Goal: Information Seeking & Learning: Learn about a topic

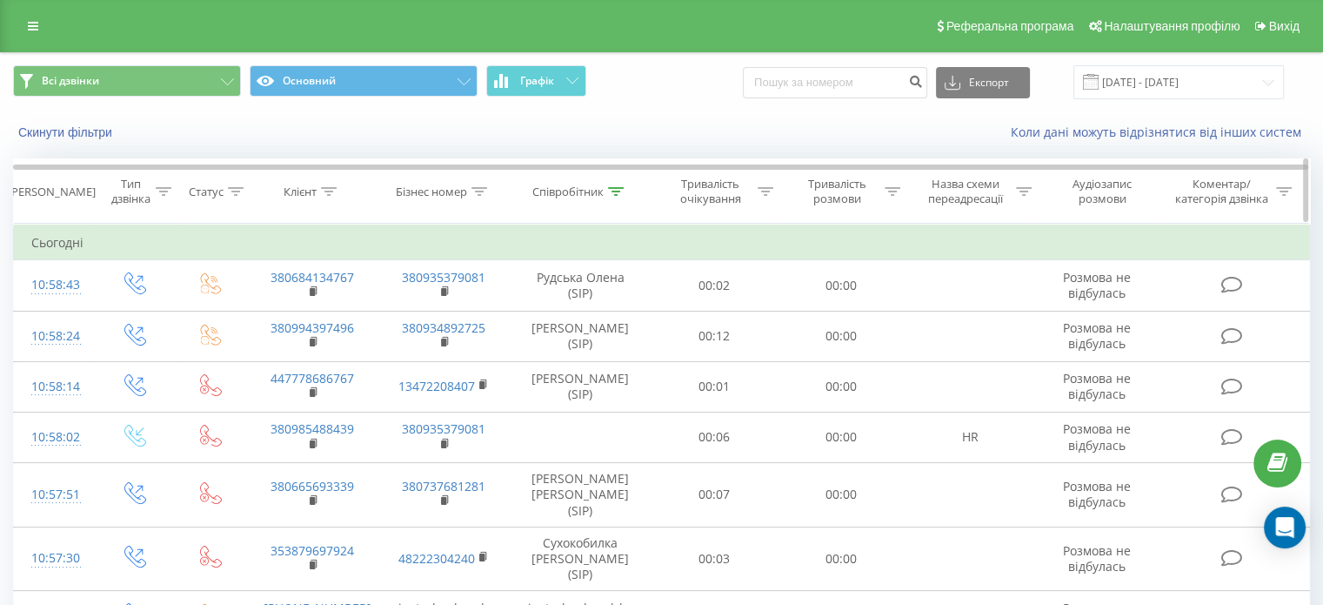
click at [619, 191] on icon at bounding box center [616, 191] width 16 height 9
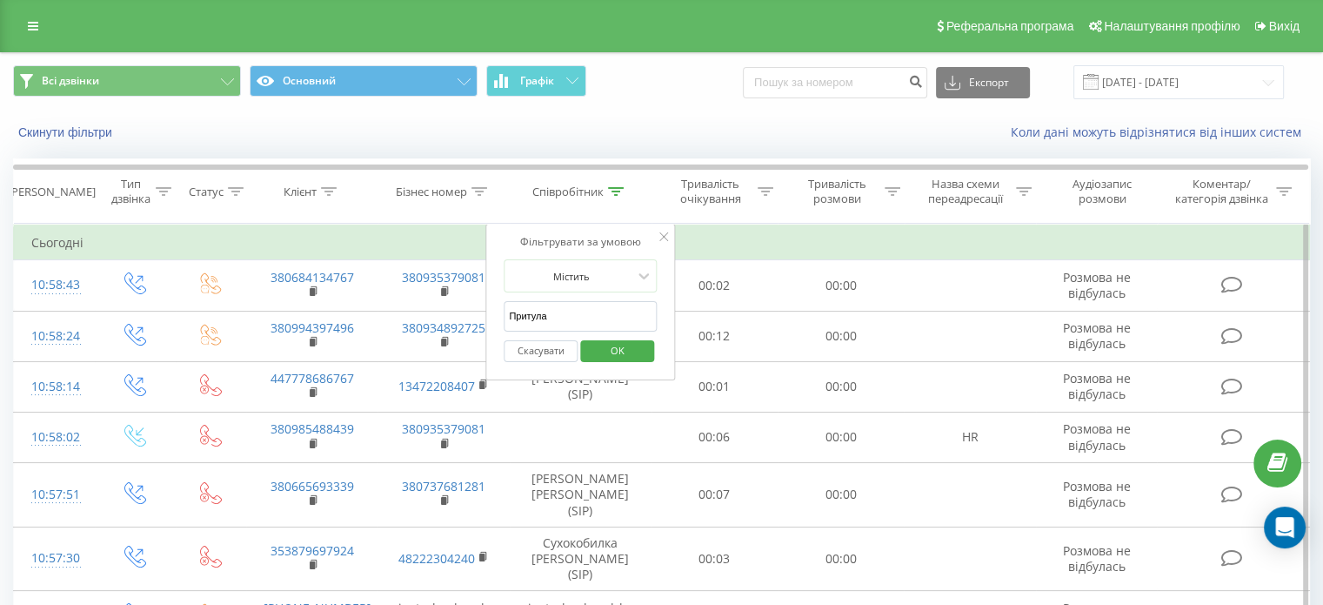
click at [607, 357] on span "OK" at bounding box center [617, 350] width 49 height 27
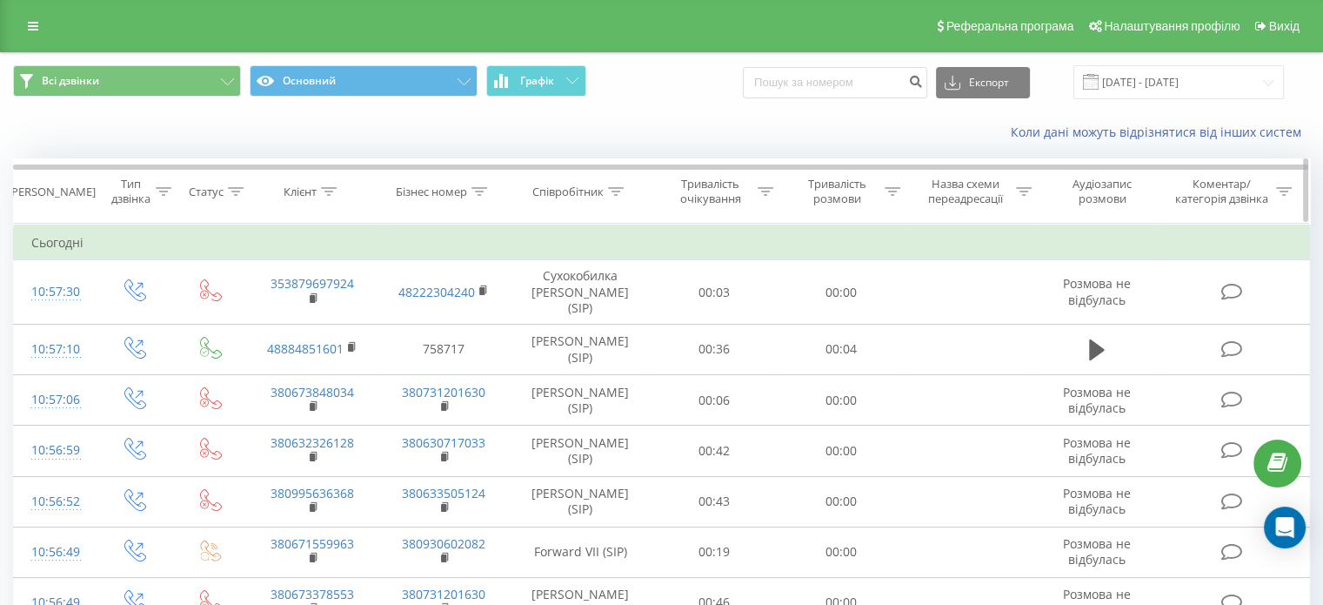
click at [619, 194] on icon at bounding box center [616, 191] width 16 height 9
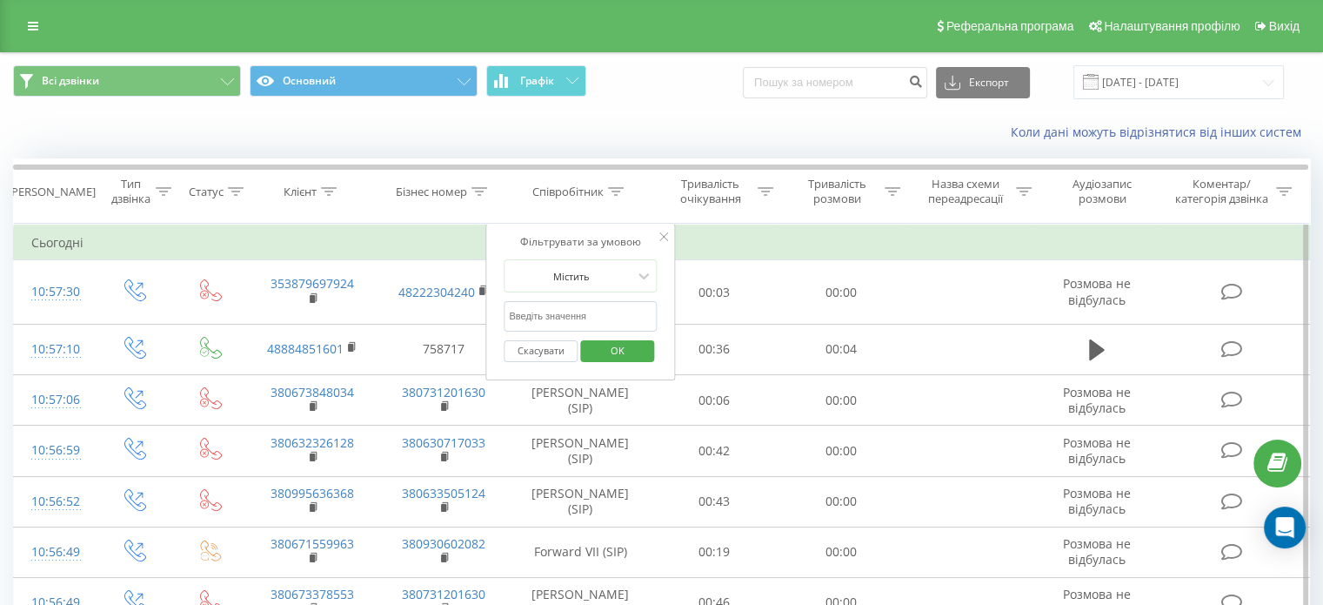
click at [602, 311] on input "text" at bounding box center [580, 316] width 153 height 30
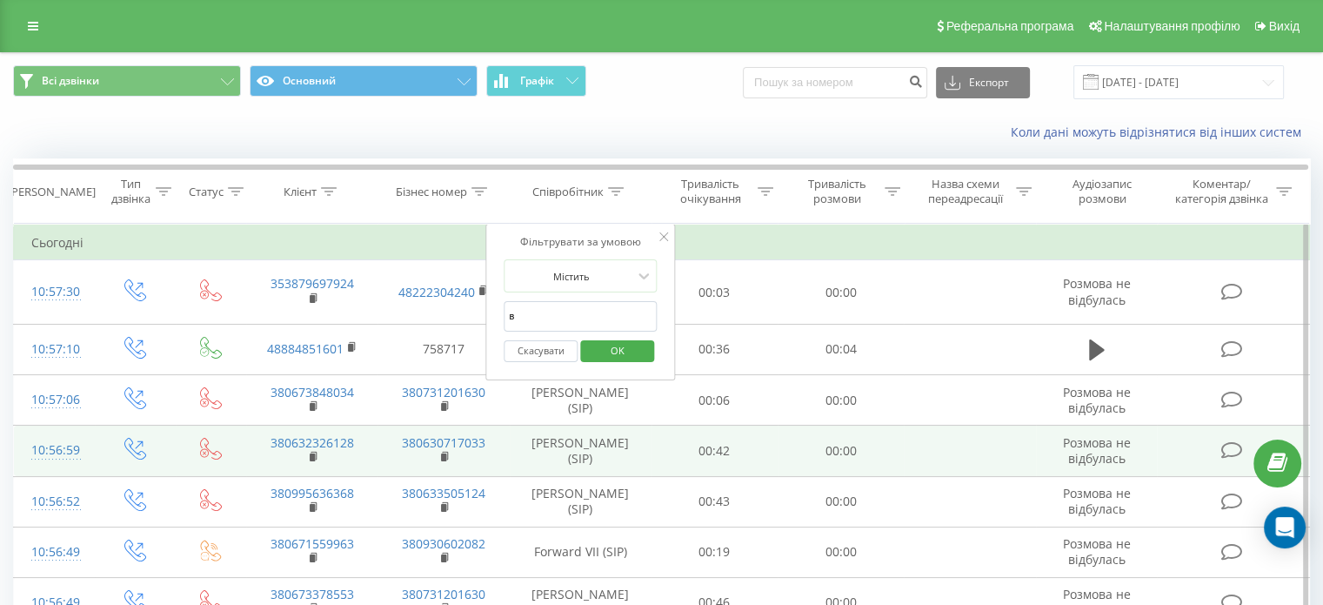
type input "Вежичанін"
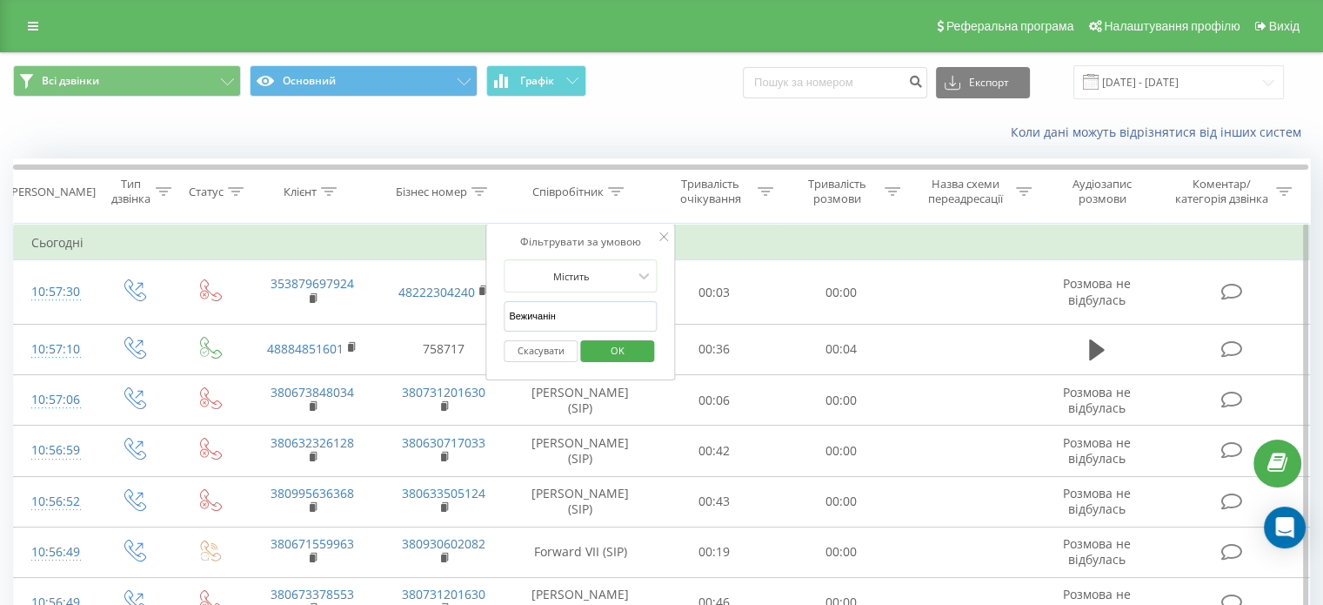
click at [627, 349] on span "OK" at bounding box center [617, 350] width 49 height 27
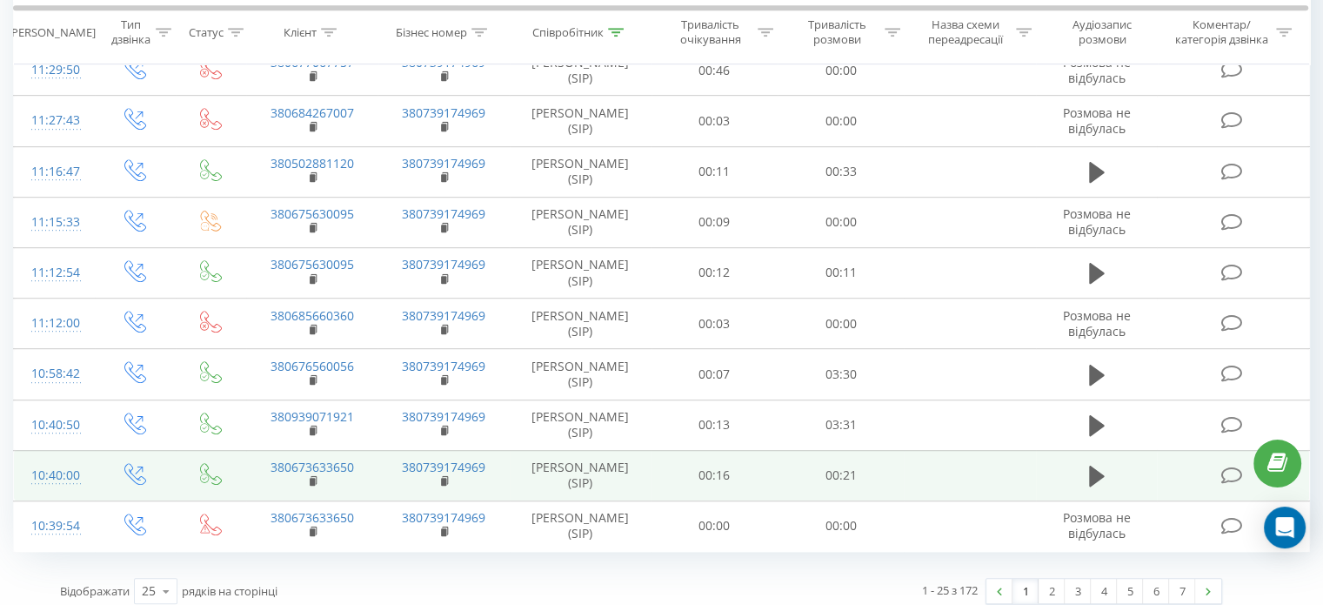
scroll to position [981, 0]
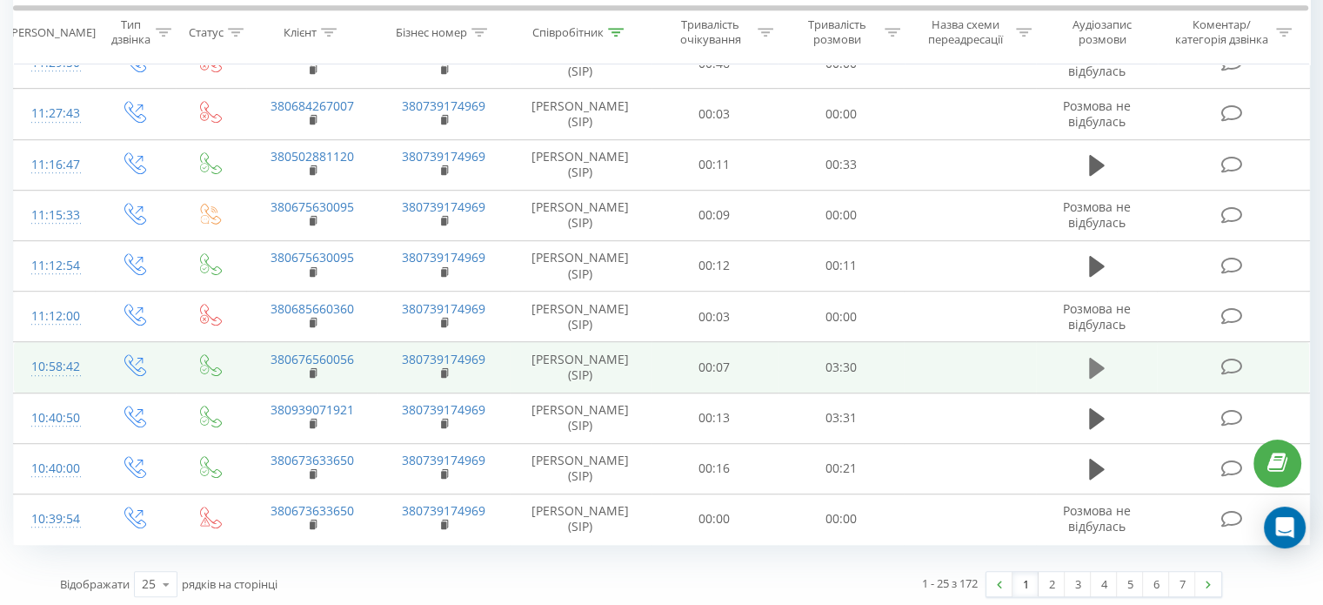
click at [1097, 363] on icon at bounding box center [1097, 368] width 16 height 21
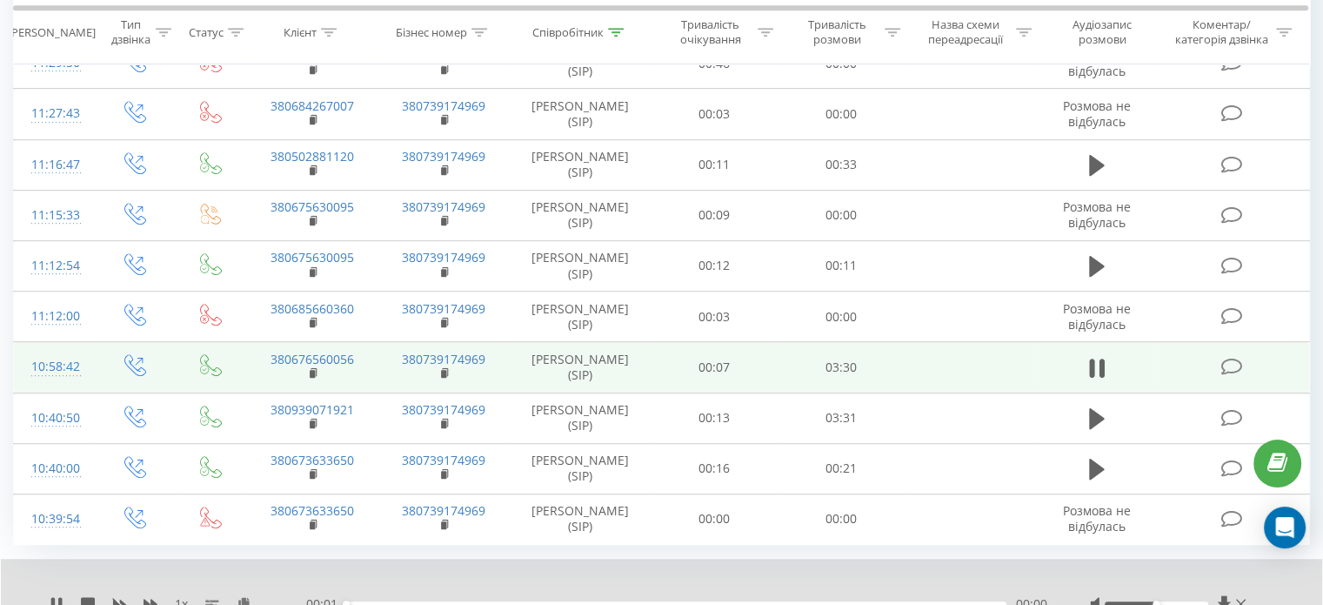
click at [922, 601] on div "00:00" at bounding box center [676, 603] width 660 height 5
click at [956, 601] on div "03:09" at bounding box center [676, 603] width 660 height 5
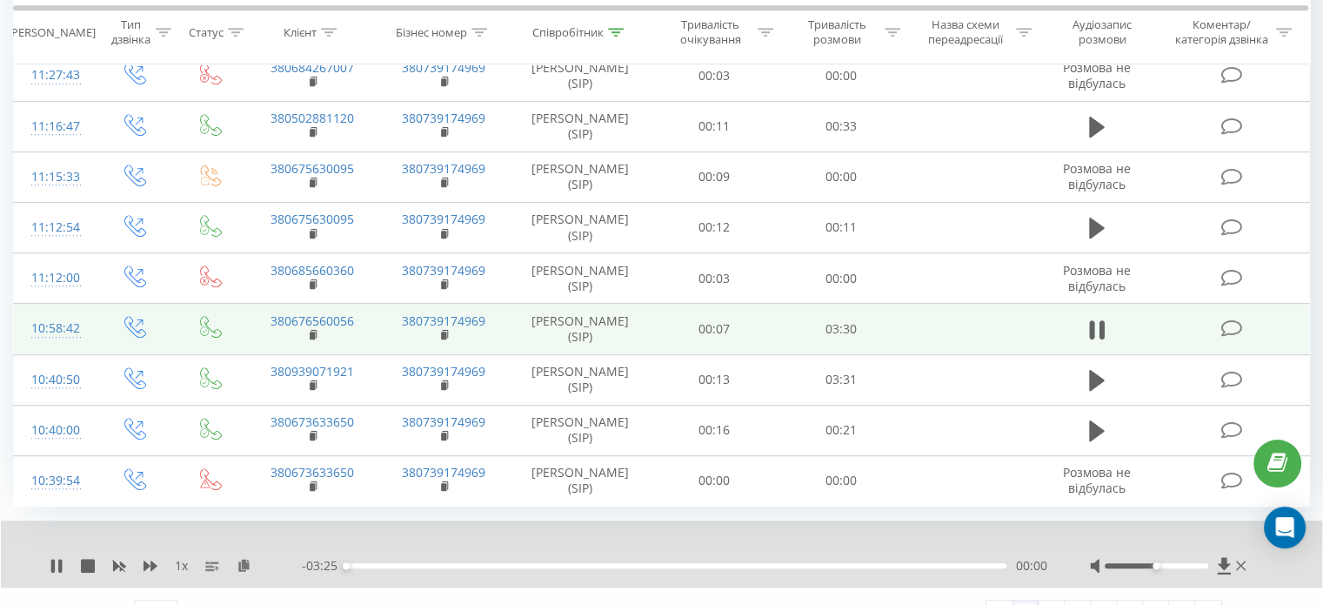
scroll to position [1047, 0]
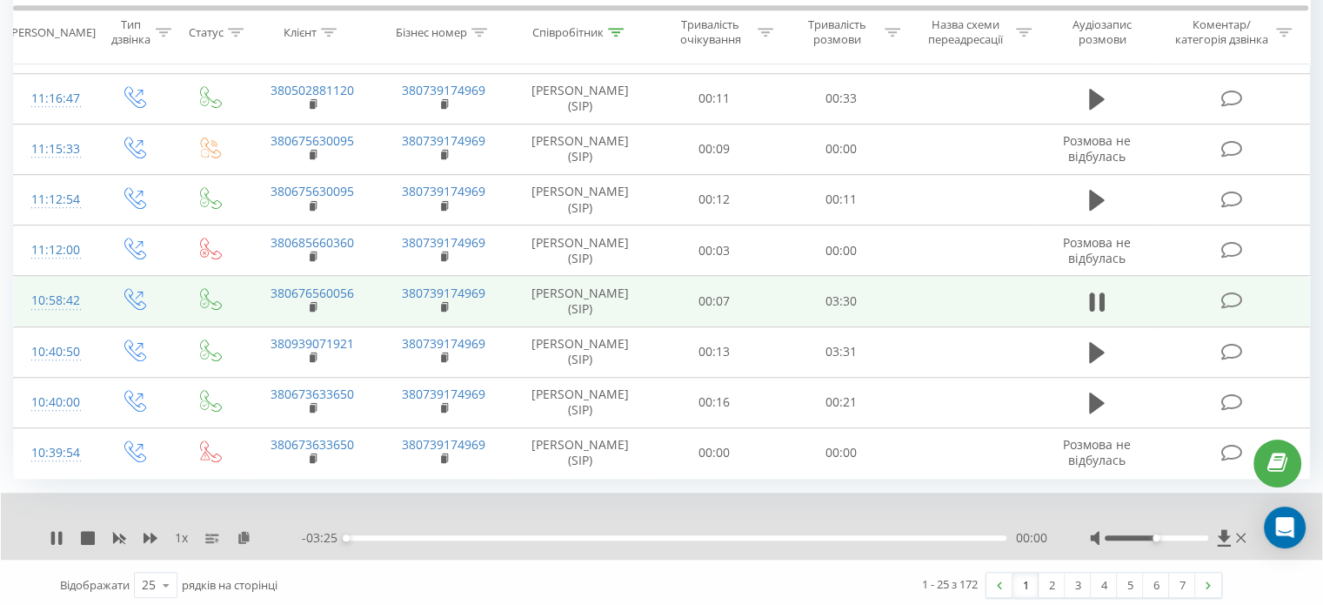
click at [956, 535] on div "00:00" at bounding box center [676, 537] width 660 height 5
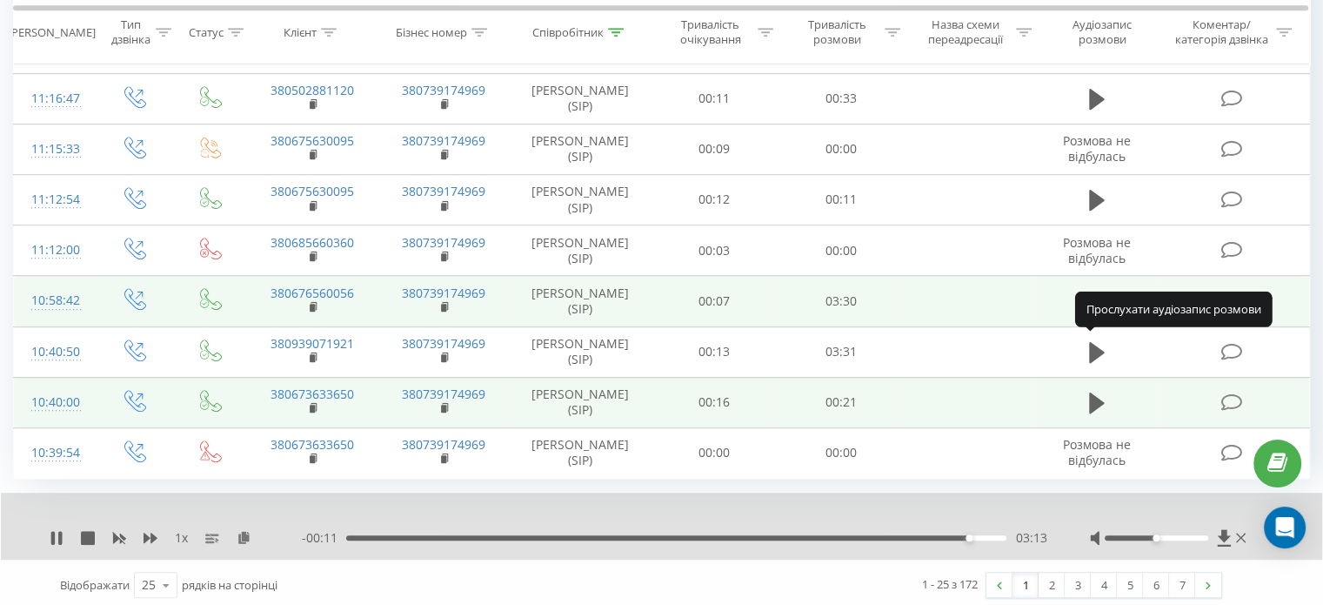
drag, startPoint x: 1096, startPoint y: 354, endPoint x: 1088, endPoint y: 372, distance: 19.9
click at [1096, 353] on icon at bounding box center [1097, 352] width 16 height 24
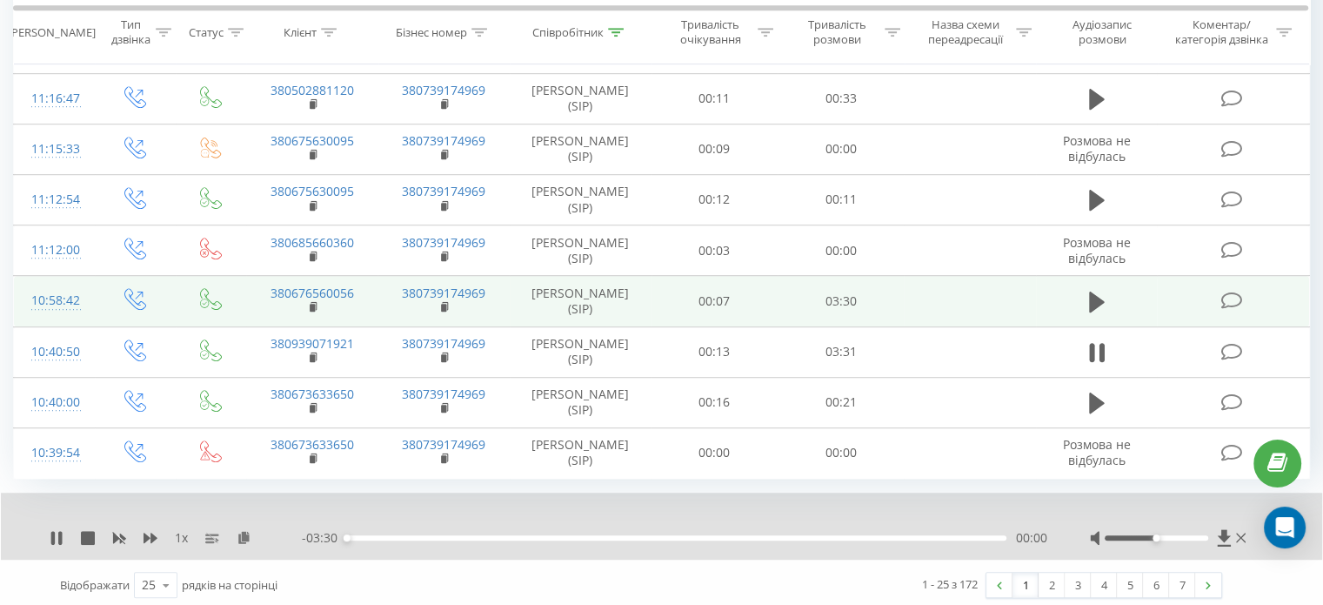
click at [950, 535] on div "00:00" at bounding box center [676, 537] width 660 height 5
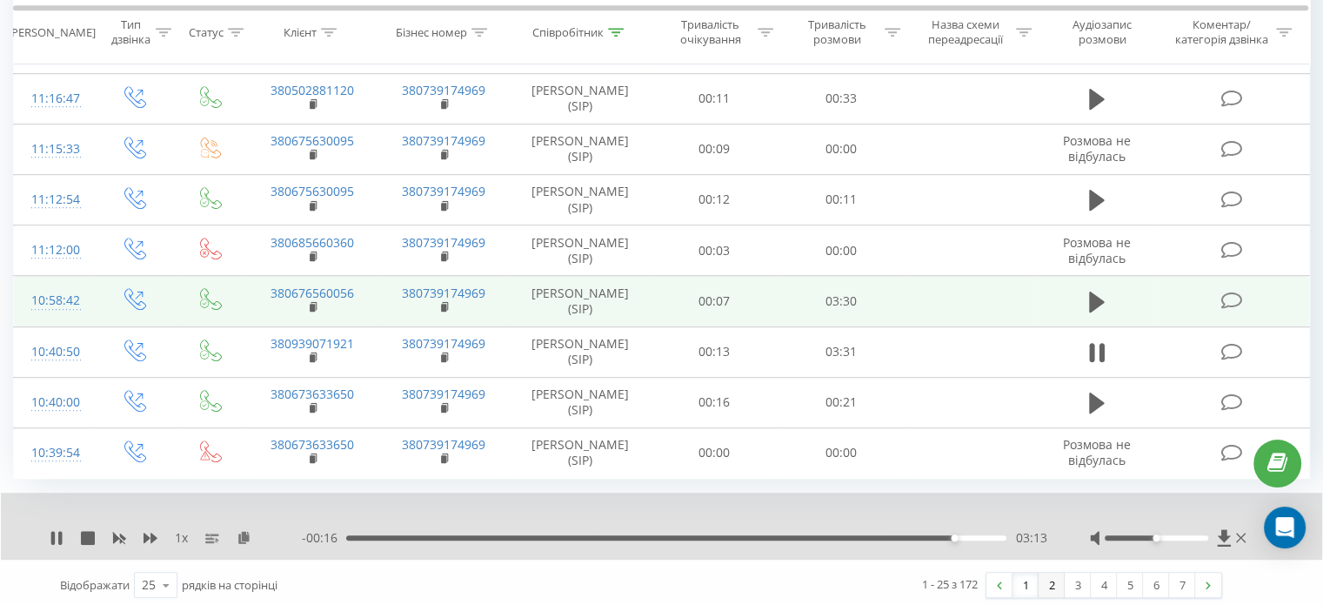
click at [1055, 580] on link "2" at bounding box center [1052, 584] width 26 height 24
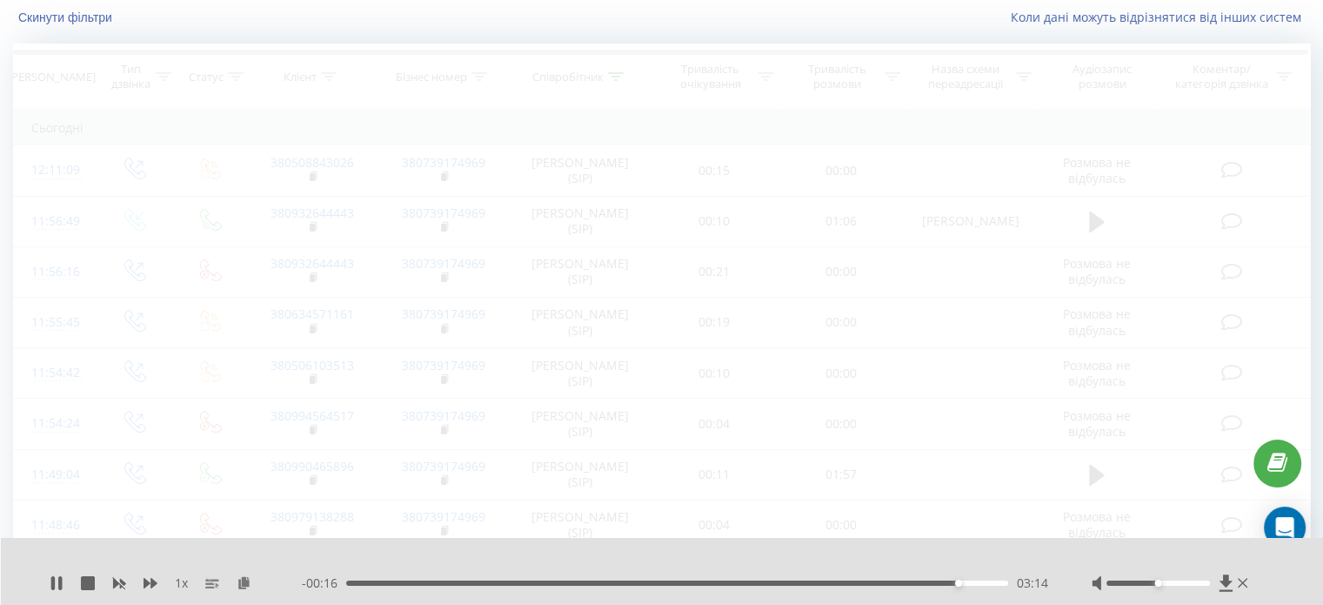
scroll to position [115, 0]
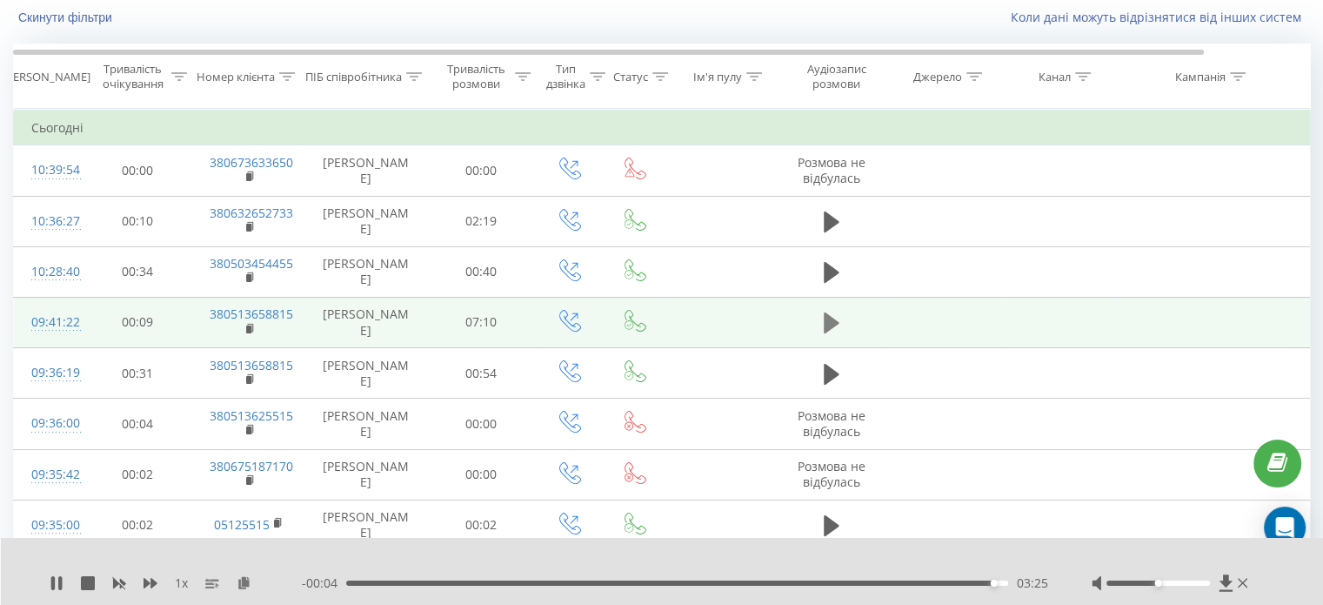
click at [836, 324] on icon at bounding box center [832, 323] width 16 height 24
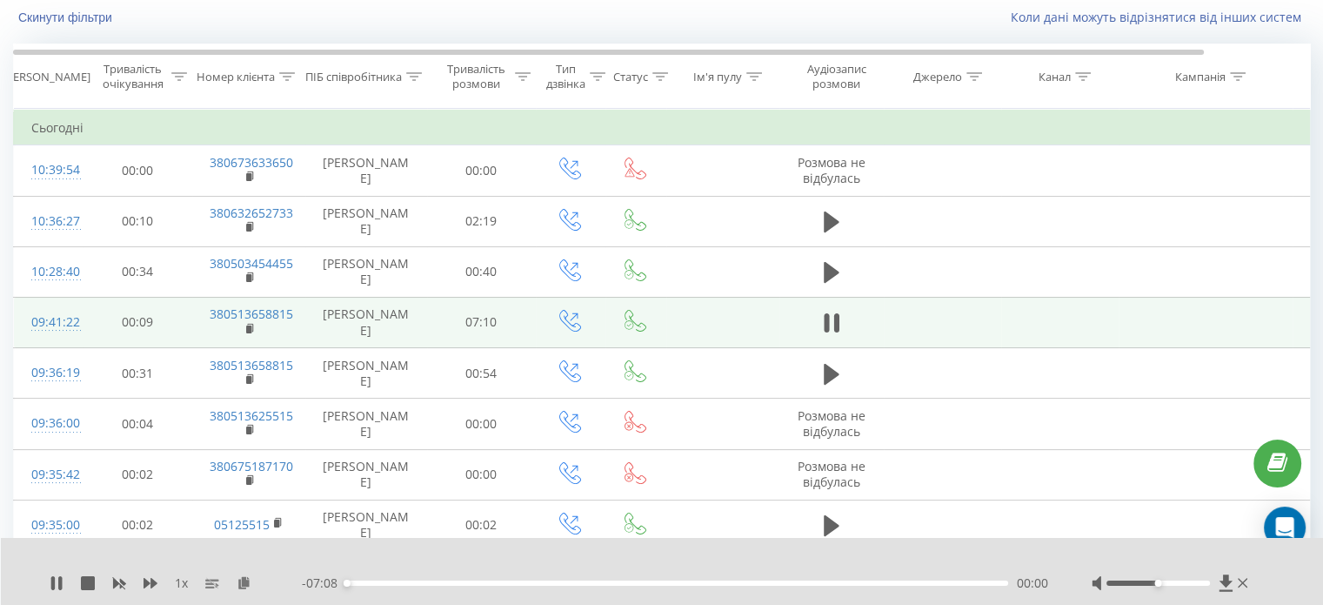
click at [971, 584] on div "00:00" at bounding box center [677, 582] width 662 height 5
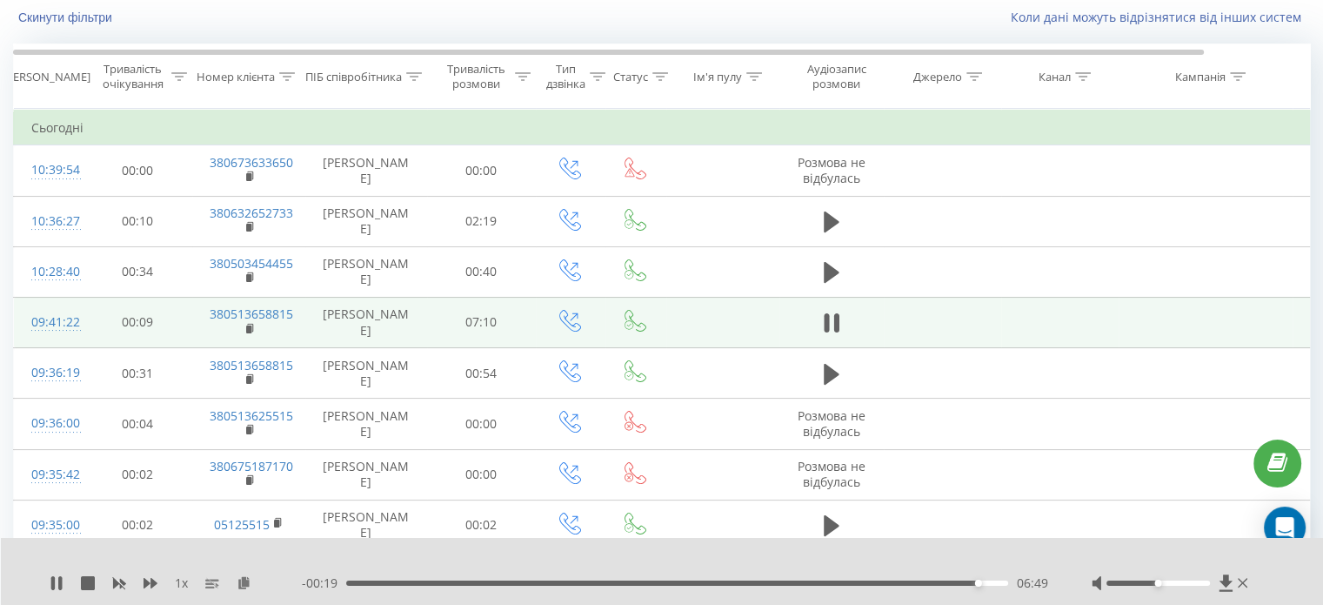
click at [985, 585] on div "06:49" at bounding box center [677, 582] width 662 height 5
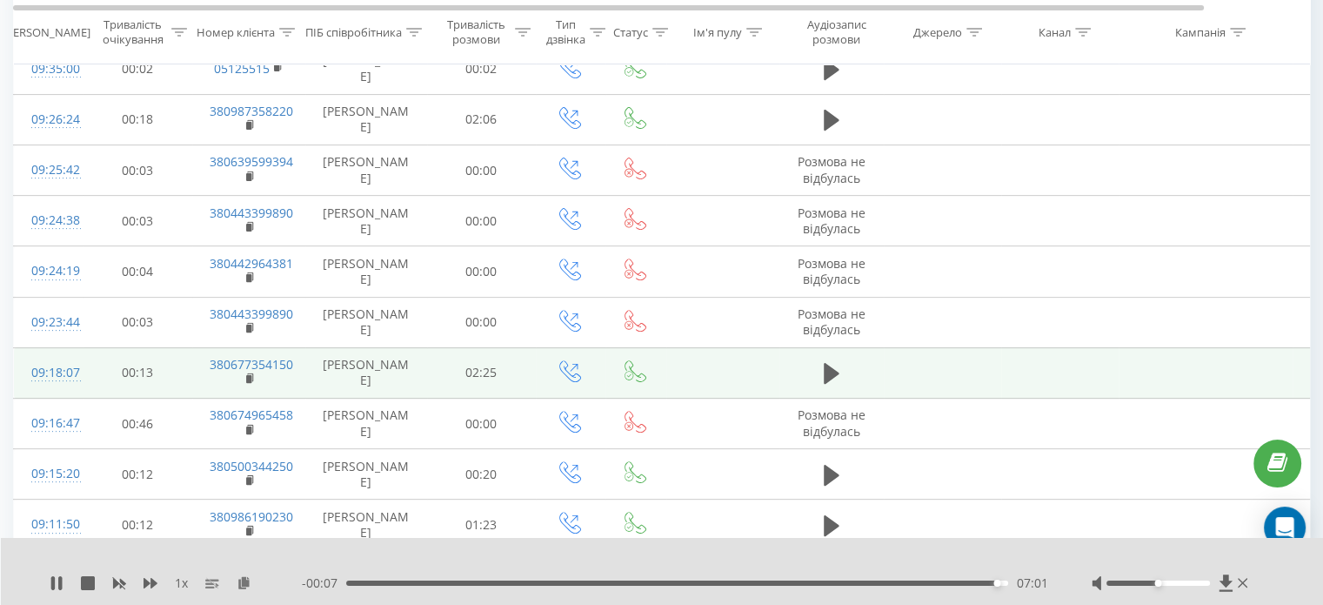
scroll to position [550, 0]
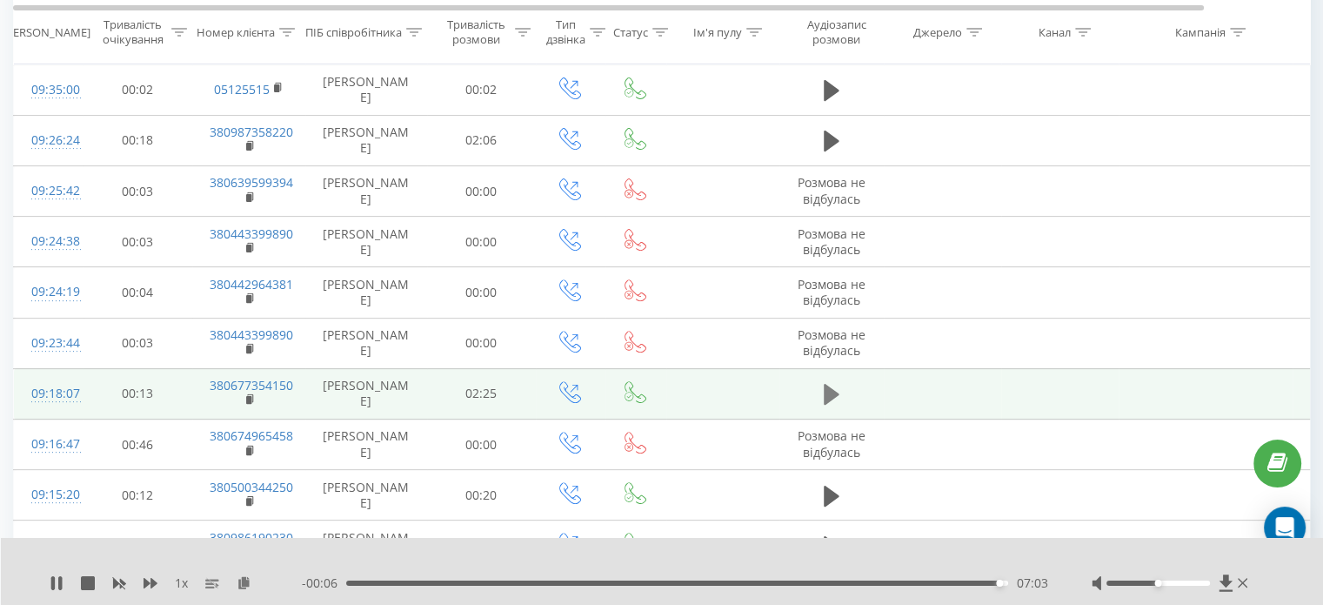
click at [833, 396] on icon at bounding box center [832, 394] width 16 height 24
click at [974, 585] on div "02:17" at bounding box center [677, 582] width 662 height 5
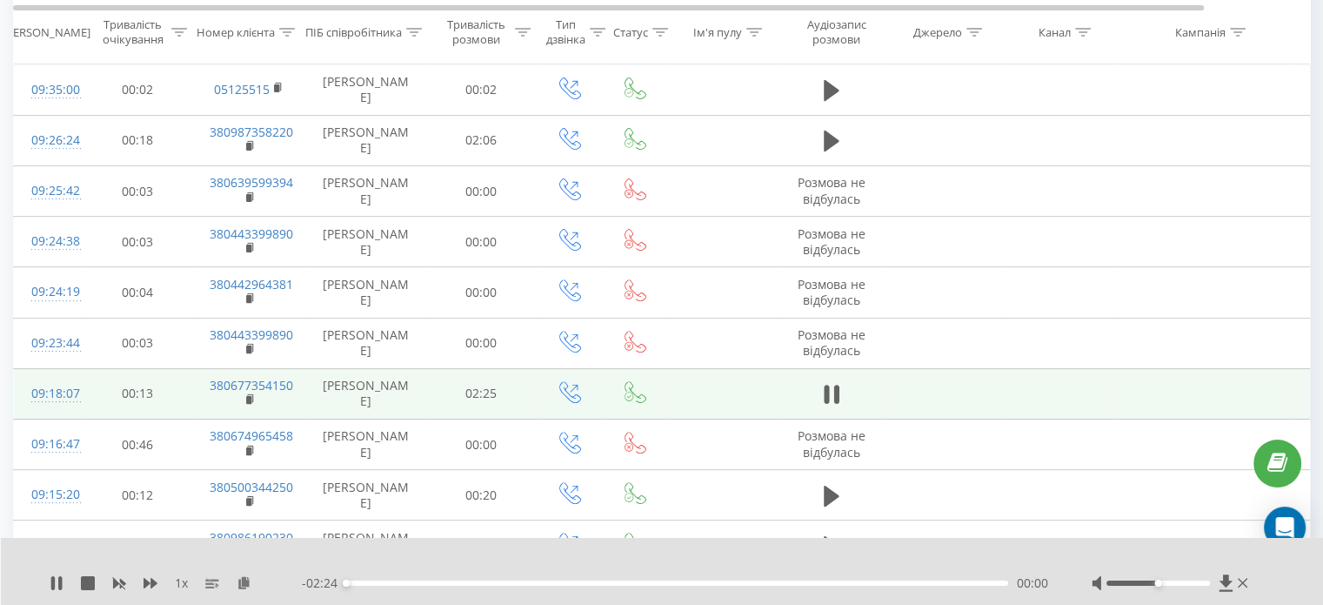
click at [979, 582] on div "00:00" at bounding box center [677, 582] width 662 height 5
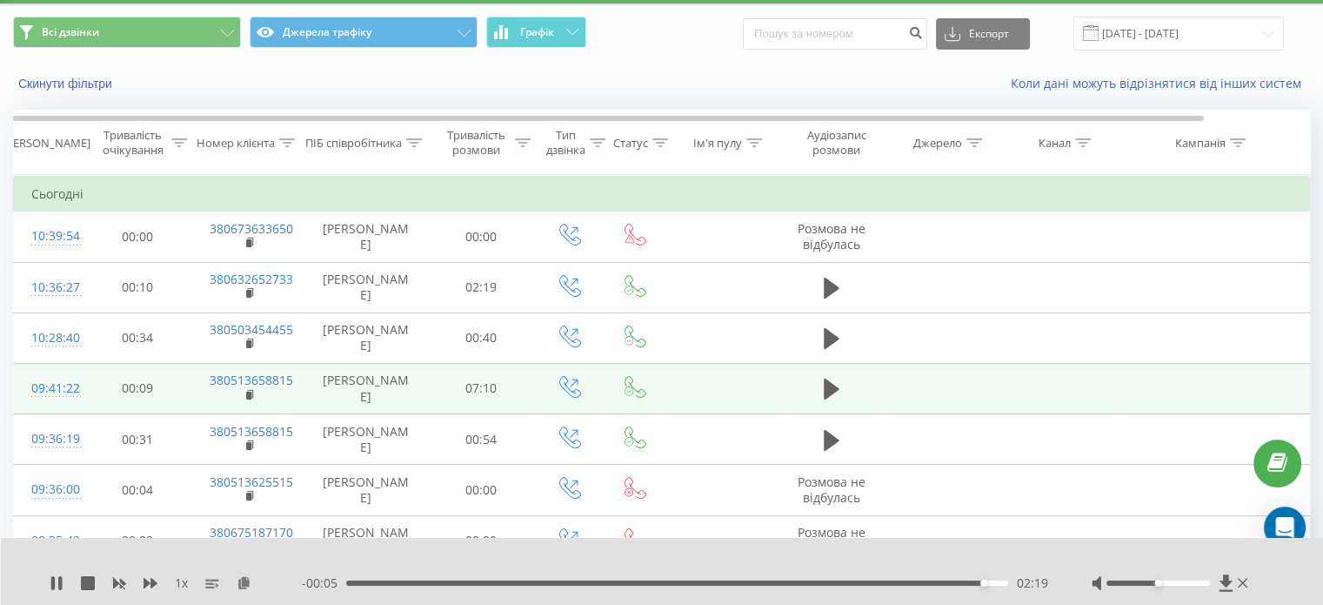
scroll to position [0, 0]
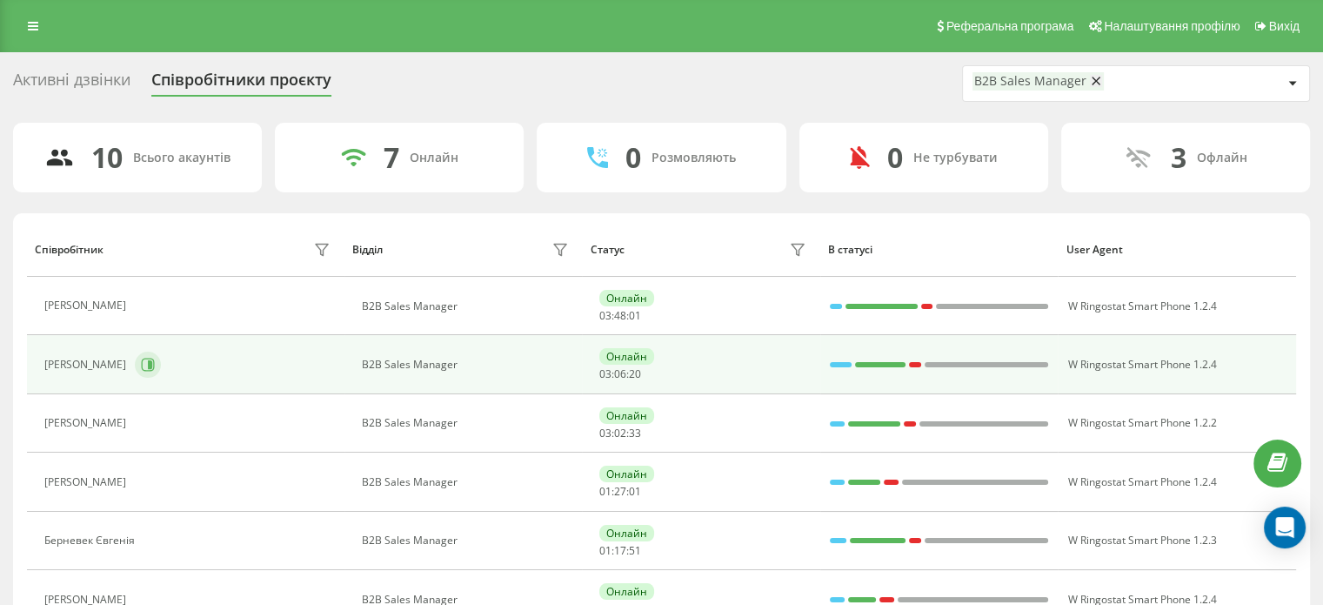
click at [152, 361] on button at bounding box center [148, 364] width 26 height 26
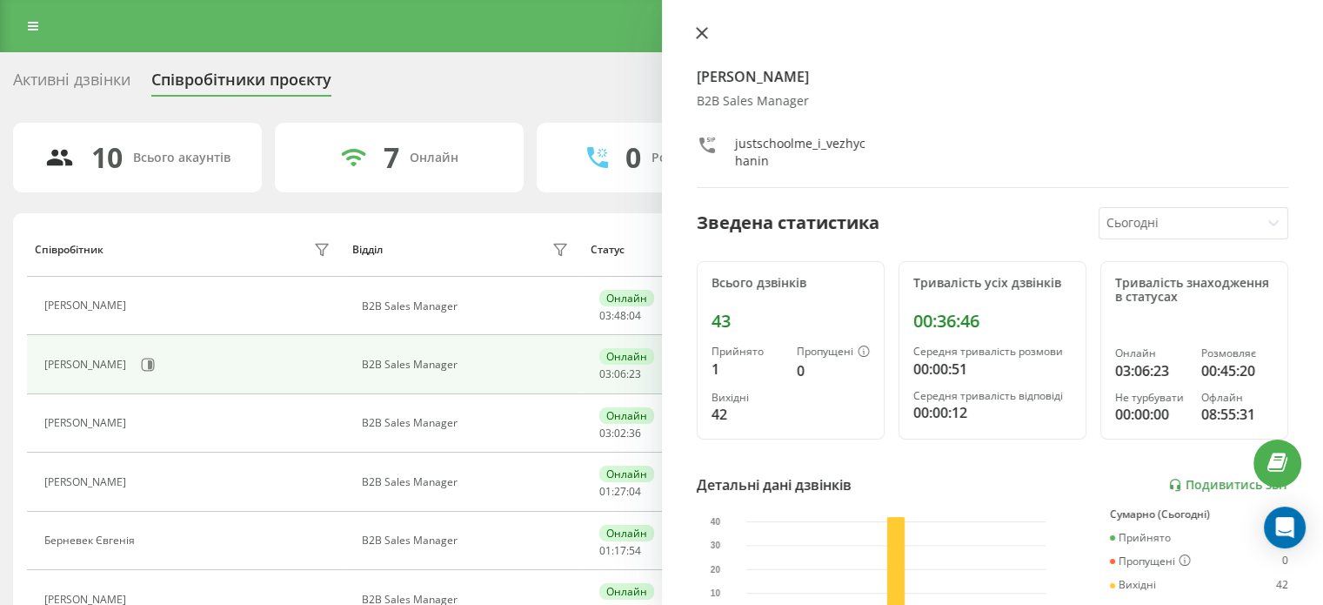
click at [706, 37] on icon at bounding box center [701, 33] width 10 height 10
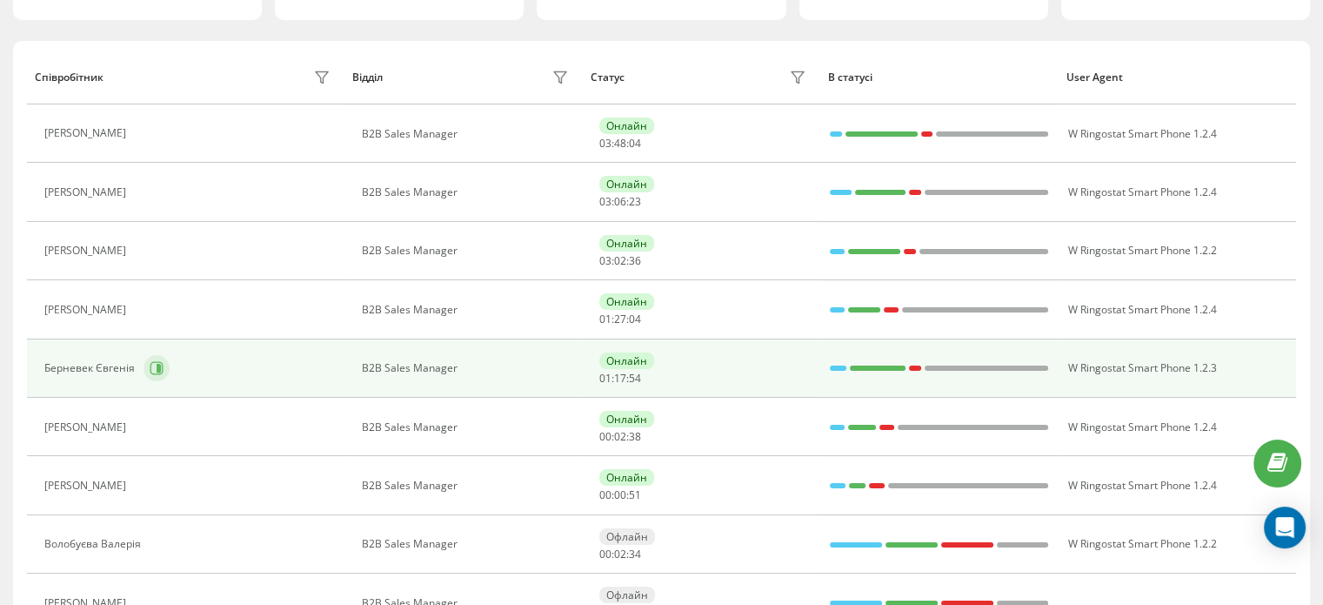
scroll to position [174, 0]
click at [160, 369] on icon at bounding box center [157, 366] width 13 height 13
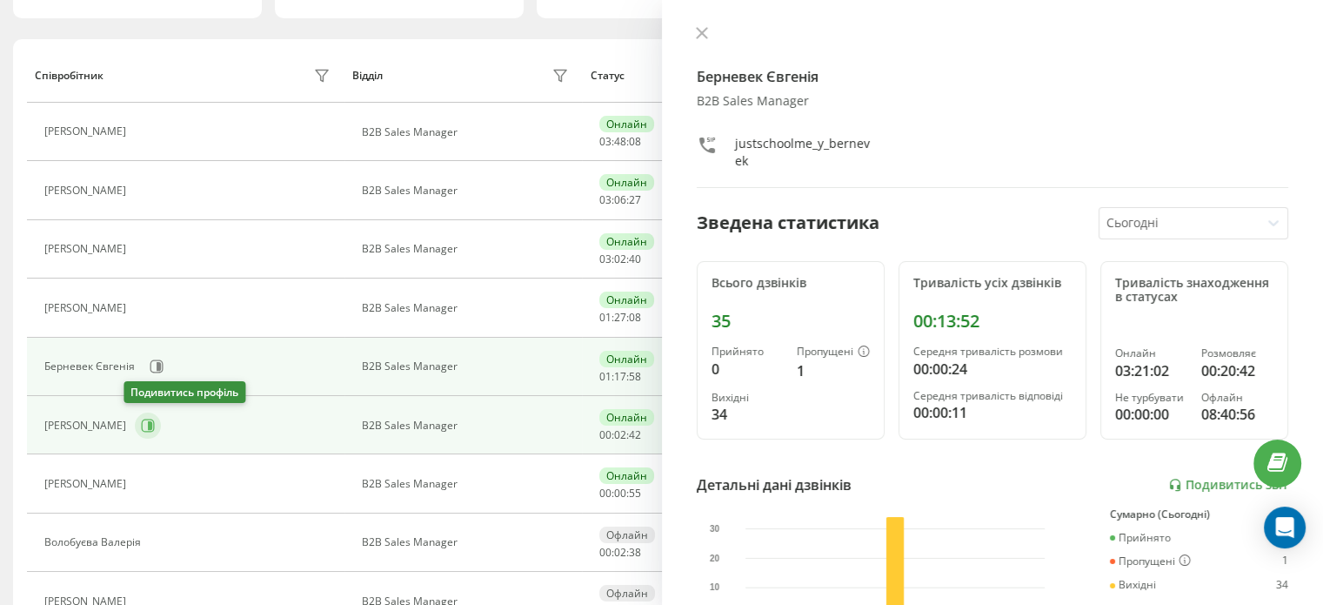
click at [148, 424] on icon at bounding box center [150, 425] width 4 height 9
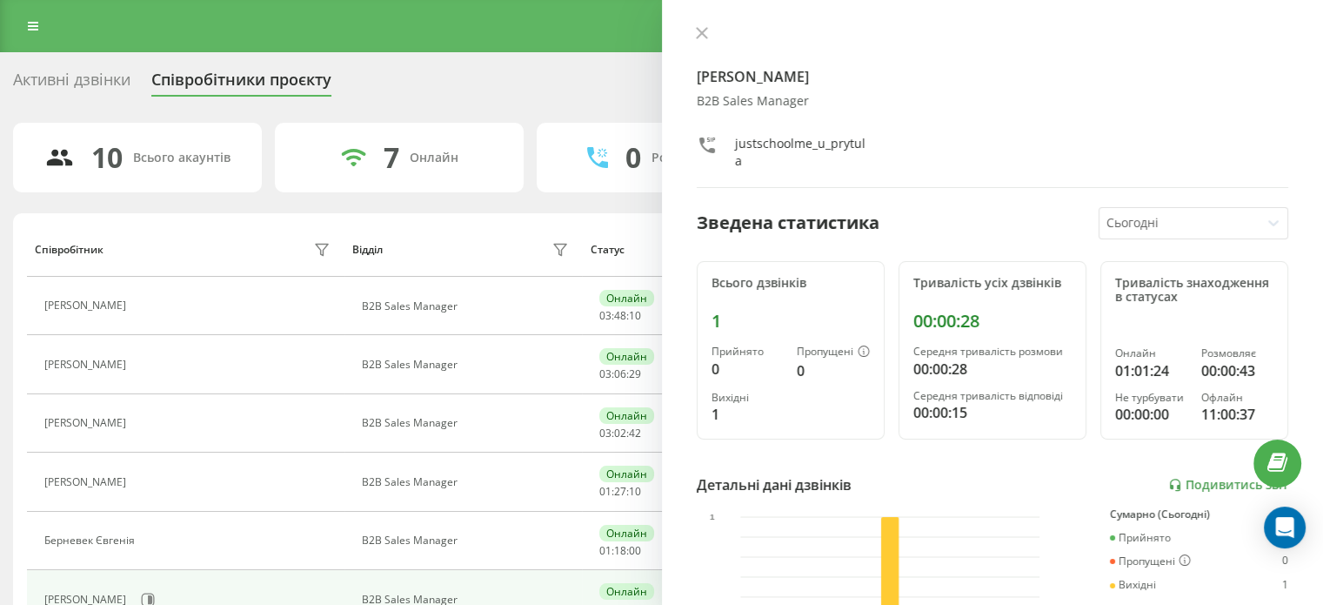
drag, startPoint x: 706, startPoint y: 34, endPoint x: 693, endPoint y: 62, distance: 30.7
click at [703, 30] on icon at bounding box center [702, 33] width 12 height 12
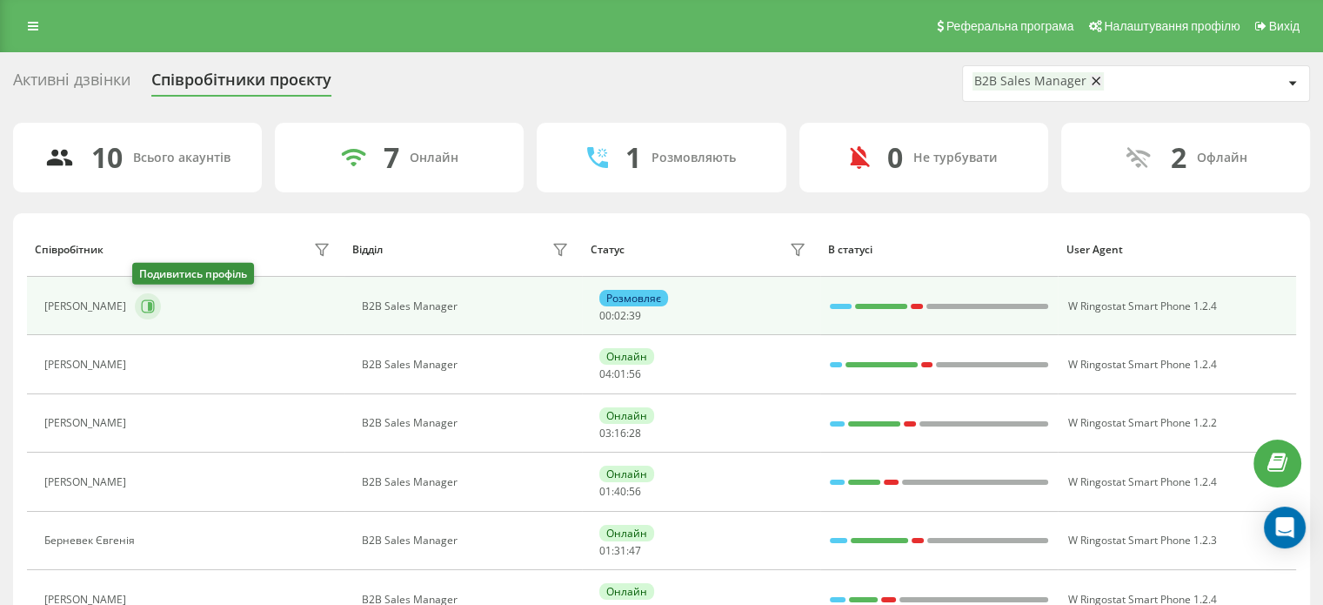
click at [150, 300] on icon at bounding box center [148, 305] width 13 height 13
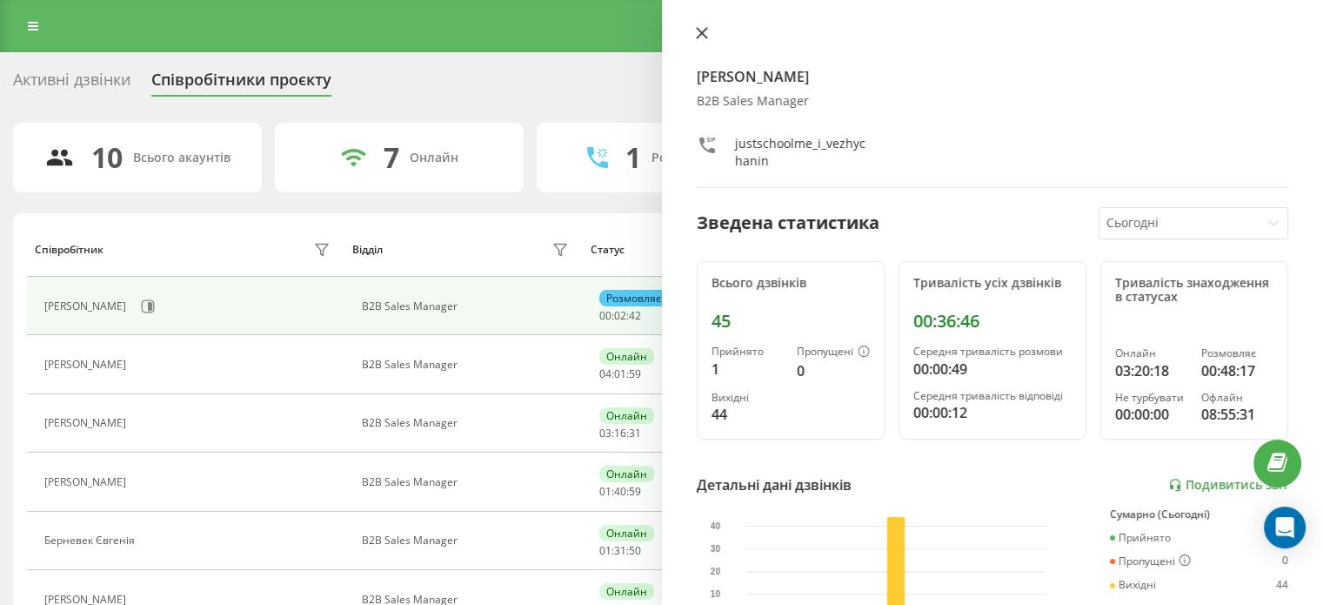
click at [706, 36] on icon at bounding box center [702, 33] width 12 height 12
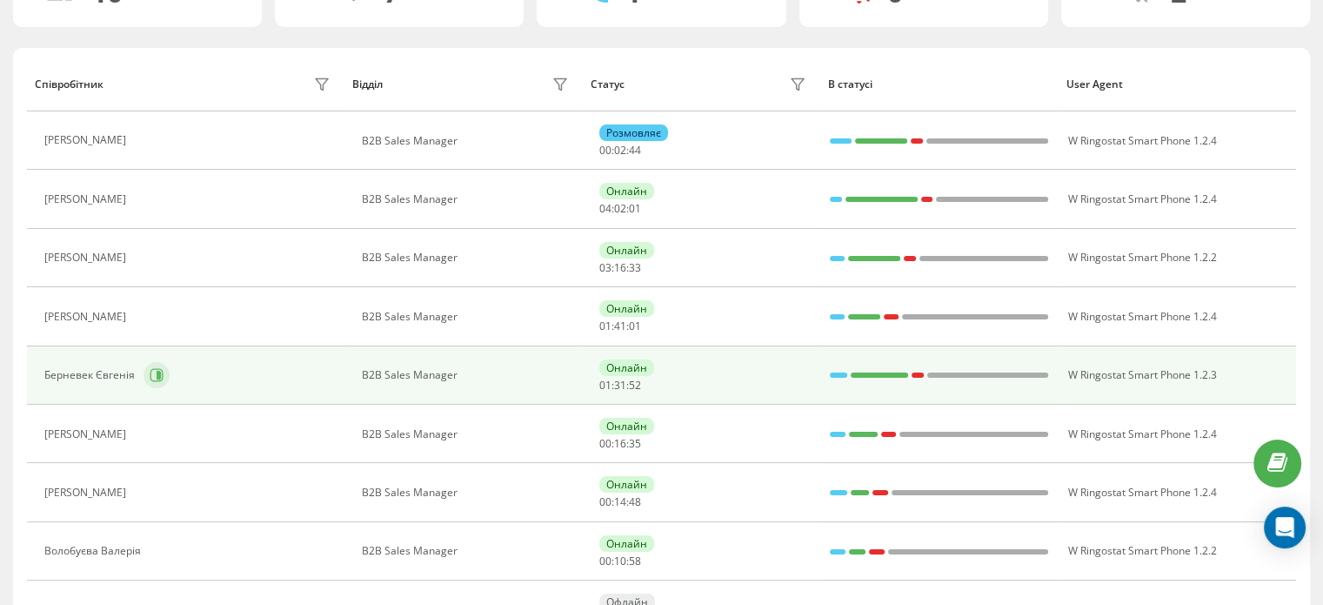
scroll to position [174, 0]
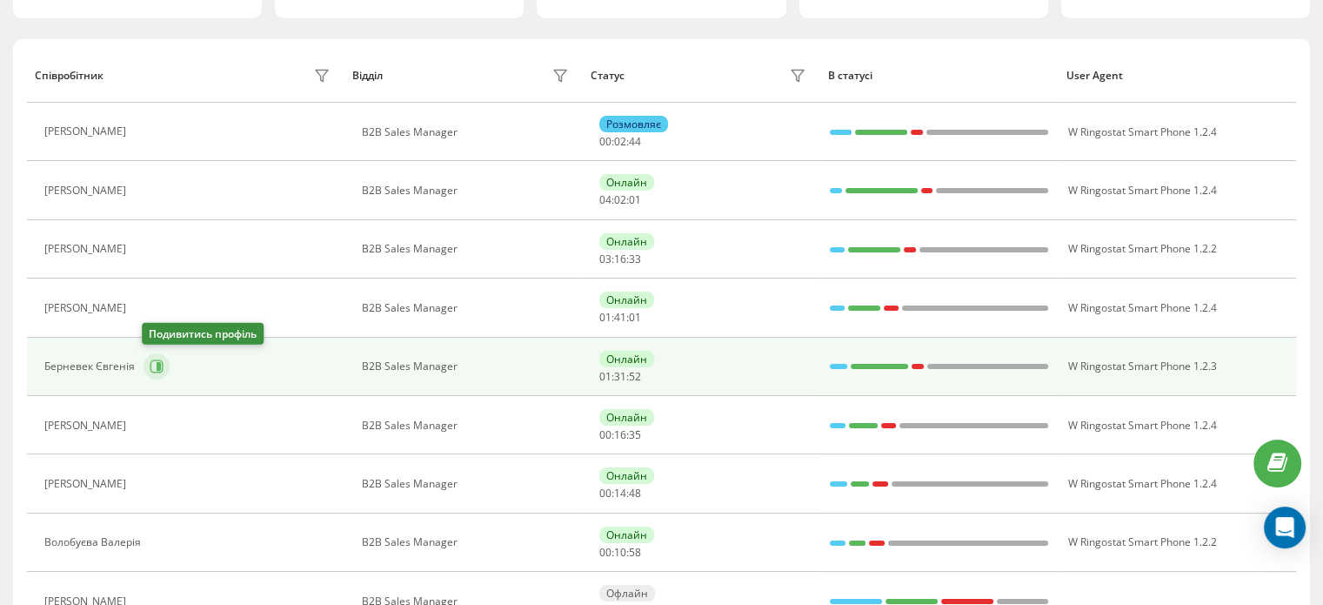
click at [152, 365] on icon at bounding box center [157, 366] width 14 height 14
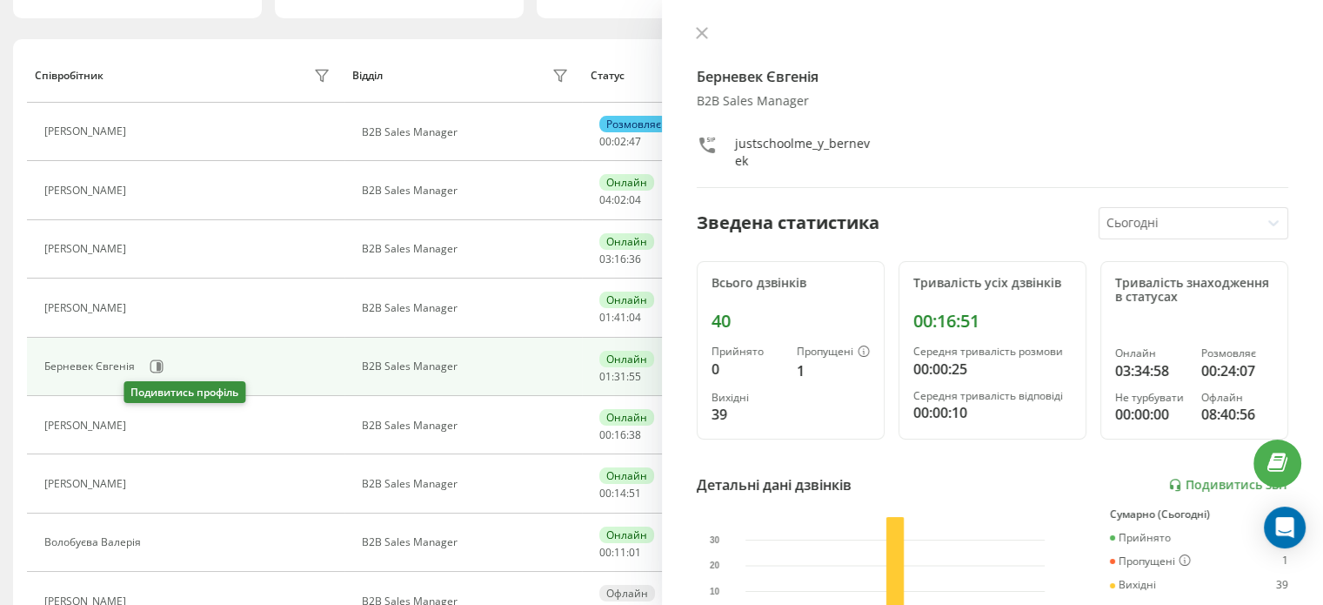
click at [144, 431] on button at bounding box center [145, 427] width 21 height 24
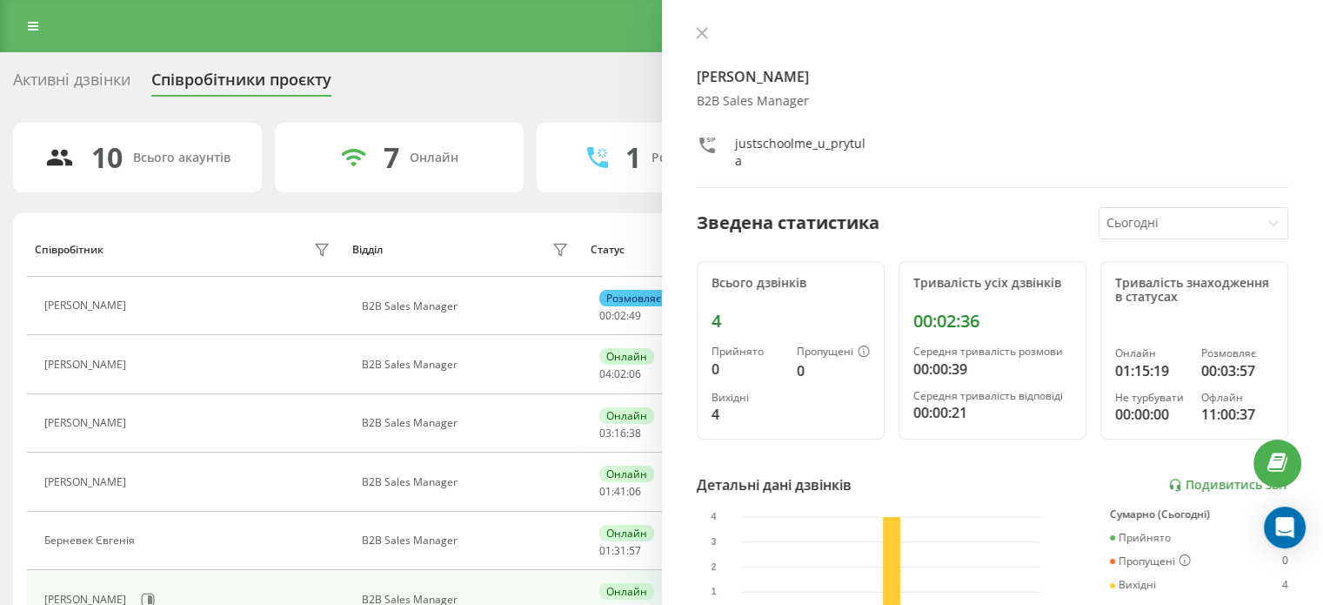
drag, startPoint x: 672, startPoint y: 30, endPoint x: 700, endPoint y: 37, distance: 29.5
click at [672, 30] on div "Притула Юлія B2B Sales Manager justschoolme_u_prytula Зведена статистика Сьогод…" at bounding box center [993, 302] width 662 height 605
click at [699, 34] on icon at bounding box center [702, 33] width 12 height 12
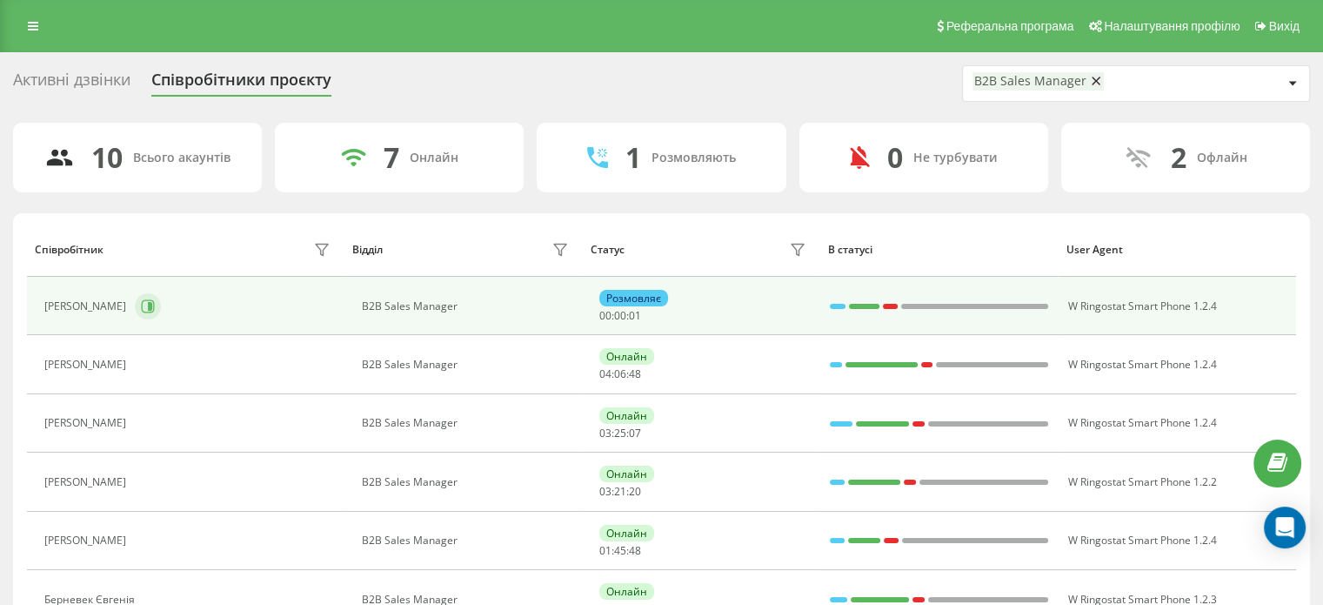
click at [141, 305] on icon at bounding box center [148, 306] width 14 height 14
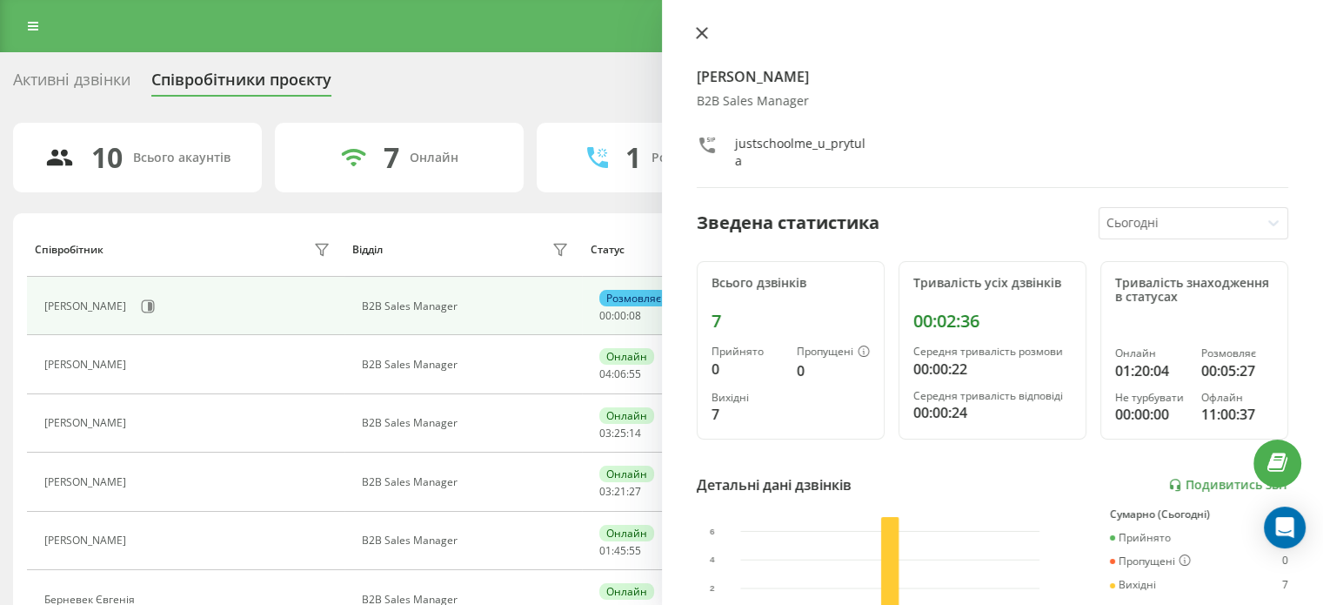
click at [696, 30] on icon at bounding box center [702, 33] width 12 height 12
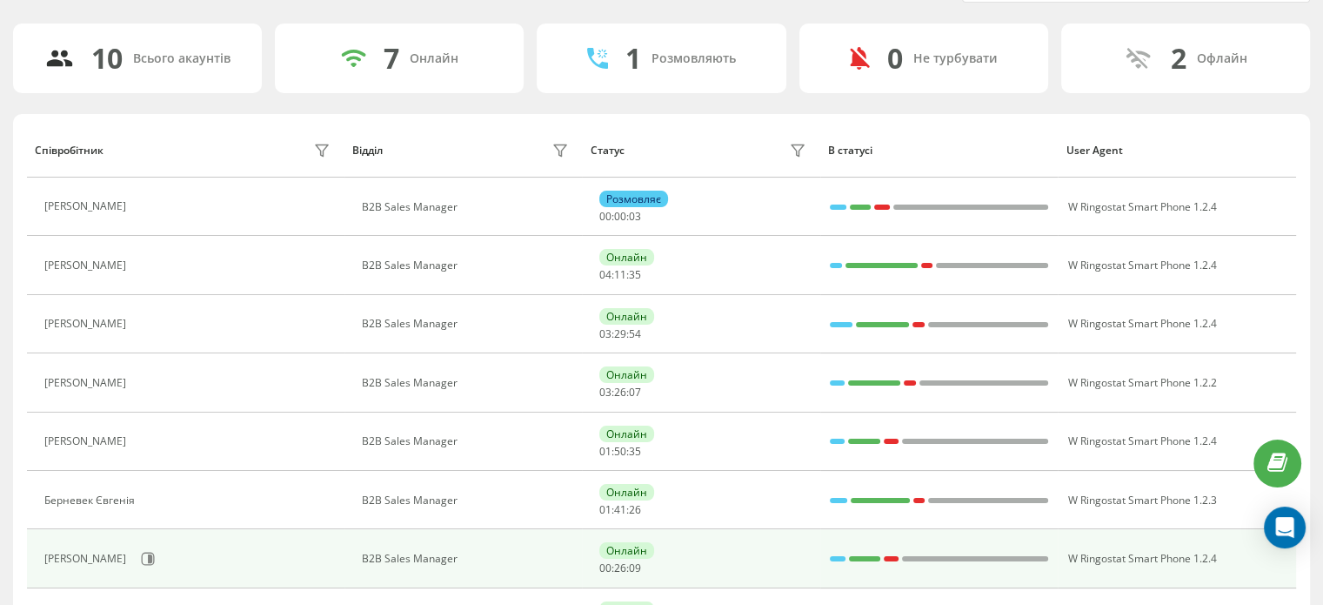
scroll to position [174, 0]
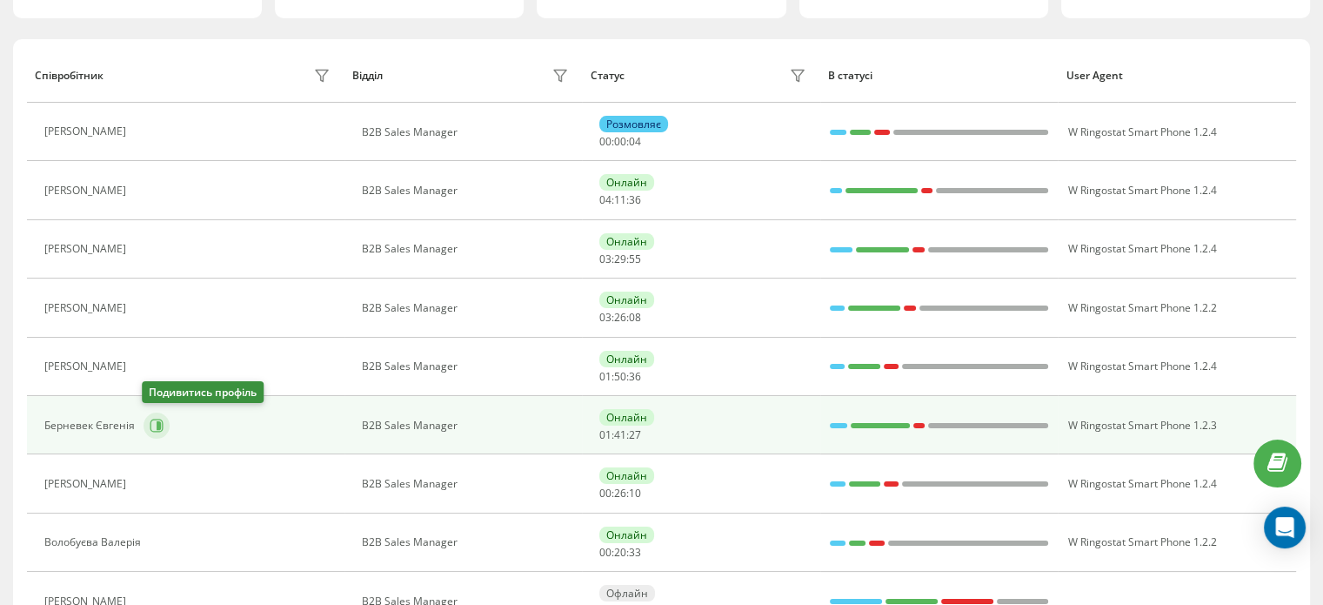
click at [150, 432] on button at bounding box center [157, 425] width 26 height 26
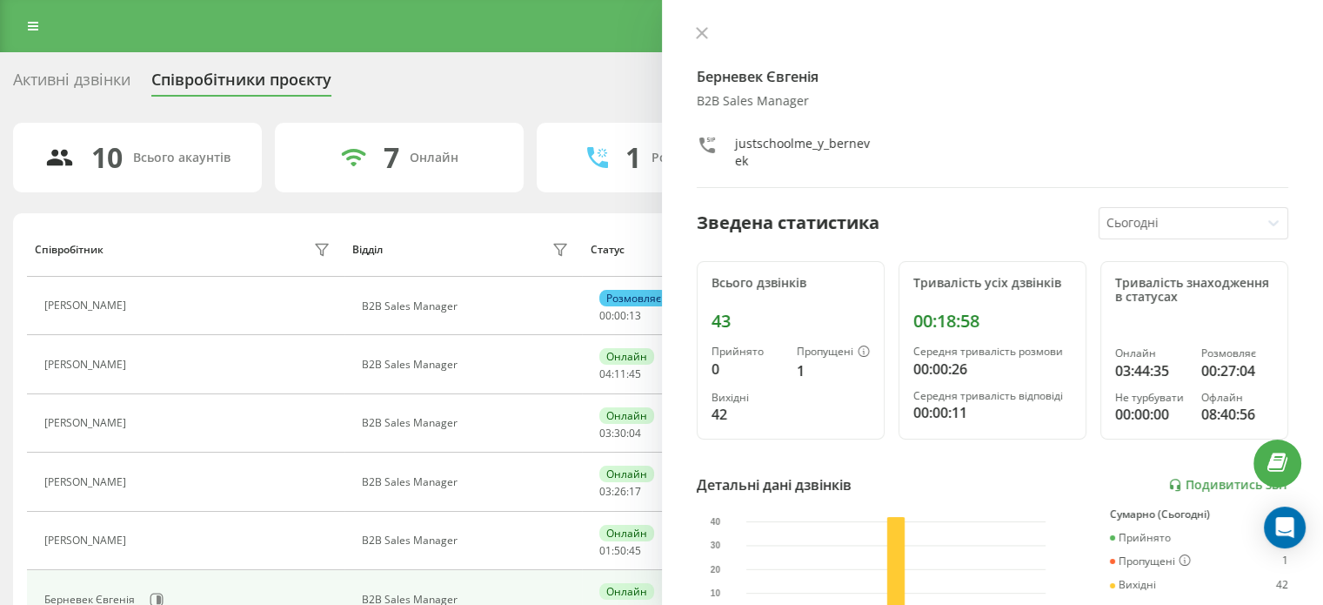
drag, startPoint x: 695, startPoint y: 30, endPoint x: 661, endPoint y: 3, distance: 43.9
click at [699, 31] on icon at bounding box center [702, 33] width 12 height 12
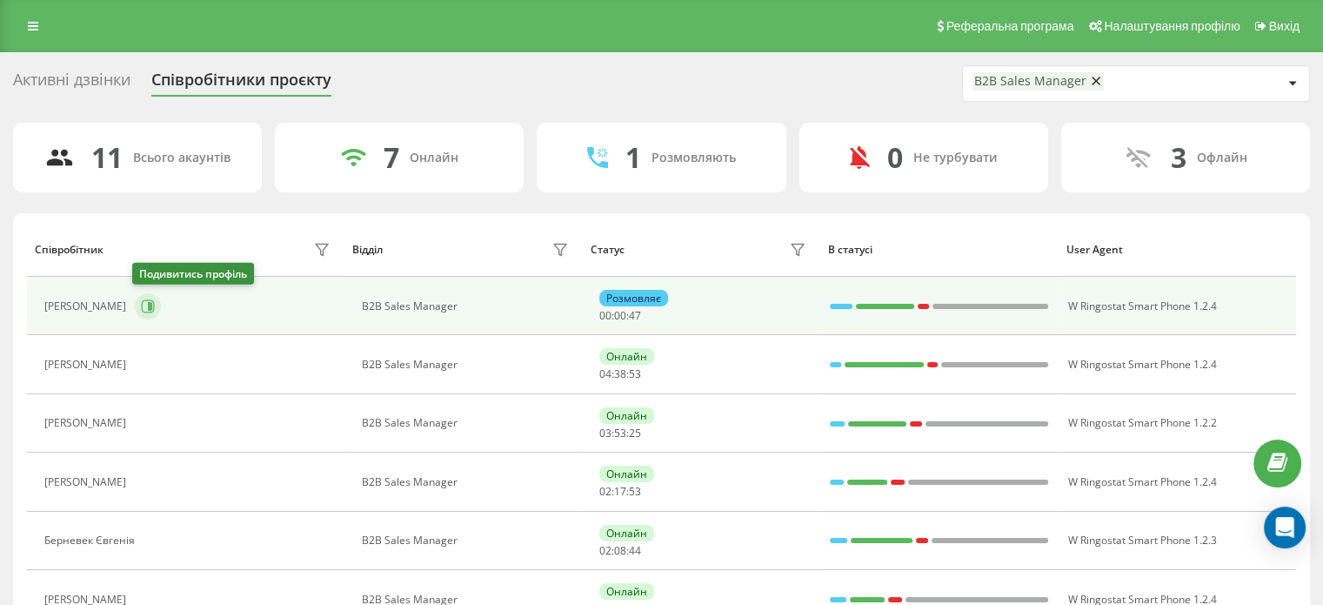
click at [144, 303] on icon at bounding box center [148, 306] width 14 height 14
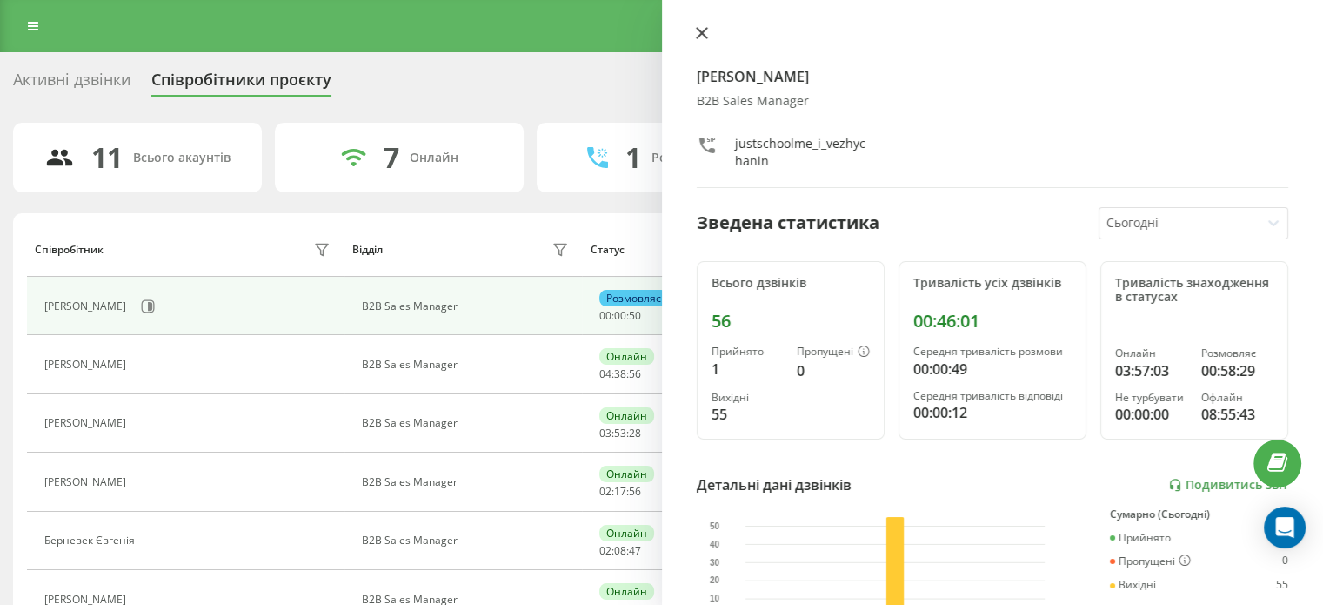
click at [696, 32] on icon at bounding box center [702, 33] width 12 height 12
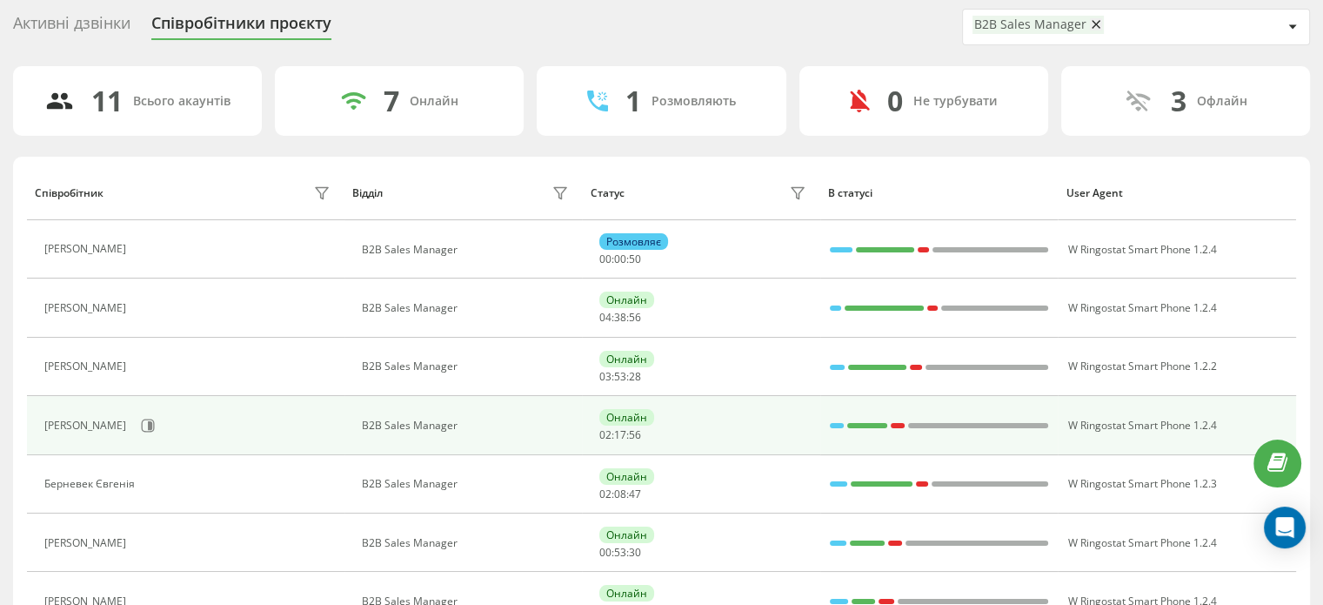
scroll to position [87, 0]
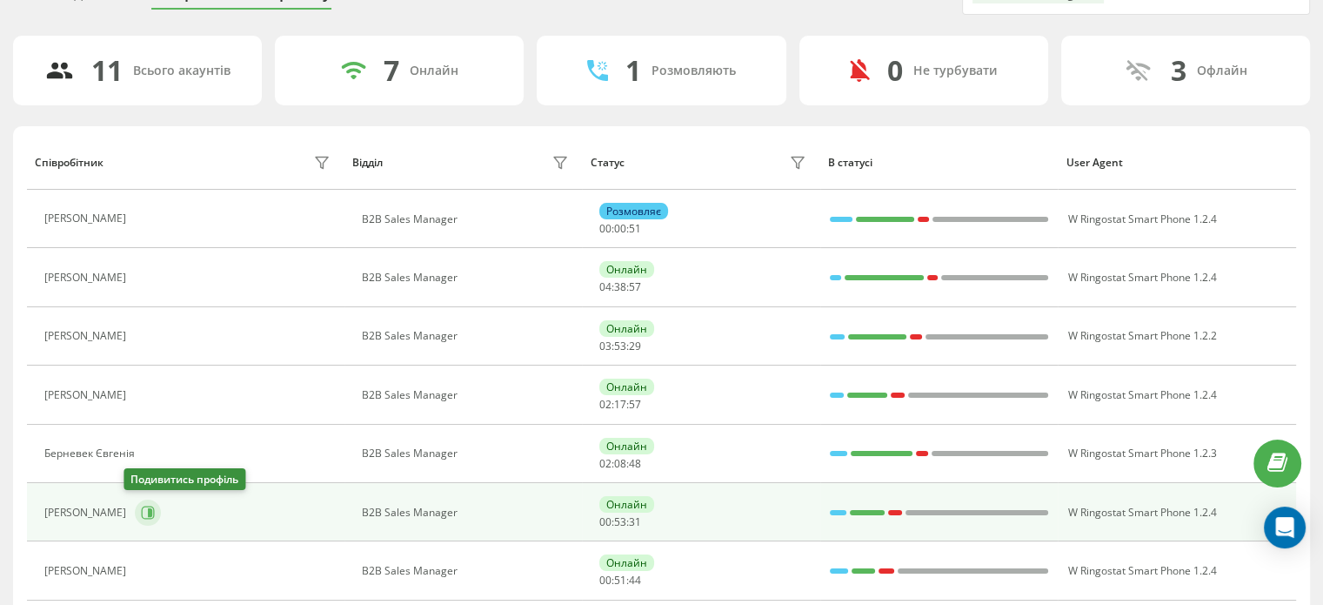
click at [142, 505] on icon at bounding box center [148, 511] width 13 height 13
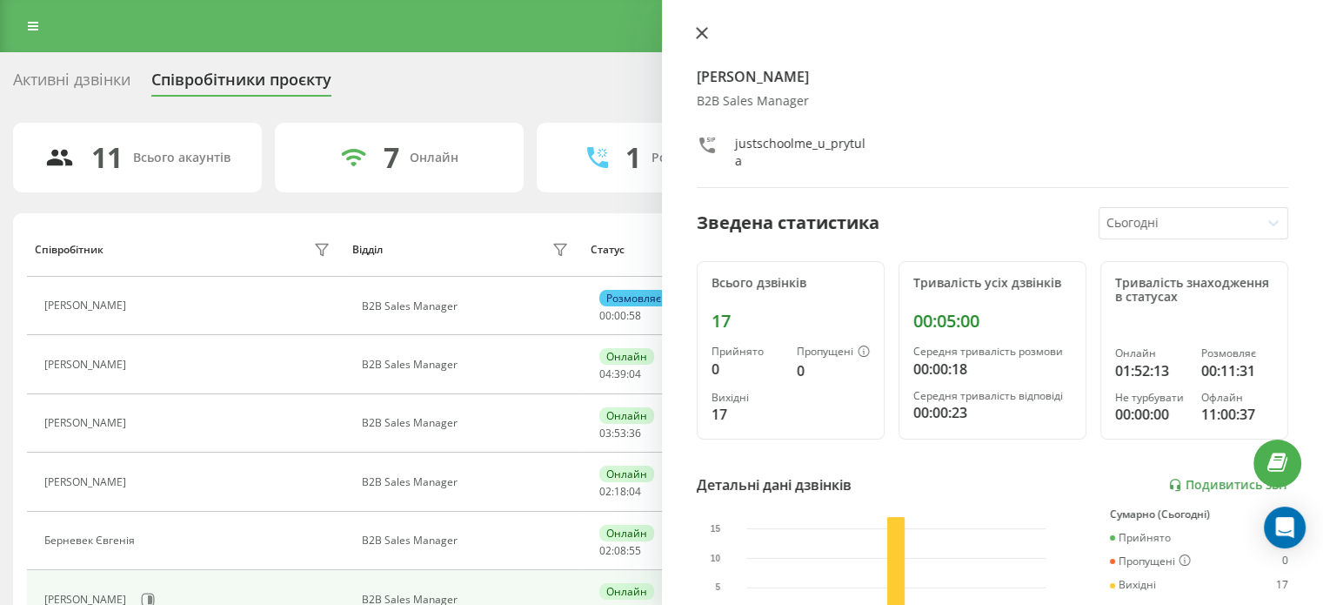
click at [703, 31] on icon at bounding box center [701, 33] width 10 height 10
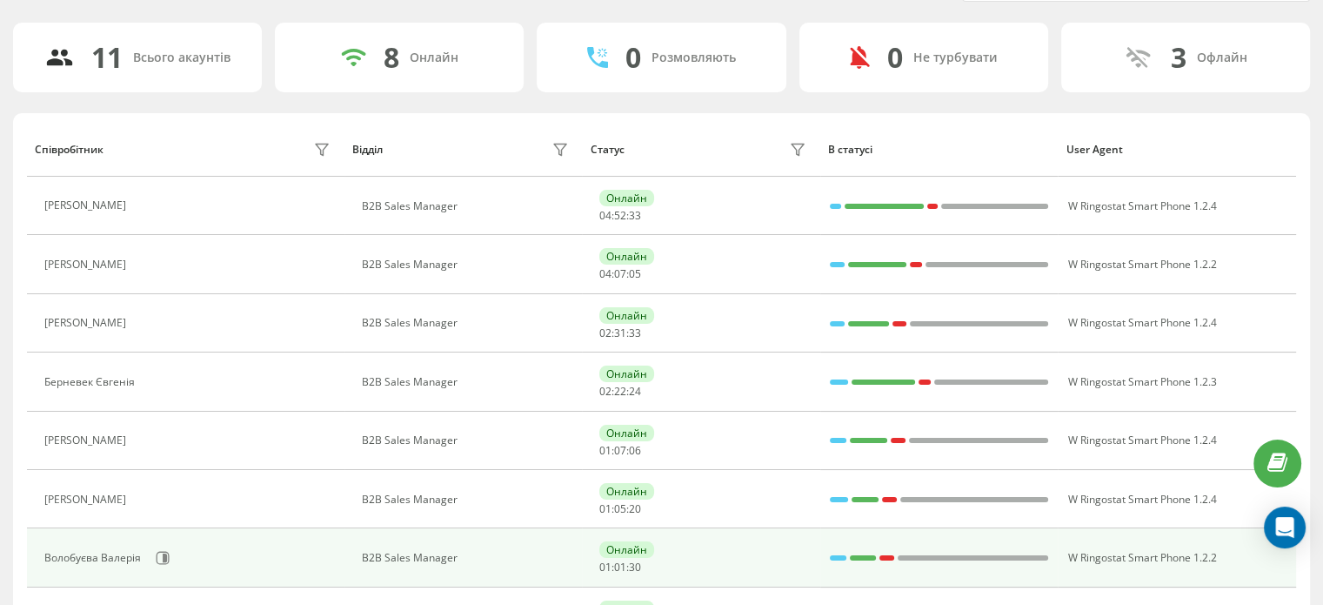
scroll to position [174, 0]
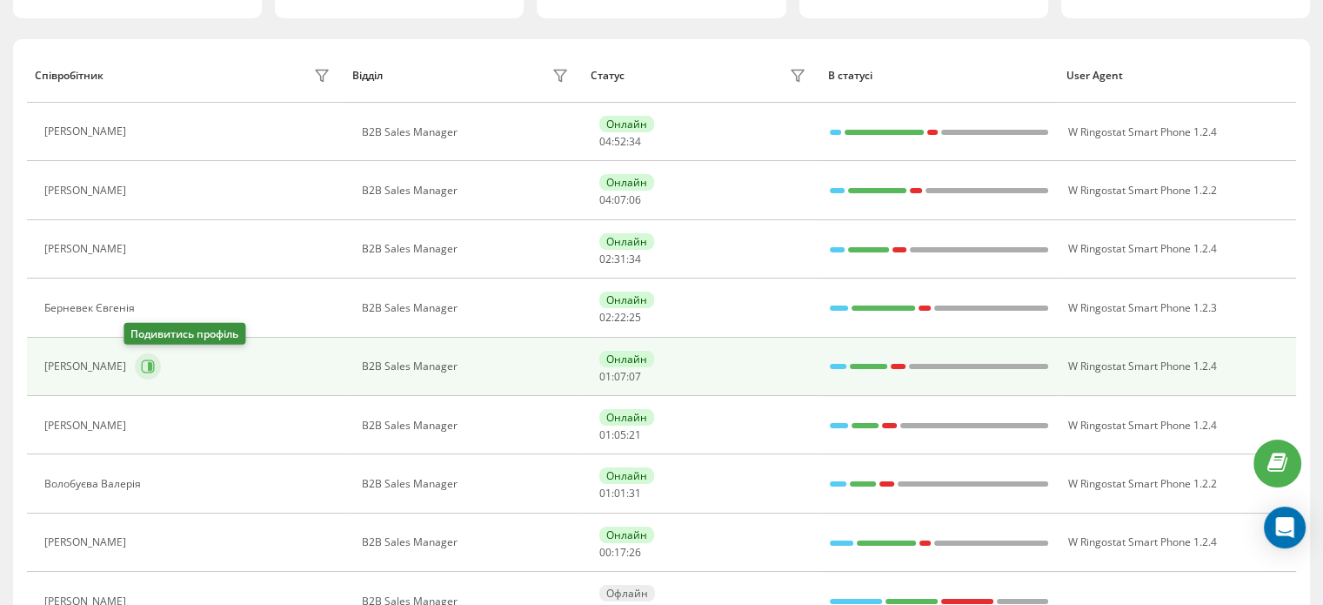
click at [148, 367] on icon at bounding box center [150, 366] width 4 height 9
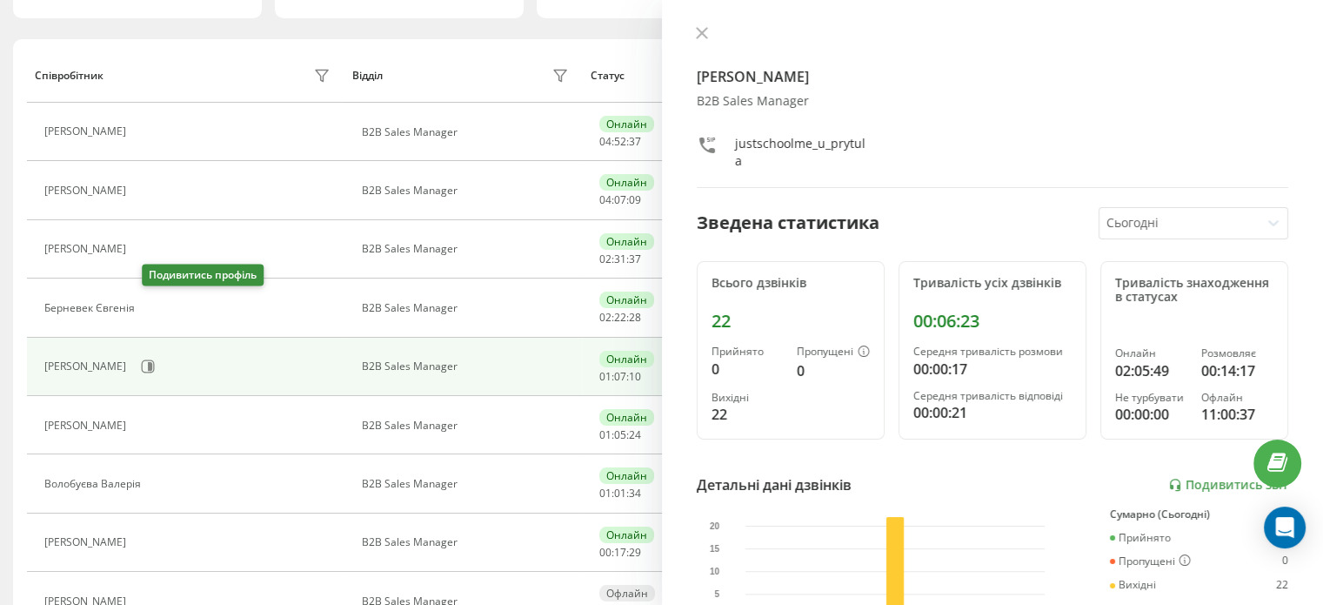
click at [151, 312] on icon at bounding box center [154, 308] width 14 height 14
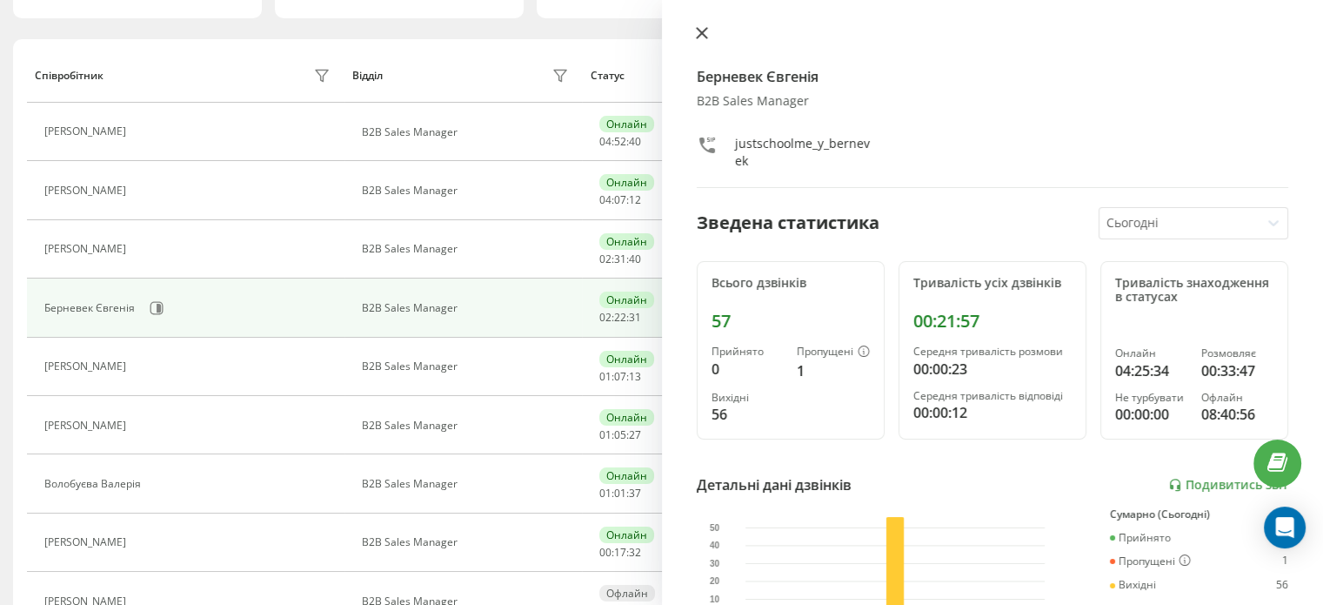
click at [697, 32] on icon at bounding box center [702, 33] width 12 height 12
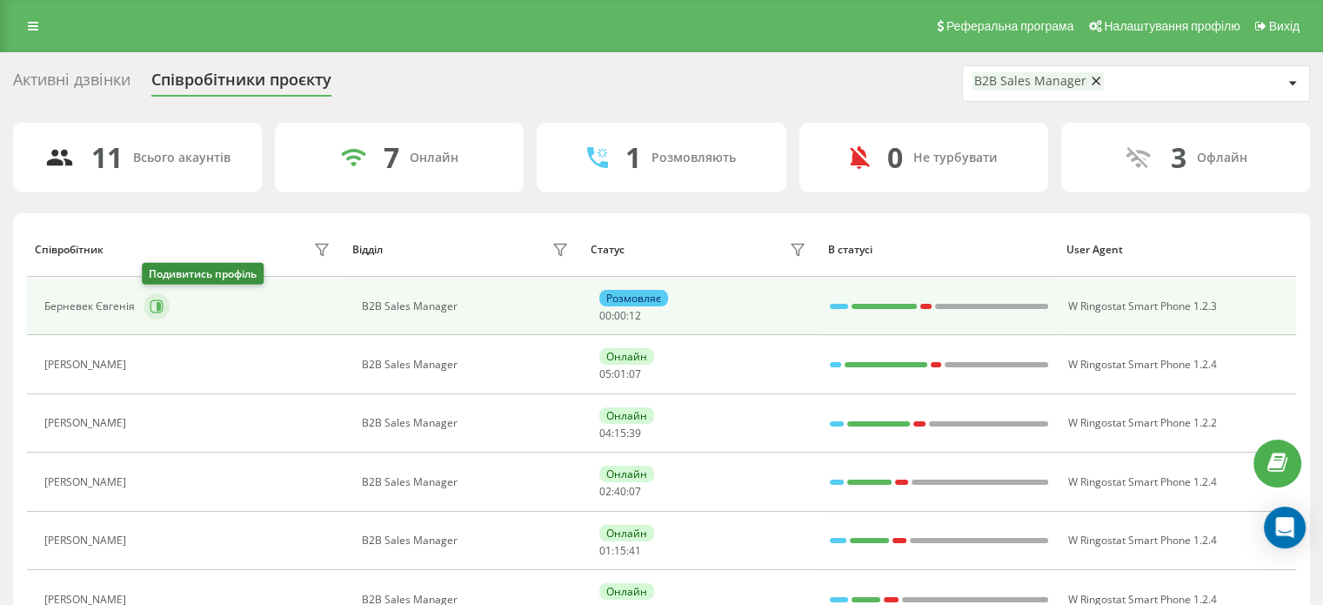
click at [158, 305] on icon at bounding box center [159, 306] width 4 height 9
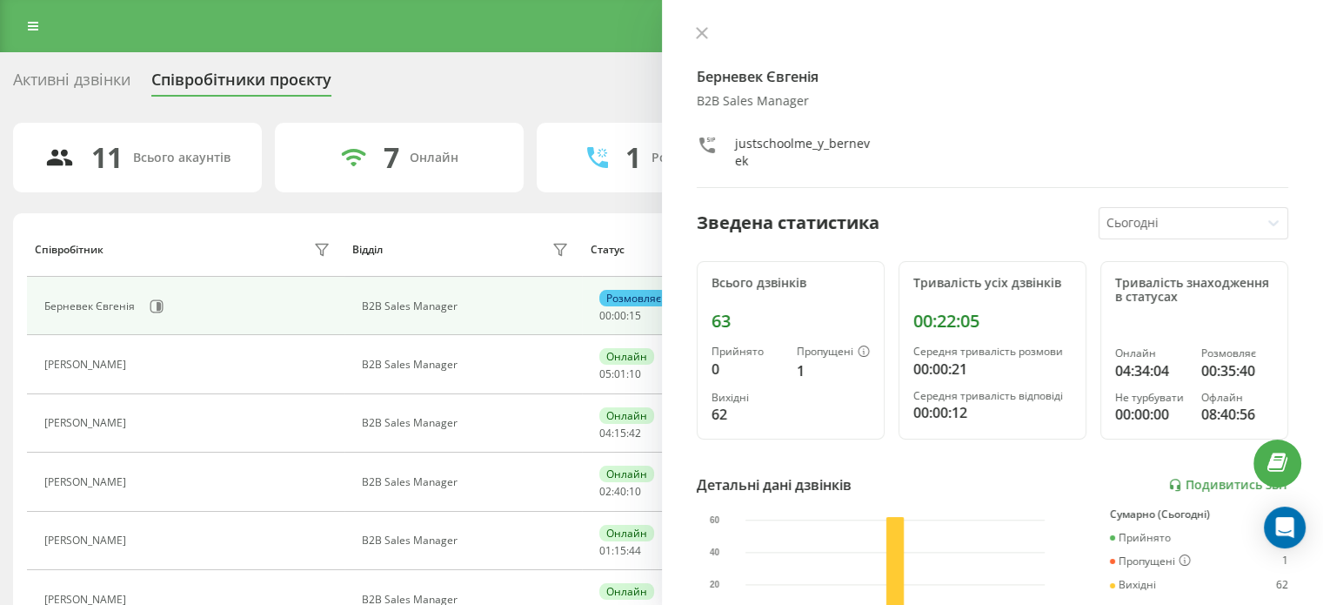
click at [703, 44] on div "Берневек Євгенія B2B Sales Manager justschoolme_y_bernevek" at bounding box center [993, 107] width 592 height 162
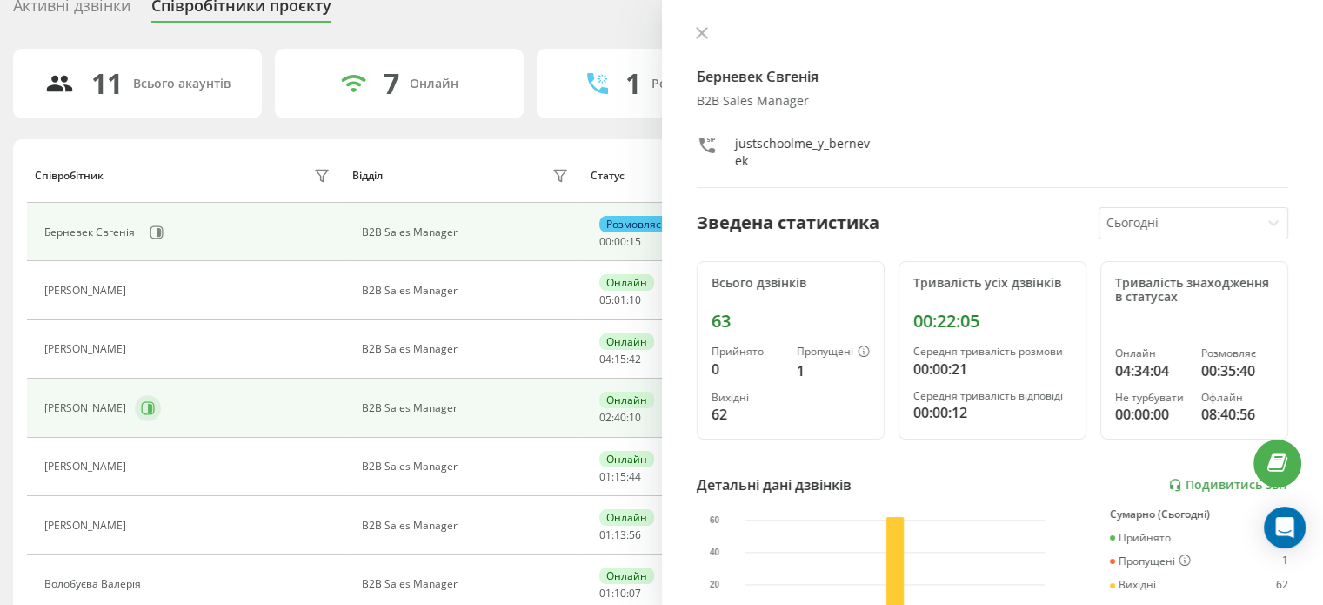
scroll to position [174, 0]
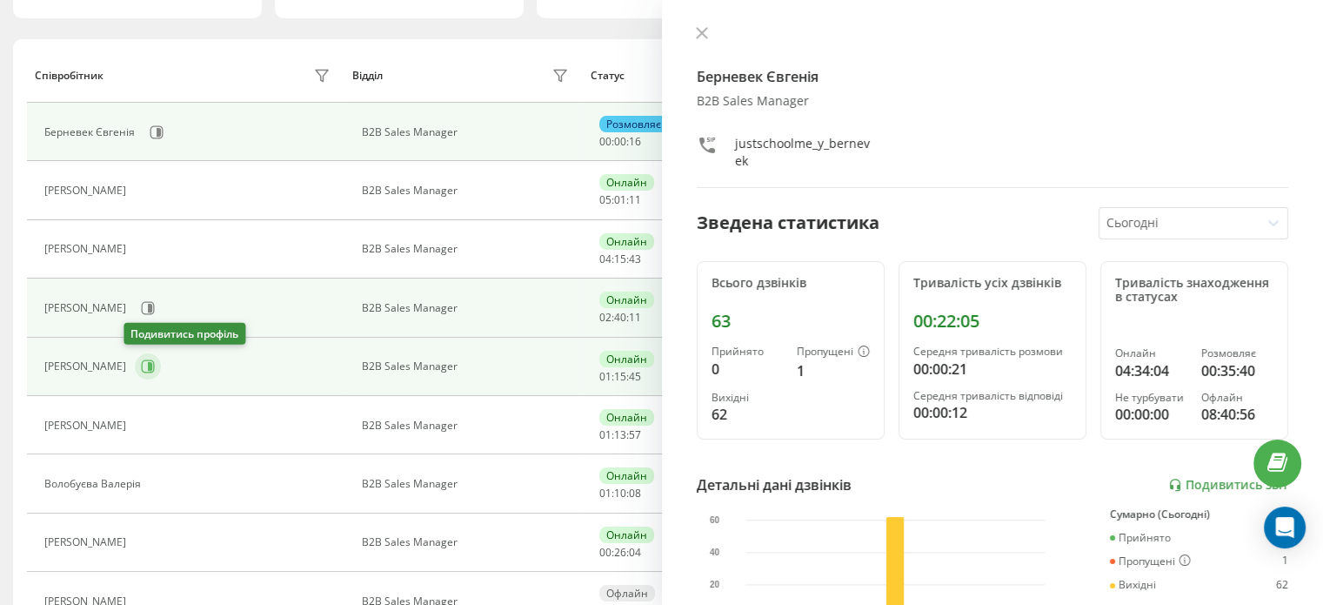
click at [137, 372] on div "Притула Юлія" at bounding box center [189, 366] width 291 height 30
click at [137, 372] on button at bounding box center [148, 366] width 26 height 26
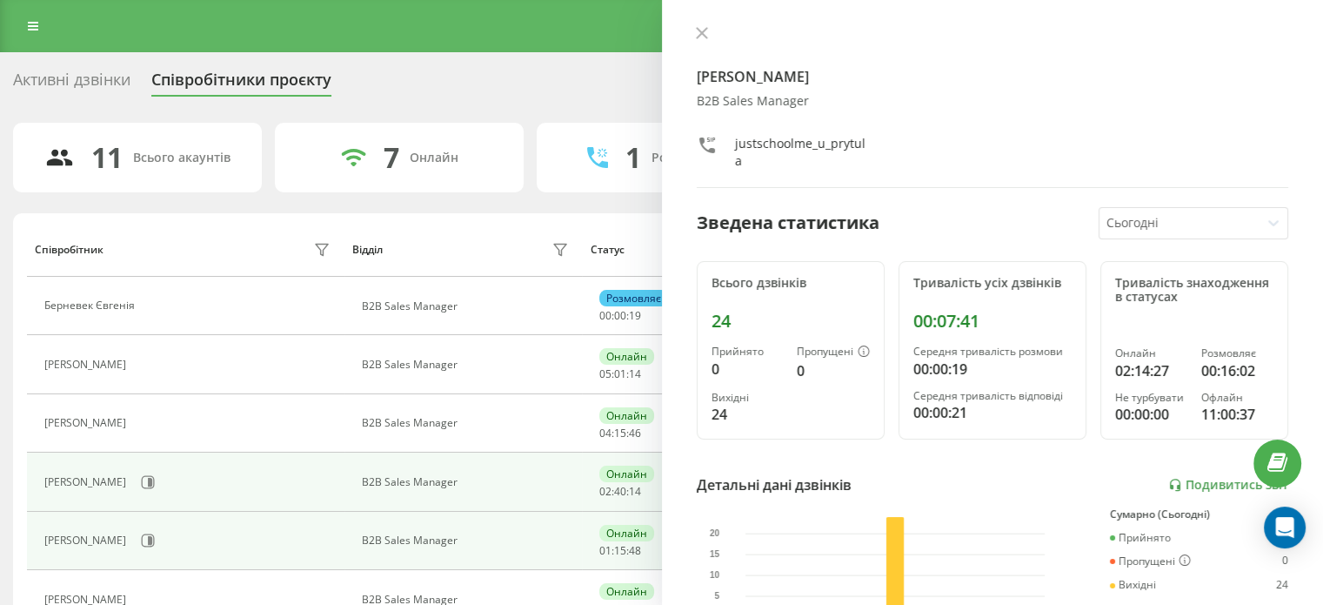
drag, startPoint x: 700, startPoint y: 32, endPoint x: 698, endPoint y: 57, distance: 24.5
click at [699, 32] on icon at bounding box center [701, 33] width 10 height 10
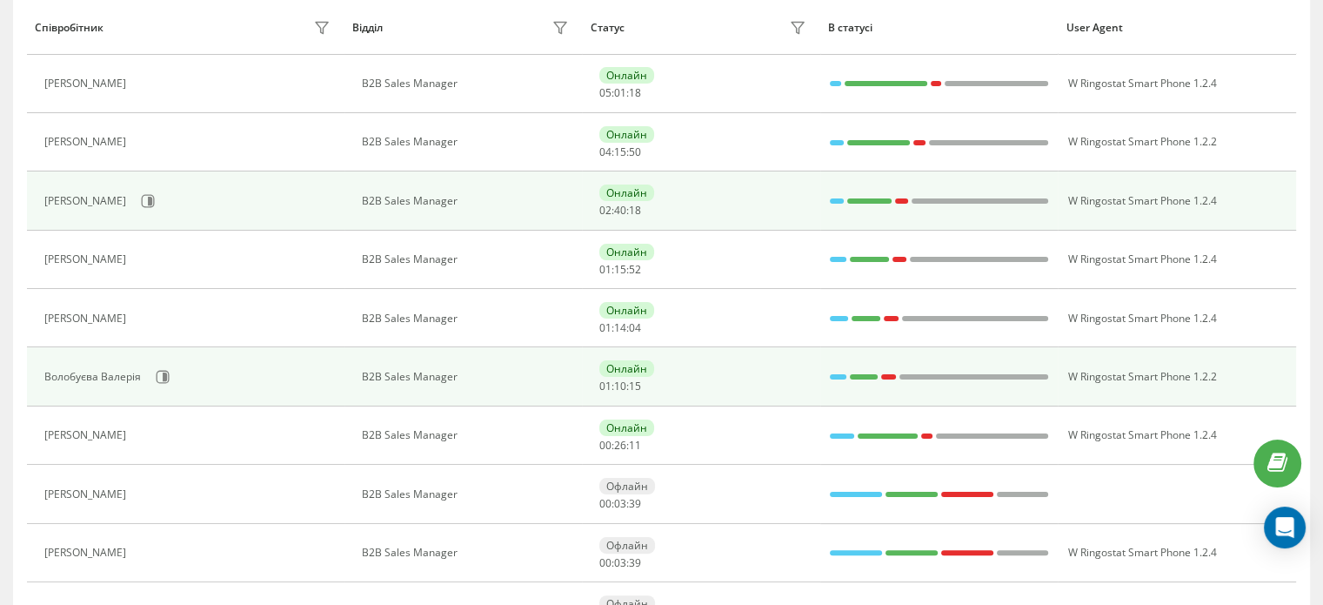
scroll to position [379, 0]
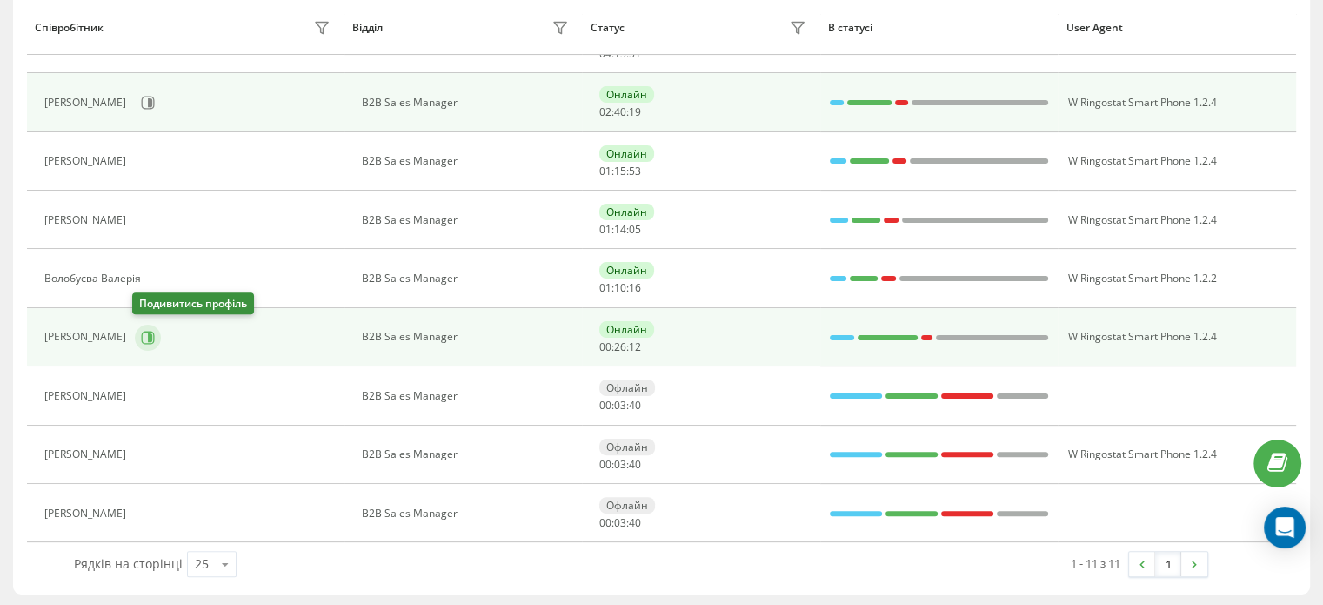
click at [146, 344] on button at bounding box center [148, 338] width 26 height 26
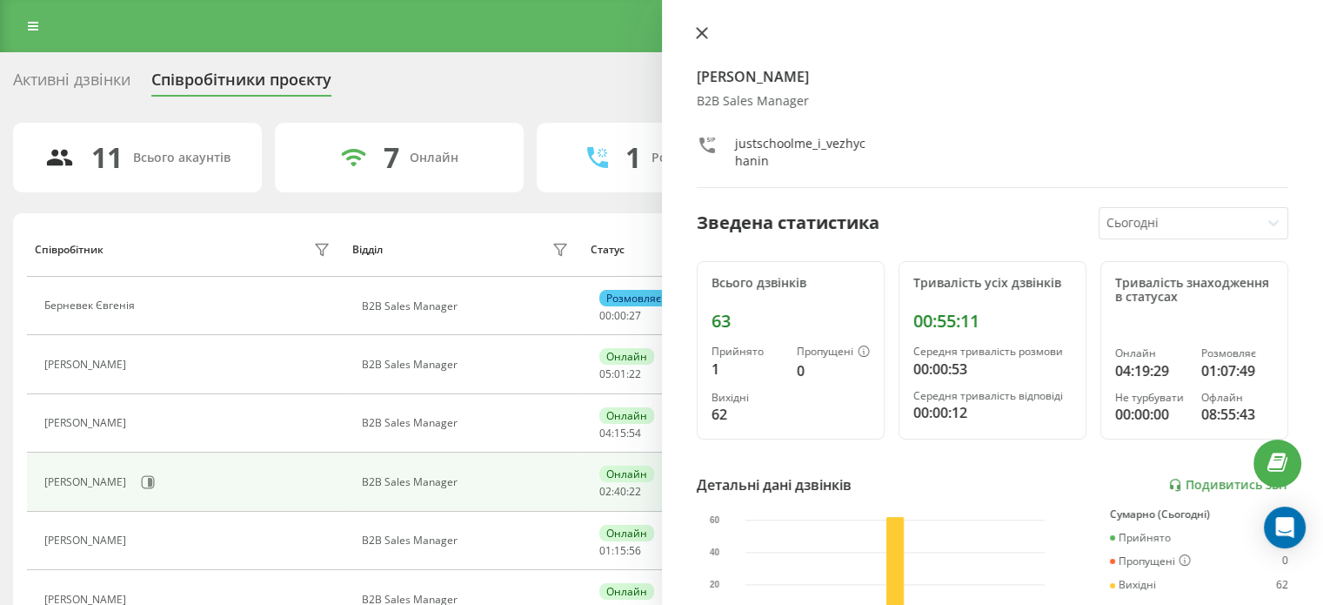
click at [706, 27] on icon at bounding box center [702, 33] width 12 height 12
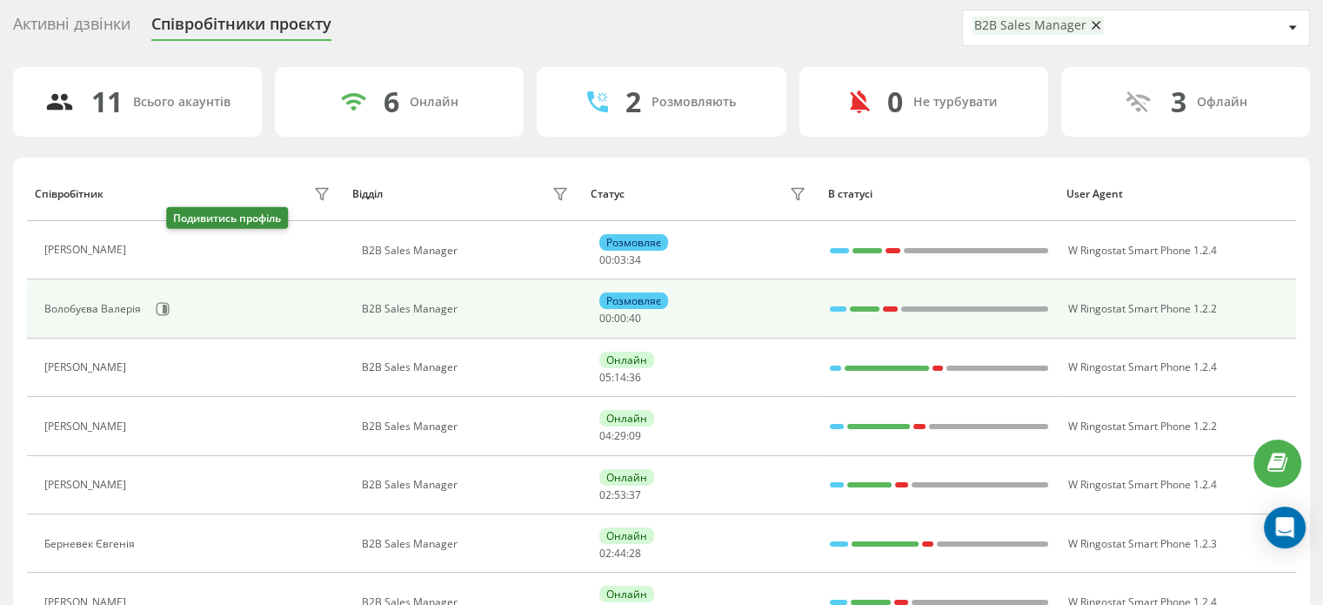
scroll to position [87, 0]
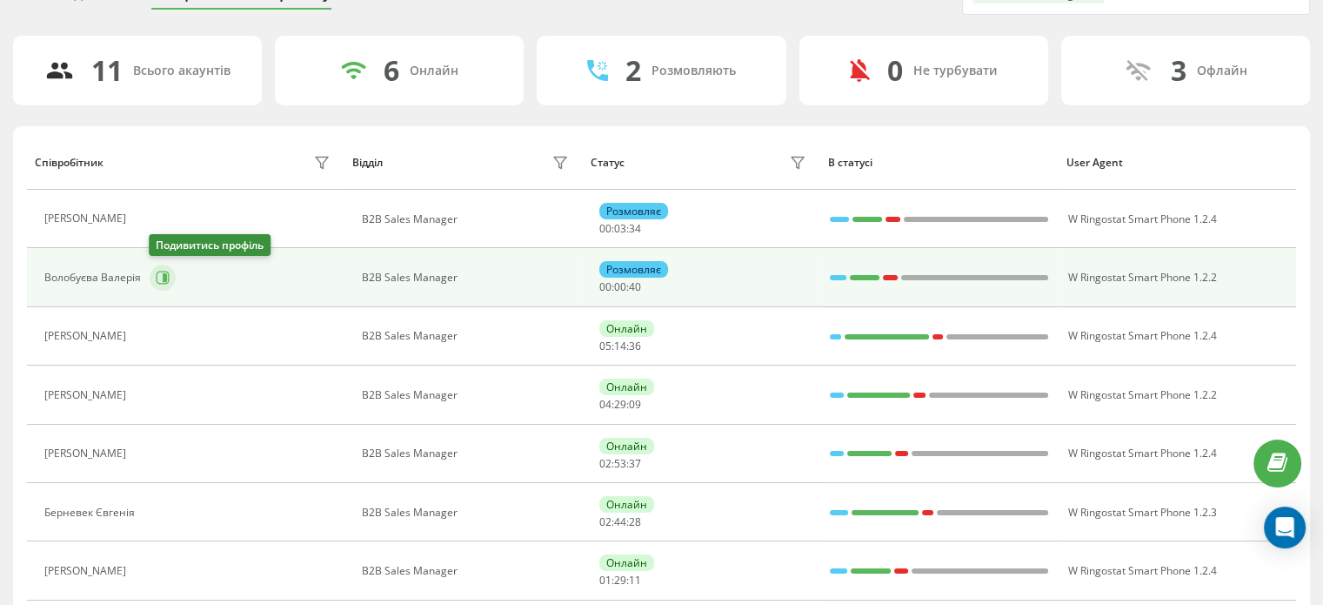
click at [153, 278] on button at bounding box center [163, 277] width 26 height 26
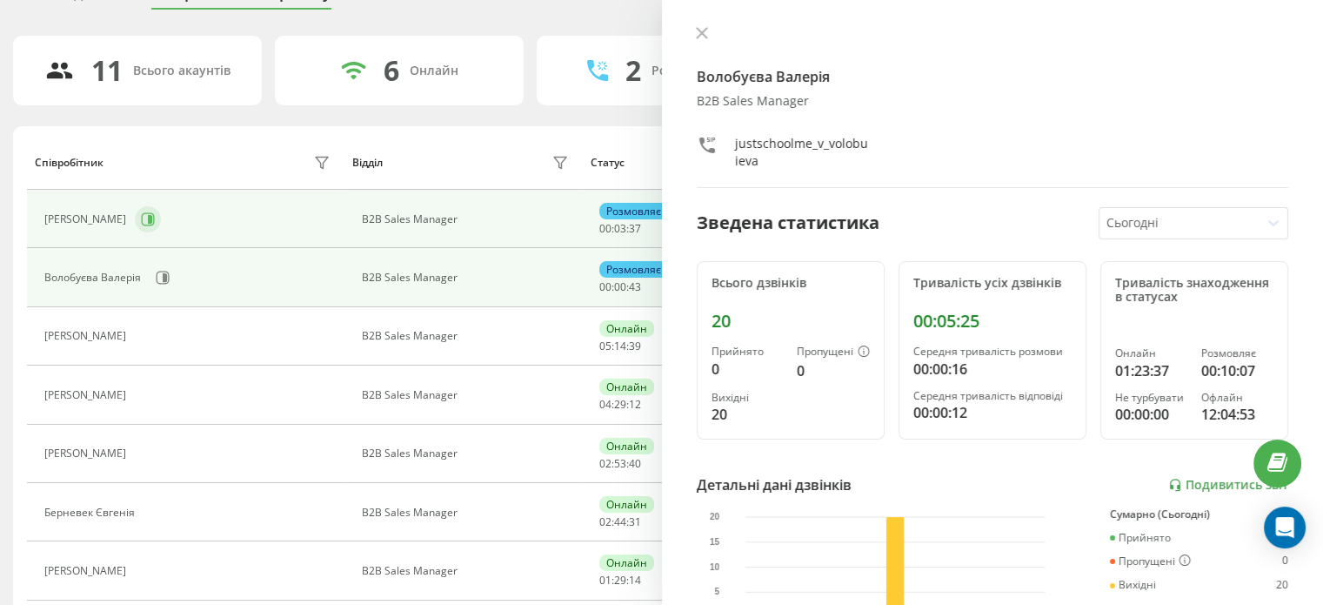
click at [152, 215] on icon at bounding box center [150, 219] width 4 height 9
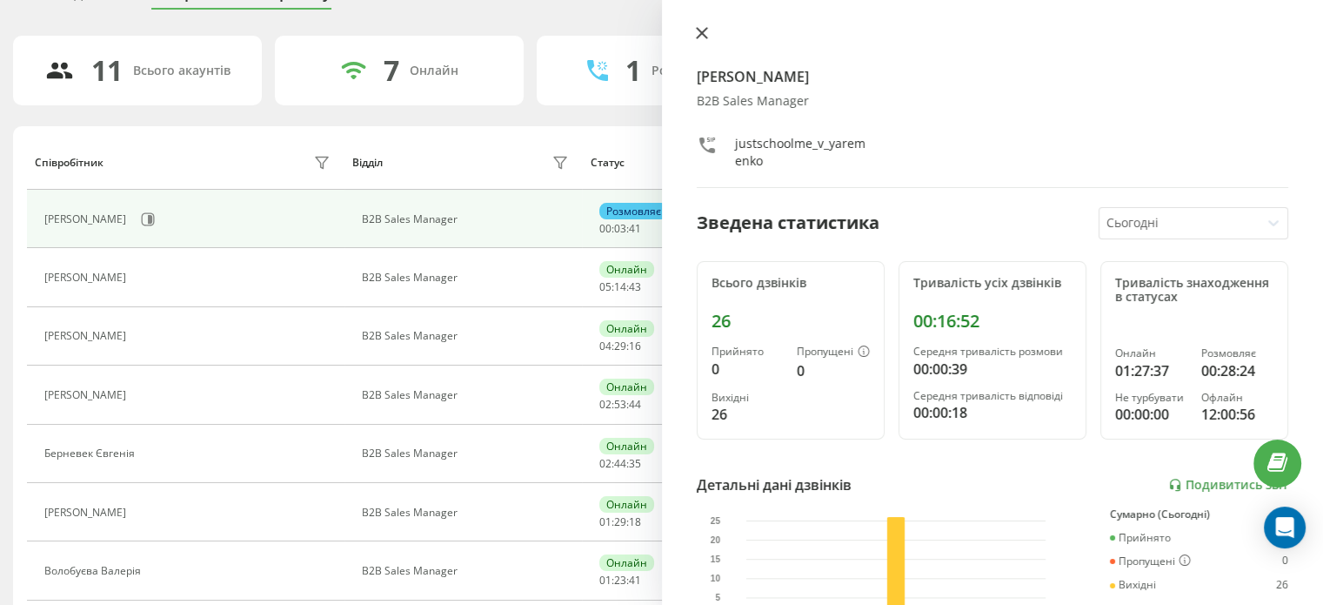
click at [700, 34] on icon at bounding box center [701, 33] width 10 height 10
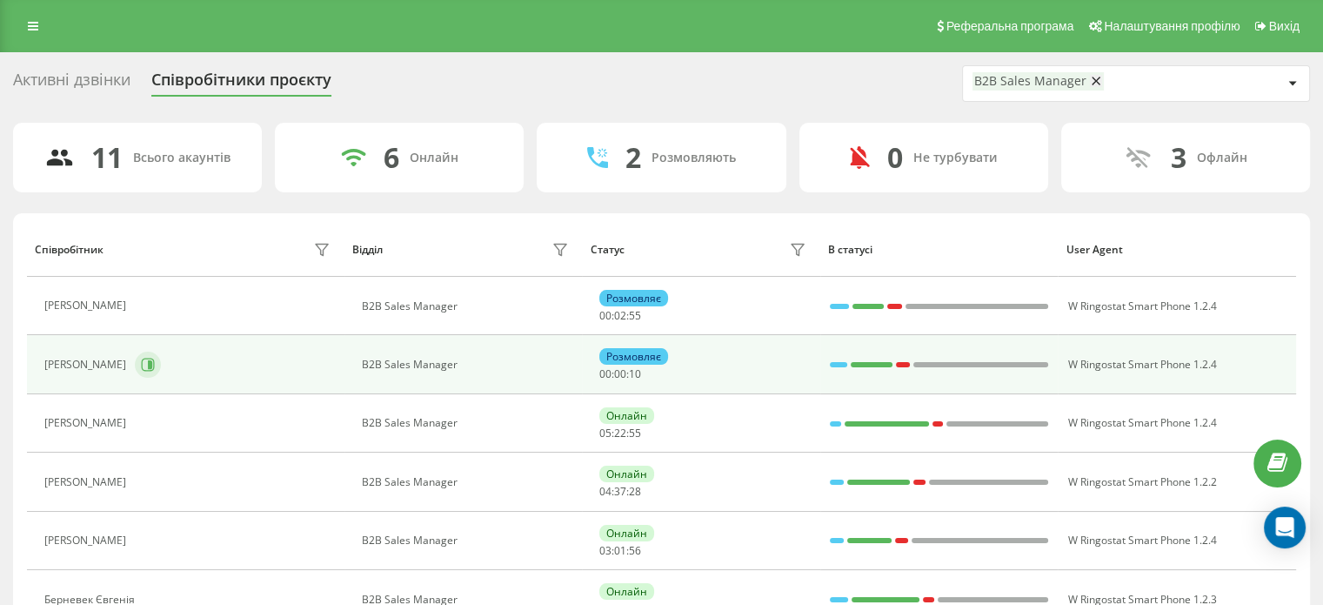
click at [148, 364] on button at bounding box center [148, 364] width 26 height 26
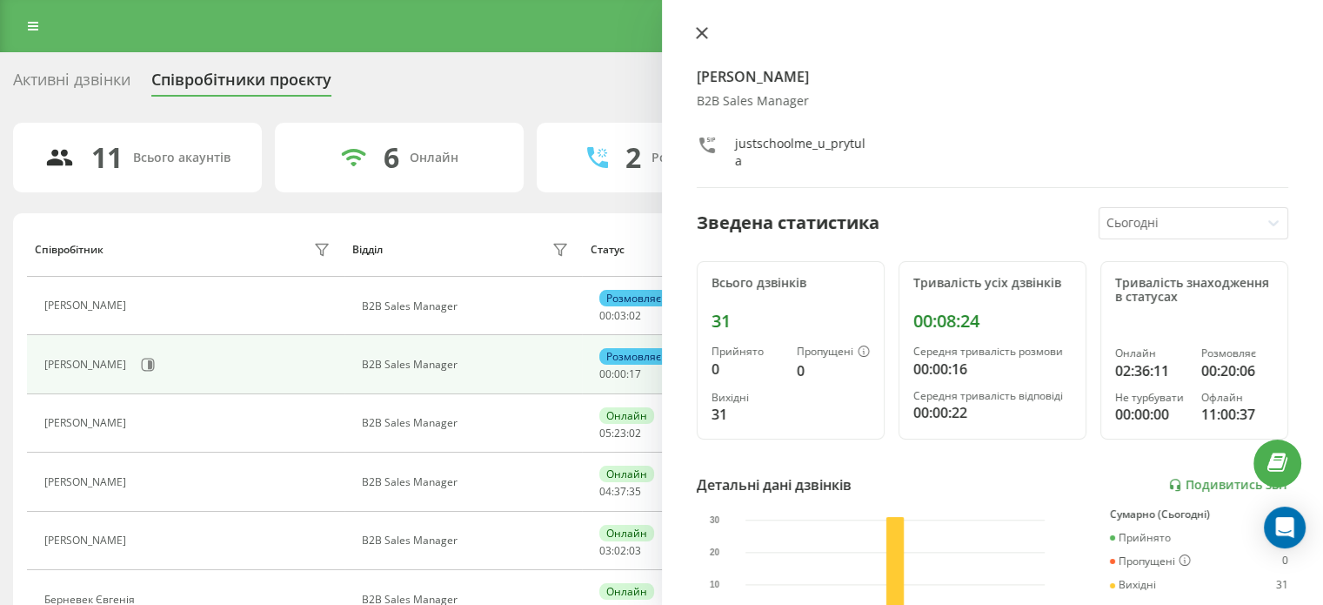
click at [701, 34] on icon at bounding box center [701, 33] width 10 height 10
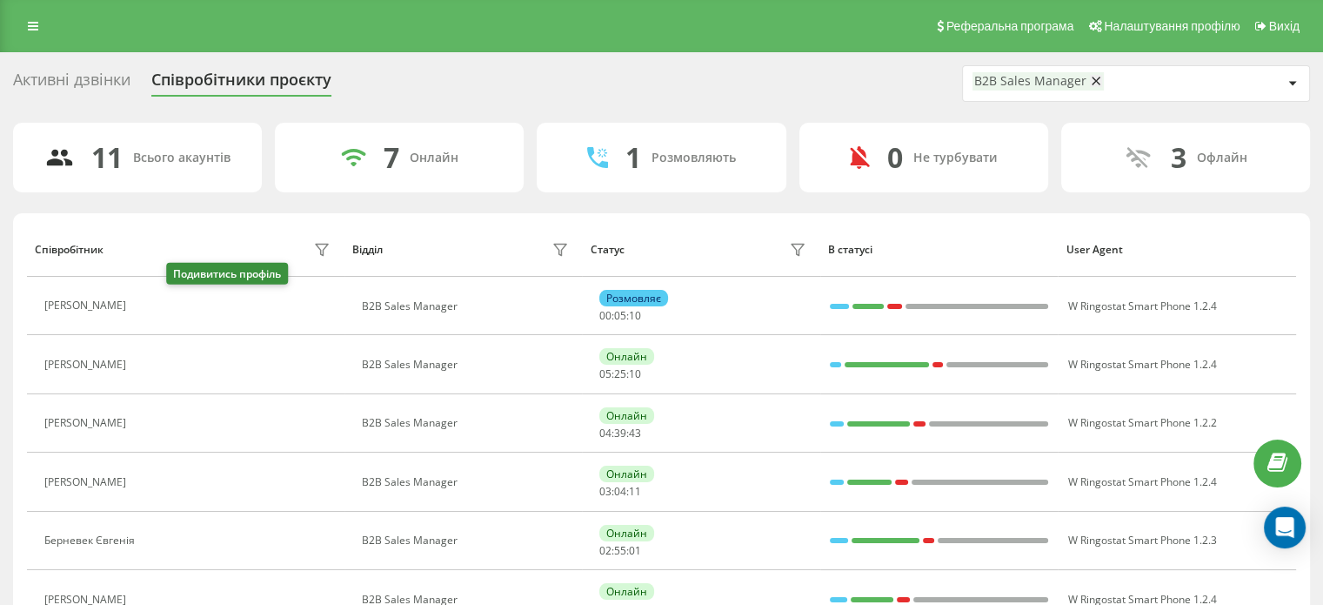
drag, startPoint x: 184, startPoint y: 305, endPoint x: 212, endPoint y: 273, distance: 43.1
click at [152, 305] on icon at bounding box center [145, 306] width 14 height 14
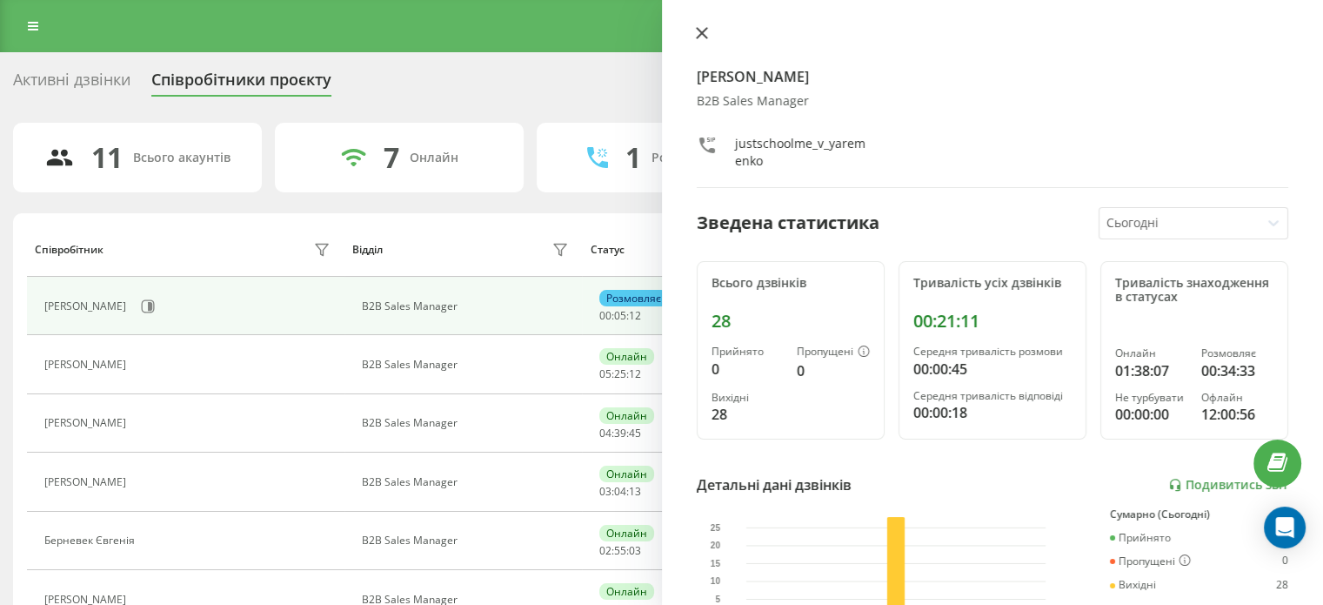
click at [702, 37] on icon at bounding box center [702, 33] width 12 height 12
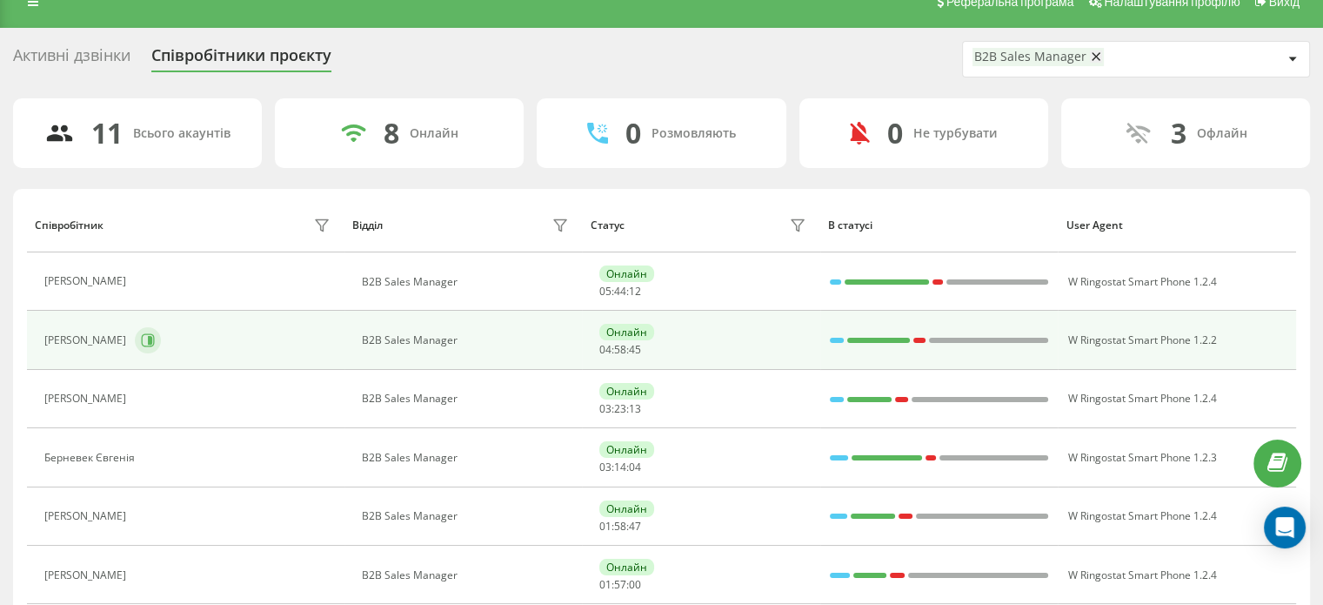
scroll to position [174, 0]
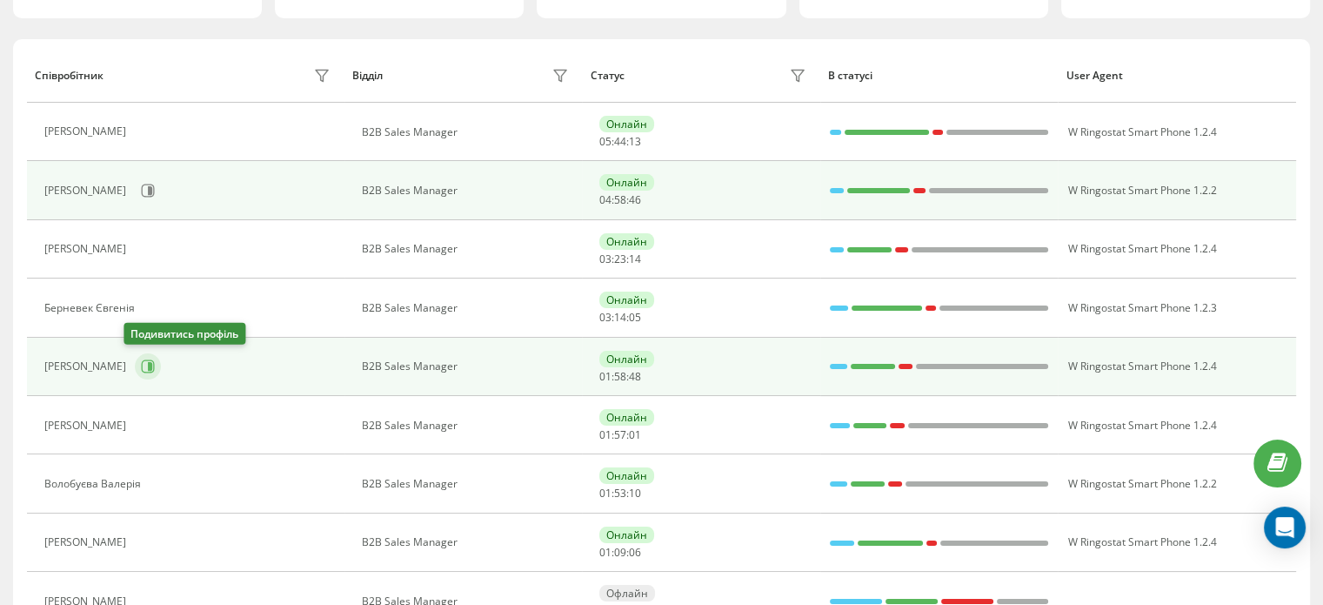
click at [143, 367] on icon at bounding box center [148, 366] width 14 height 14
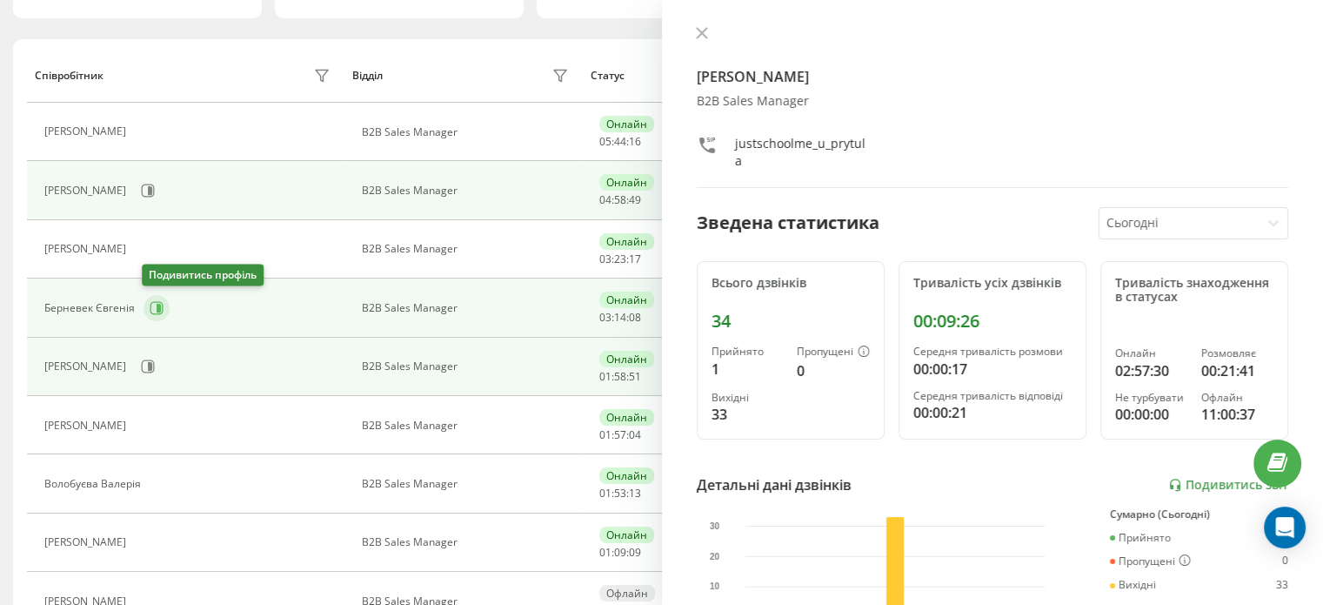
click at [157, 311] on icon at bounding box center [157, 308] width 14 height 14
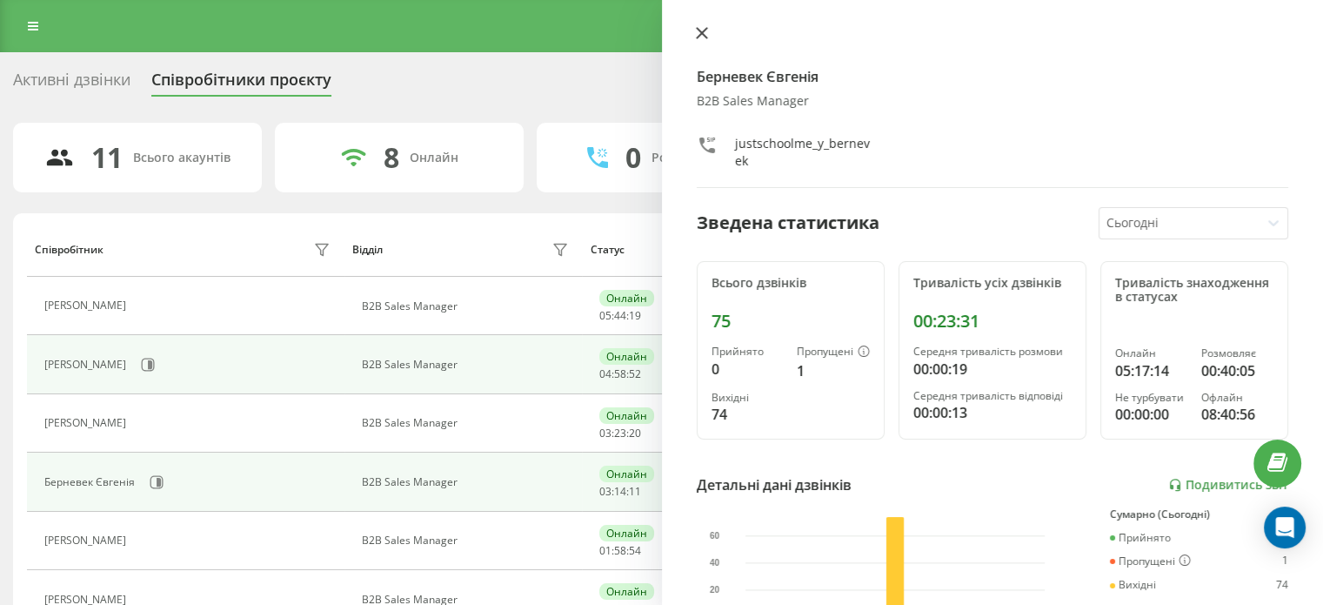
click at [706, 29] on icon at bounding box center [702, 33] width 12 height 12
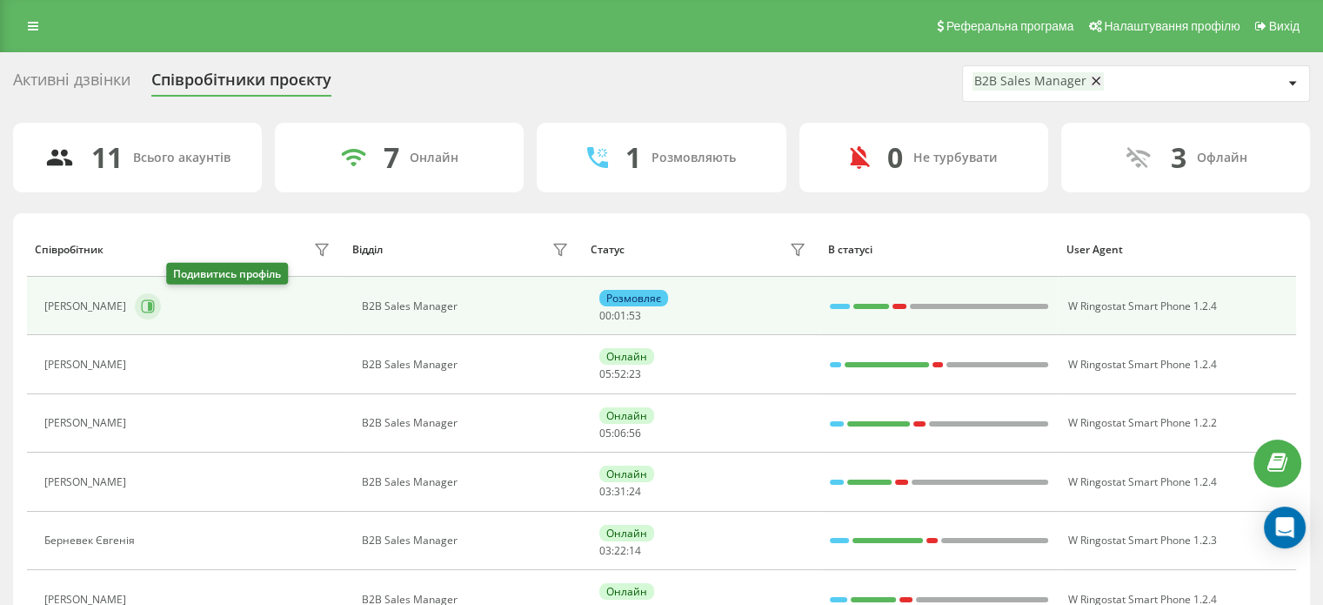
click at [161, 311] on button at bounding box center [148, 306] width 26 height 26
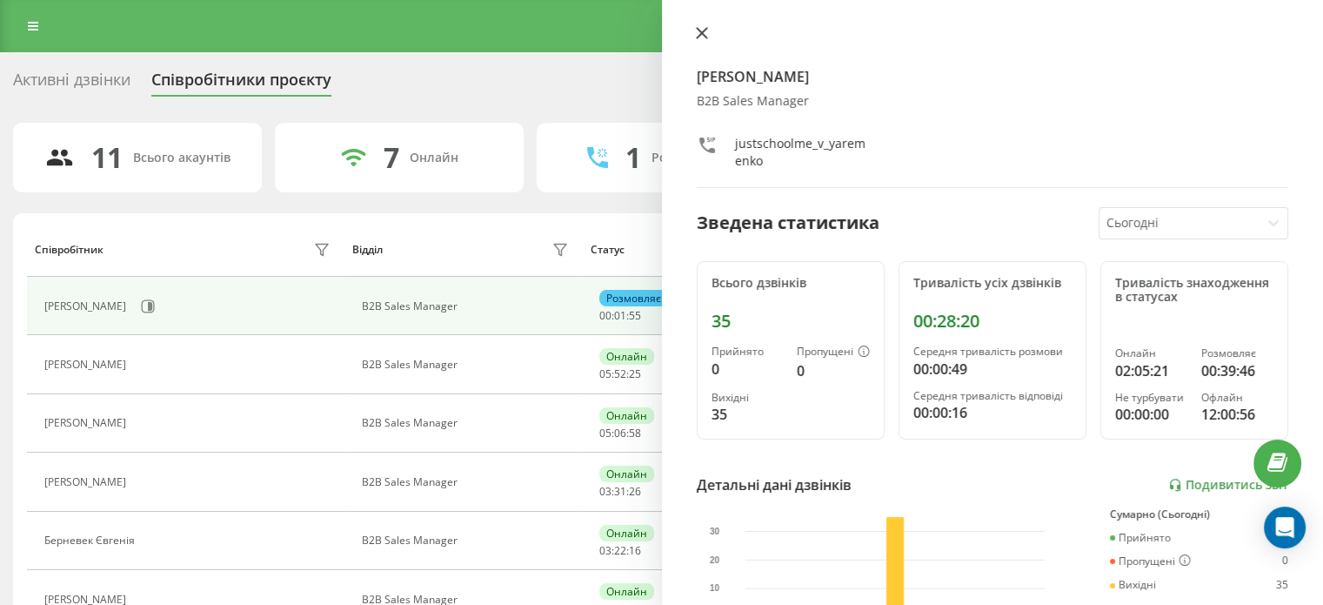
click at [706, 27] on icon at bounding box center [702, 33] width 12 height 12
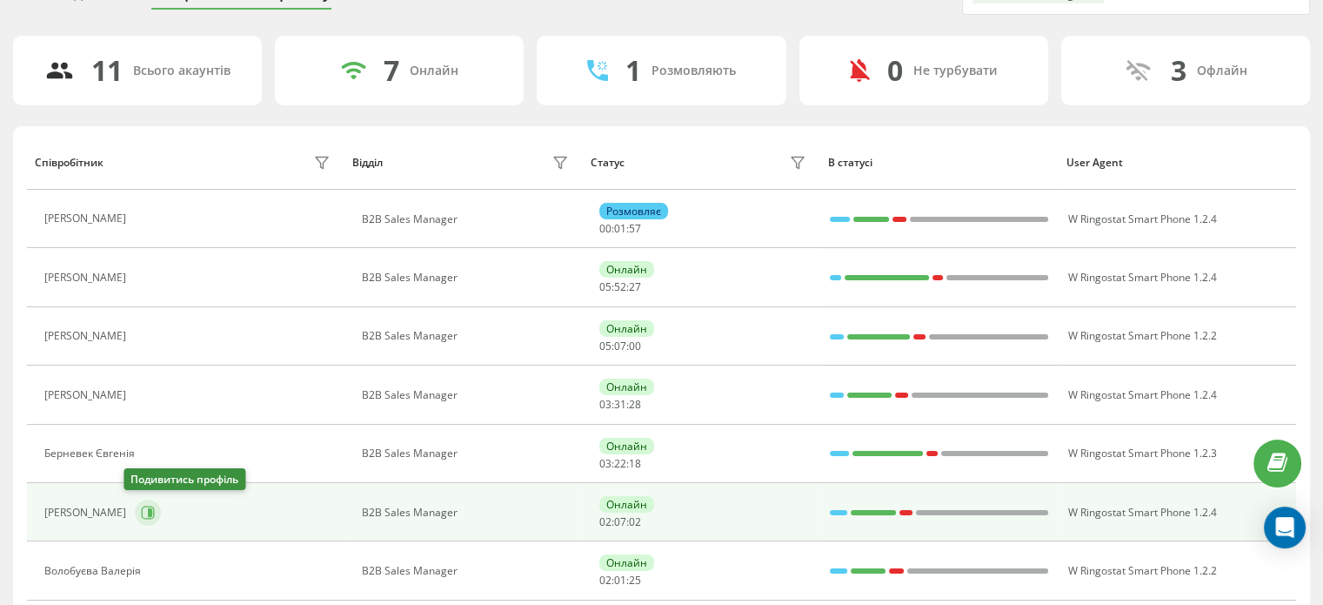
click at [142, 505] on icon at bounding box center [148, 511] width 13 height 13
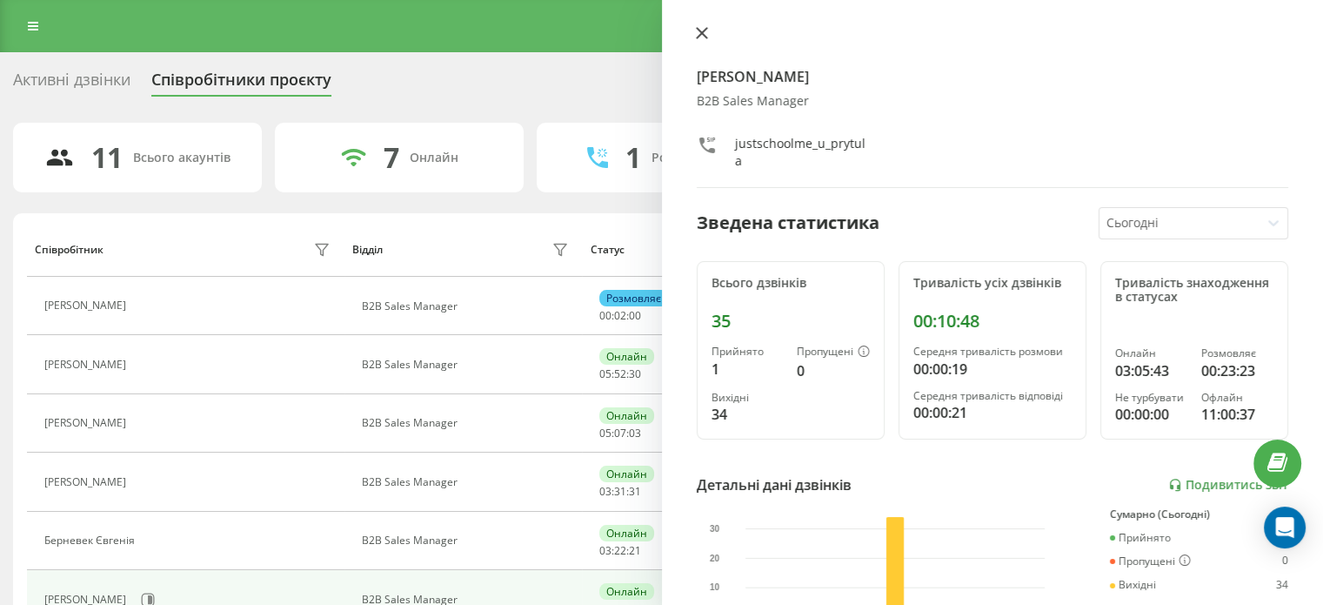
click at [700, 30] on icon at bounding box center [702, 33] width 12 height 12
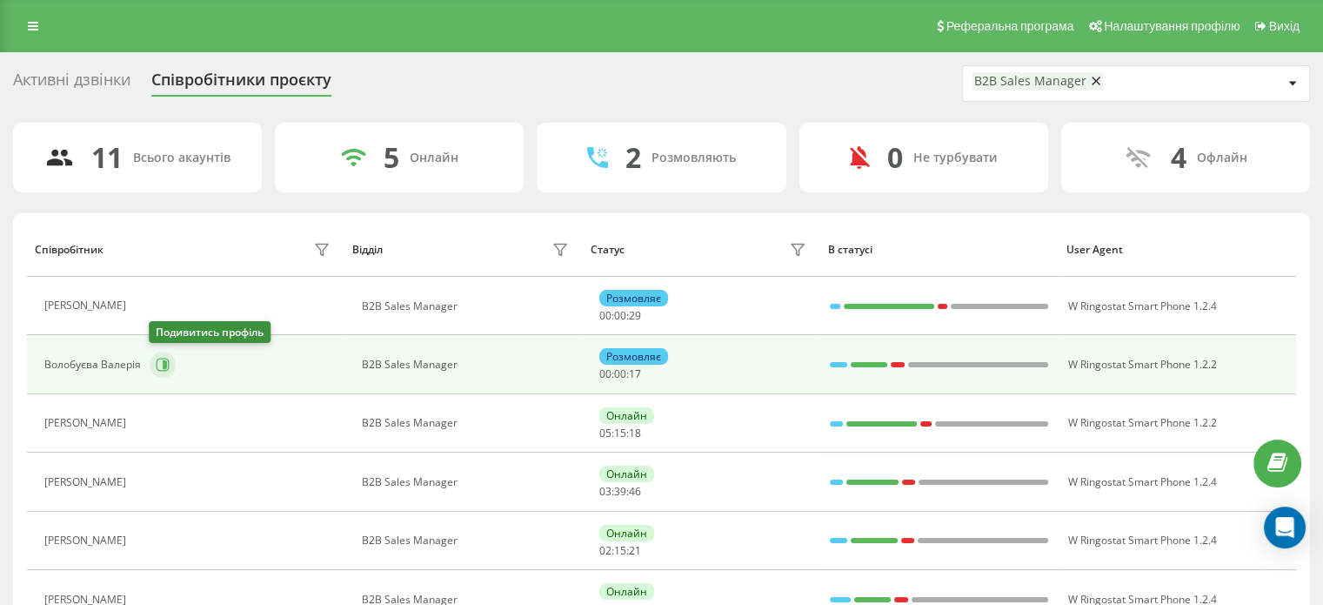
click at [160, 368] on icon at bounding box center [163, 365] width 14 height 14
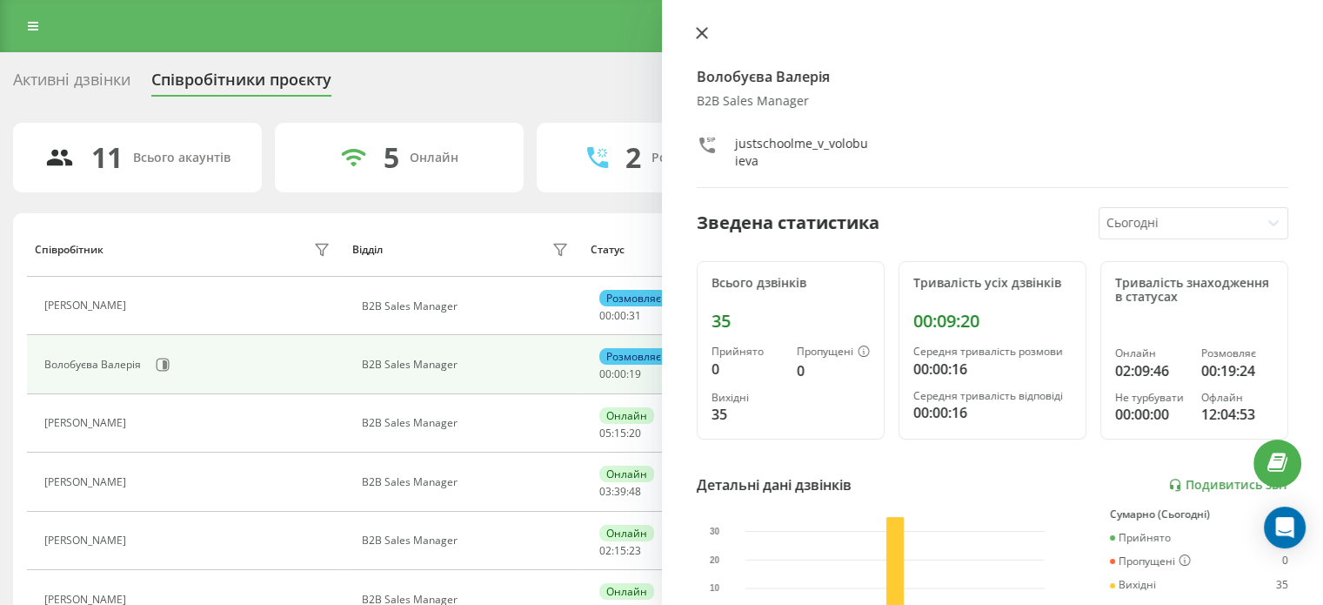
click at [699, 35] on icon at bounding box center [701, 33] width 10 height 10
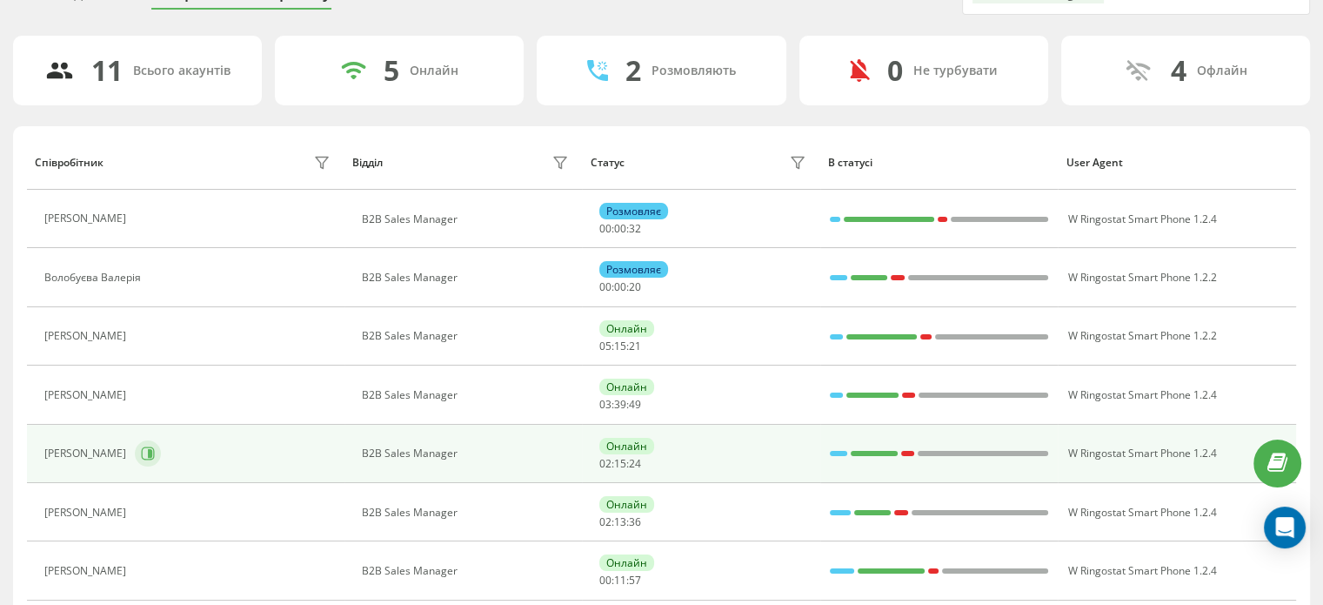
click at [146, 445] on button at bounding box center [148, 453] width 26 height 26
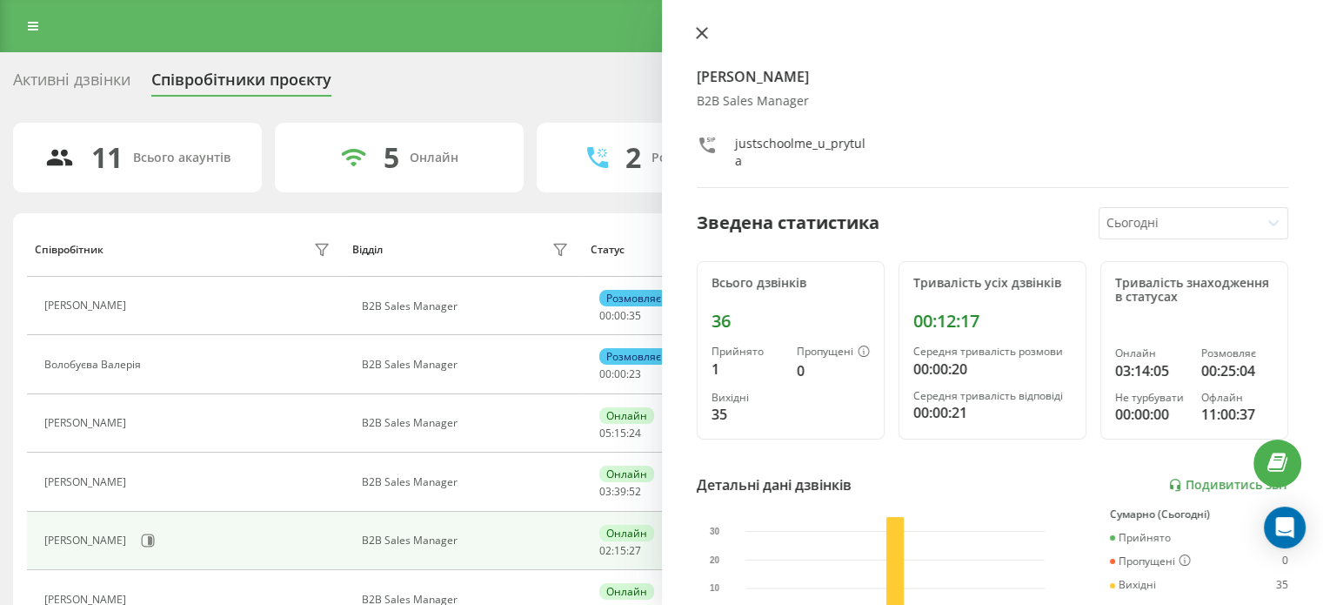
click at [698, 34] on icon at bounding box center [702, 33] width 12 height 12
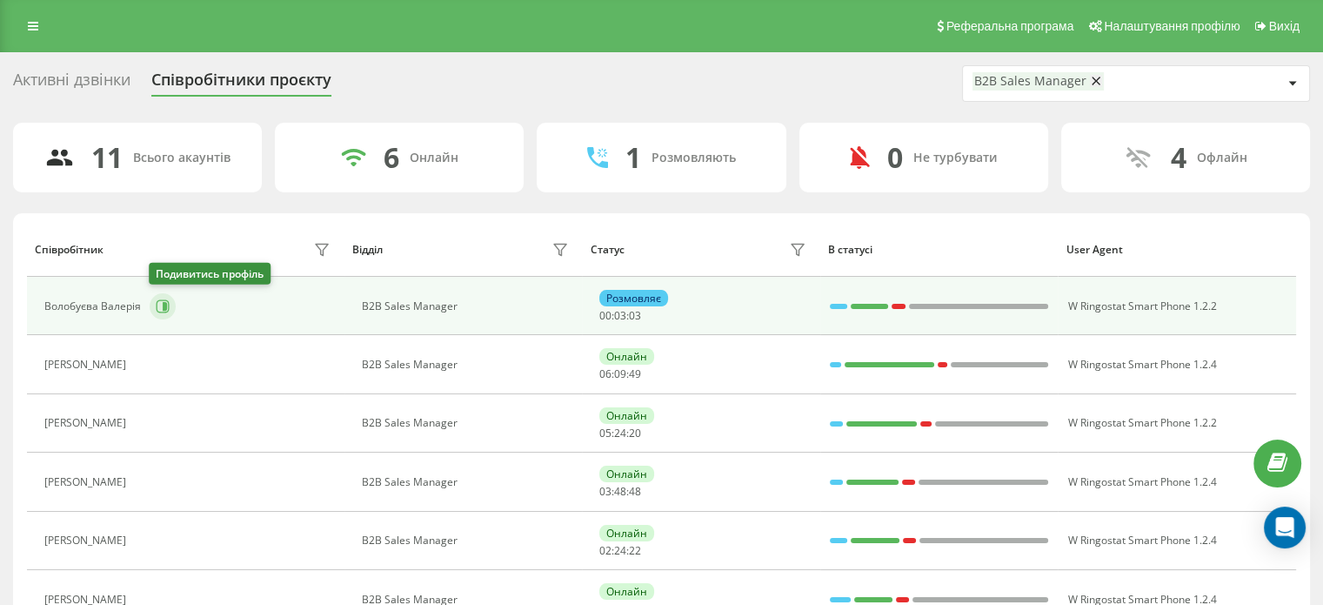
click at [162, 299] on icon at bounding box center [163, 305] width 13 height 13
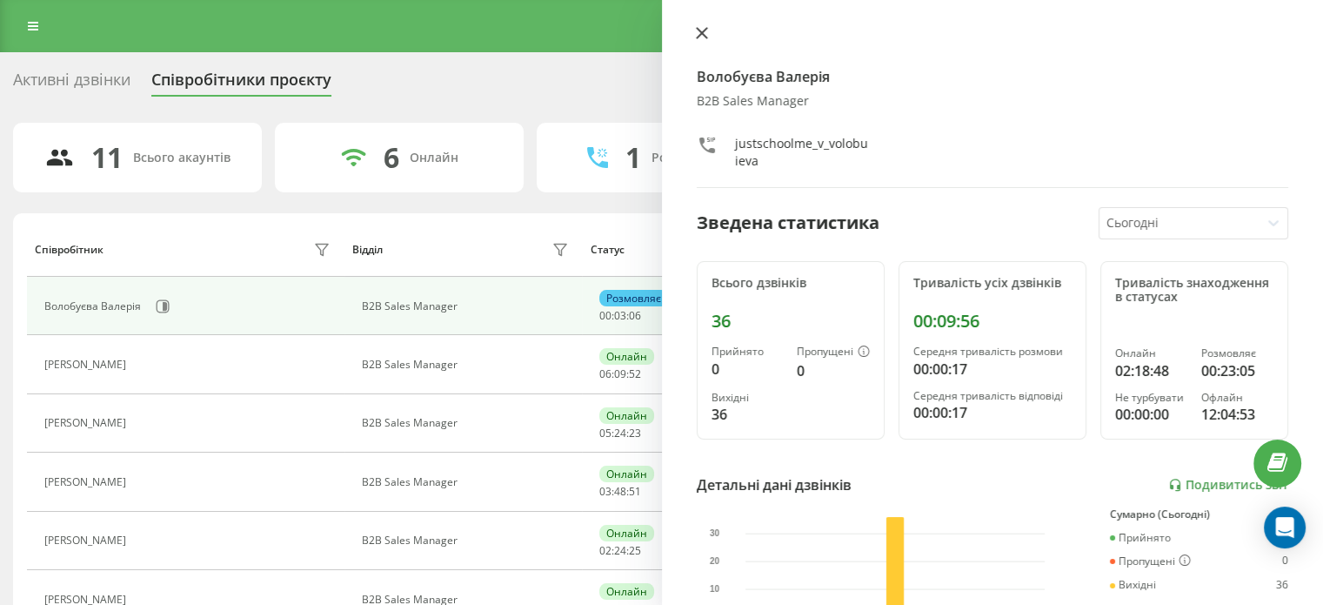
click at [703, 35] on icon at bounding box center [701, 33] width 10 height 10
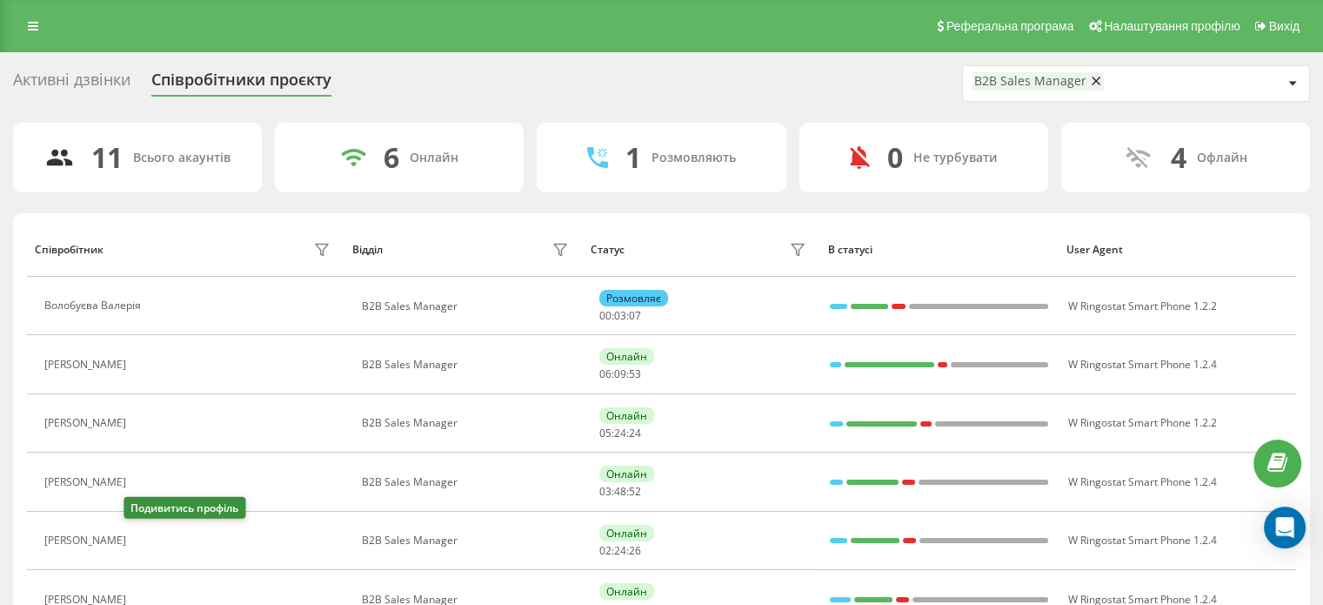
drag, startPoint x: 137, startPoint y: 542, endPoint x: 162, endPoint y: 490, distance: 57.6
click at [145, 539] on icon at bounding box center [147, 540] width 4 height 9
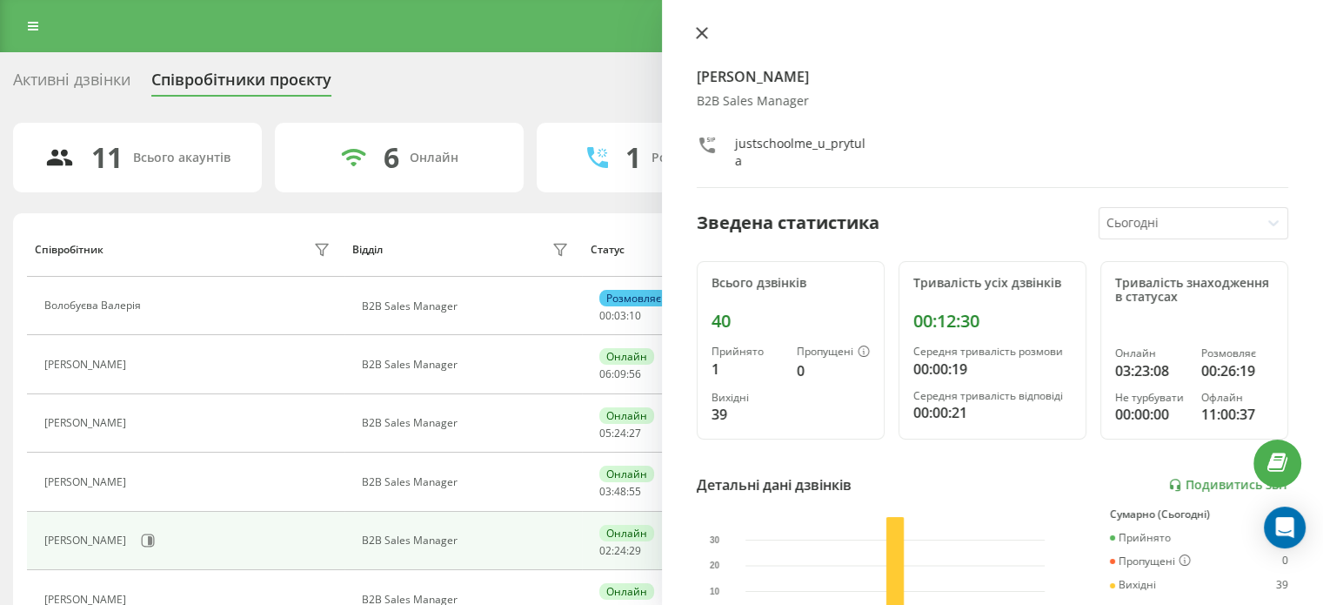
click at [699, 33] on icon at bounding box center [702, 33] width 12 height 12
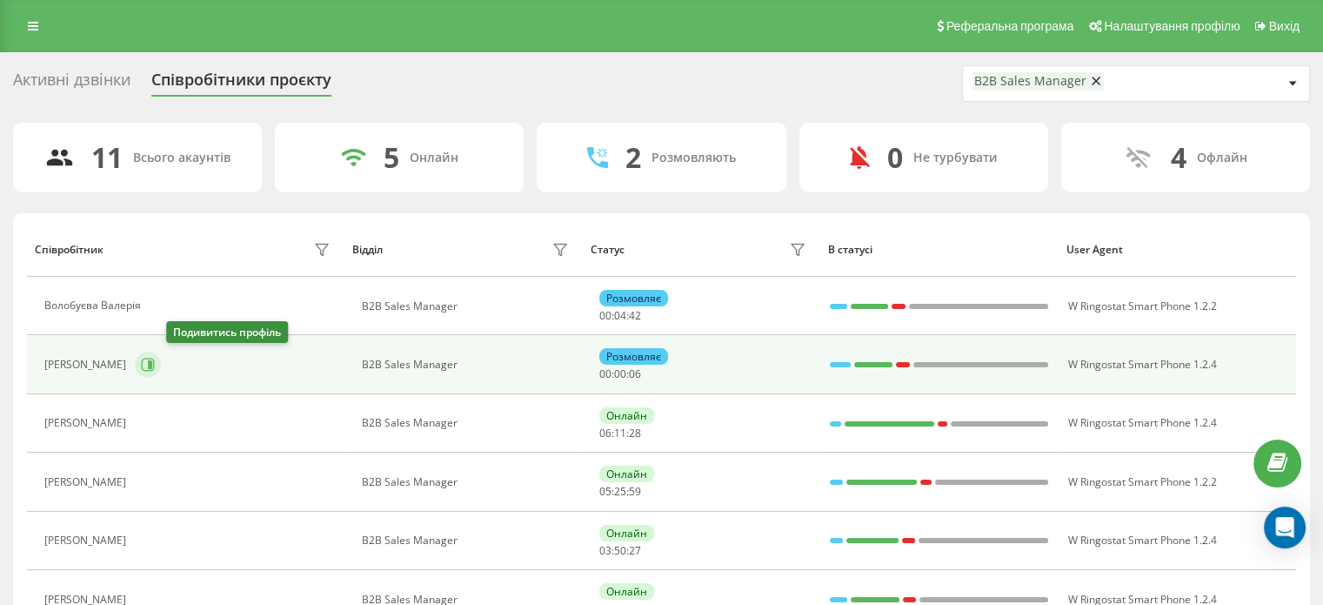
click at [161, 365] on button at bounding box center [148, 364] width 26 height 26
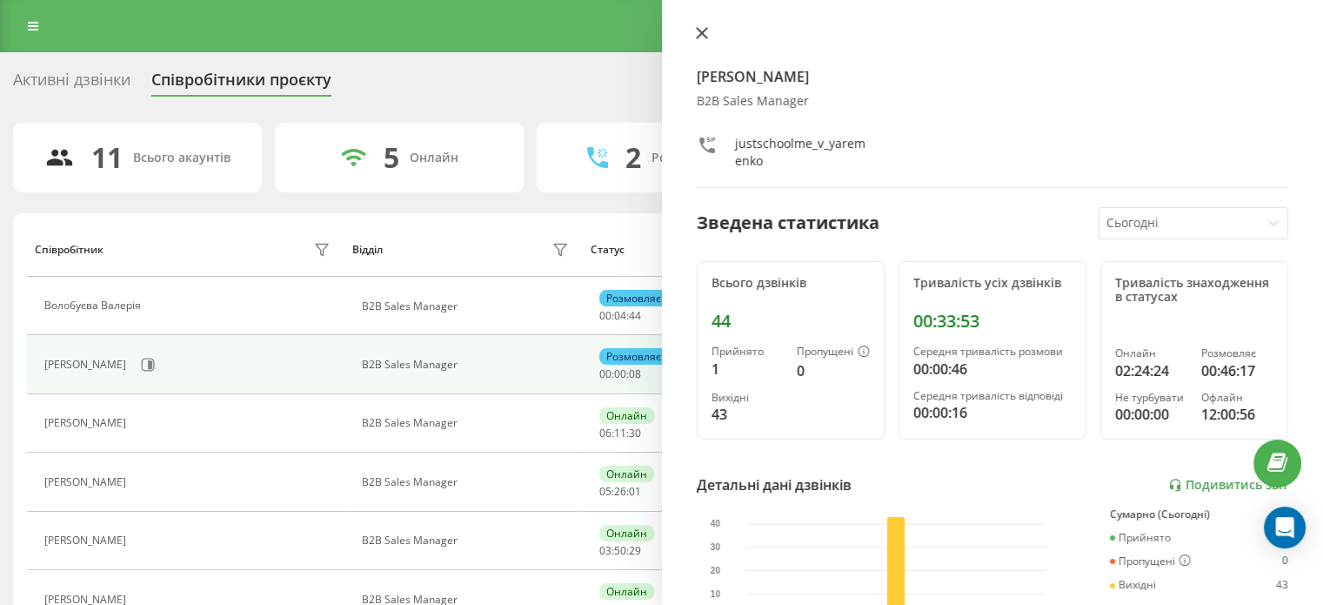
click at [697, 34] on icon at bounding box center [702, 33] width 12 height 12
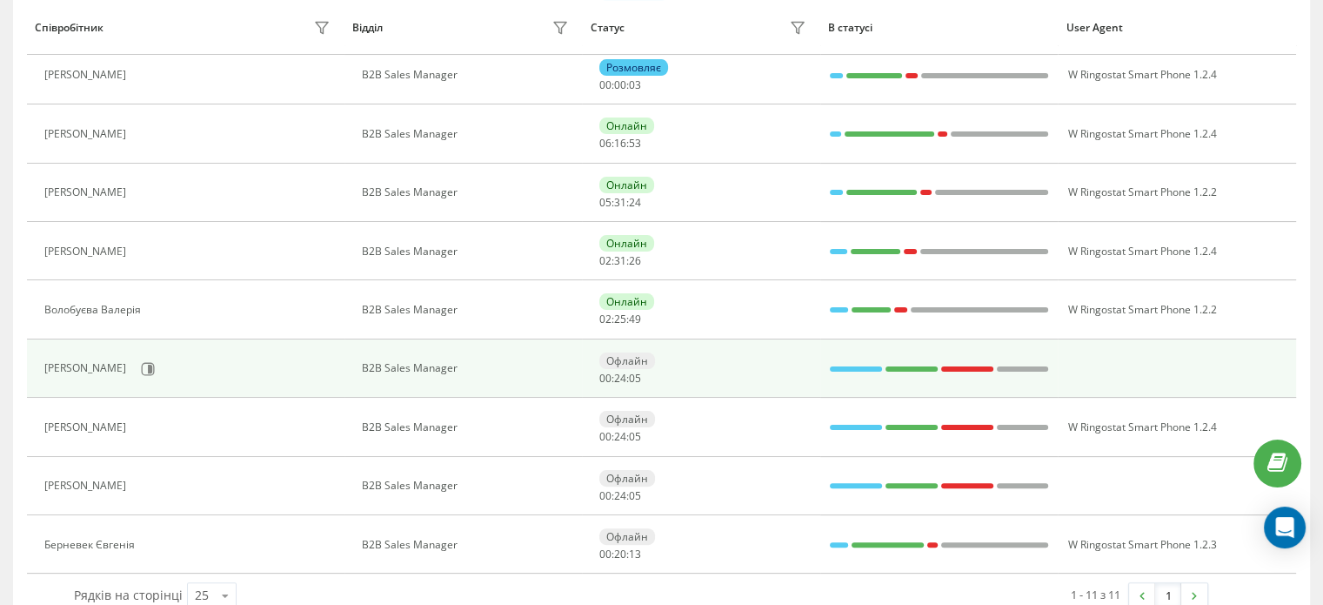
scroll to position [379, 0]
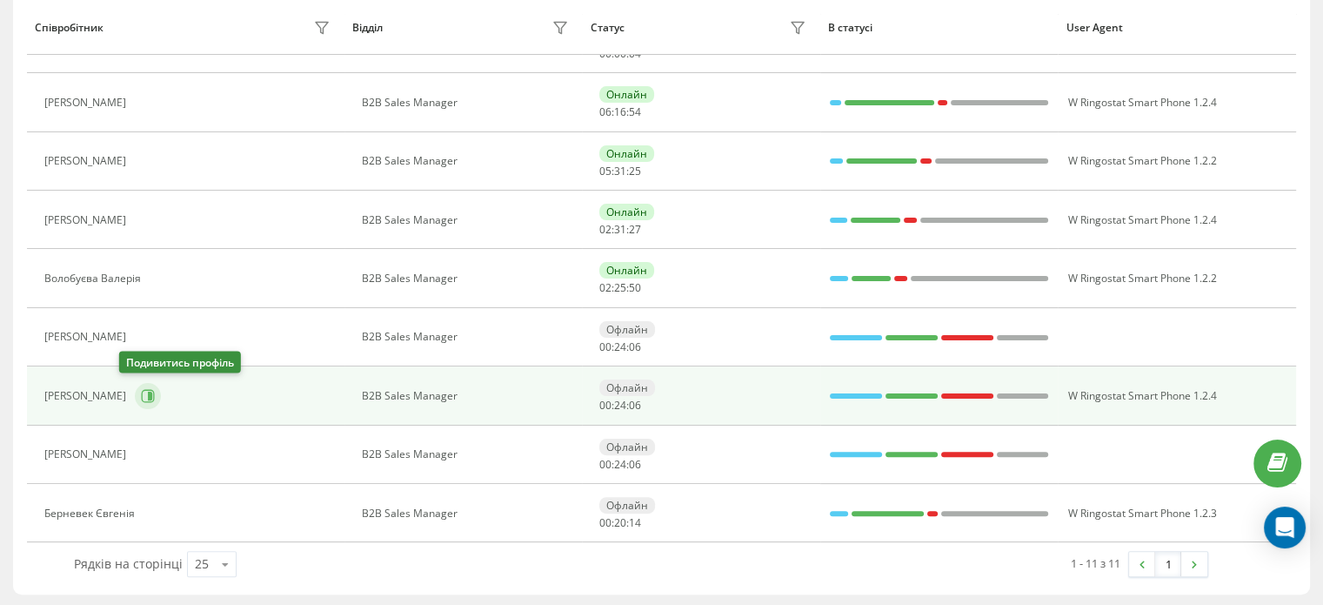
click at [142, 396] on button at bounding box center [148, 396] width 26 height 26
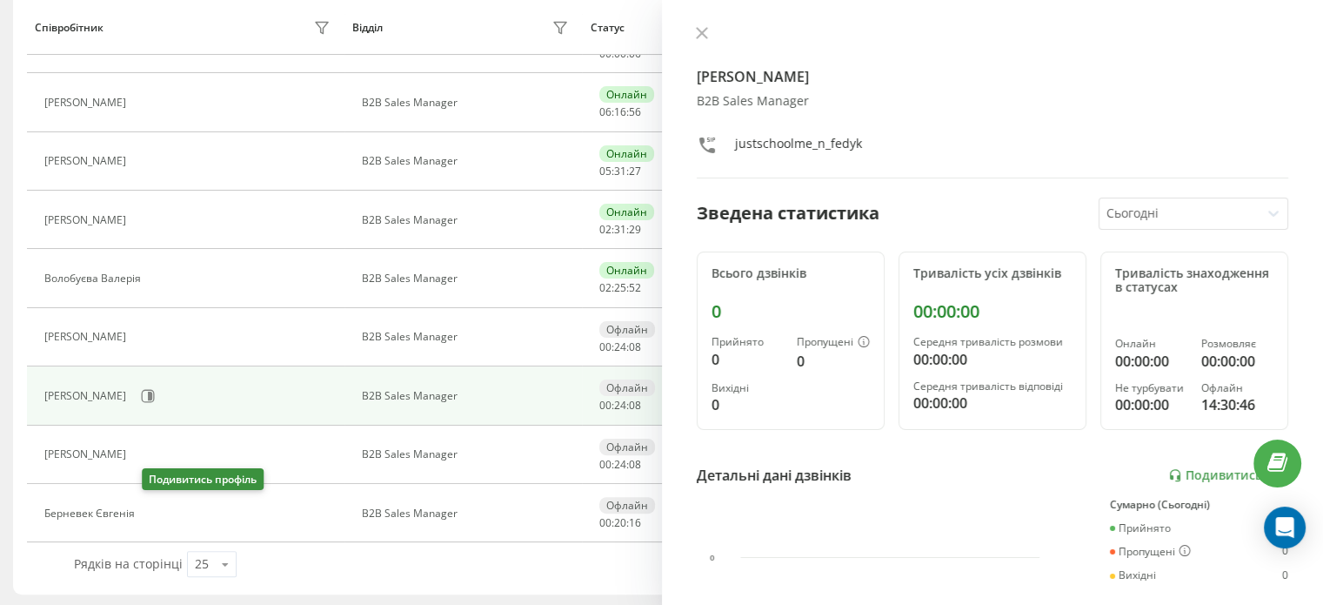
click at [156, 513] on icon at bounding box center [156, 513] width 4 height 9
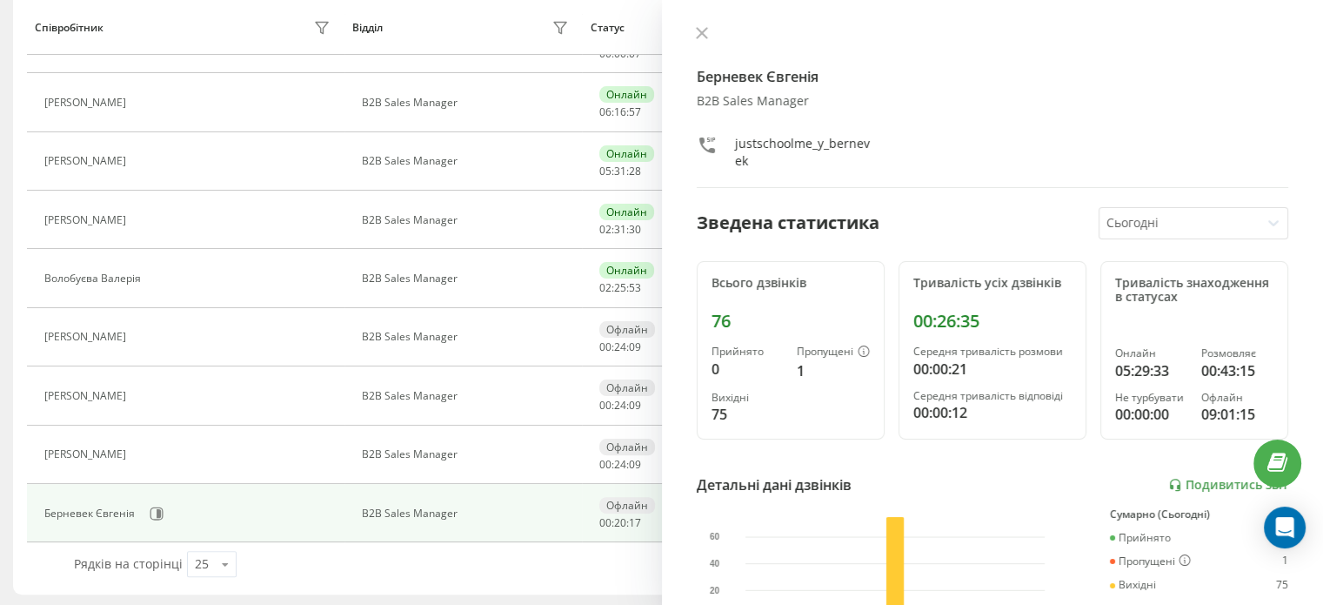
scroll to position [320, 0]
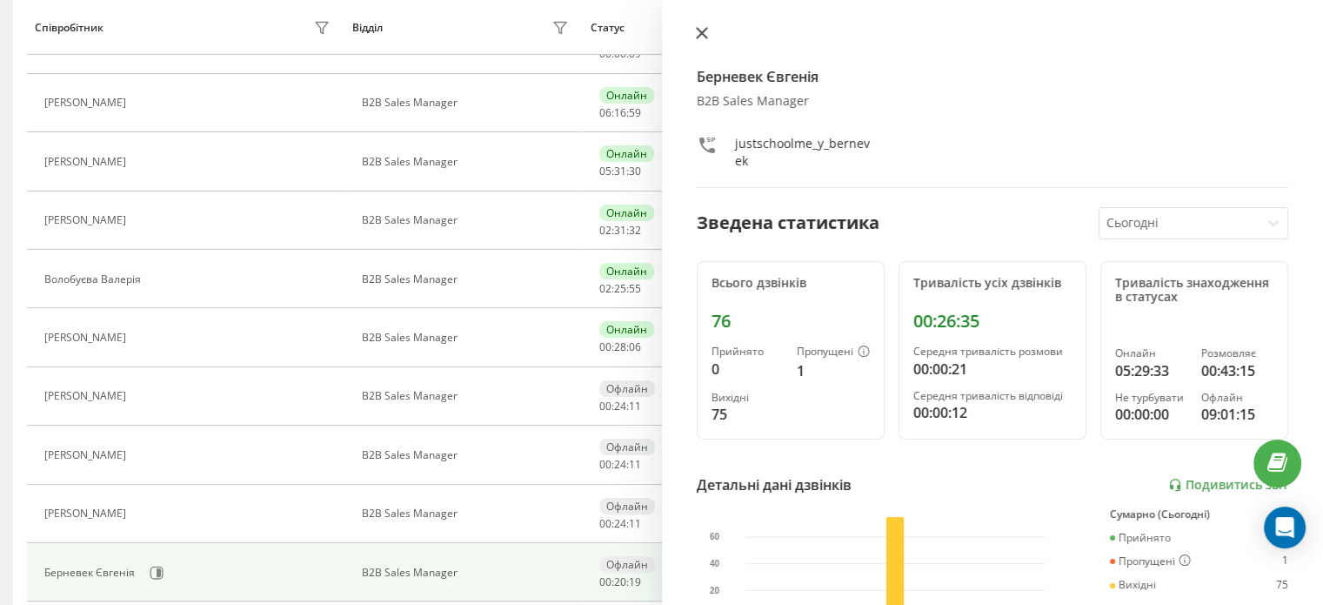
click at [698, 33] on icon at bounding box center [702, 33] width 12 height 12
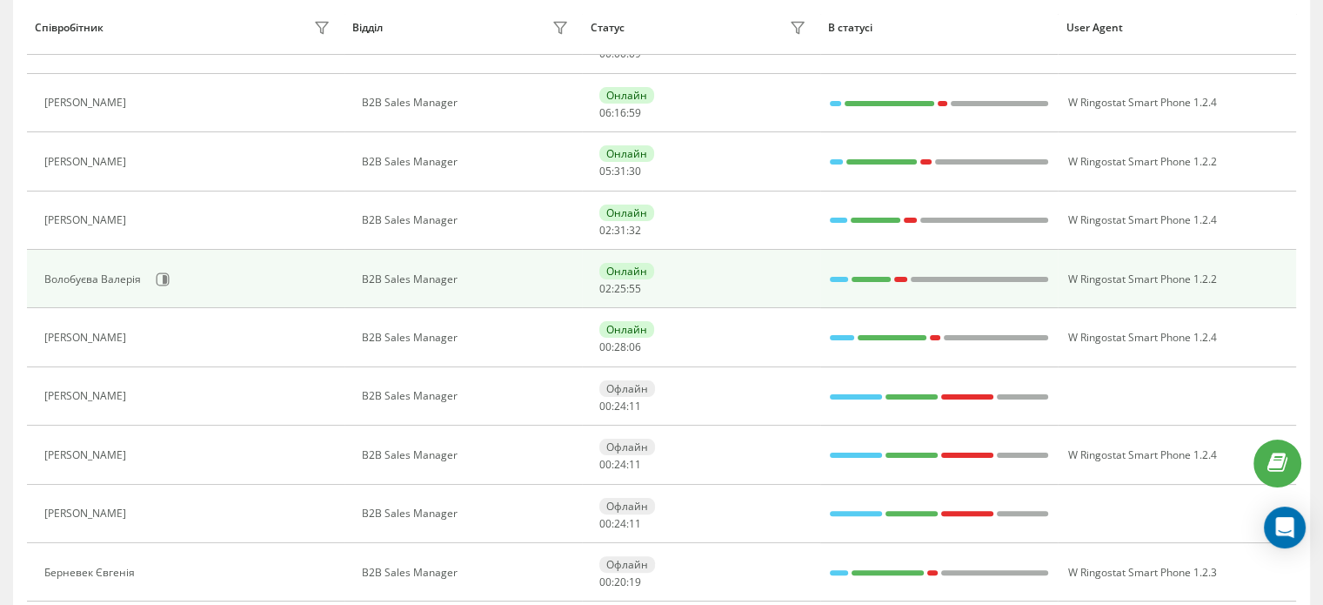
scroll to position [233, 0]
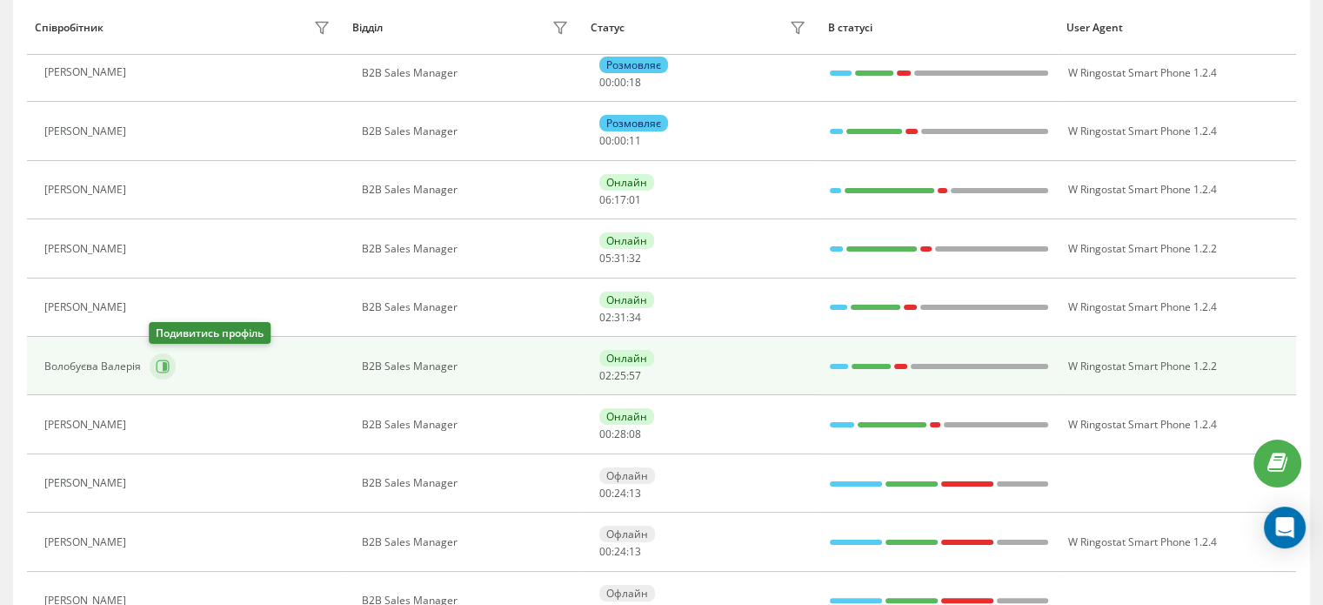
click at [163, 364] on icon at bounding box center [165, 366] width 4 height 9
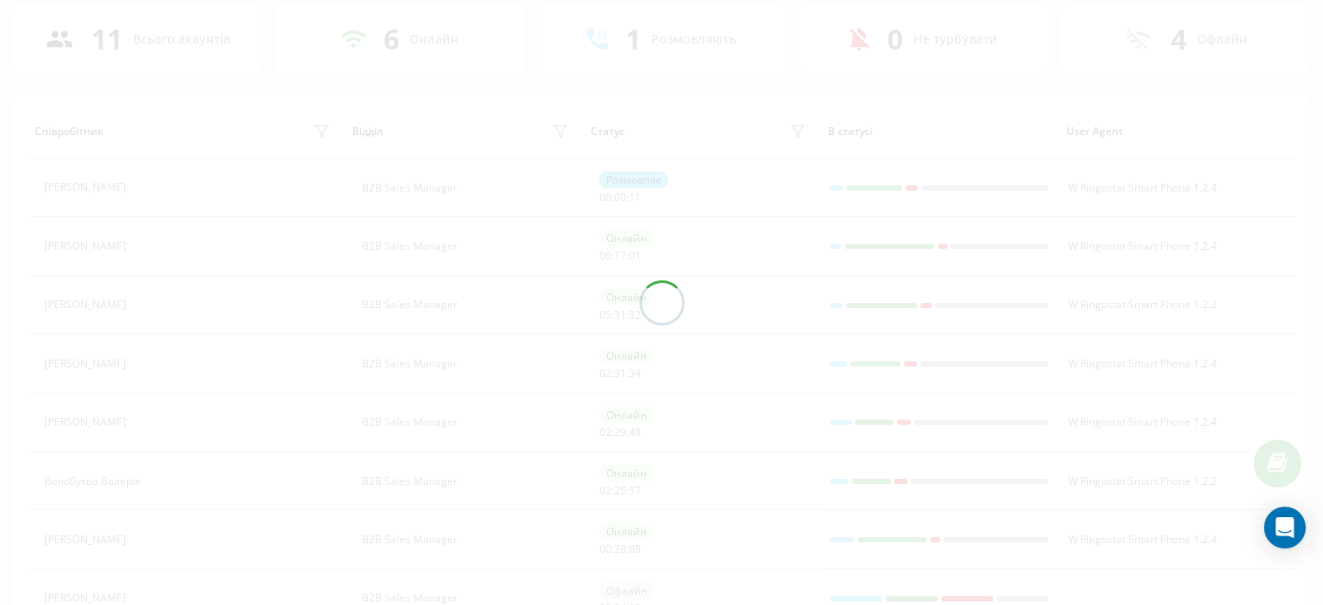
scroll to position [88, 0]
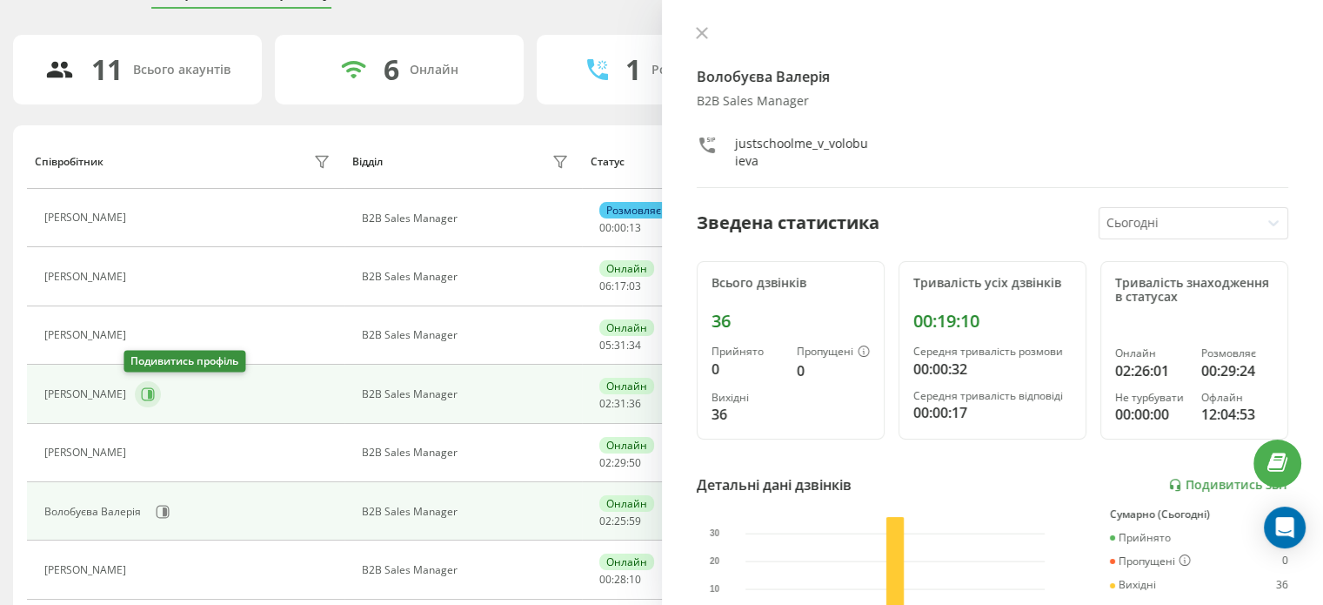
click at [141, 390] on icon at bounding box center [148, 394] width 14 height 14
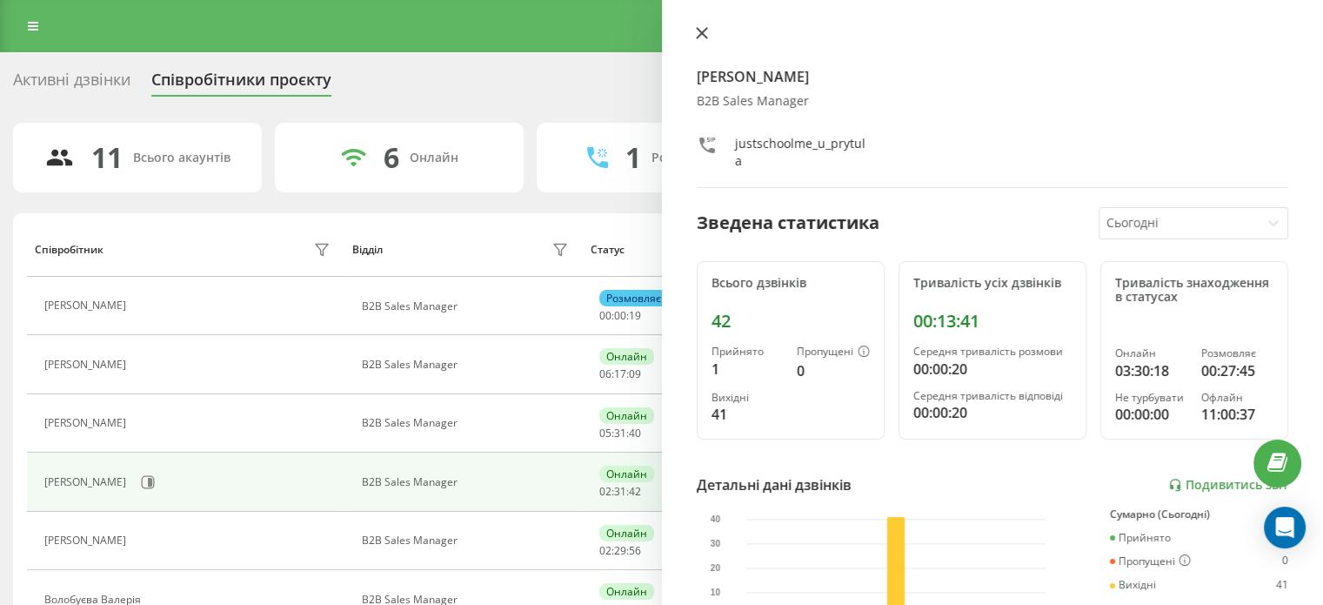
click at [699, 43] on button at bounding box center [702, 34] width 23 height 17
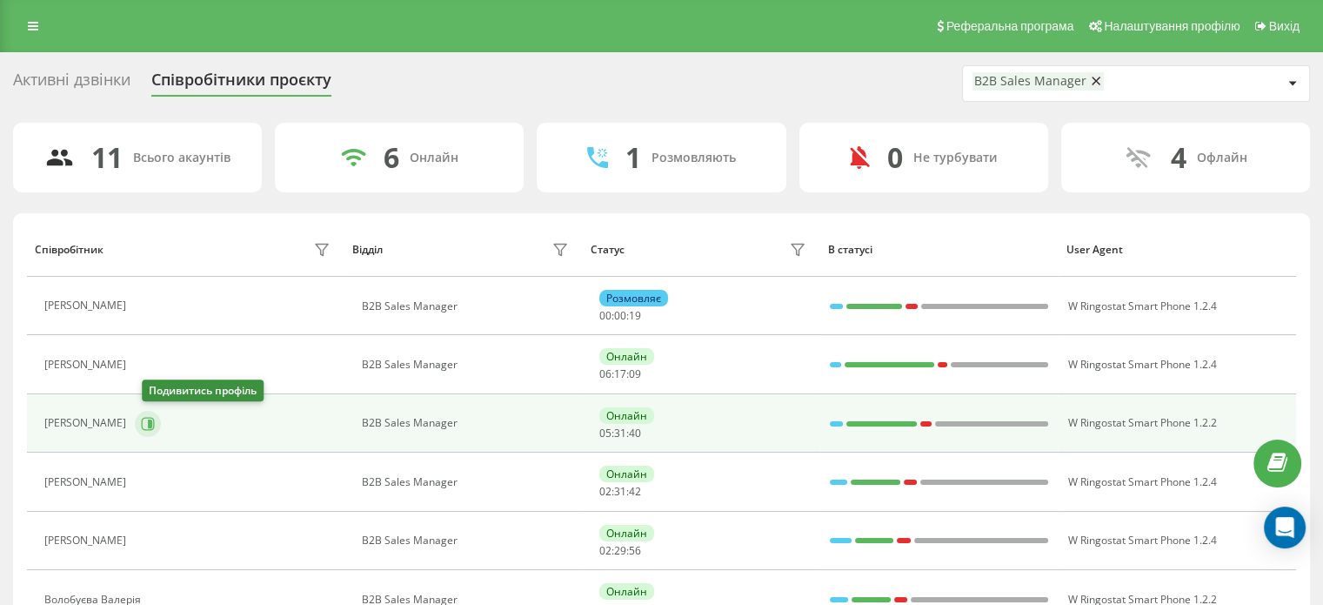
click at [150, 420] on icon at bounding box center [148, 424] width 14 height 14
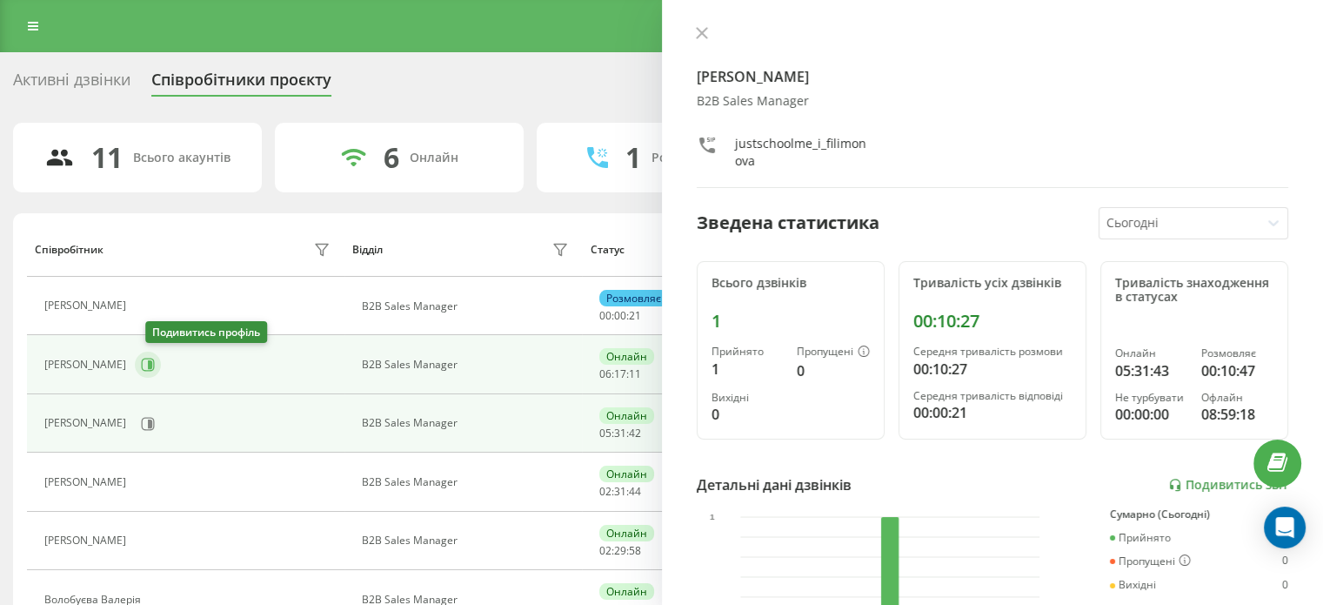
click at [155, 368] on icon at bounding box center [148, 365] width 14 height 14
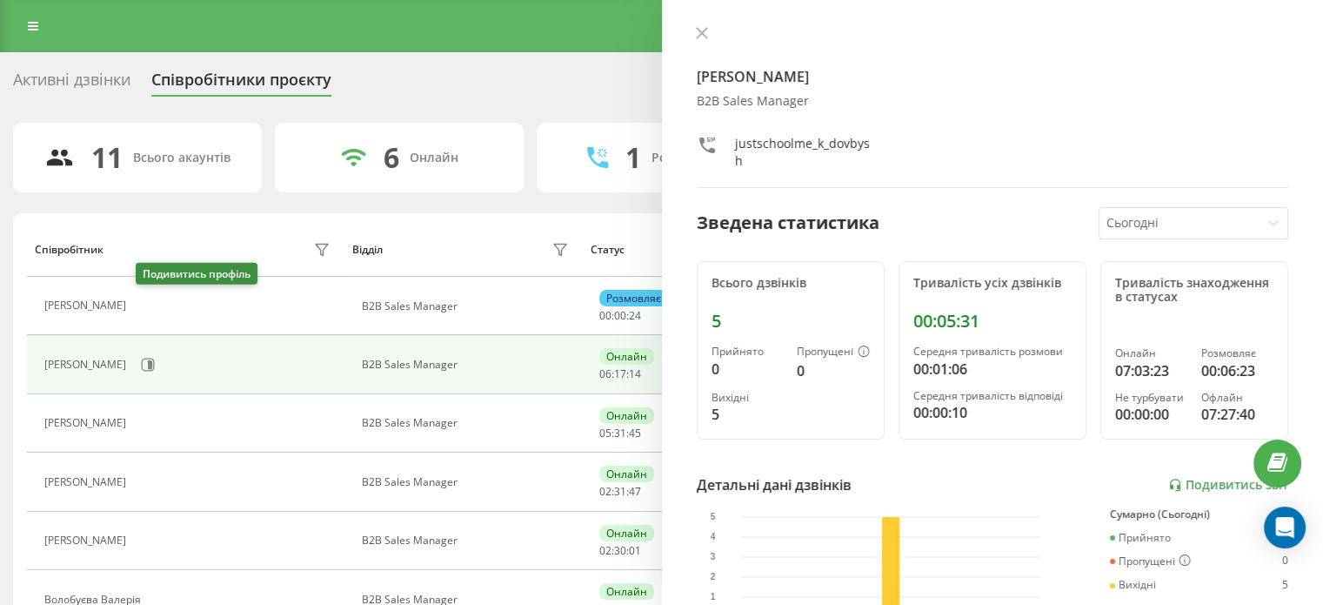
click at [150, 306] on icon at bounding box center [147, 306] width 4 height 9
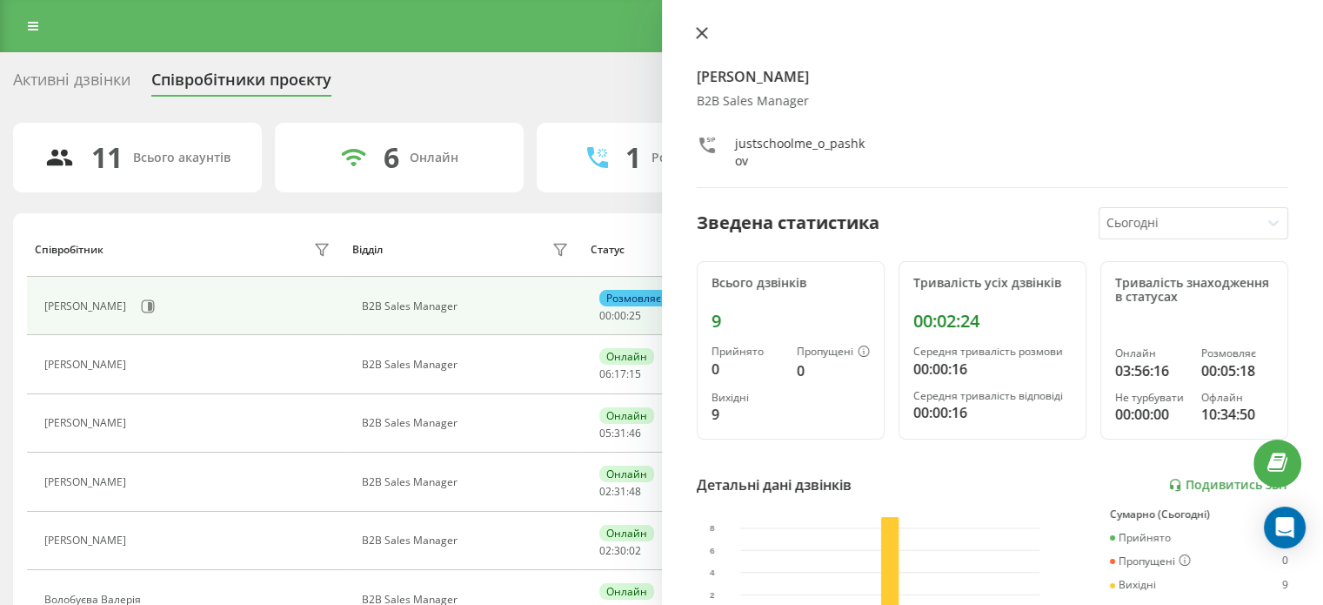
click at [696, 27] on icon at bounding box center [702, 33] width 12 height 12
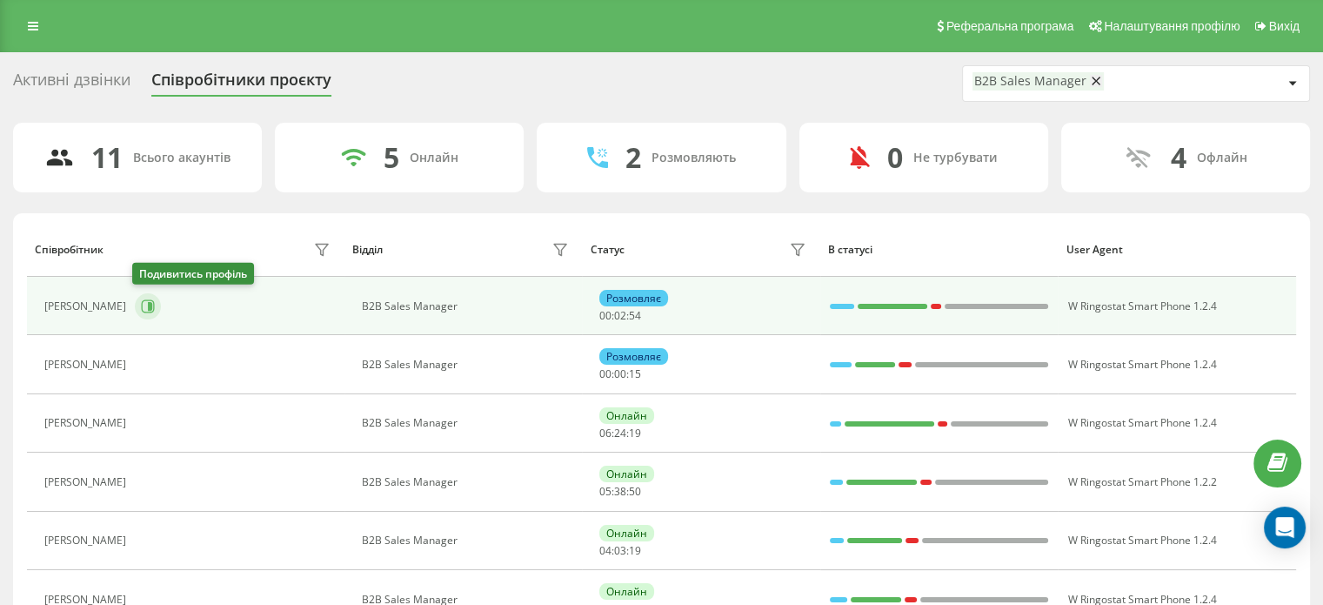
click at [148, 310] on icon at bounding box center [148, 306] width 14 height 14
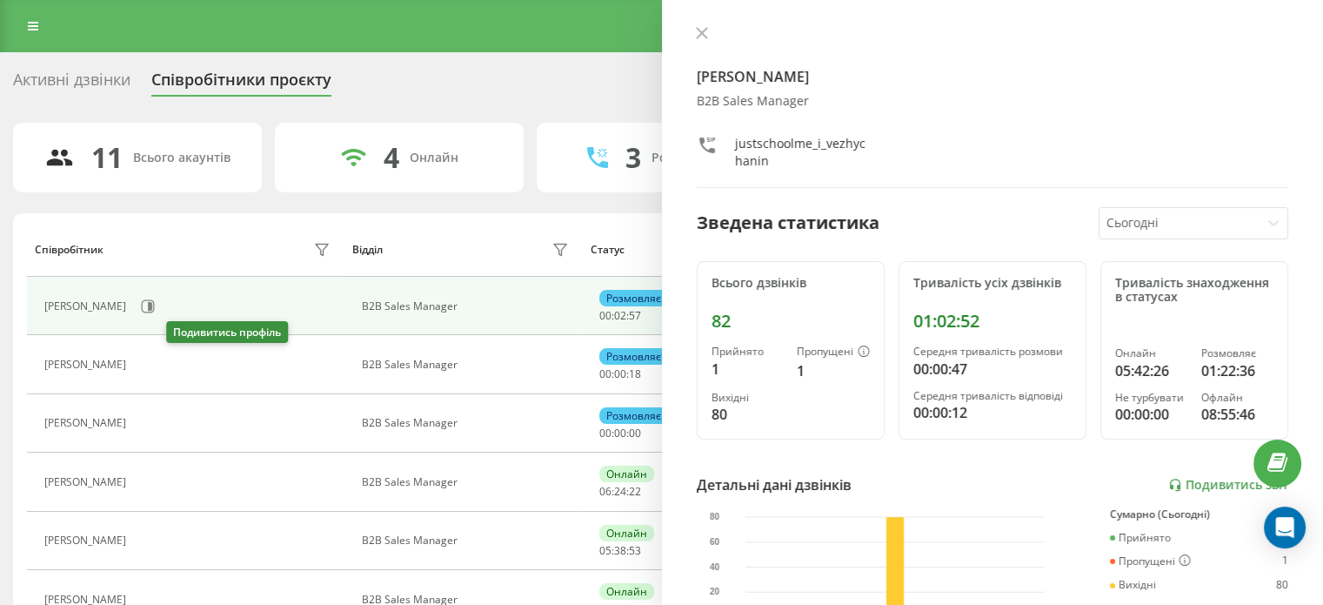
click at [152, 369] on icon at bounding box center [145, 365] width 14 height 14
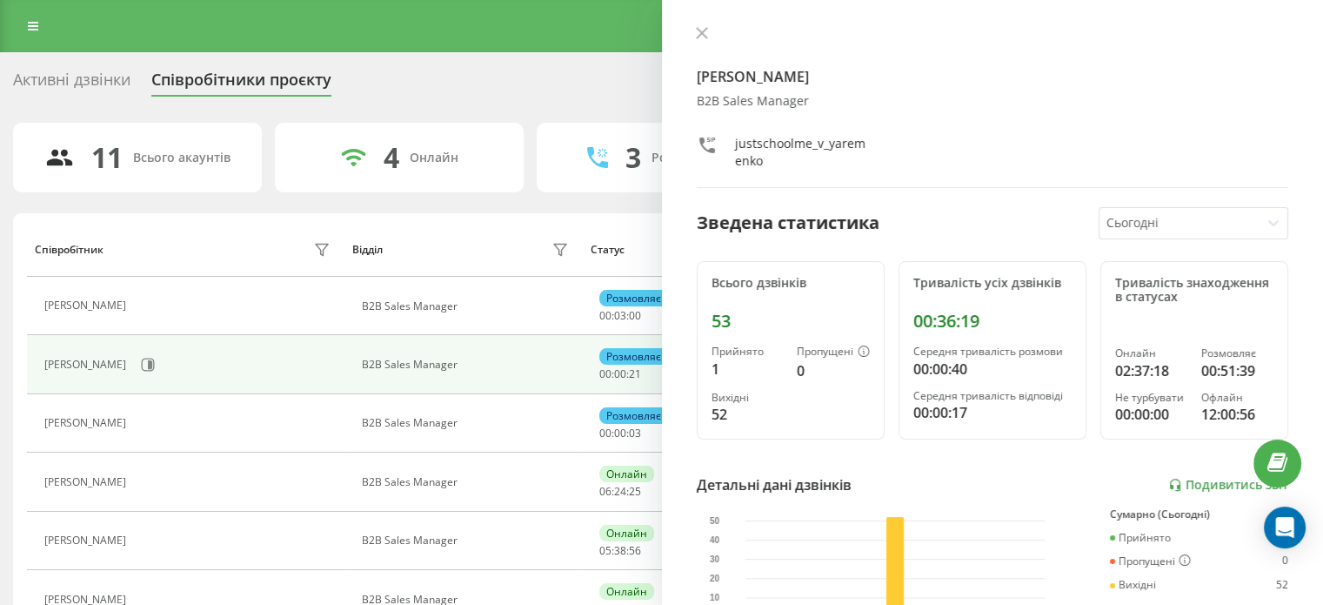
click at [703, 41] on button at bounding box center [702, 34] width 23 height 17
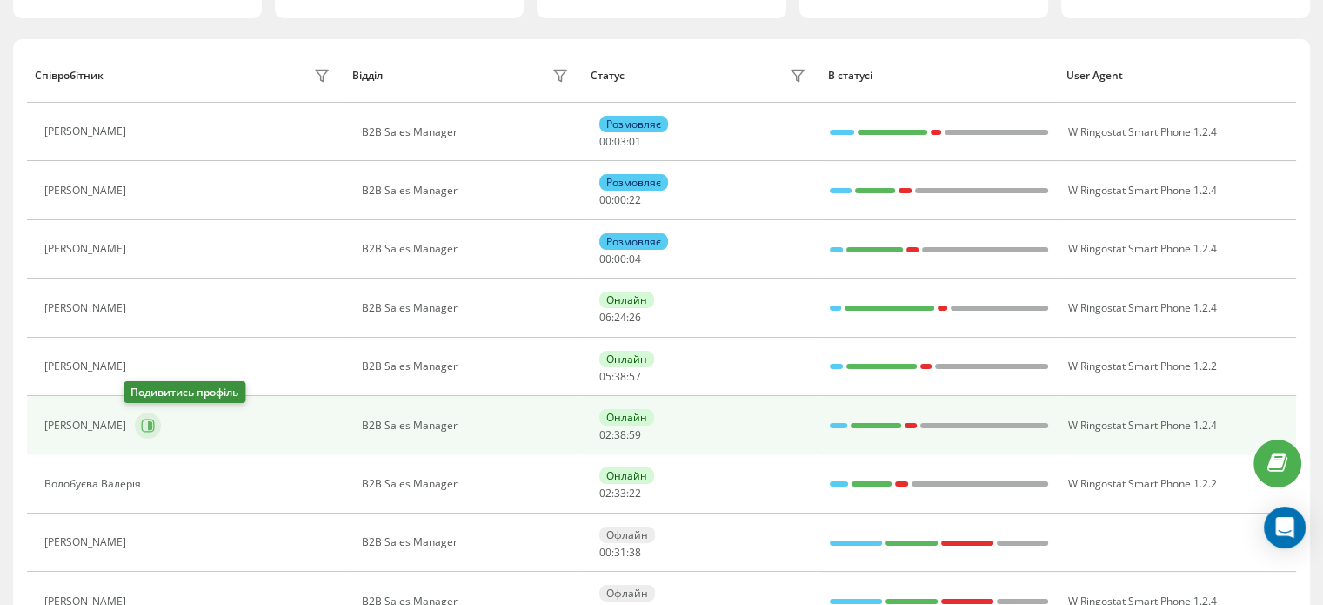
click at [138, 415] on button at bounding box center [148, 425] width 26 height 26
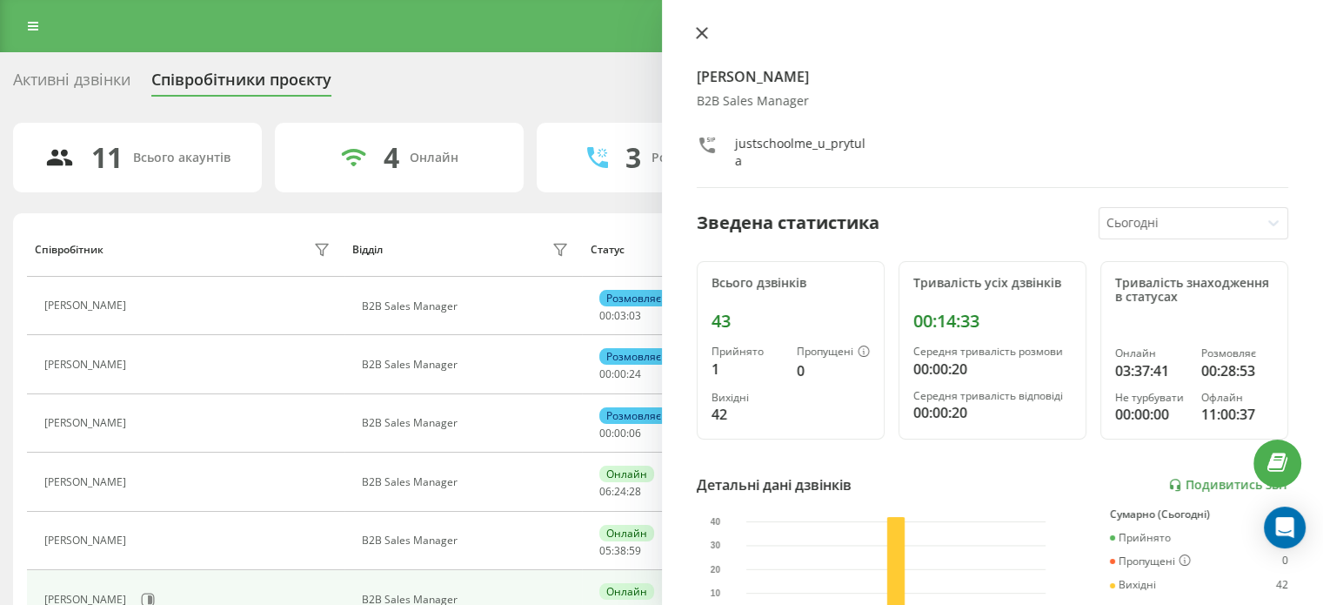
click at [704, 37] on icon at bounding box center [702, 33] width 12 height 12
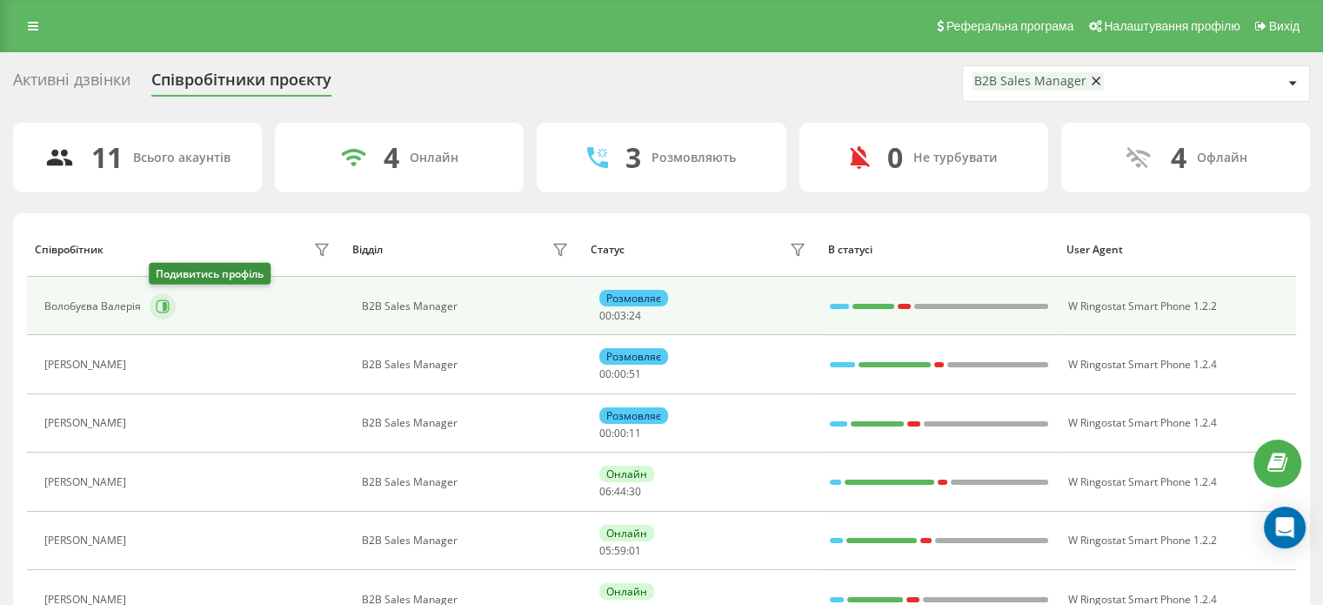
click at [164, 311] on icon at bounding box center [163, 305] width 13 height 13
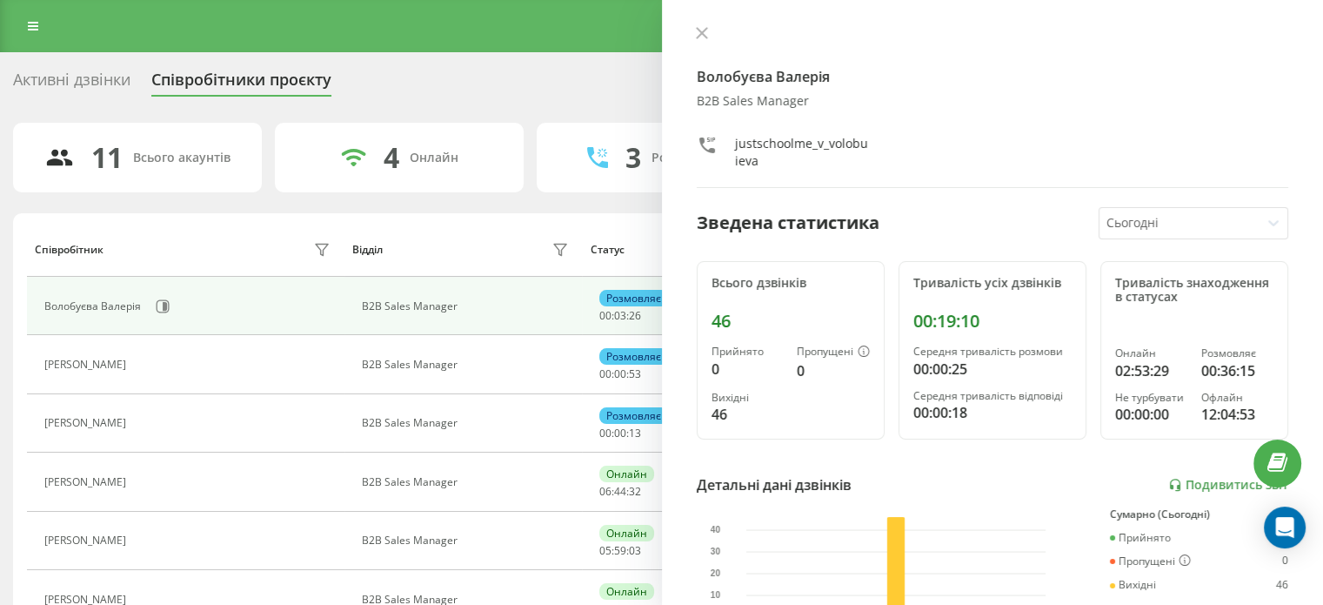
drag, startPoint x: 709, startPoint y: 32, endPoint x: 689, endPoint y: 72, distance: 44.7
click at [710, 30] on button at bounding box center [702, 34] width 23 height 17
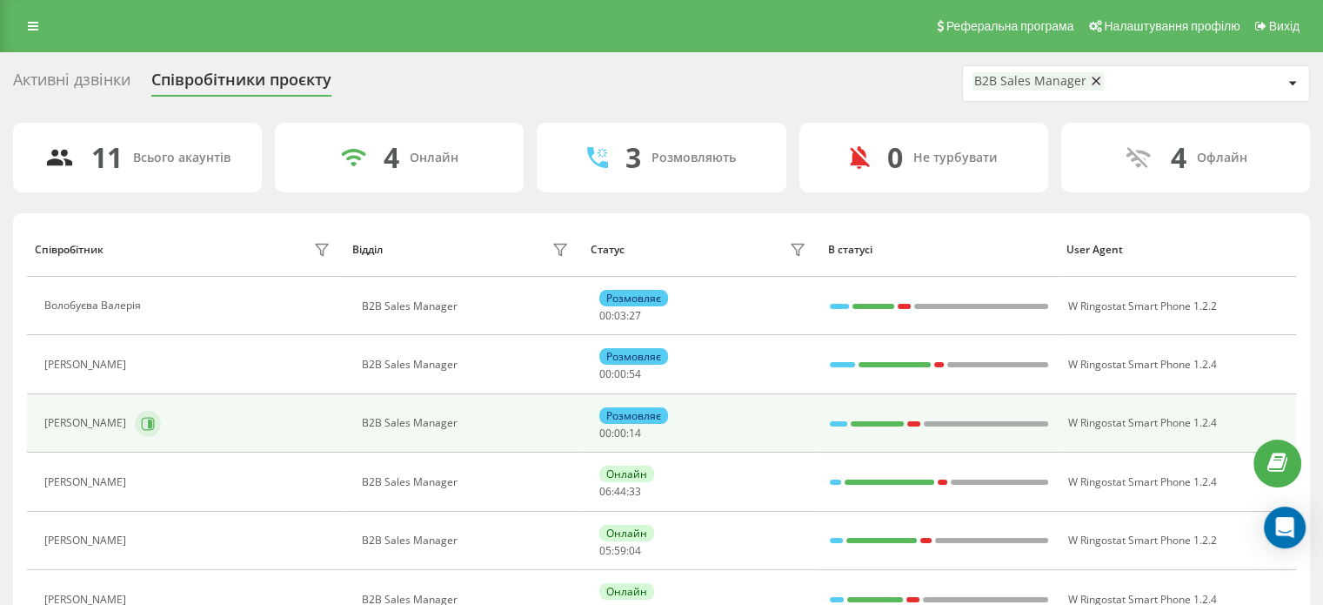
click at [143, 426] on icon at bounding box center [148, 423] width 13 height 13
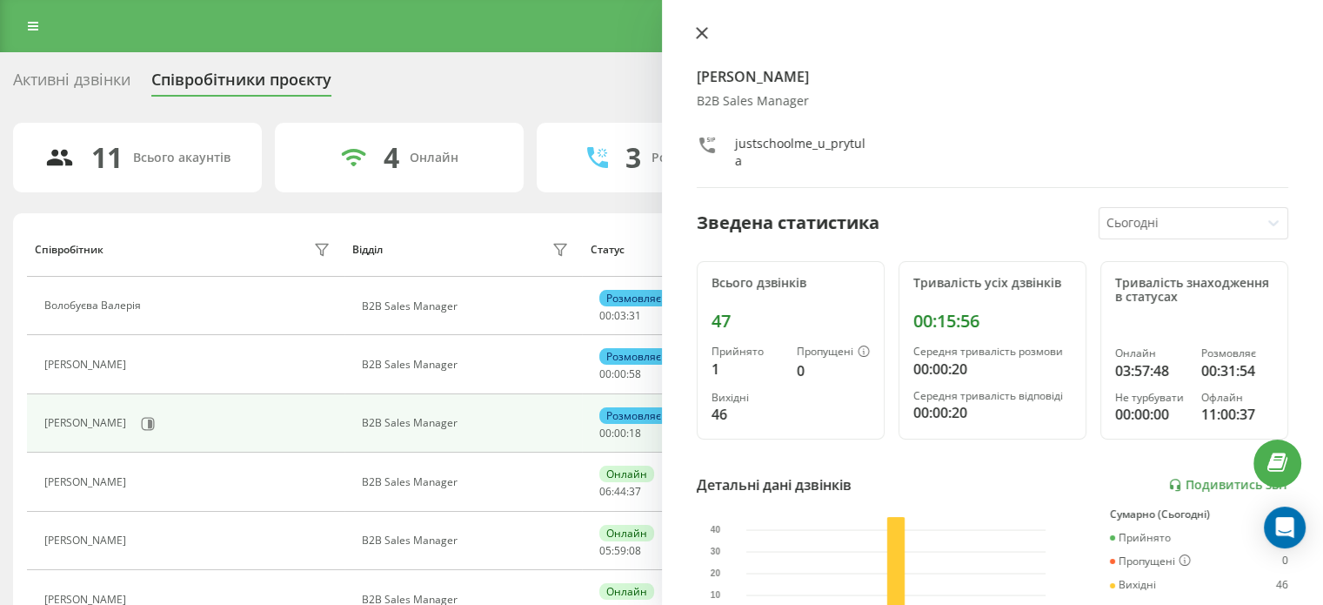
click at [705, 30] on icon at bounding box center [701, 33] width 10 height 10
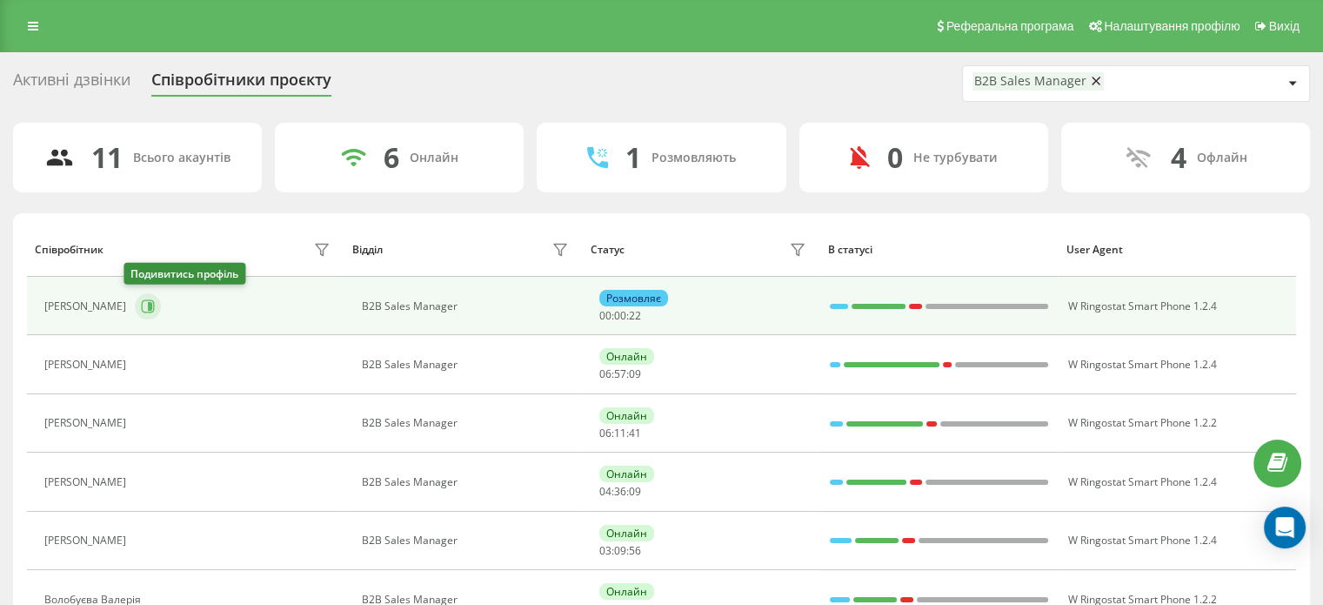
click at [142, 299] on icon at bounding box center [148, 305] width 13 height 13
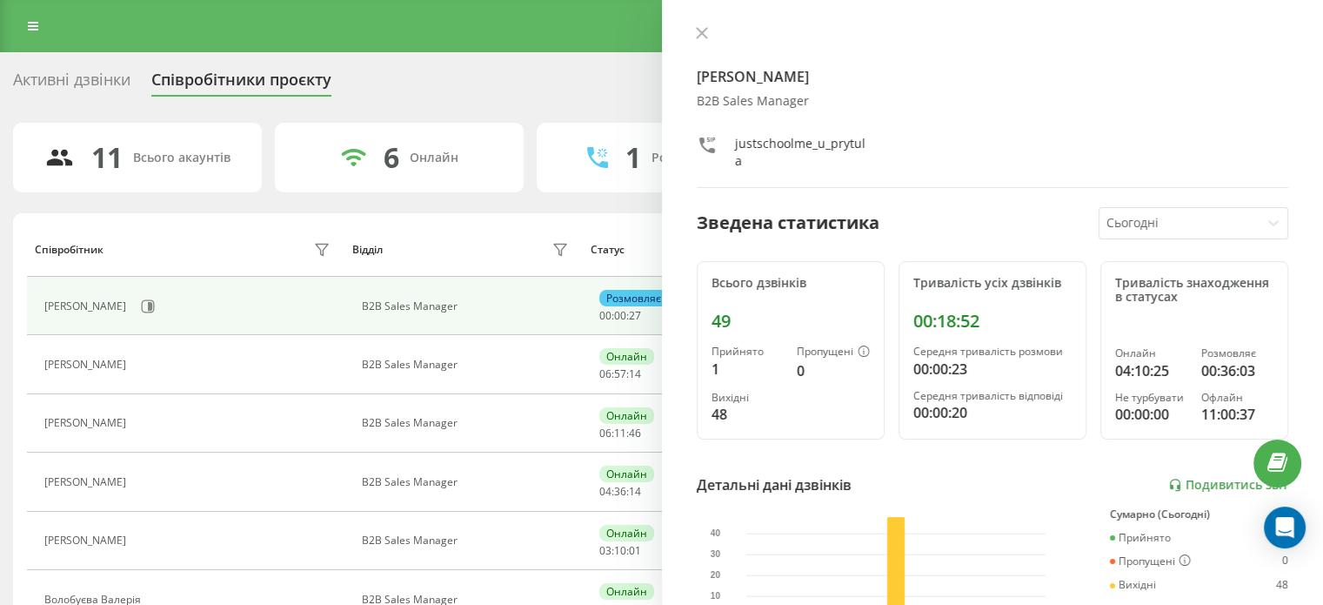
drag, startPoint x: 700, startPoint y: 37, endPoint x: 682, endPoint y: 32, distance: 18.8
click at [699, 36] on icon at bounding box center [702, 33] width 12 height 12
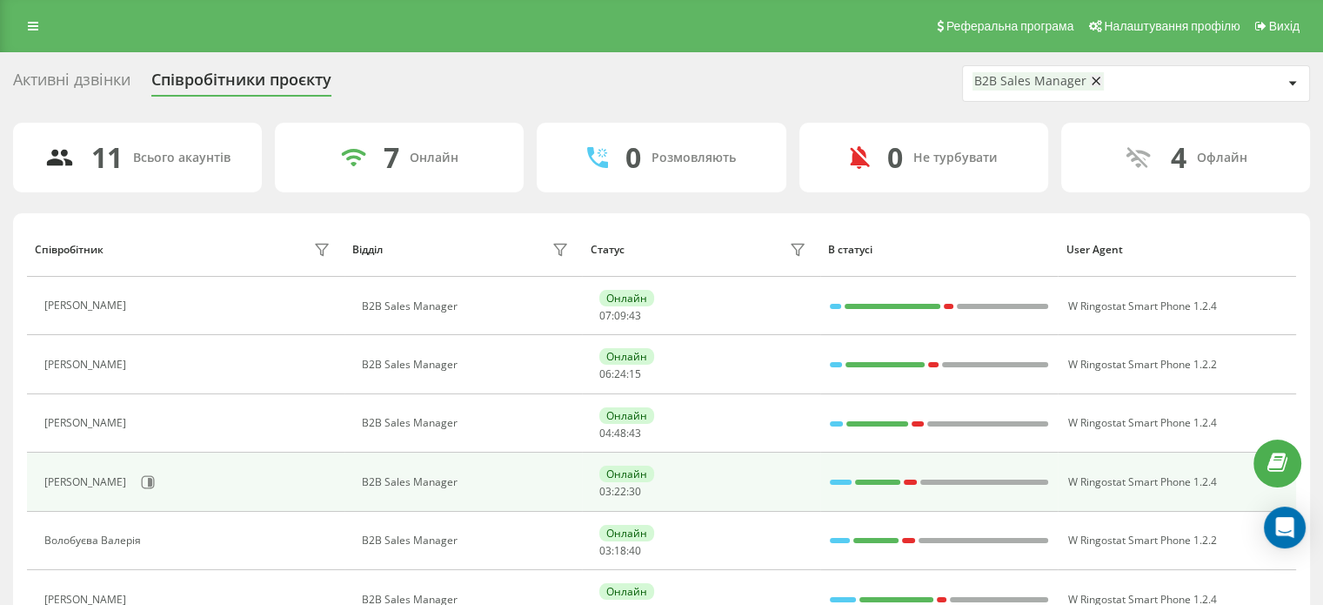
scroll to position [174, 0]
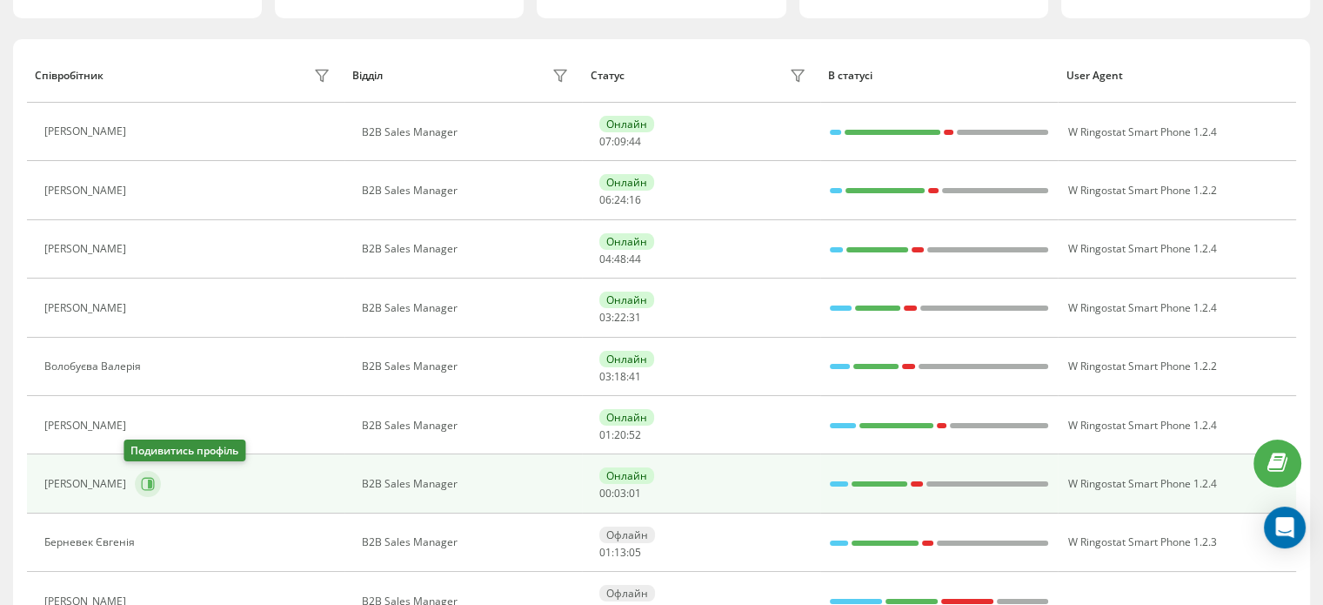
click at [141, 477] on icon at bounding box center [148, 484] width 14 height 14
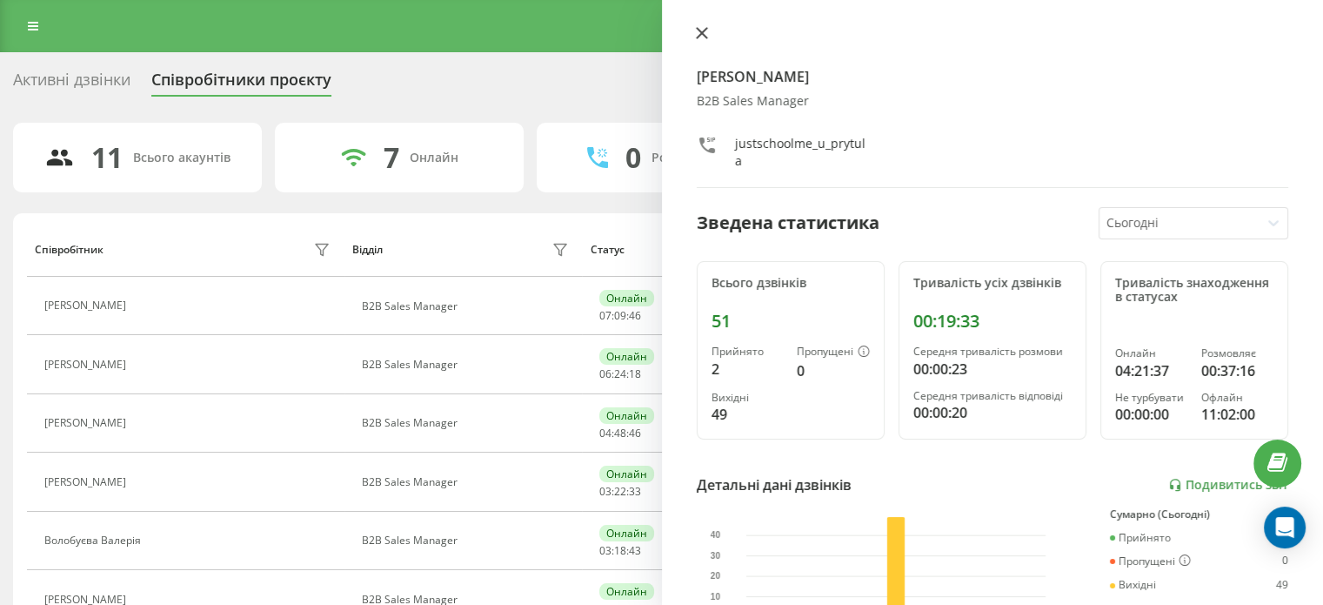
click at [706, 33] on icon at bounding box center [702, 33] width 12 height 12
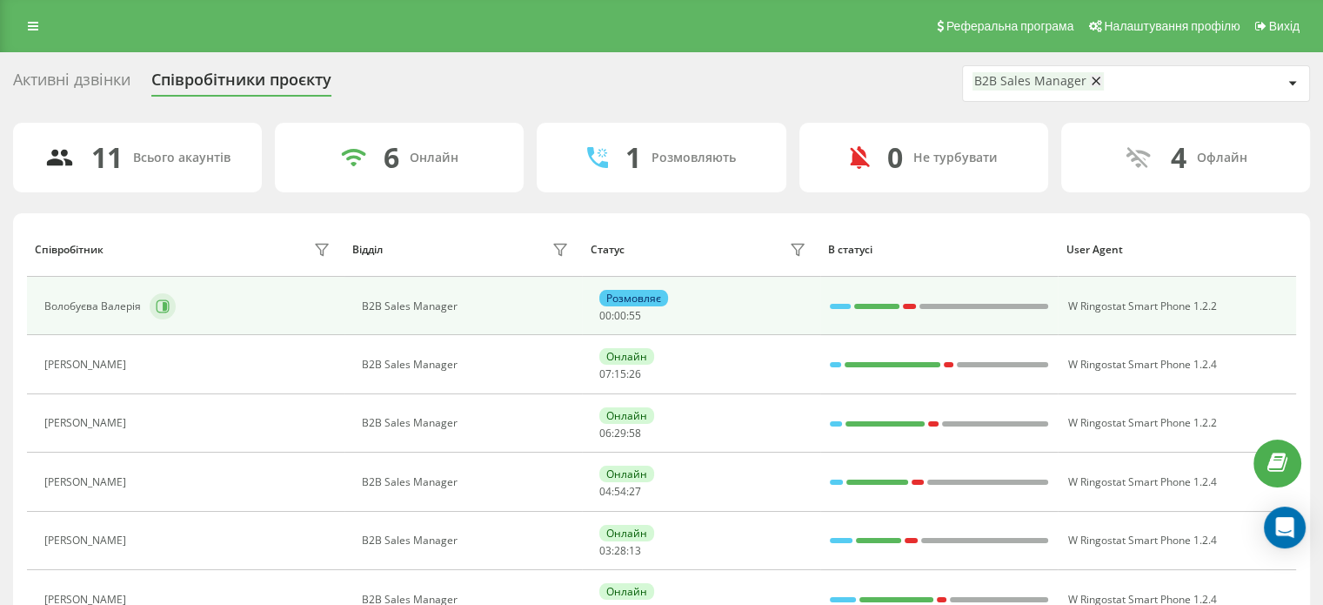
click at [169, 309] on button at bounding box center [163, 306] width 26 height 26
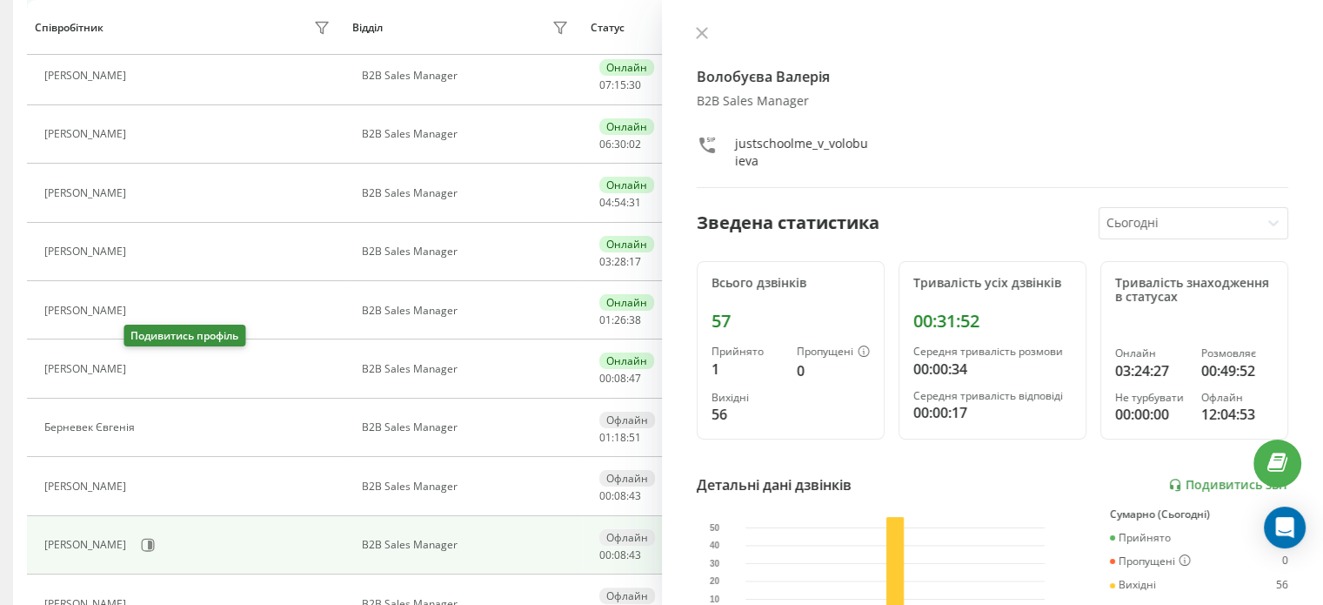
scroll to position [348, 0]
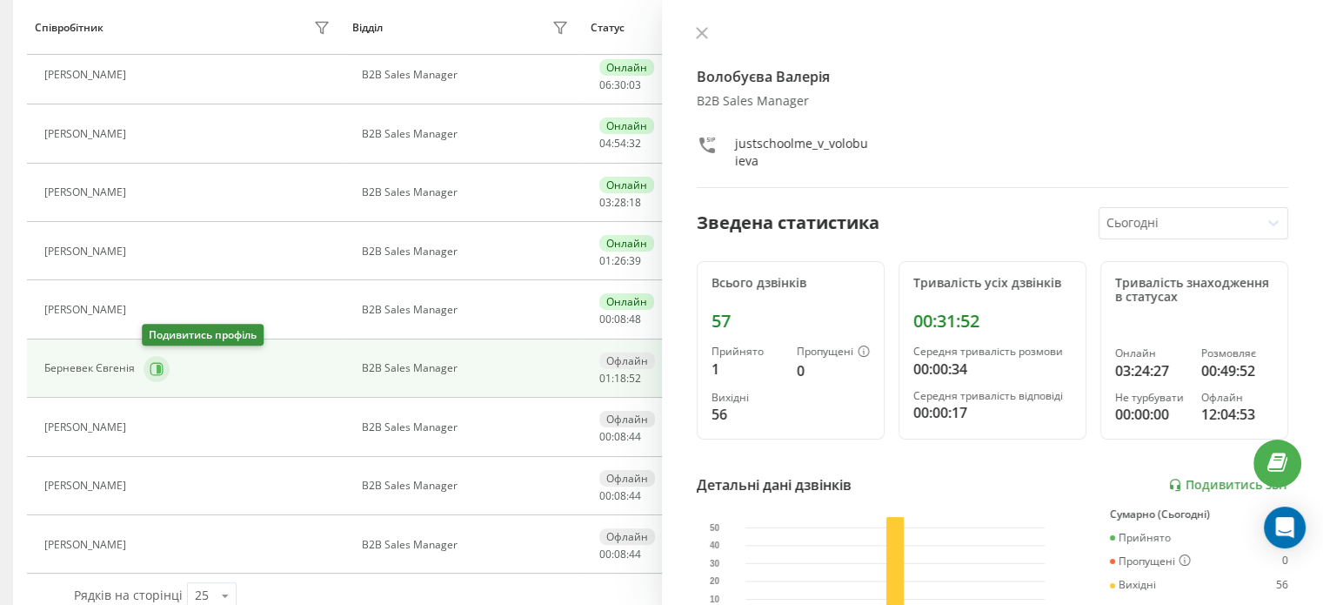
click at [145, 358] on button at bounding box center [157, 369] width 26 height 26
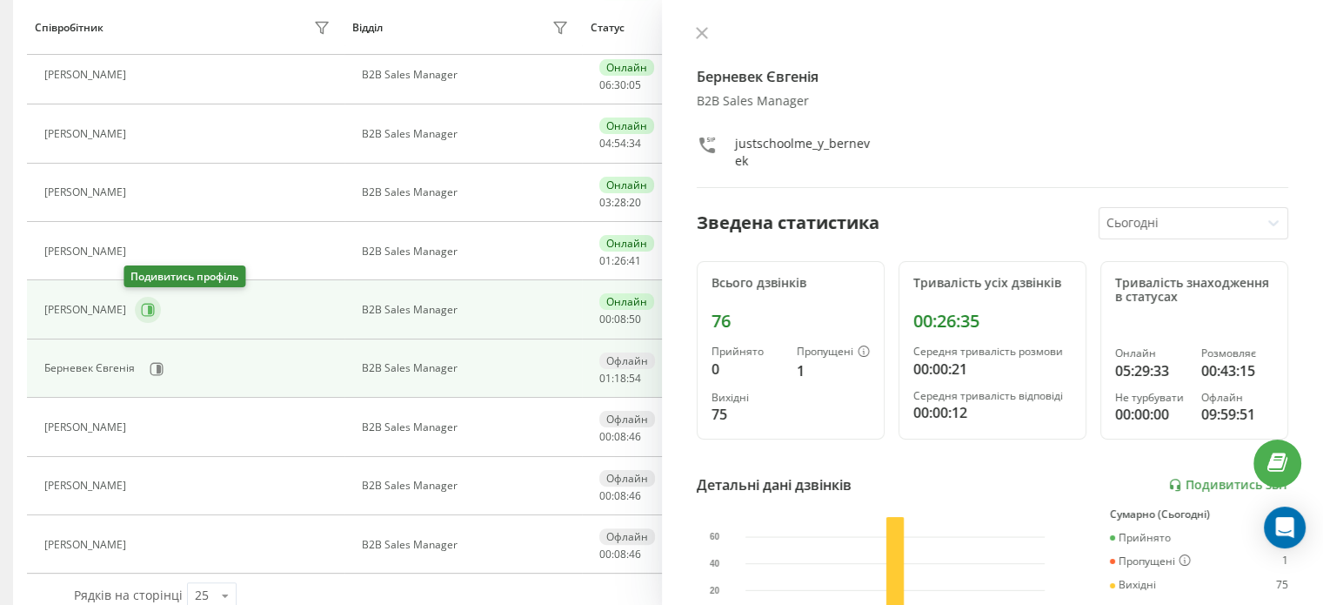
click at [141, 311] on icon at bounding box center [148, 310] width 14 height 14
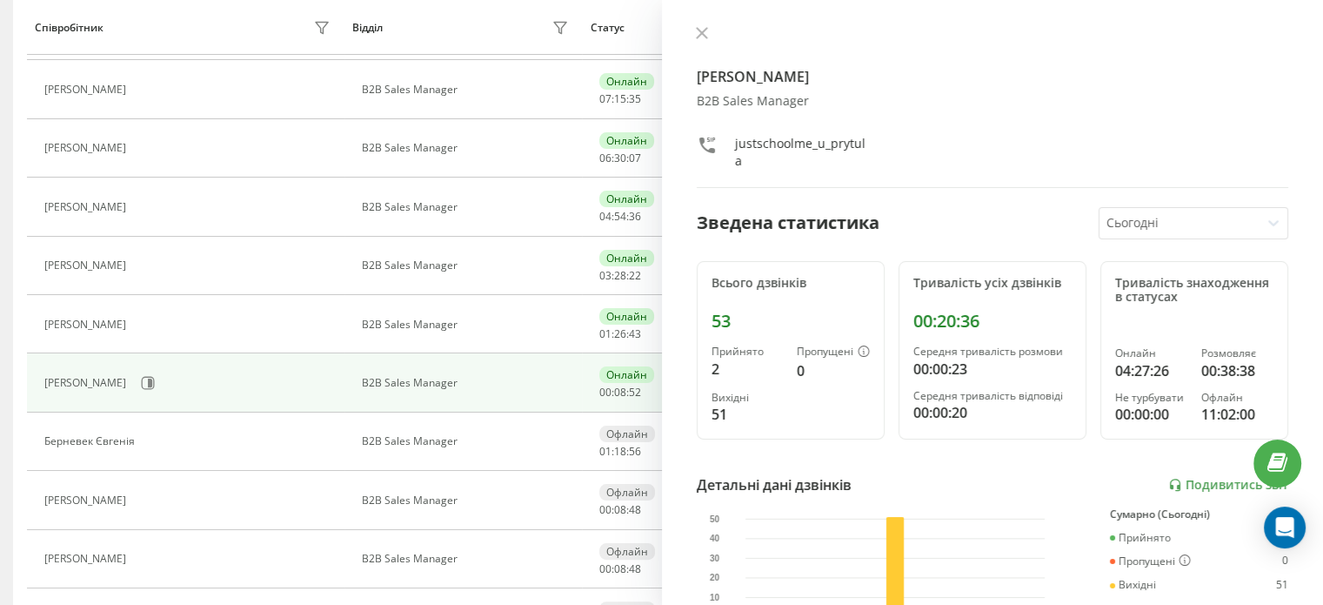
scroll to position [174, 0]
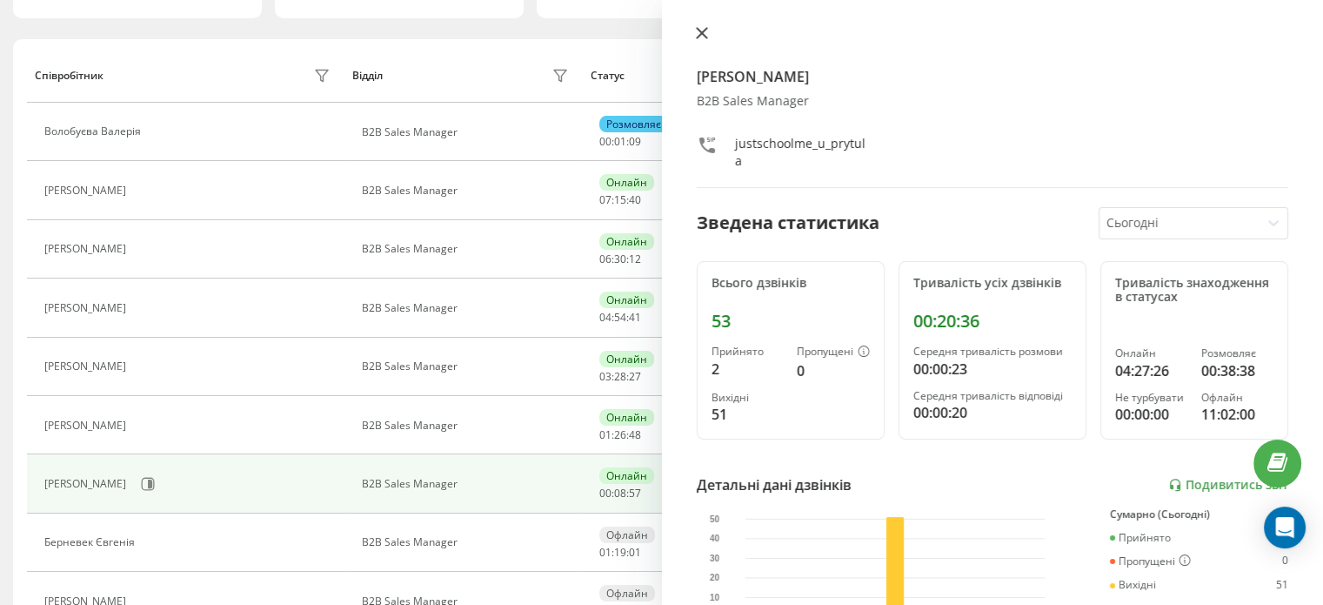
click at [702, 37] on icon at bounding box center [702, 33] width 12 height 12
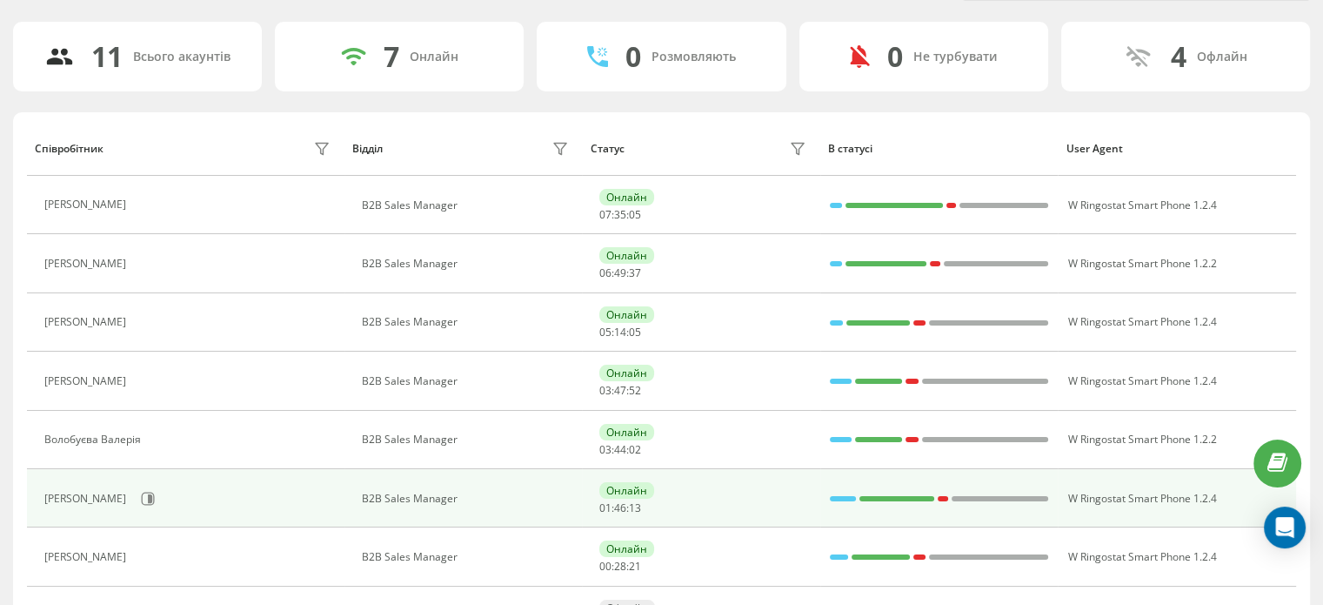
scroll to position [174, 0]
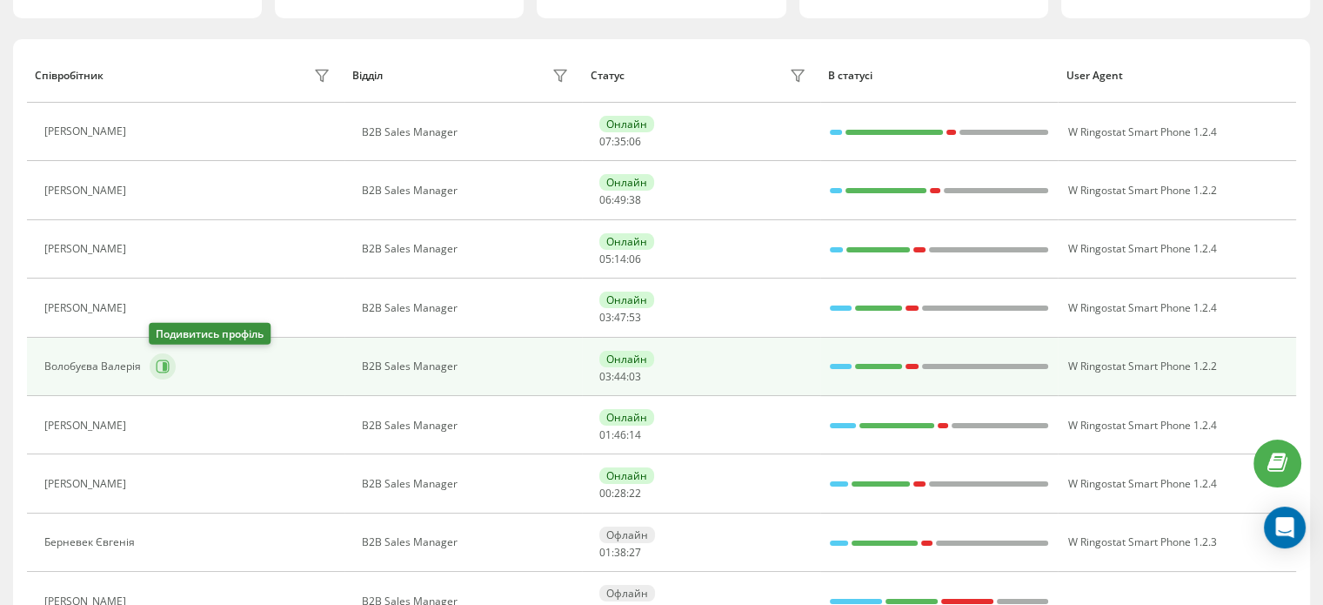
click at [167, 365] on icon at bounding box center [163, 366] width 13 height 13
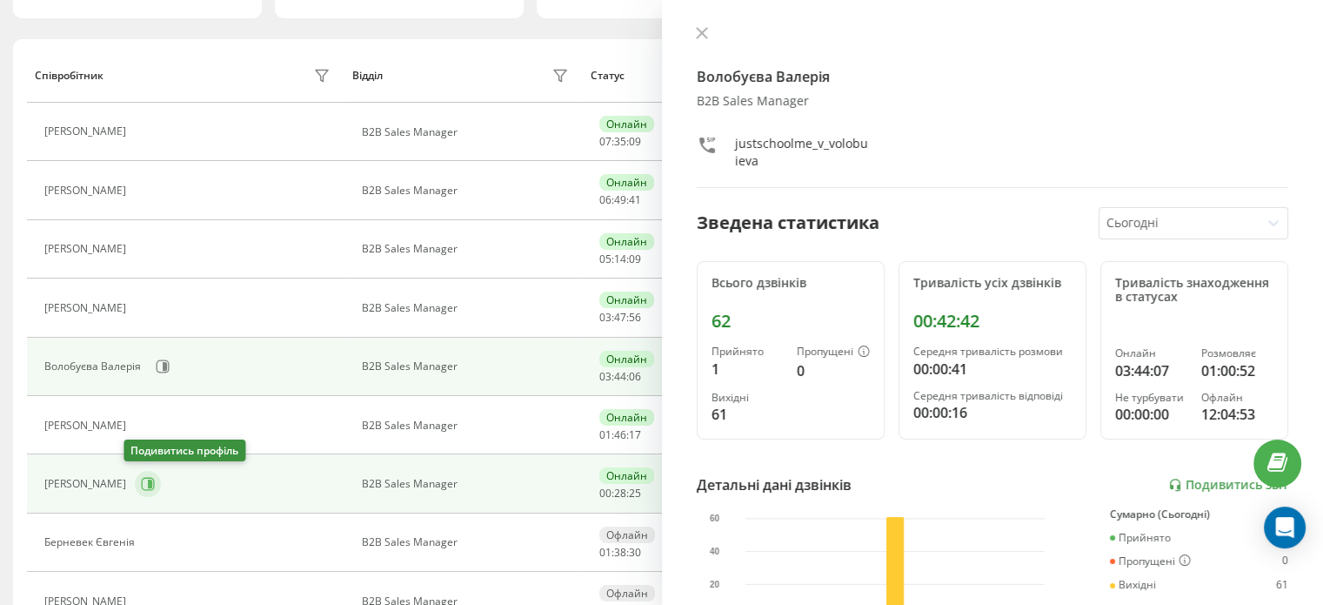
click at [141, 486] on icon at bounding box center [148, 484] width 14 height 14
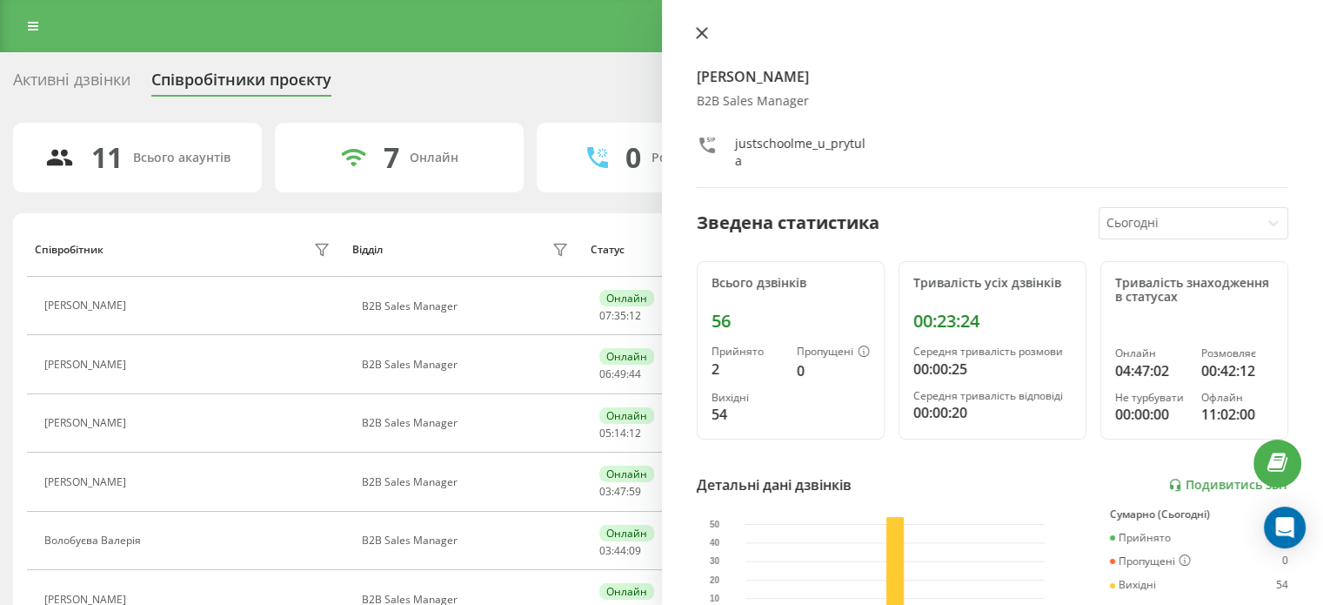
click at [699, 34] on icon at bounding box center [701, 33] width 10 height 10
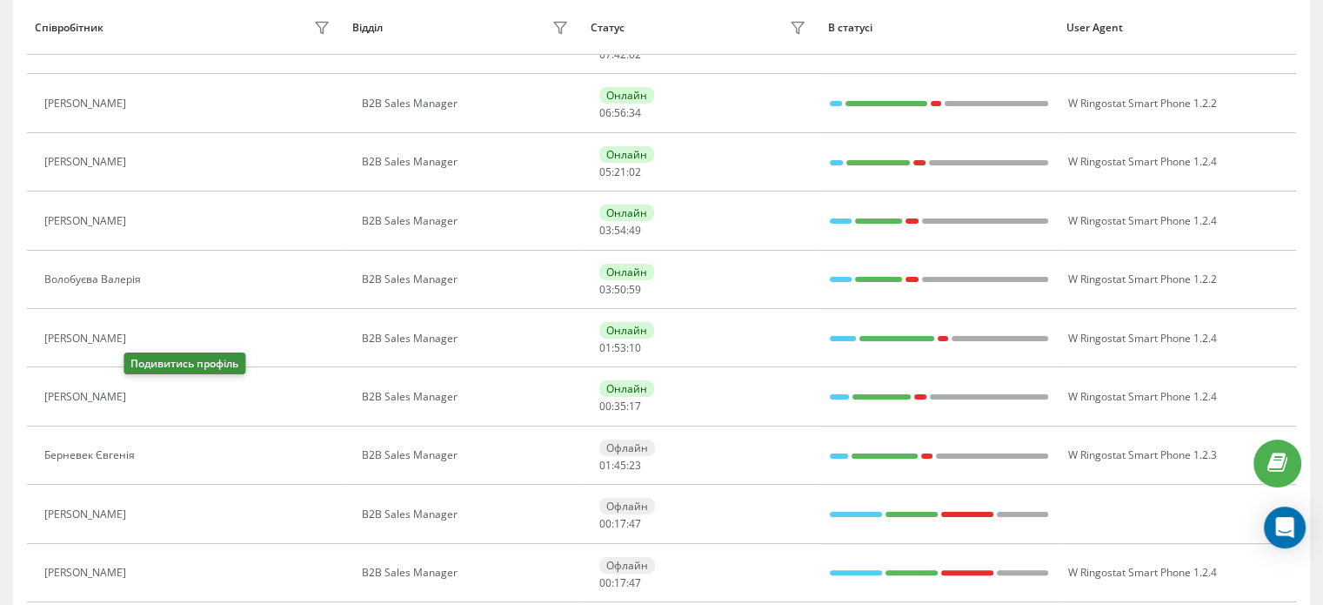
click at [142, 396] on icon at bounding box center [145, 397] width 14 height 14
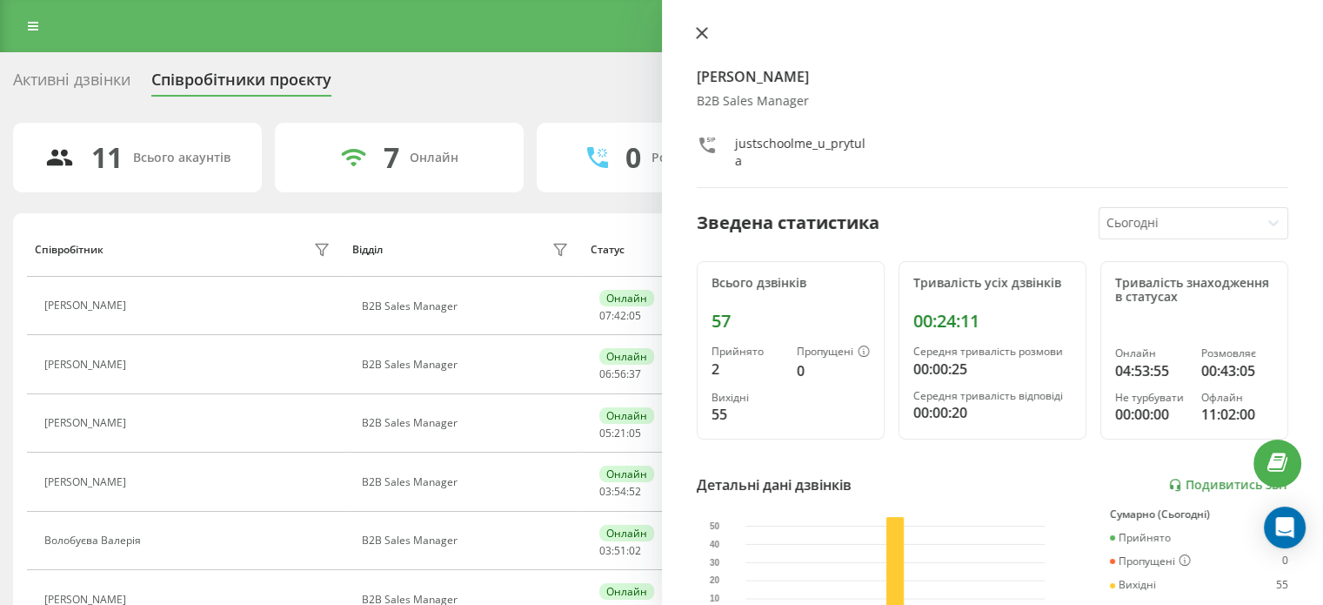
click at [698, 35] on icon at bounding box center [702, 33] width 12 height 12
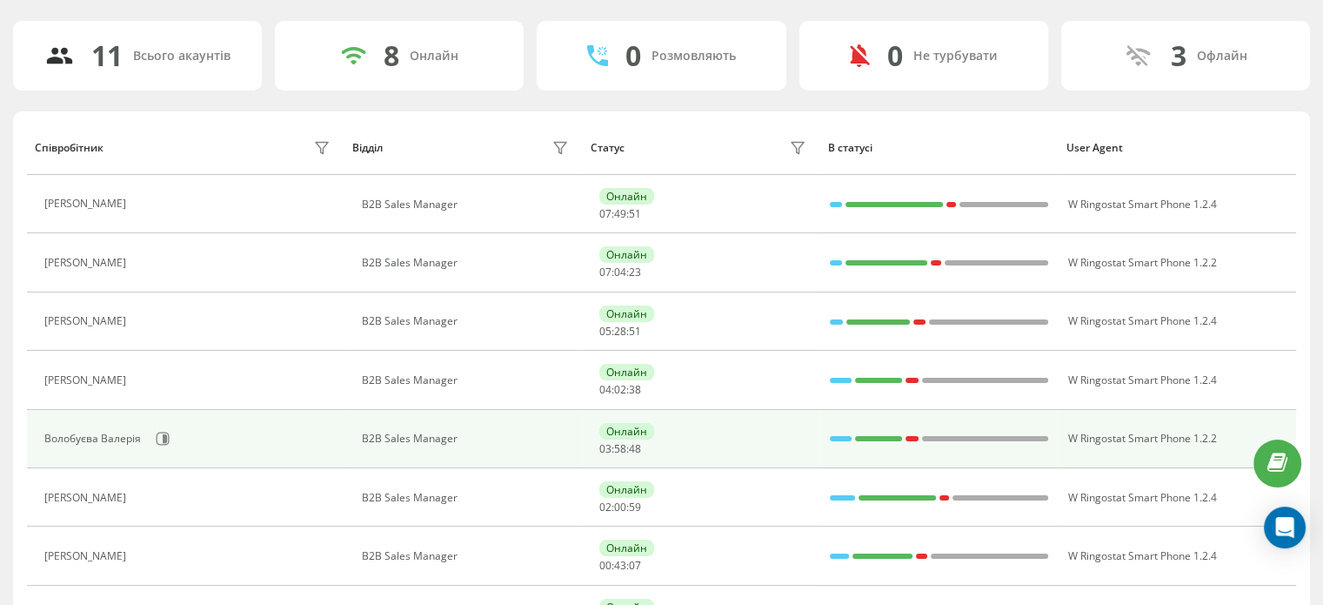
scroll to position [174, 0]
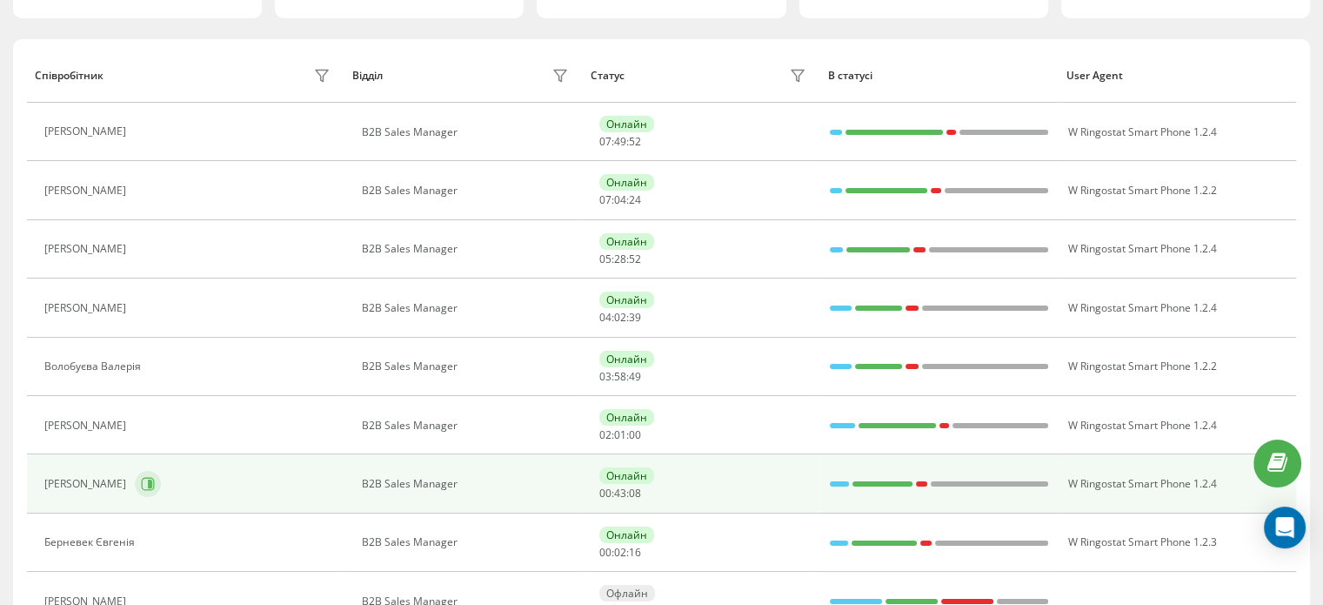
click at [142, 486] on icon at bounding box center [148, 484] width 13 height 13
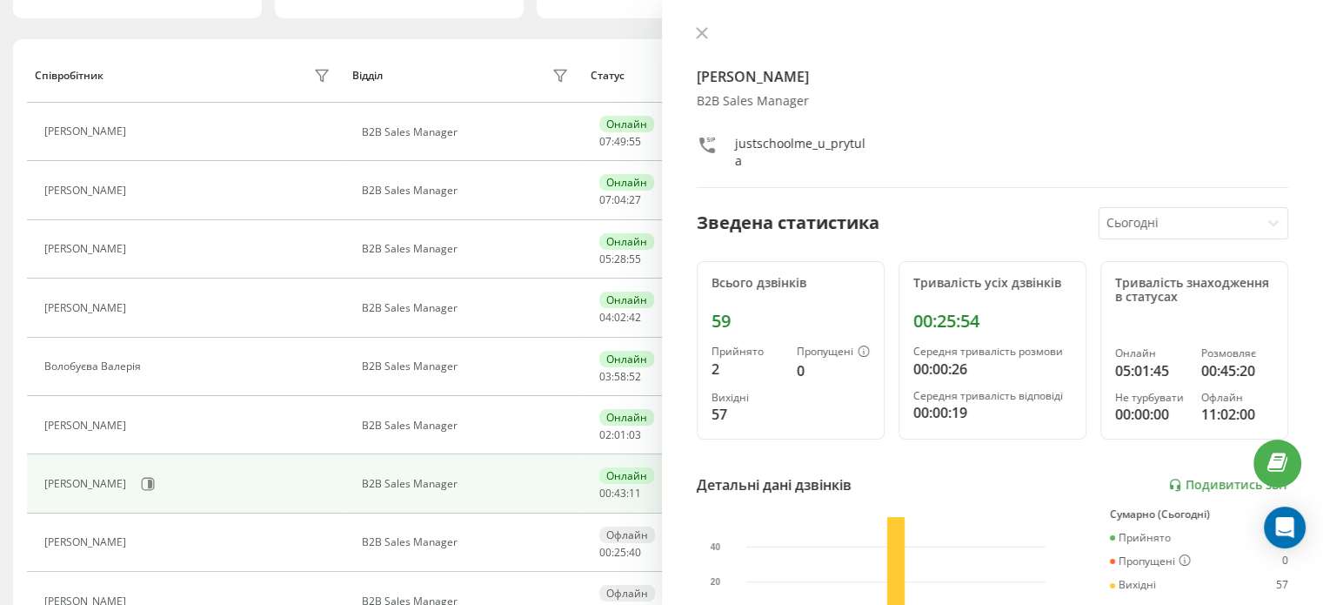
drag, startPoint x: 702, startPoint y: 37, endPoint x: 719, endPoint y: 5, distance: 35.8
click at [701, 36] on icon at bounding box center [702, 33] width 12 height 12
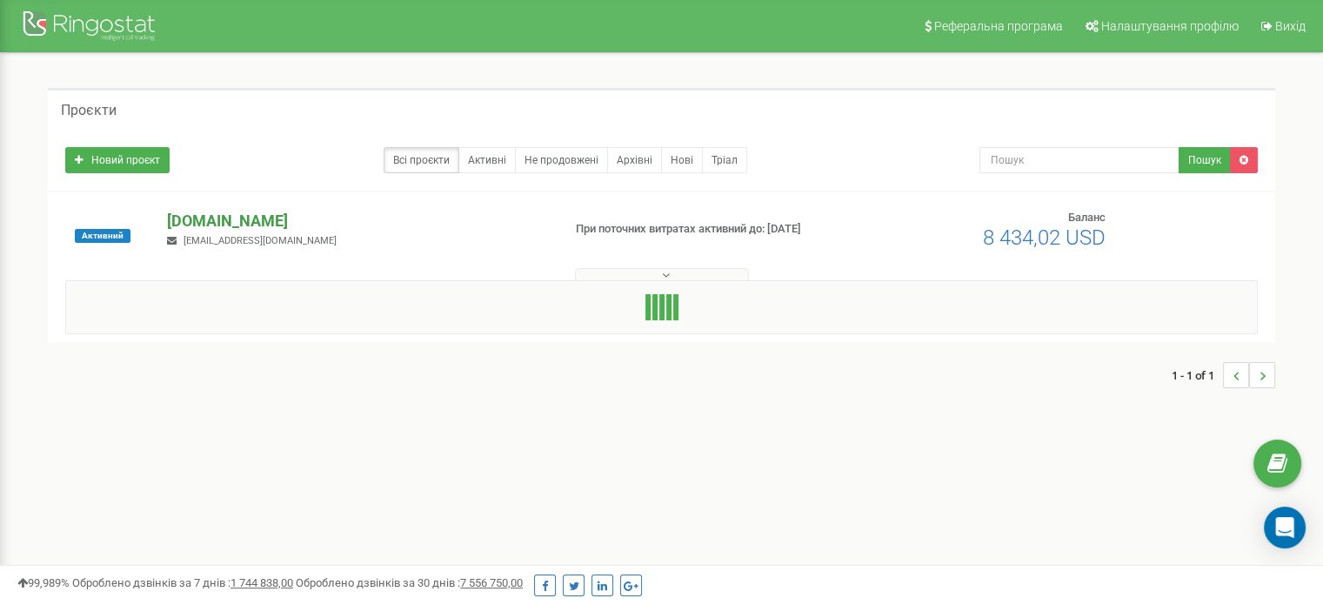
click at [211, 213] on p "[DOMAIN_NAME]" at bounding box center [357, 221] width 380 height 23
click at [237, 218] on p "[DOMAIN_NAME]" at bounding box center [357, 221] width 380 height 23
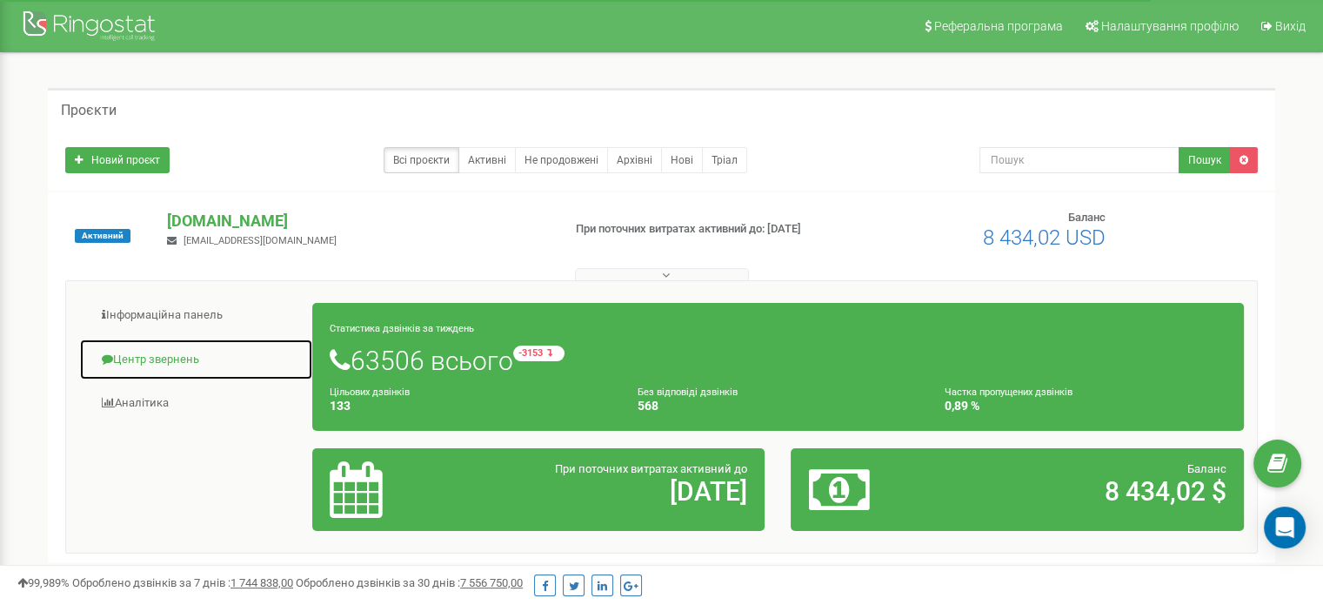
click at [178, 358] on link "Центр звернень" at bounding box center [196, 359] width 234 height 43
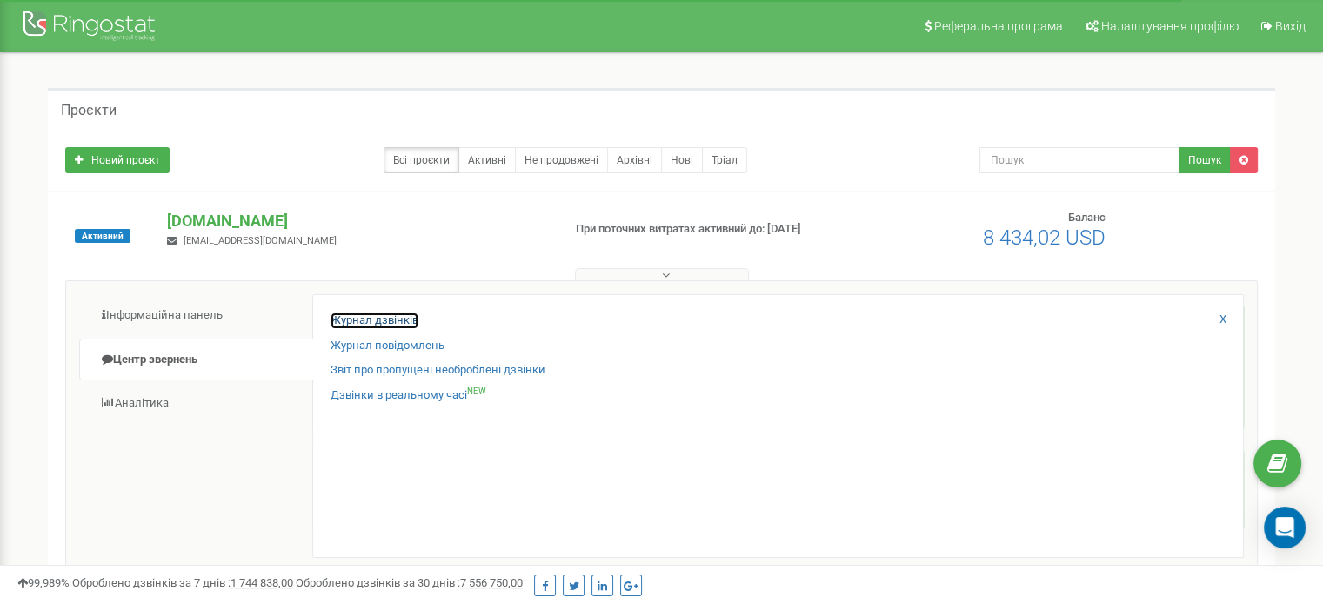
click at [340, 319] on link "Журнал дзвінків" at bounding box center [375, 320] width 88 height 17
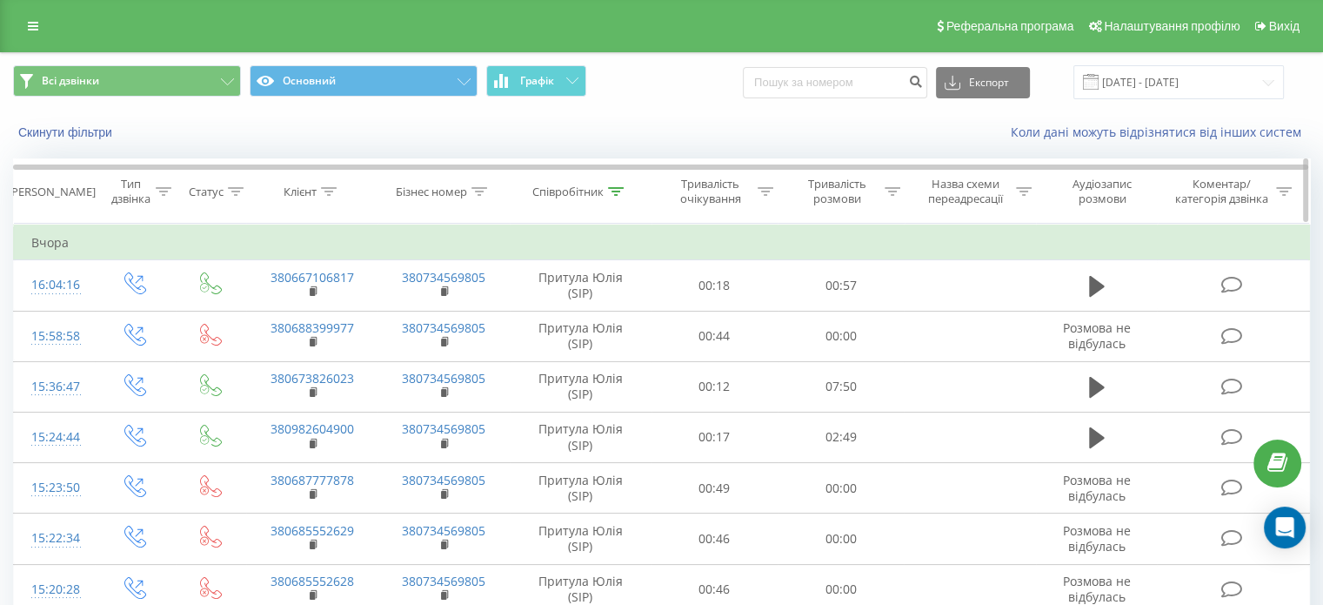
click at [618, 194] on icon at bounding box center [616, 191] width 16 height 9
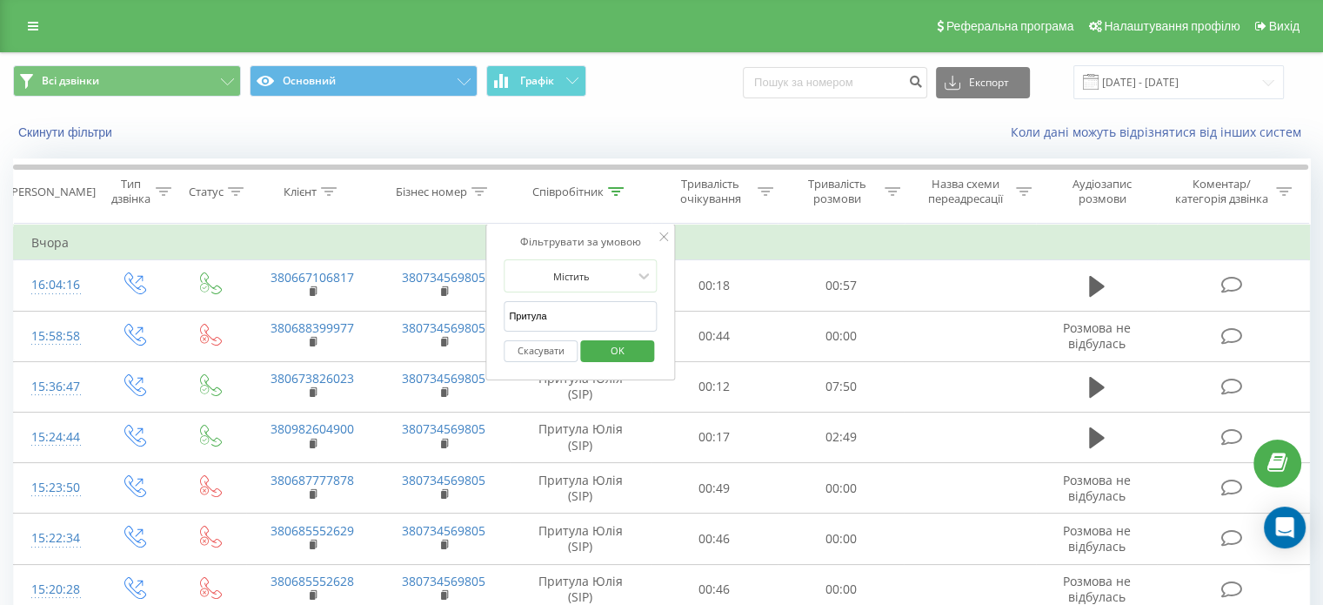
click at [637, 344] on span "OK" at bounding box center [617, 350] width 49 height 27
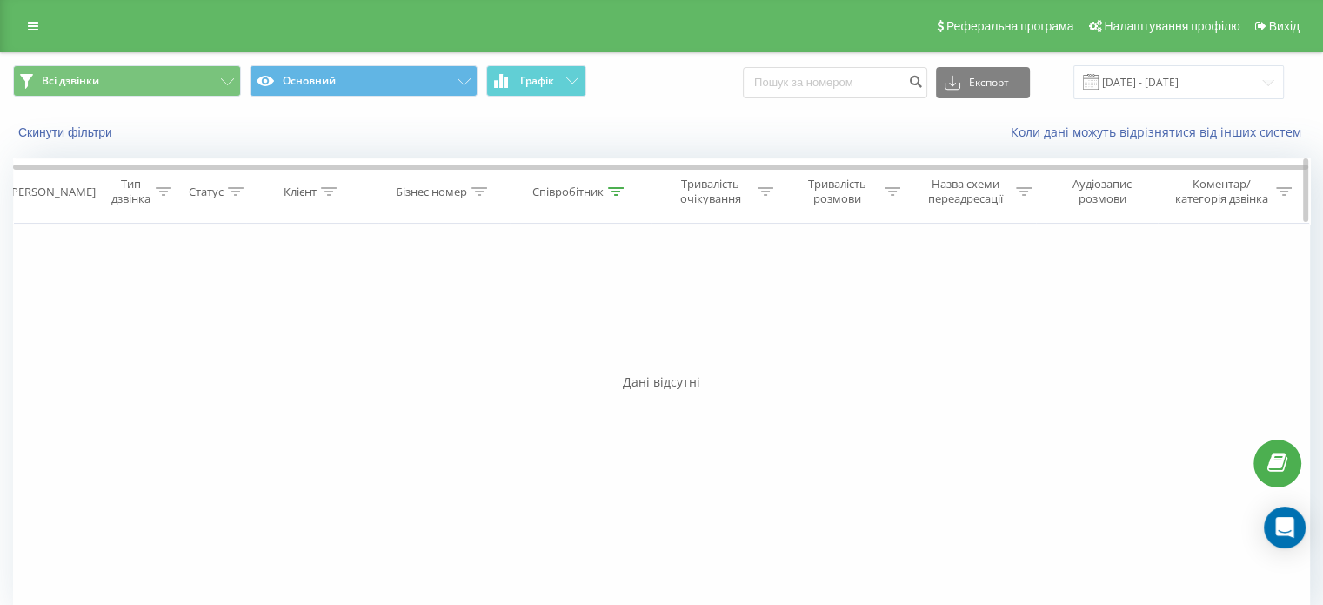
click at [609, 184] on div at bounding box center [616, 191] width 16 height 15
drag, startPoint x: 632, startPoint y: 350, endPoint x: 633, endPoint y: 302, distance: 47.9
click at [631, 350] on span "OK" at bounding box center [617, 350] width 49 height 27
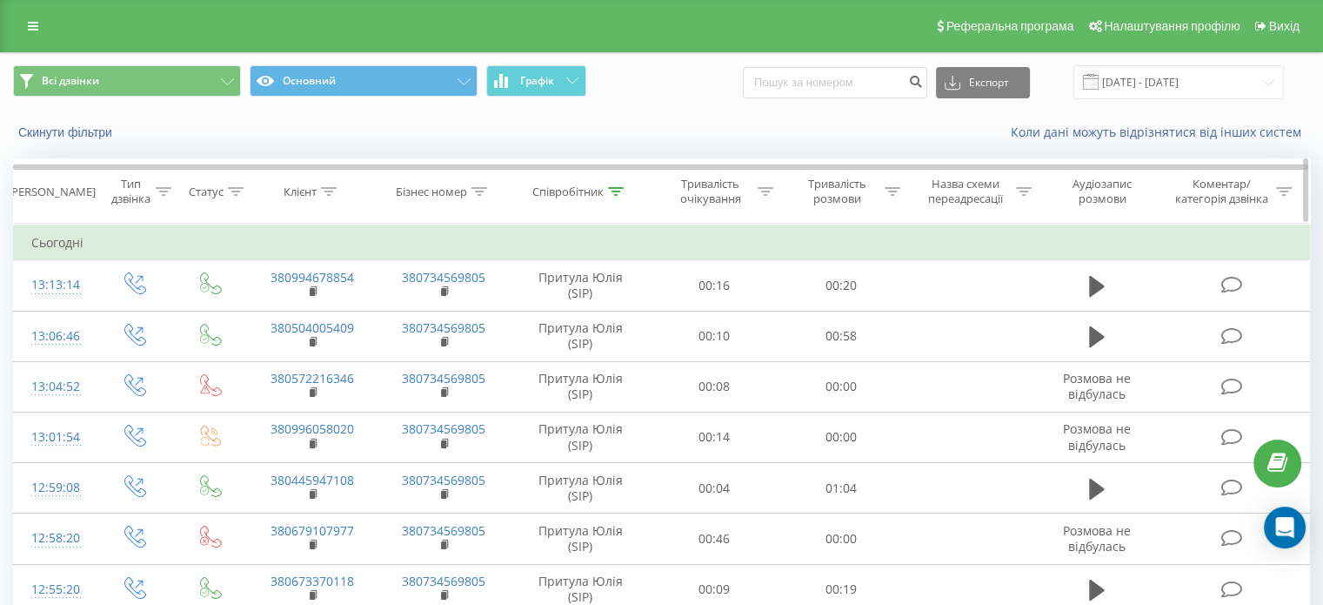
click at [618, 194] on icon at bounding box center [616, 191] width 16 height 9
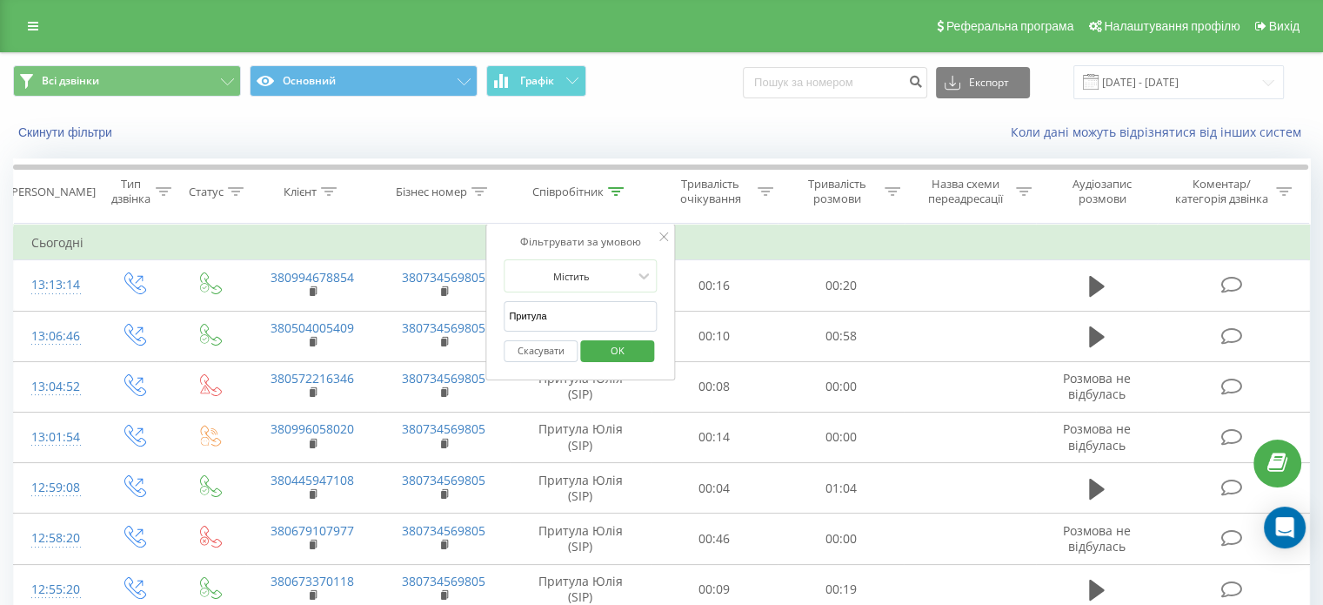
click at [628, 352] on span "OK" at bounding box center [617, 350] width 49 height 27
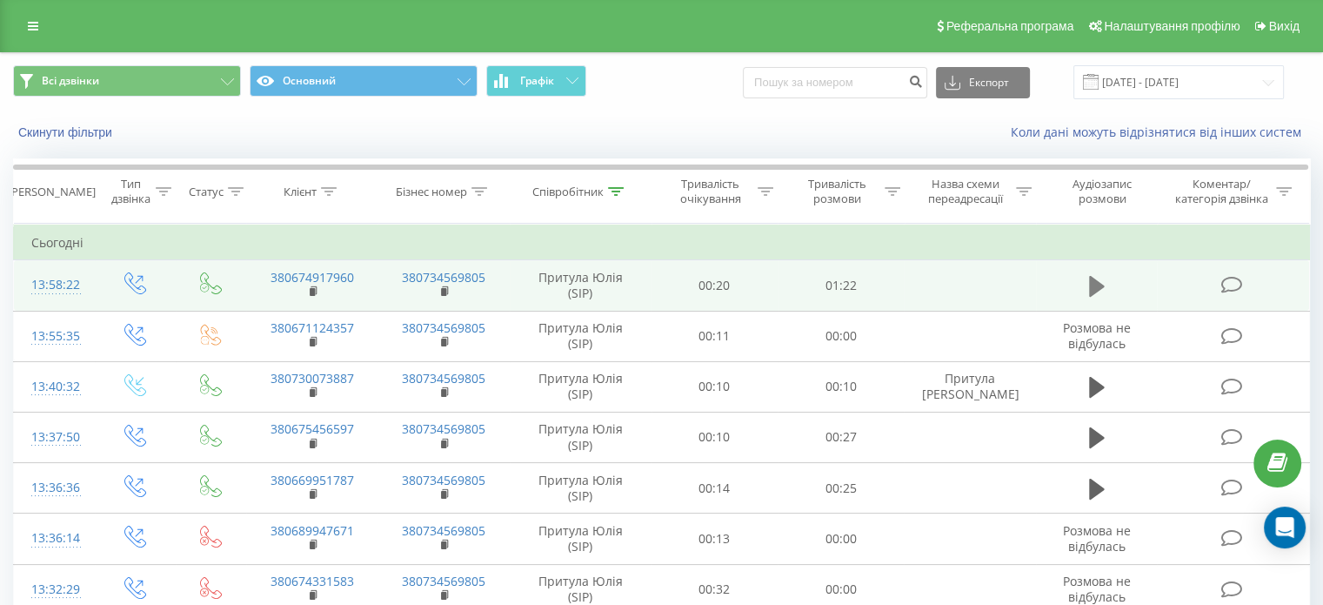
click at [1099, 284] on icon at bounding box center [1097, 286] width 16 height 21
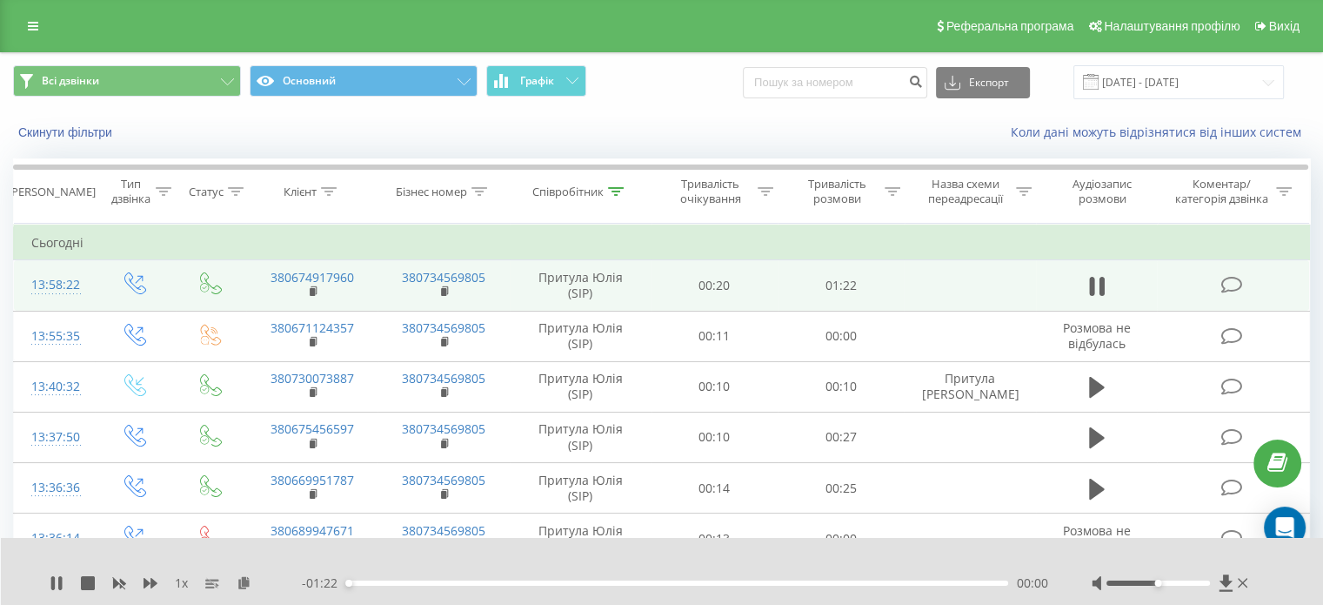
click at [508, 584] on div "00:00" at bounding box center [677, 582] width 662 height 5
drag, startPoint x: 562, startPoint y: 583, endPoint x: 623, endPoint y: 587, distance: 61.1
click at [564, 583] on div "00:26" at bounding box center [677, 582] width 662 height 5
click at [616, 586] on div "- 00:55 00:27 00:27" at bounding box center [675, 582] width 746 height 17
click at [639, 581] on div "00:27" at bounding box center [677, 582] width 662 height 5
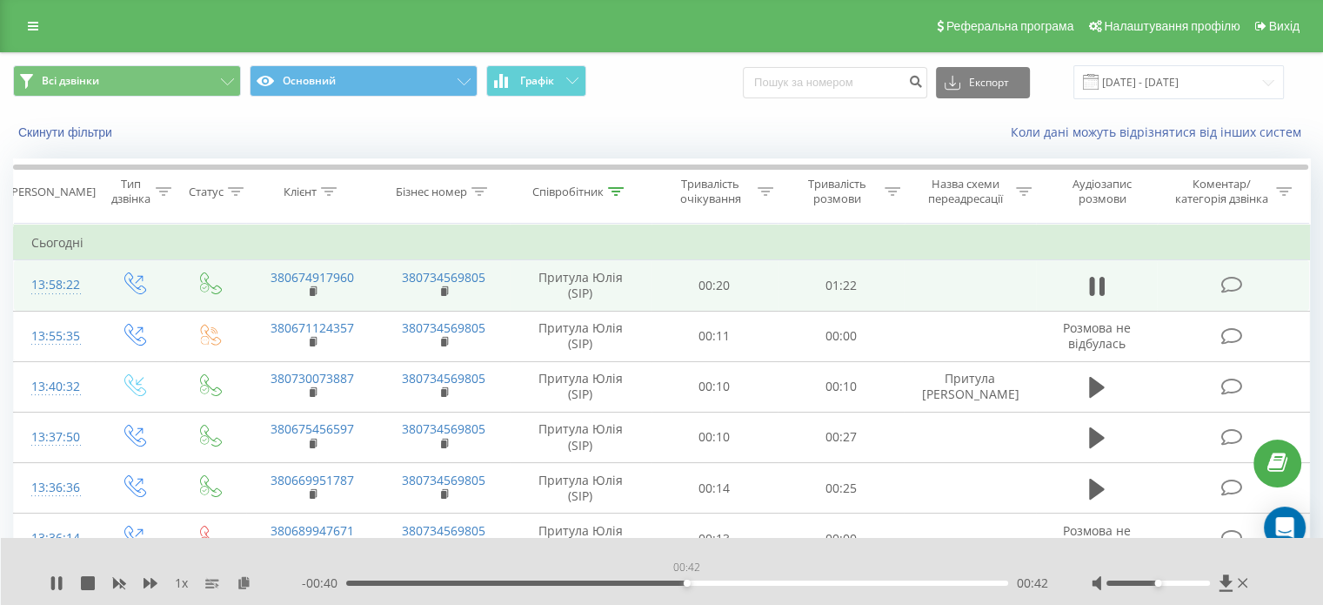
click at [686, 586] on div "00:42" at bounding box center [677, 582] width 662 height 5
drag, startPoint x: 718, startPoint y: 584, endPoint x: 733, endPoint y: 584, distance: 14.8
click at [719, 584] on div "00:42" at bounding box center [677, 582] width 662 height 5
click at [617, 190] on icon at bounding box center [616, 191] width 16 height 9
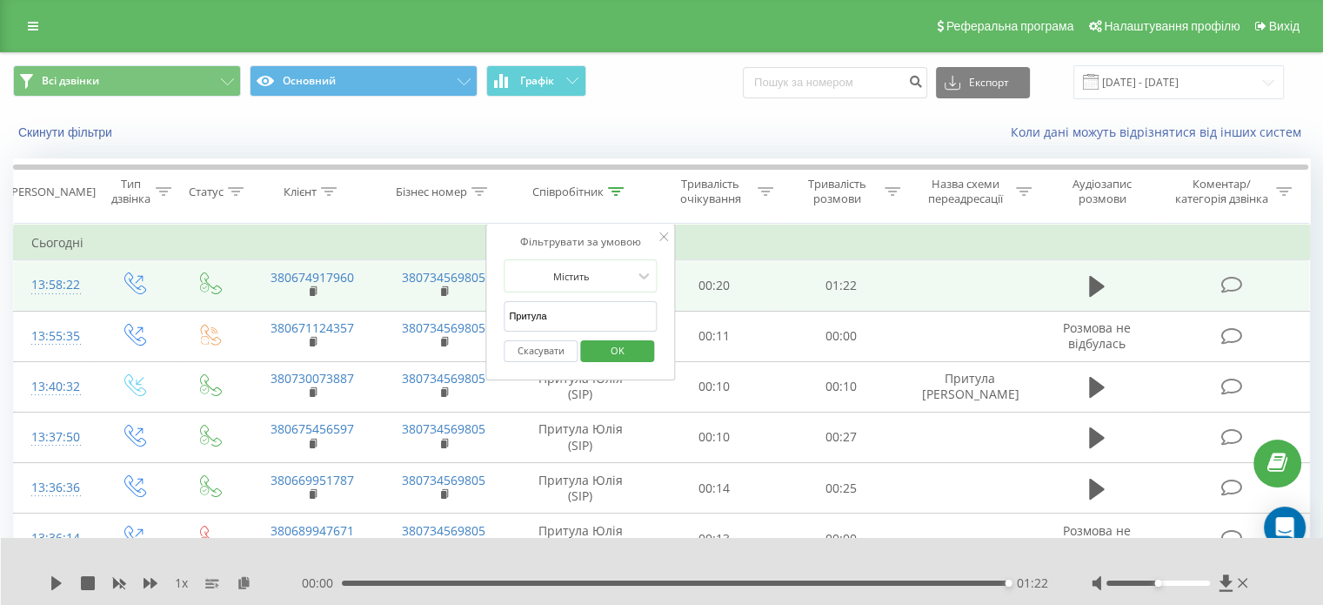
click at [616, 351] on span "OK" at bounding box center [617, 350] width 49 height 27
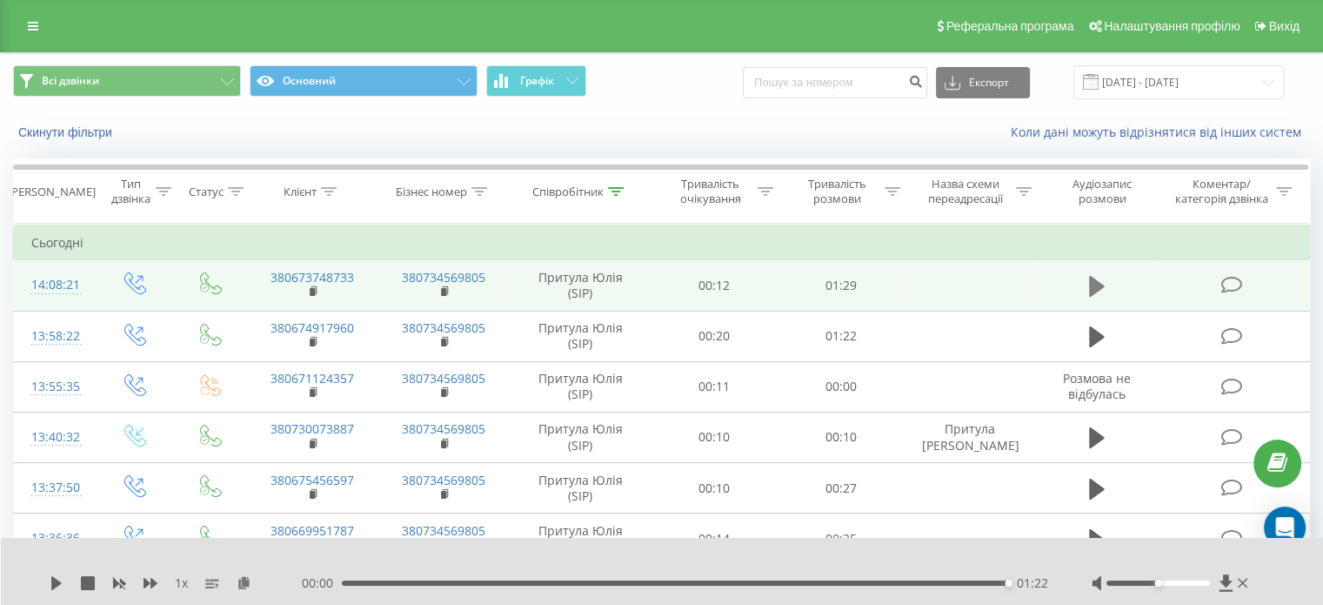
click at [1093, 278] on icon at bounding box center [1097, 286] width 16 height 21
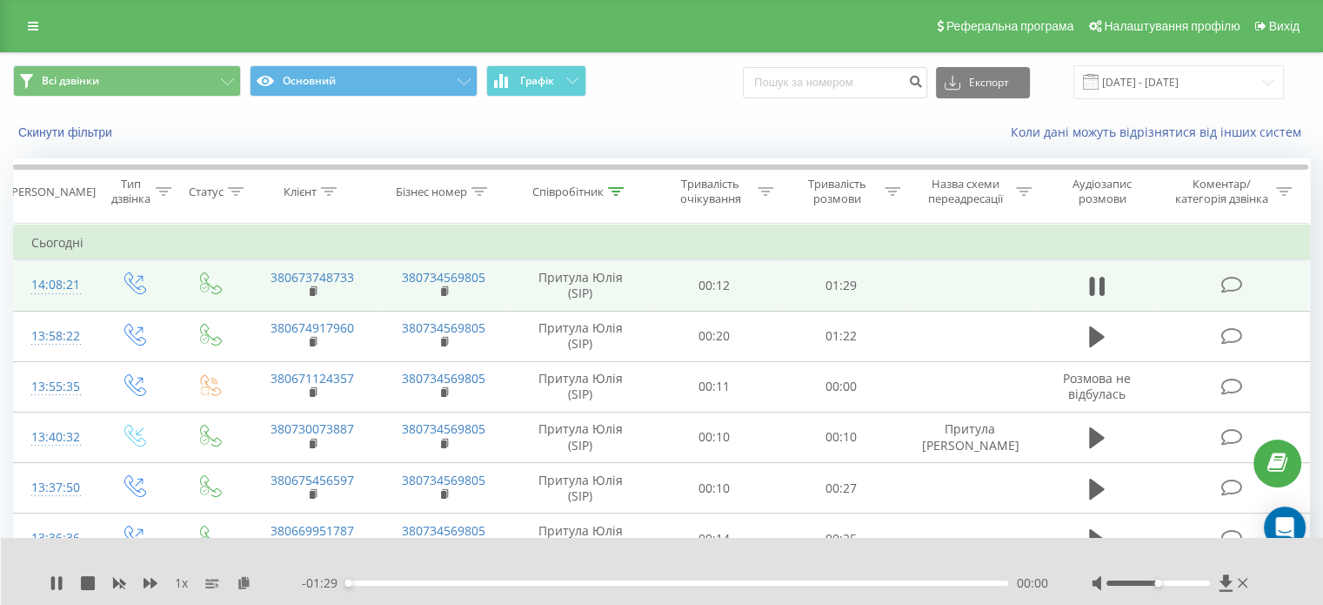
click at [490, 585] on div "00:00" at bounding box center [677, 582] width 662 height 5
click at [542, 582] on div "00:23" at bounding box center [677, 582] width 662 height 5
click at [576, 586] on div "- 01:02 00:27 00:27" at bounding box center [675, 582] width 746 height 17
click at [582, 586] on div "- 01:02 00:27 00:27" at bounding box center [675, 582] width 746 height 17
click at [599, 583] on div "00:28" at bounding box center [677, 582] width 662 height 5
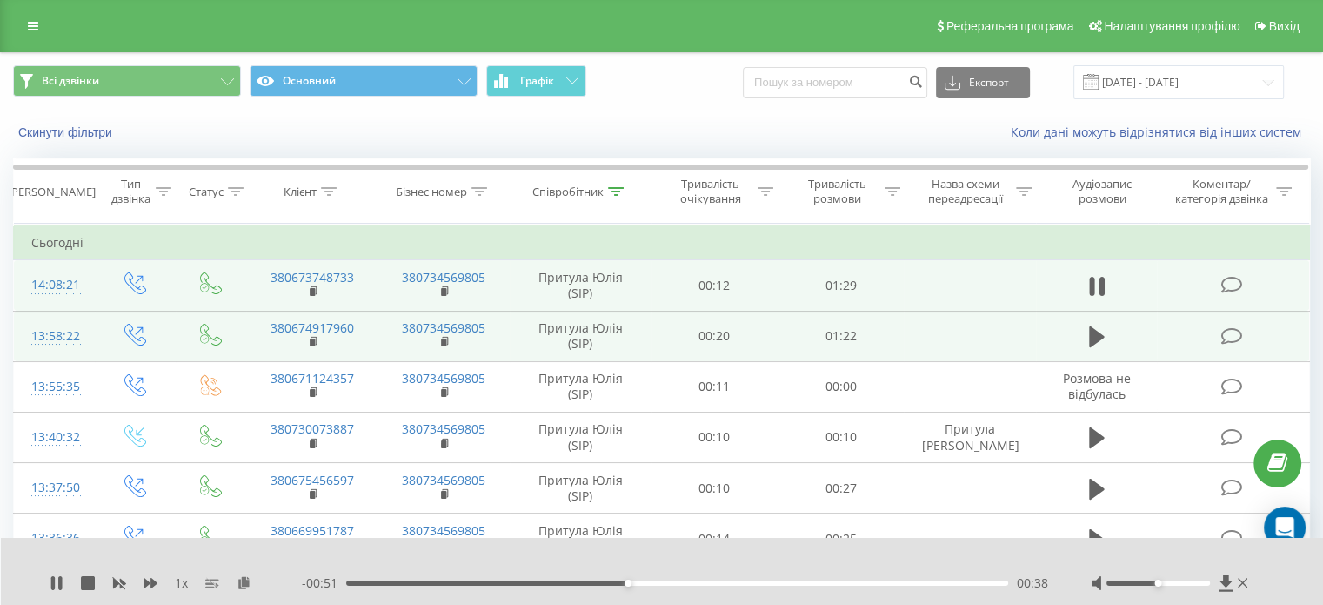
drag, startPoint x: 56, startPoint y: 582, endPoint x: 223, endPoint y: 325, distance: 306.2
click at [56, 582] on icon at bounding box center [57, 583] width 14 height 14
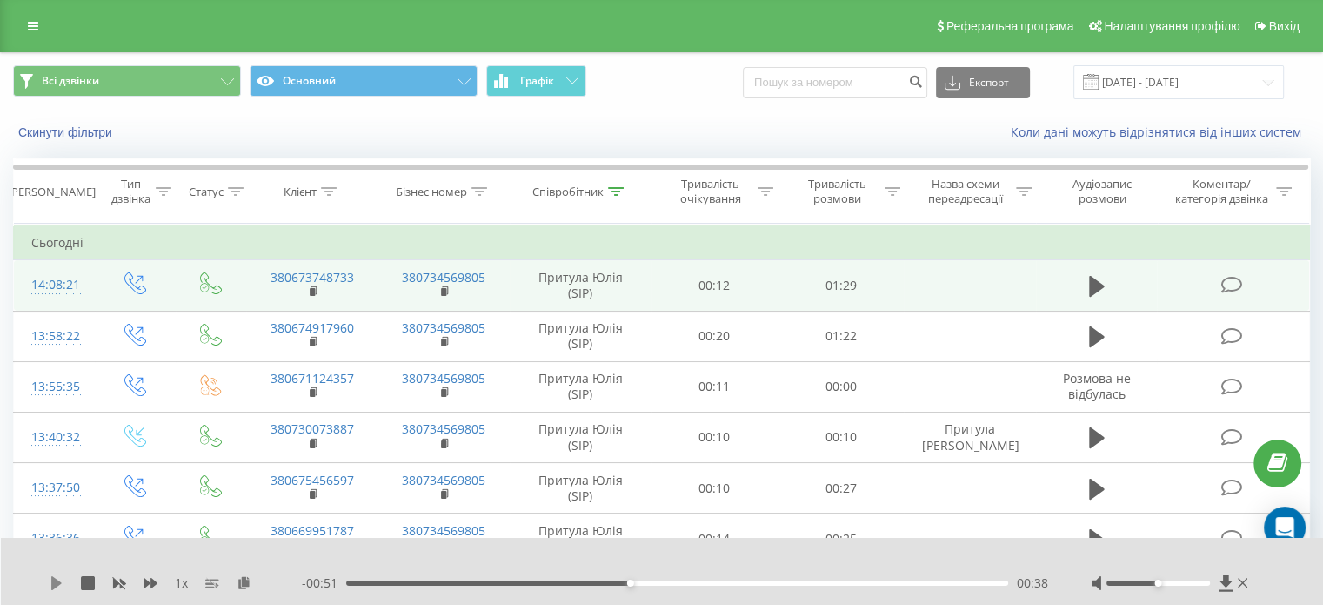
click at [53, 588] on icon at bounding box center [56, 583] width 10 height 14
click at [1245, 583] on icon at bounding box center [1243, 583] width 10 height 14
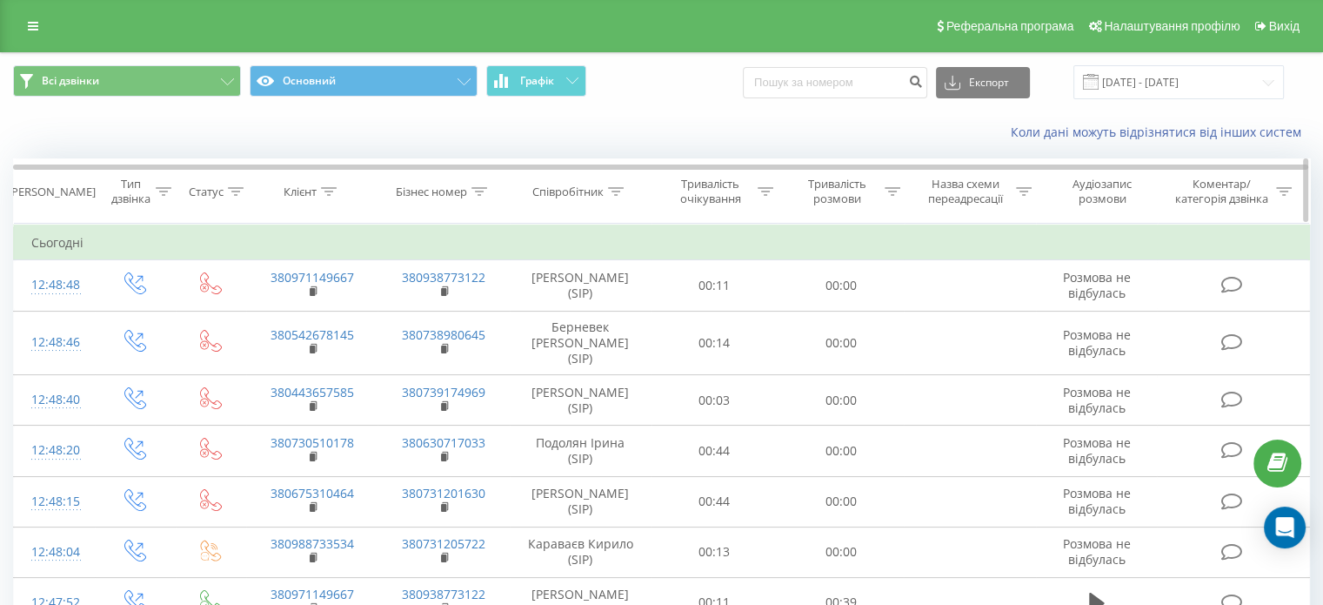
click at [626, 191] on div "Співробітник" at bounding box center [581, 191] width 142 height 15
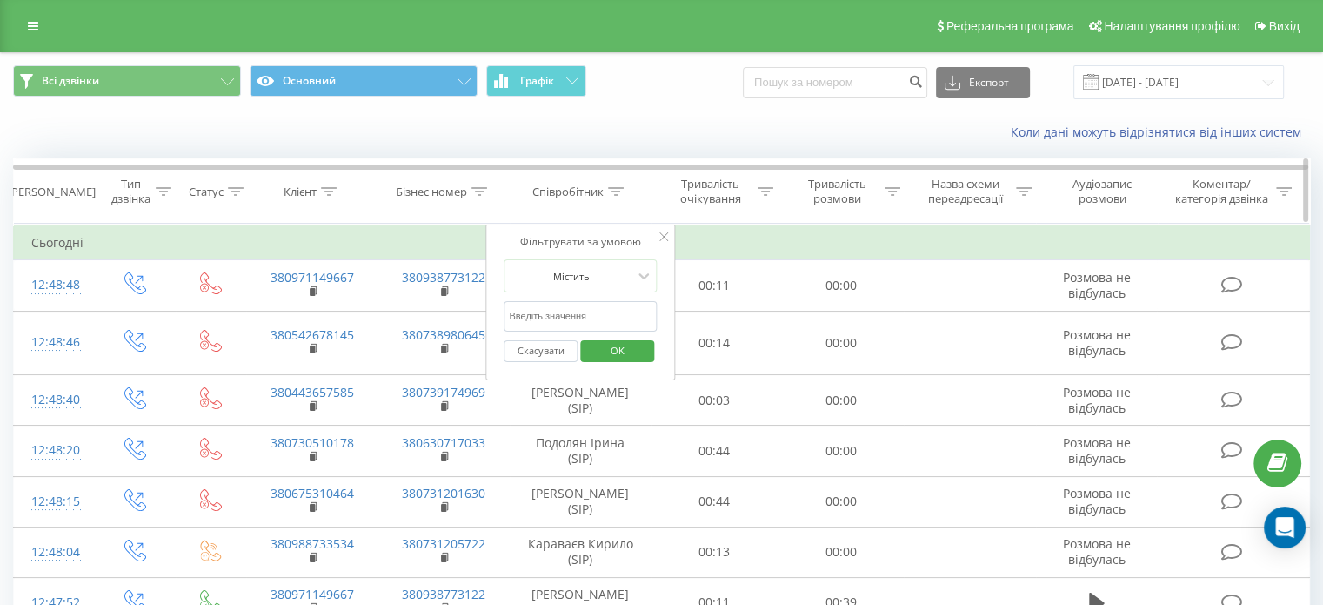
click at [619, 191] on icon at bounding box center [616, 191] width 16 height 9
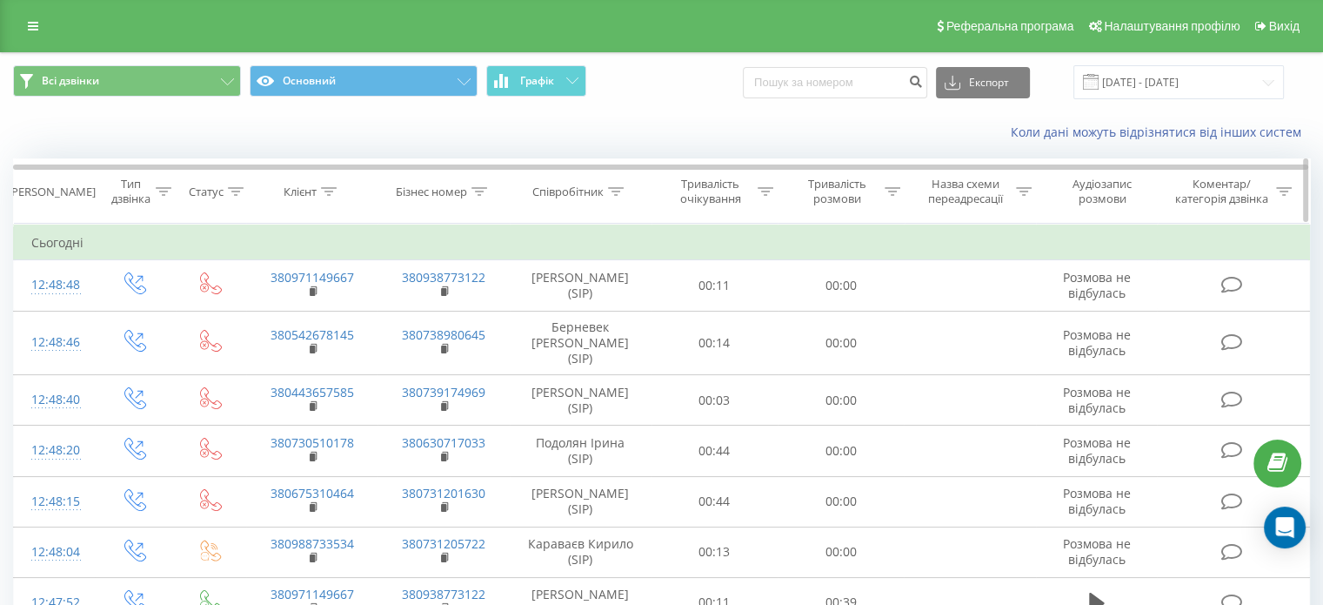
click at [619, 189] on icon at bounding box center [616, 191] width 16 height 9
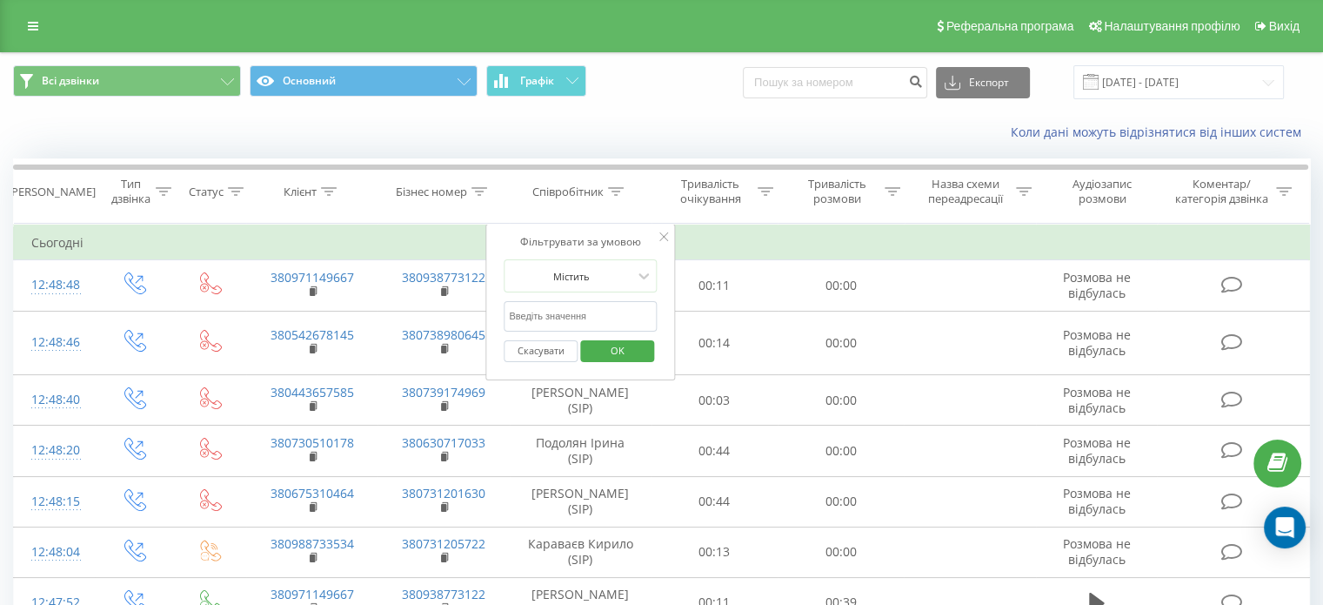
click at [620, 308] on input "text" at bounding box center [580, 316] width 153 height 30
type input "берневек"
click at [625, 344] on span "OK" at bounding box center [617, 350] width 49 height 27
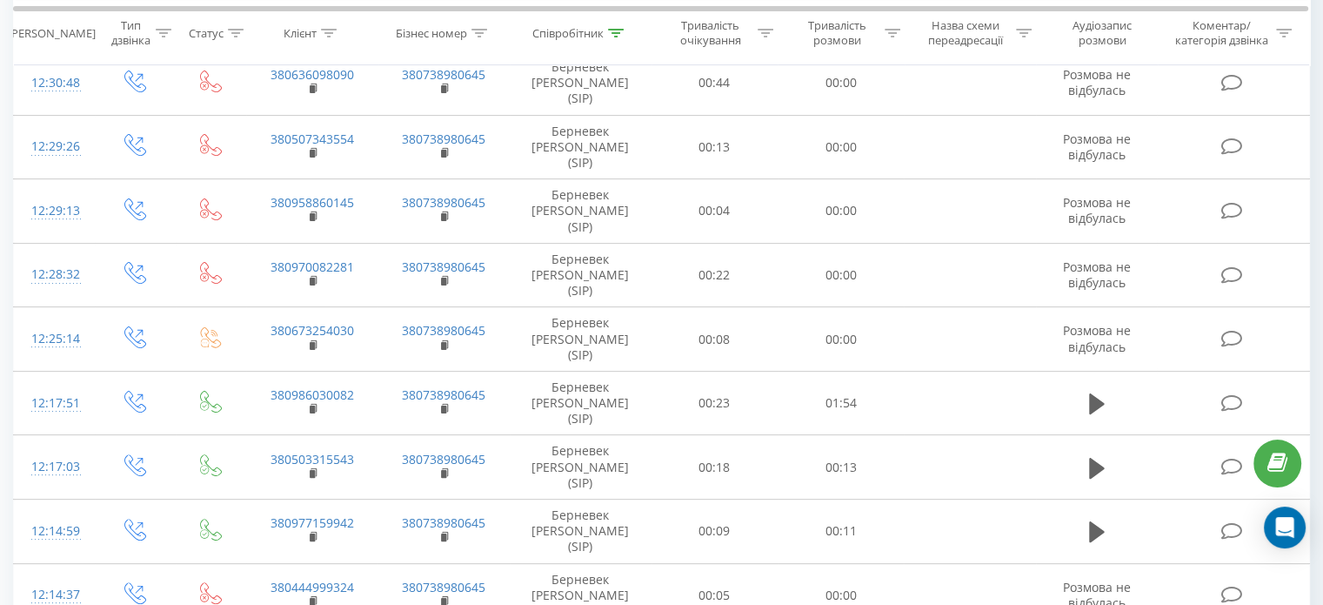
scroll to position [522, 0]
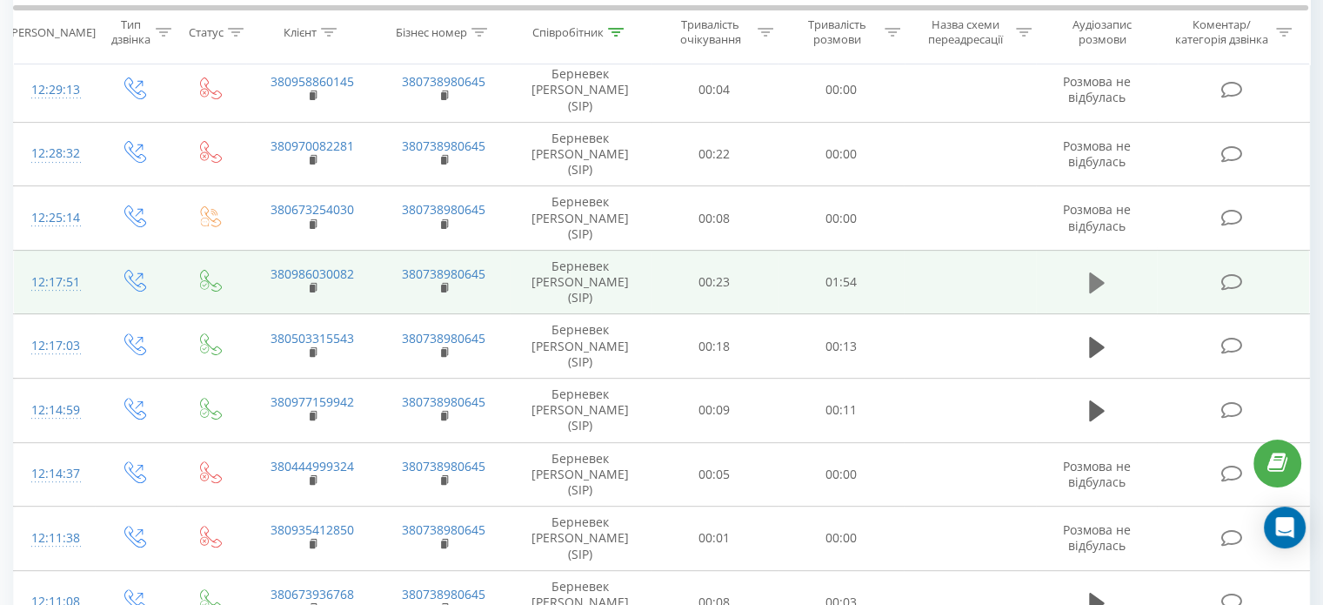
click at [1103, 271] on icon at bounding box center [1097, 283] width 16 height 24
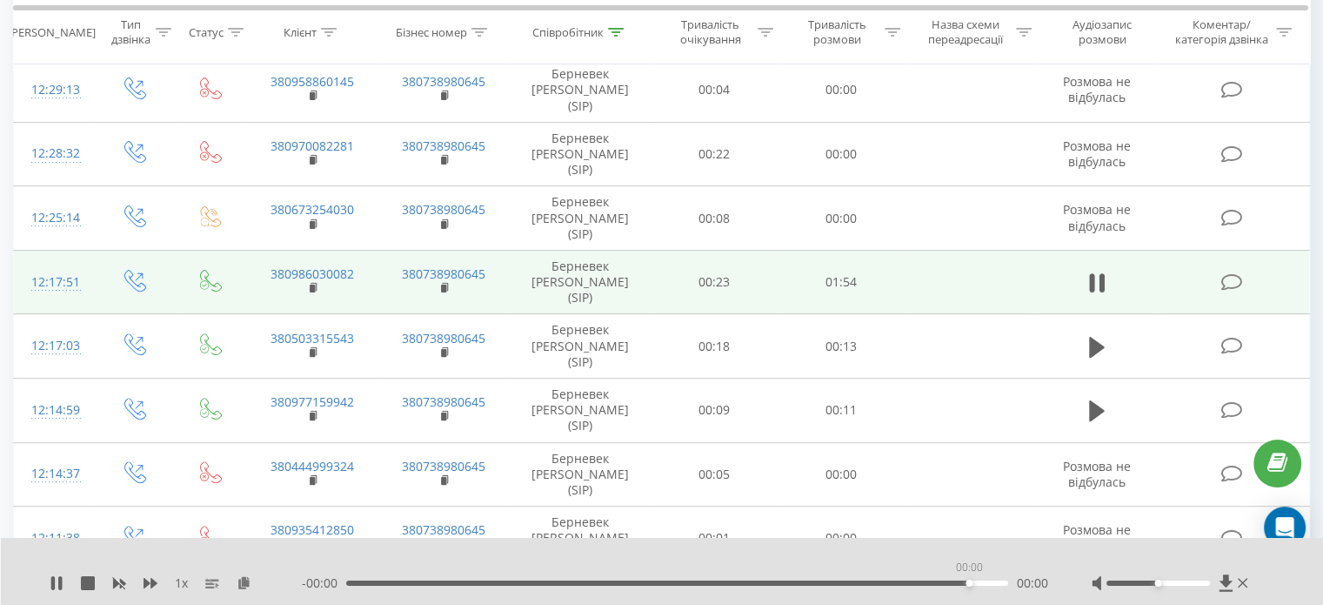
click at [967, 585] on div "00:00" at bounding box center [677, 582] width 662 height 5
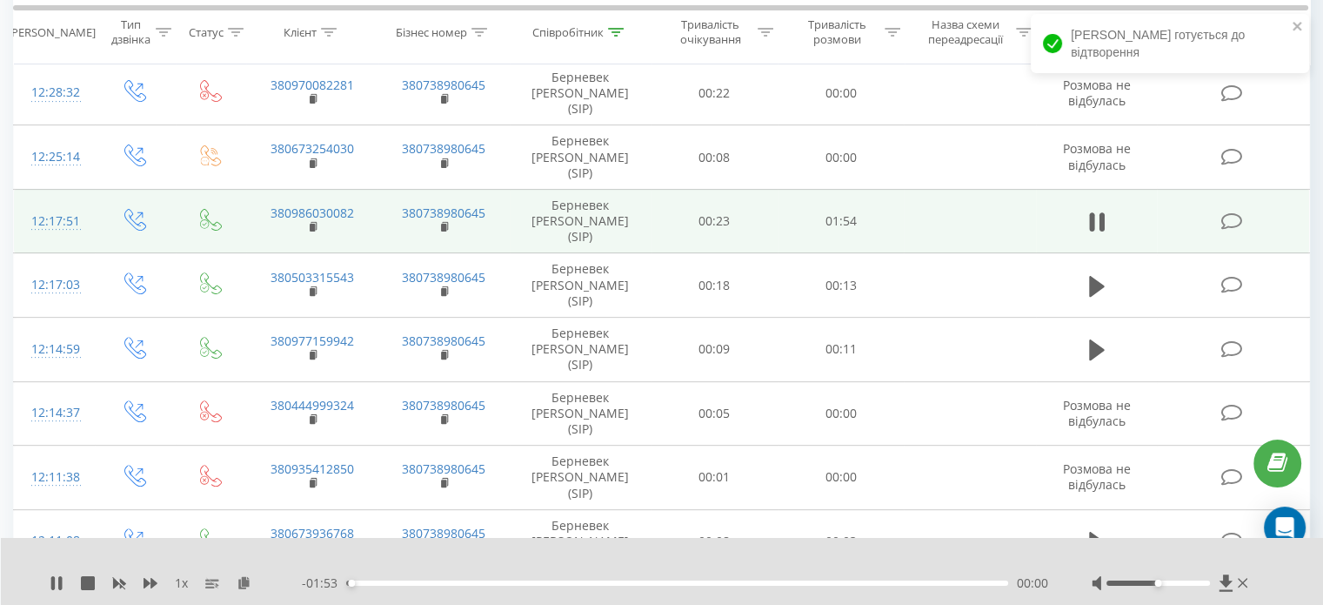
scroll to position [609, 0]
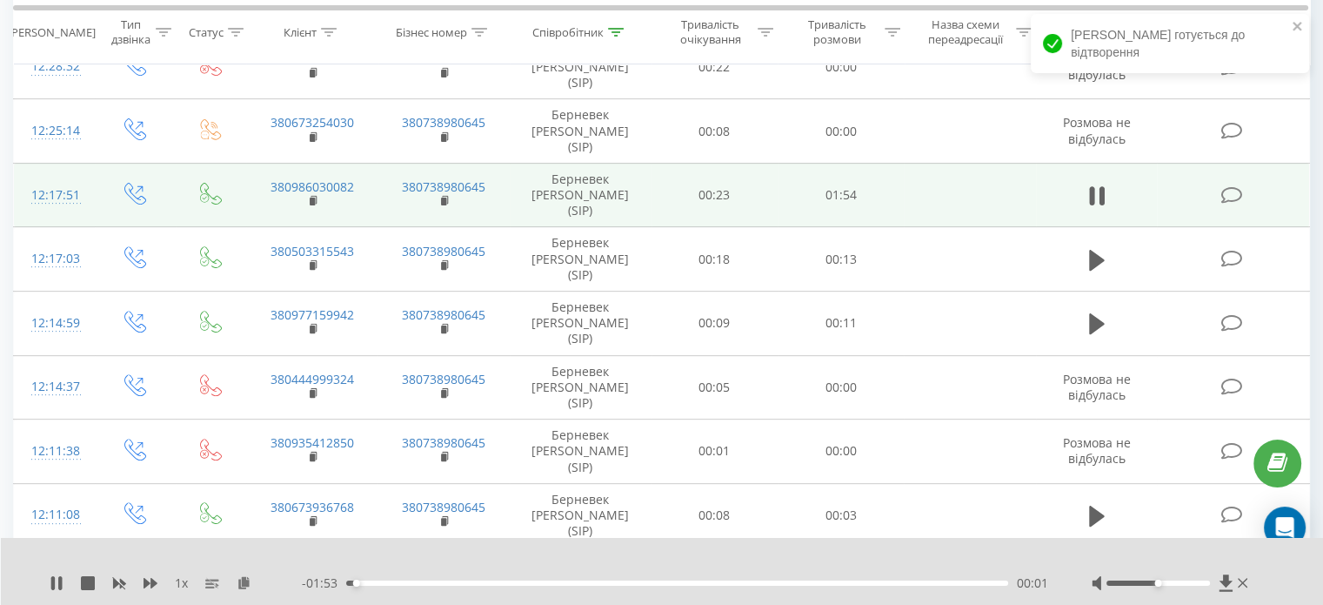
click at [957, 587] on div "- 01:53 00:01 00:01" at bounding box center [675, 582] width 746 height 17
click at [971, 586] on div "00:02" at bounding box center [677, 582] width 662 height 5
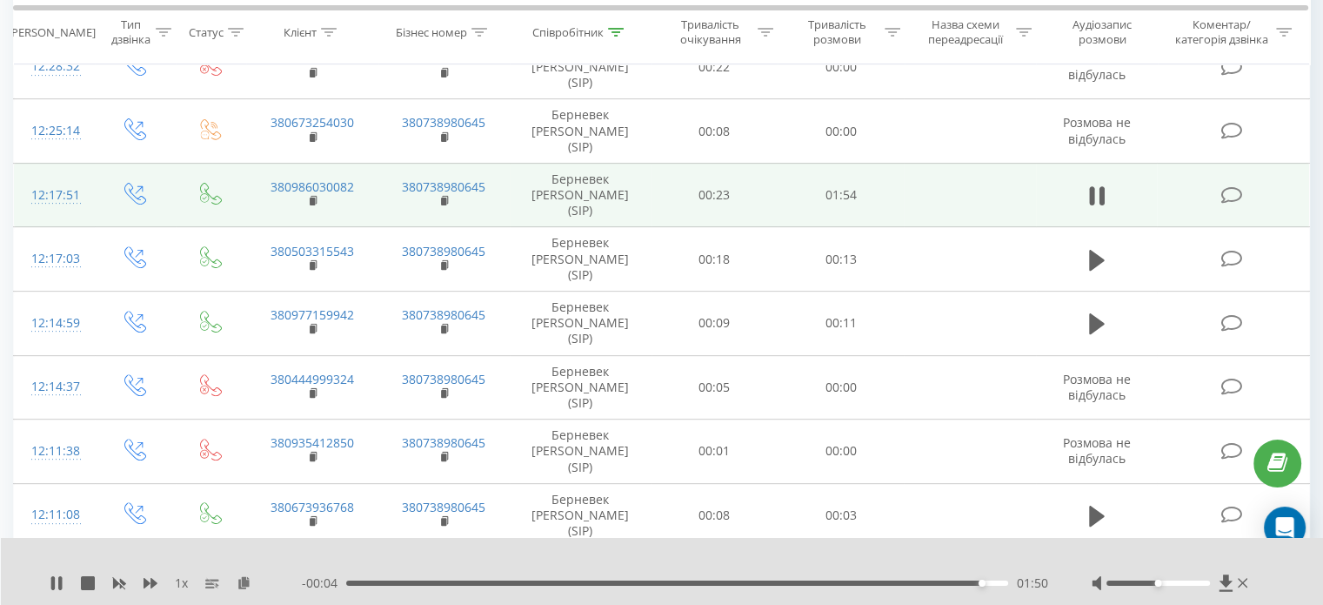
click at [1096, 569] on icon at bounding box center [1097, 579] width 16 height 21
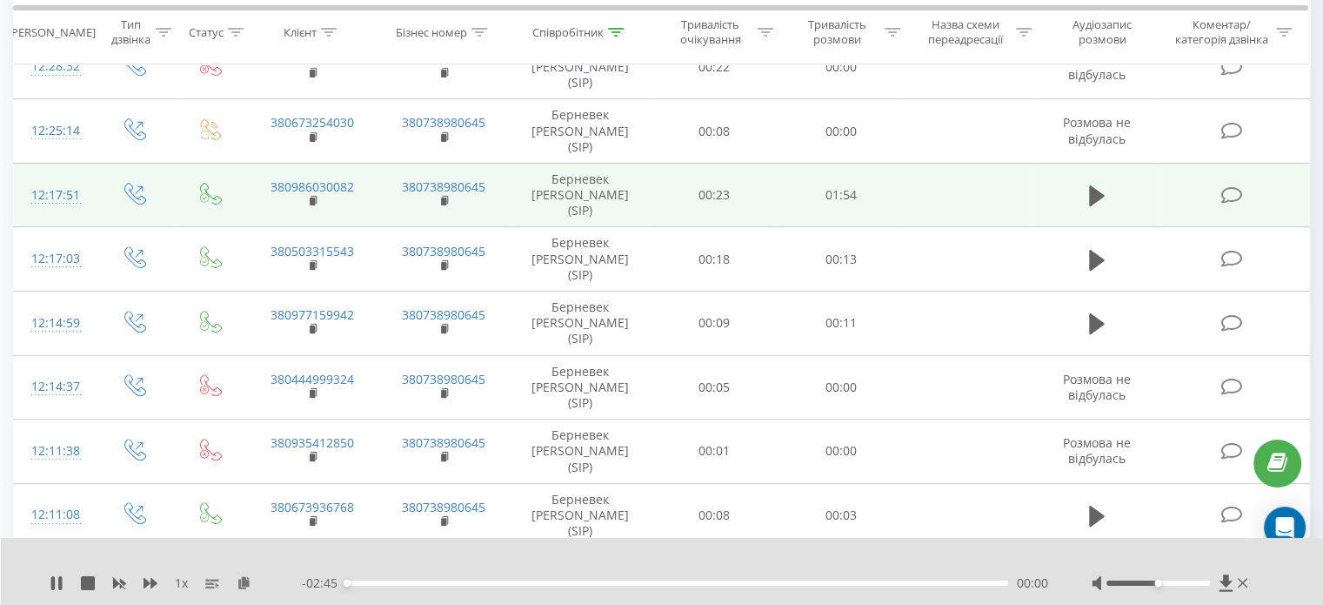
click at [962, 584] on div "00:00" at bounding box center [677, 582] width 662 height 5
click at [972, 579] on div "- 02:45 00:00 00:00" at bounding box center [675, 582] width 746 height 17
click at [976, 580] on div "00:00" at bounding box center [677, 582] width 662 height 5
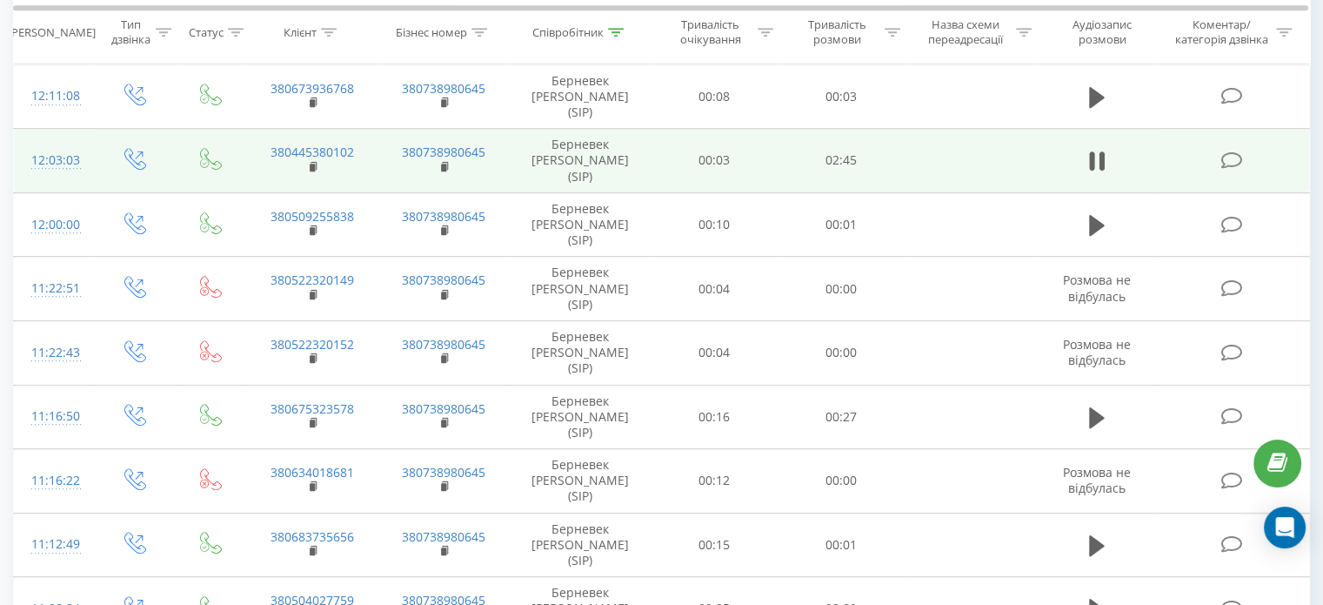
scroll to position [1044, 0]
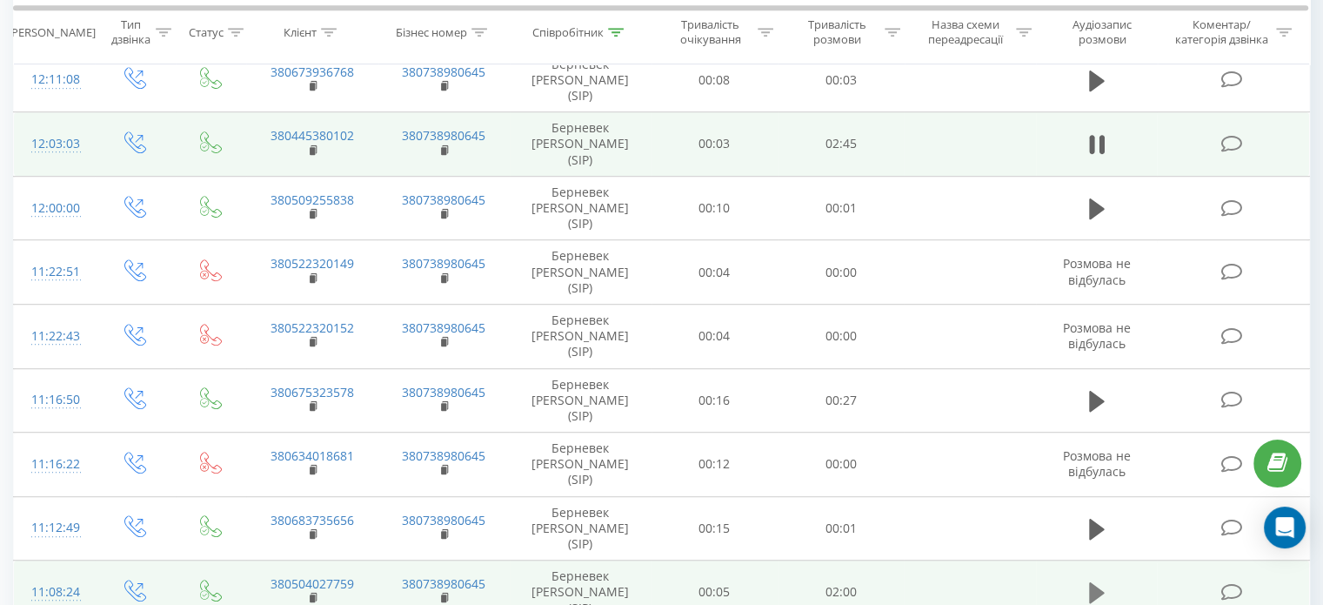
click at [1094, 582] on icon at bounding box center [1097, 592] width 16 height 21
drag, startPoint x: 985, startPoint y: 535, endPoint x: 994, endPoint y: 535, distance: 9.6
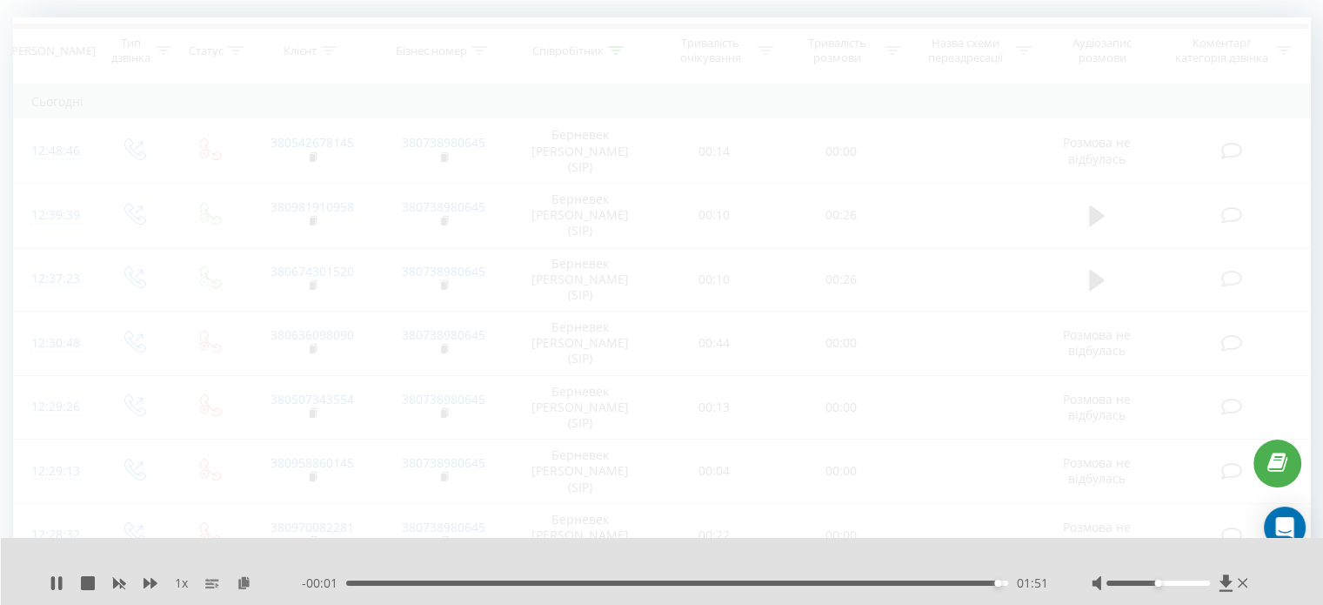
scroll to position [115, 0]
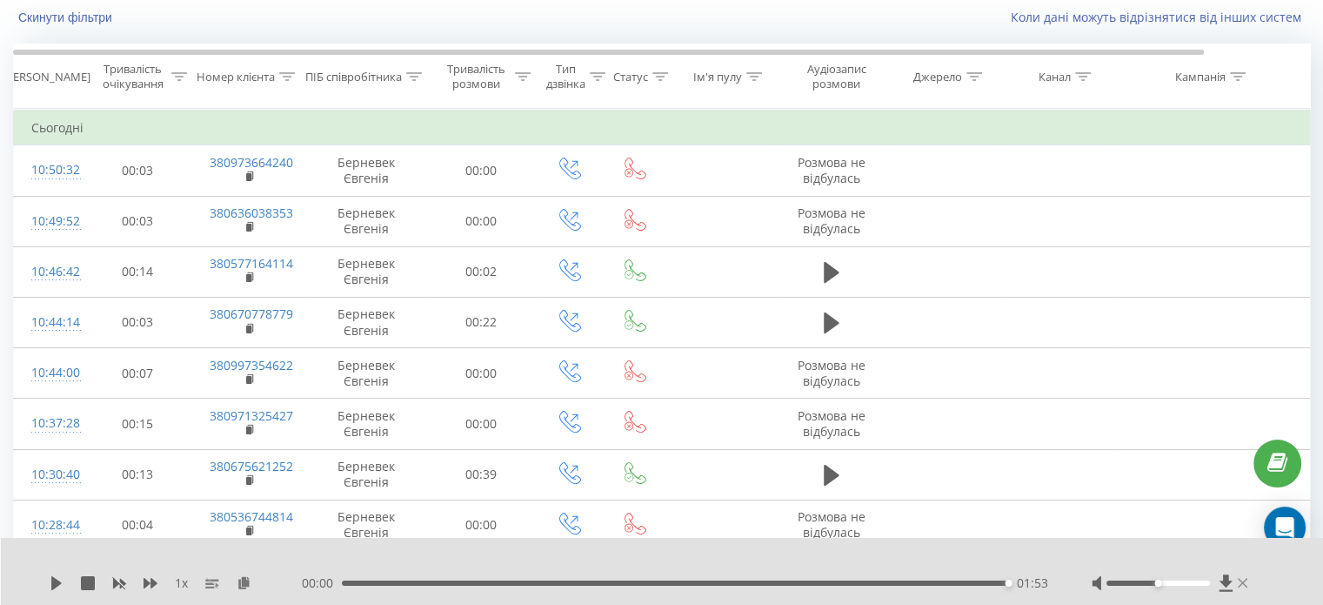
click at [1239, 580] on icon at bounding box center [1243, 583] width 10 height 14
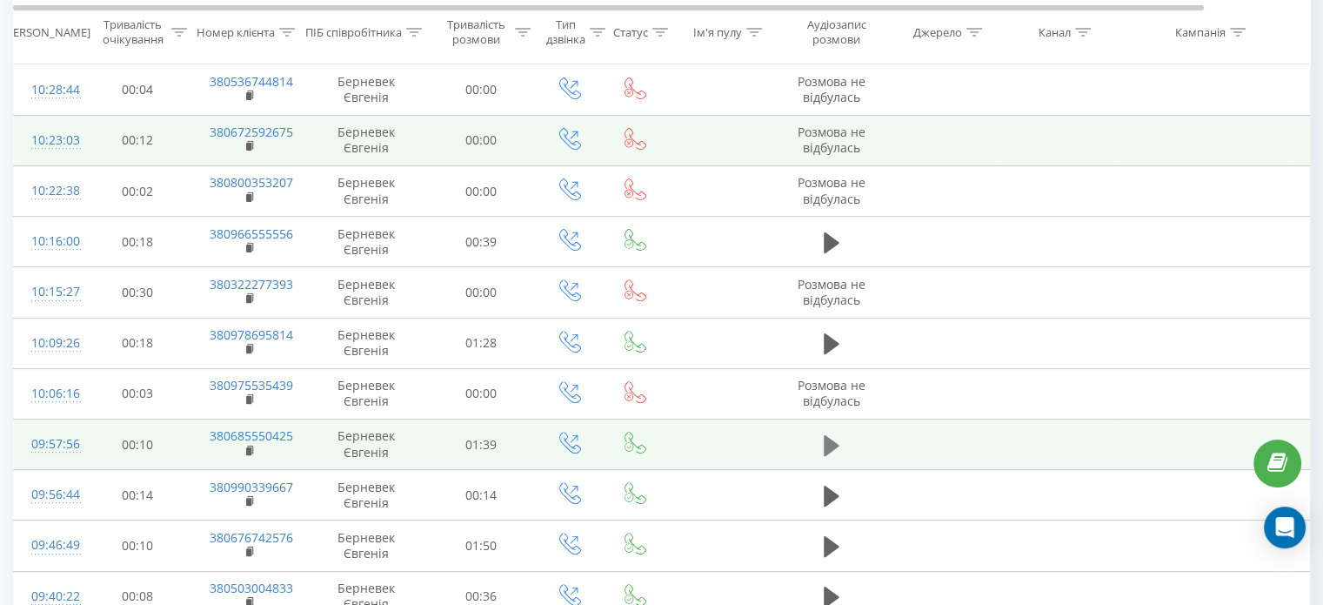
scroll to position [637, 0]
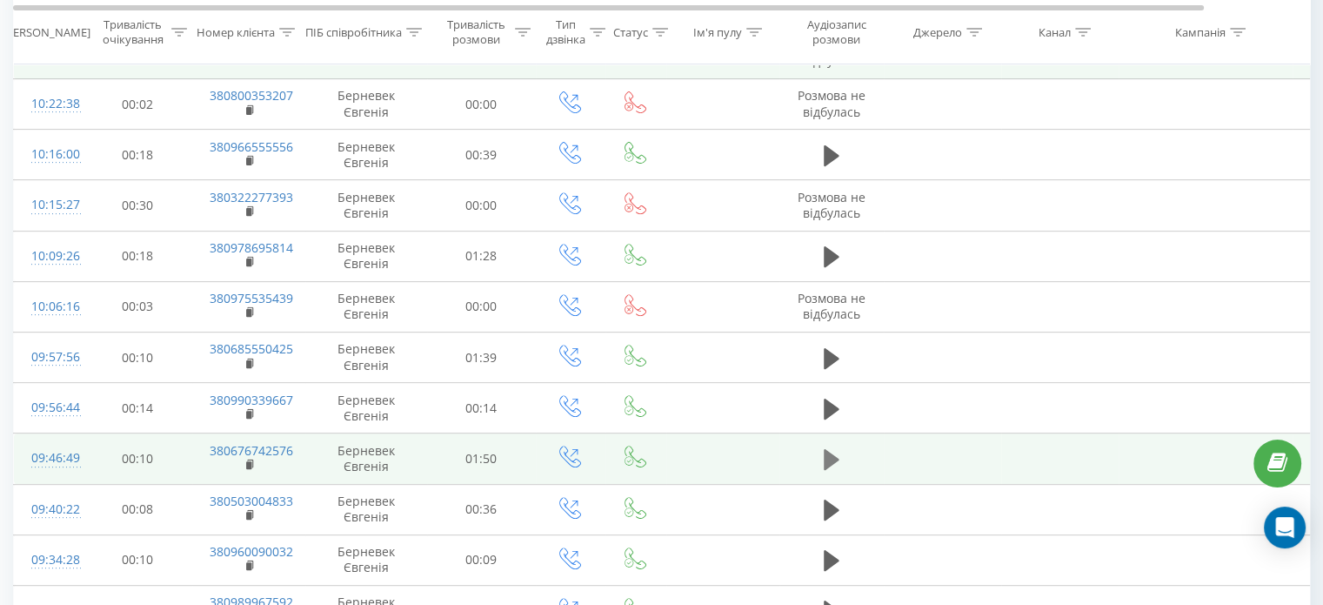
click at [831, 452] on icon at bounding box center [832, 459] width 16 height 21
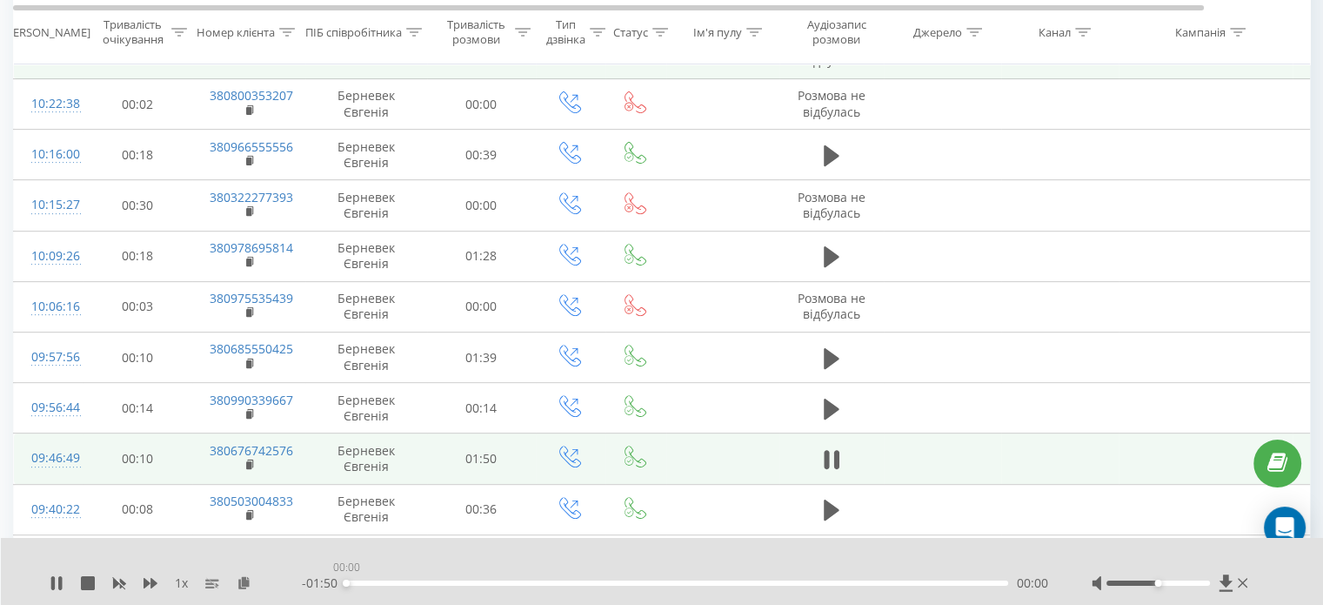
click at [975, 581] on div "00:00" at bounding box center [677, 582] width 662 height 5
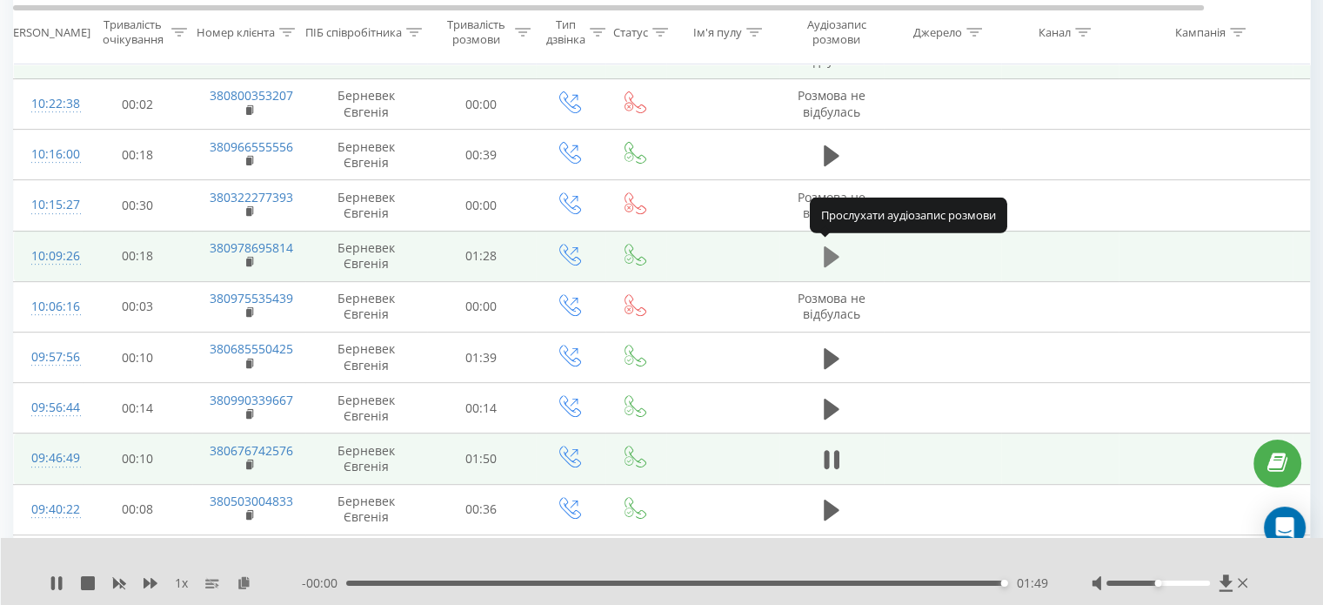
click at [832, 251] on icon at bounding box center [832, 256] width 16 height 21
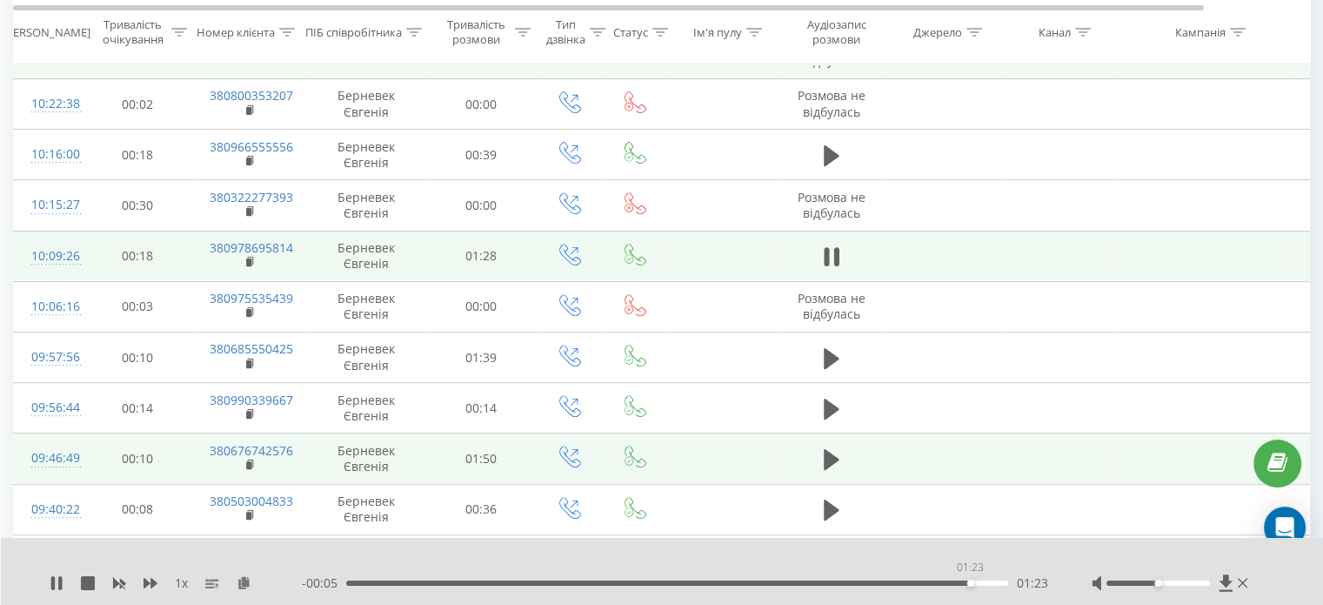
click at [970, 580] on div "01:23" at bounding box center [677, 582] width 662 height 5
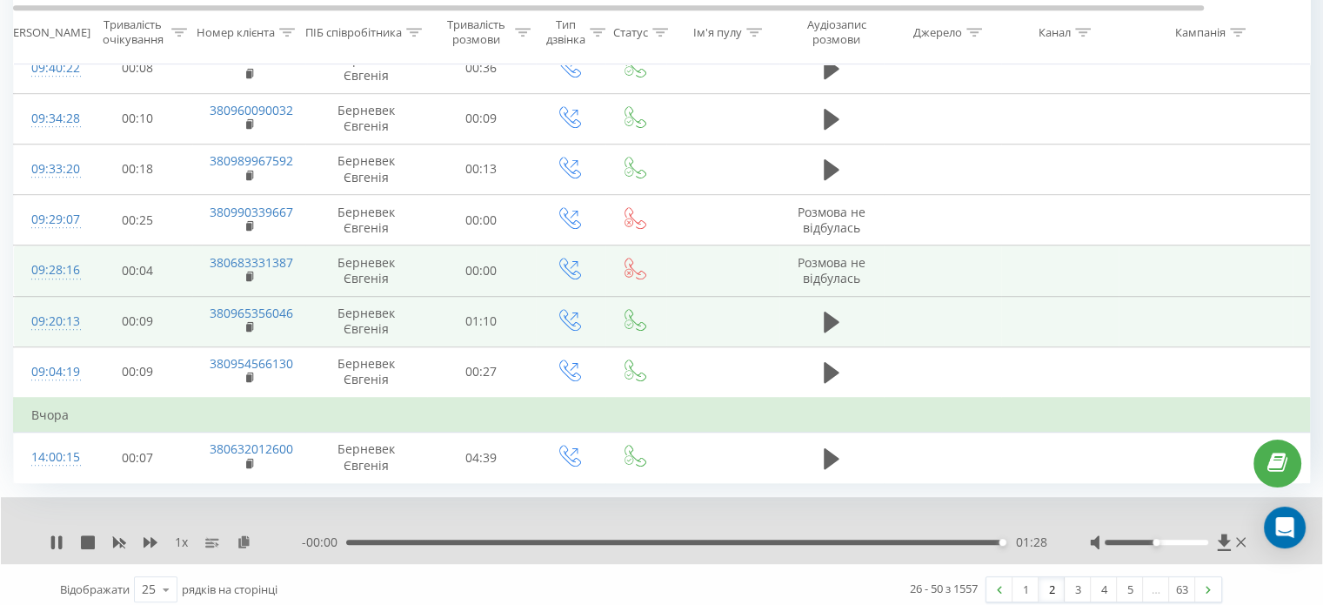
scroll to position [1082, 0]
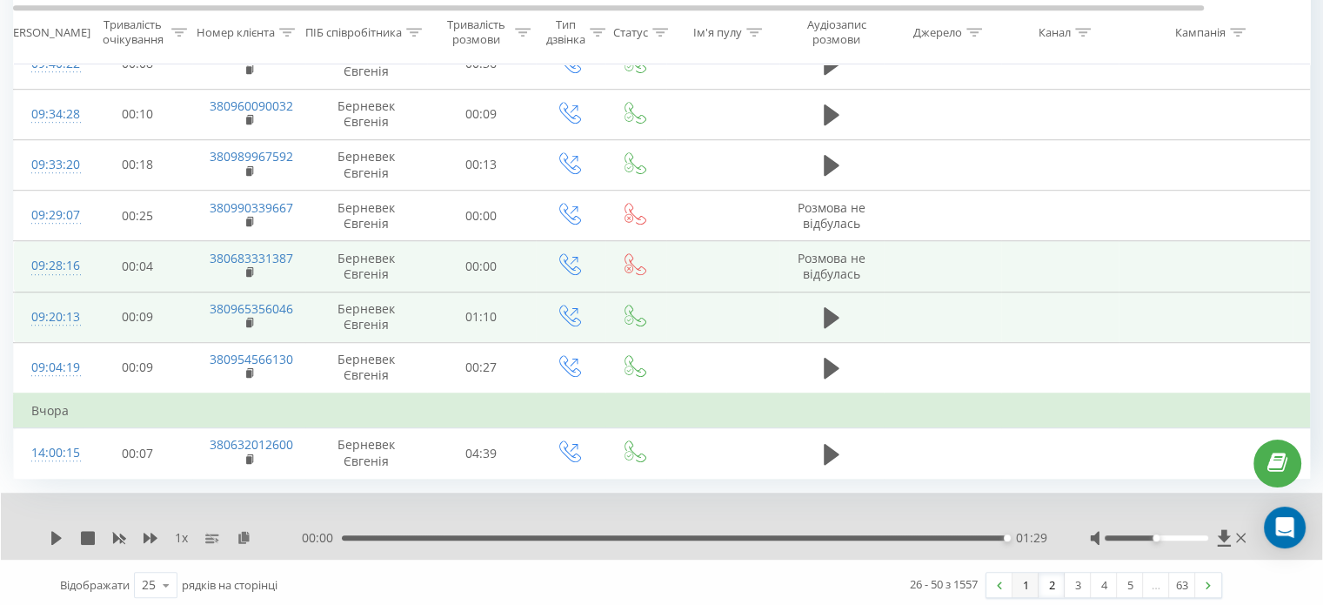
click at [1028, 584] on link "1" at bounding box center [1026, 584] width 26 height 24
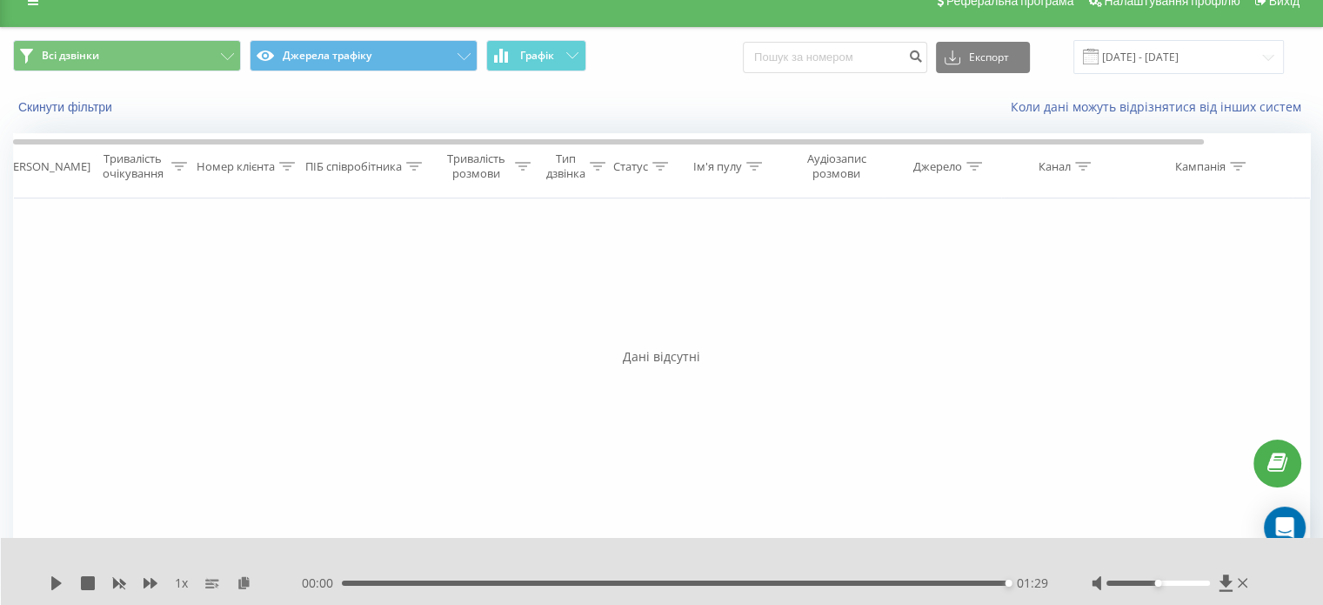
scroll to position [24, 0]
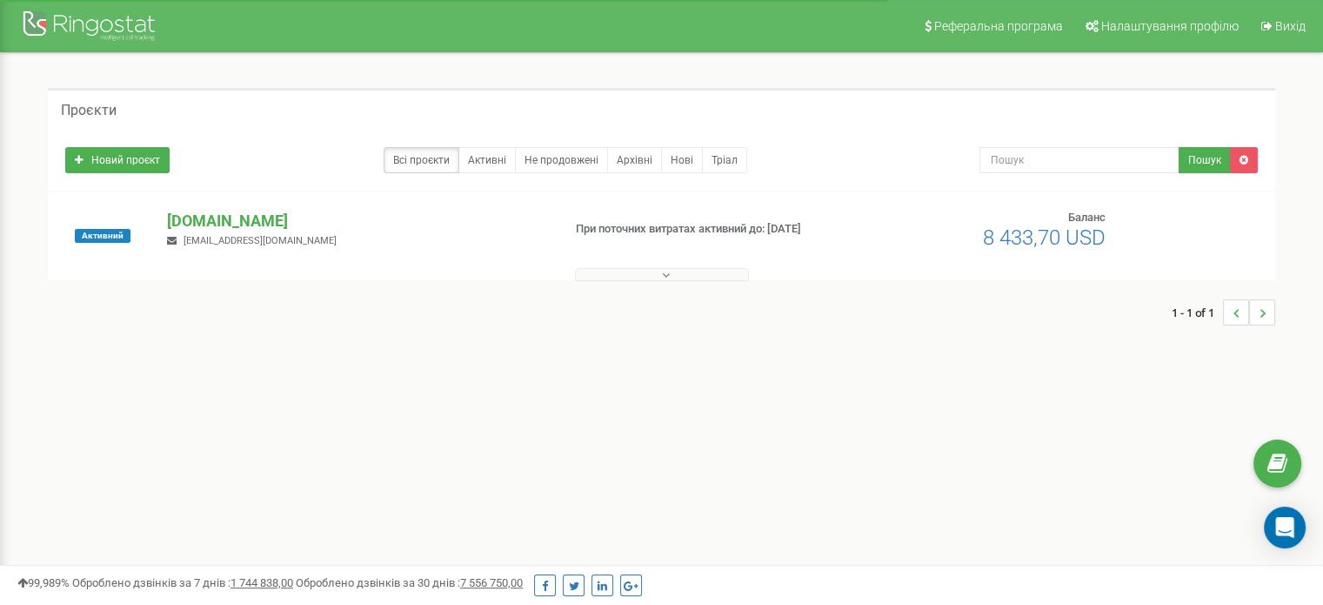
click at [191, 236] on span "[EMAIL_ADDRESS][DOMAIN_NAME]" at bounding box center [260, 240] width 153 height 11
click at [193, 225] on p "[DOMAIN_NAME]" at bounding box center [357, 221] width 380 height 23
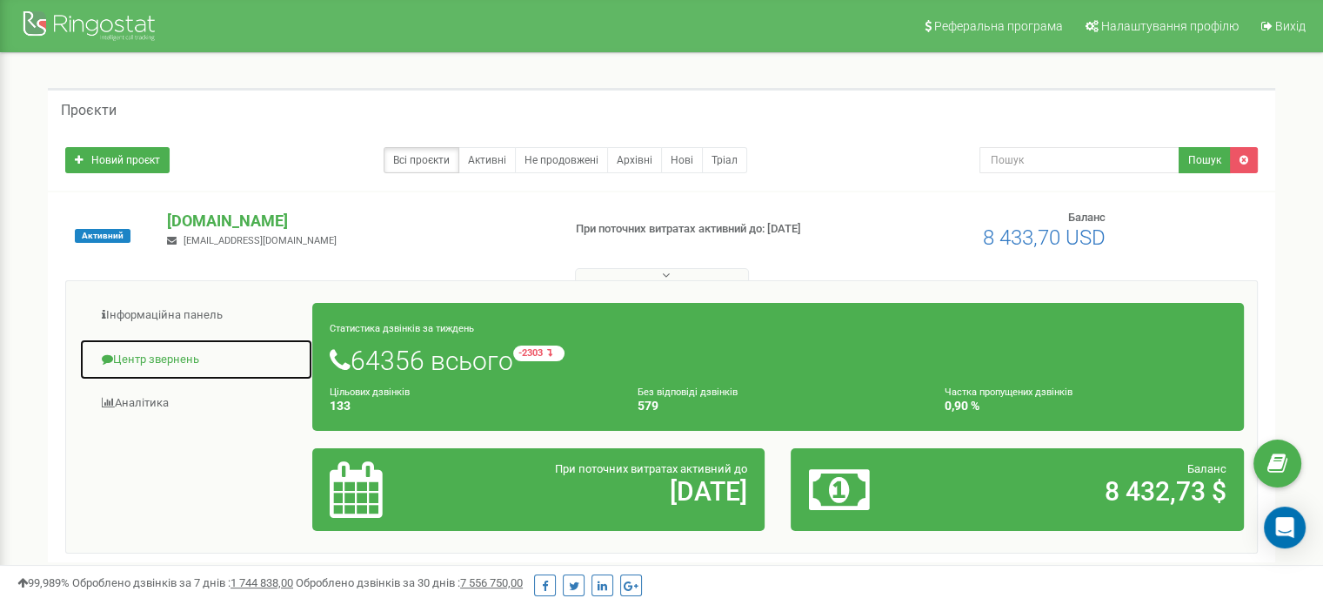
click at [191, 349] on link "Центр звернень" at bounding box center [196, 359] width 234 height 43
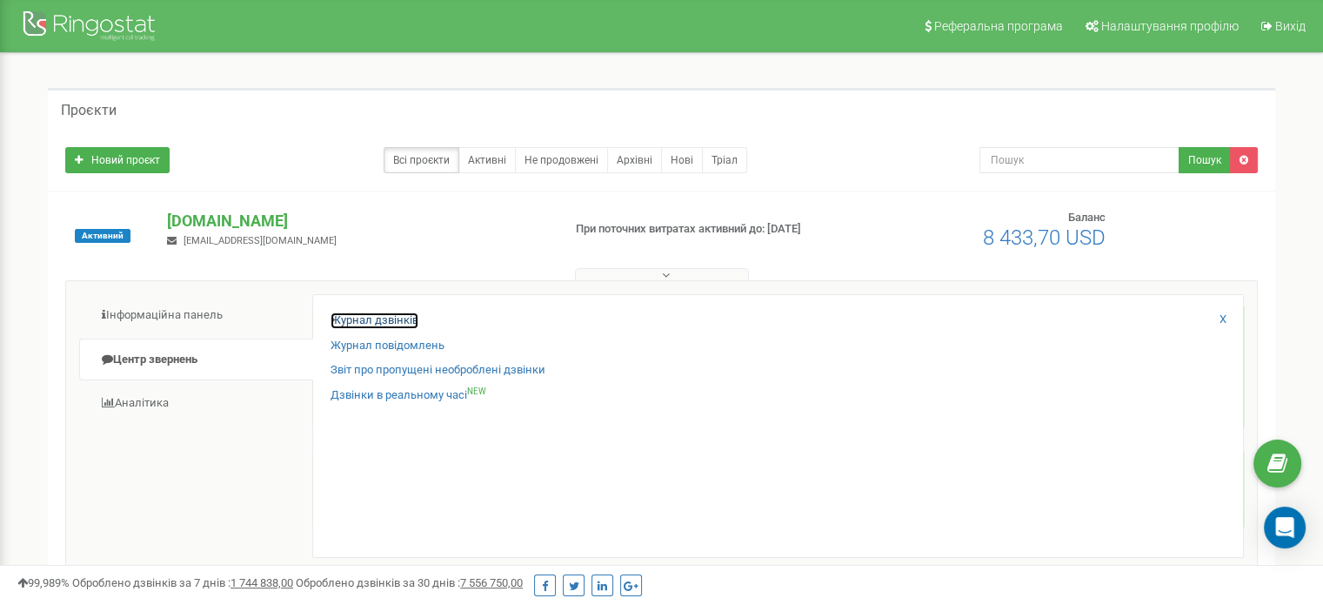
click at [387, 323] on link "Журнал дзвінків" at bounding box center [375, 320] width 88 height 17
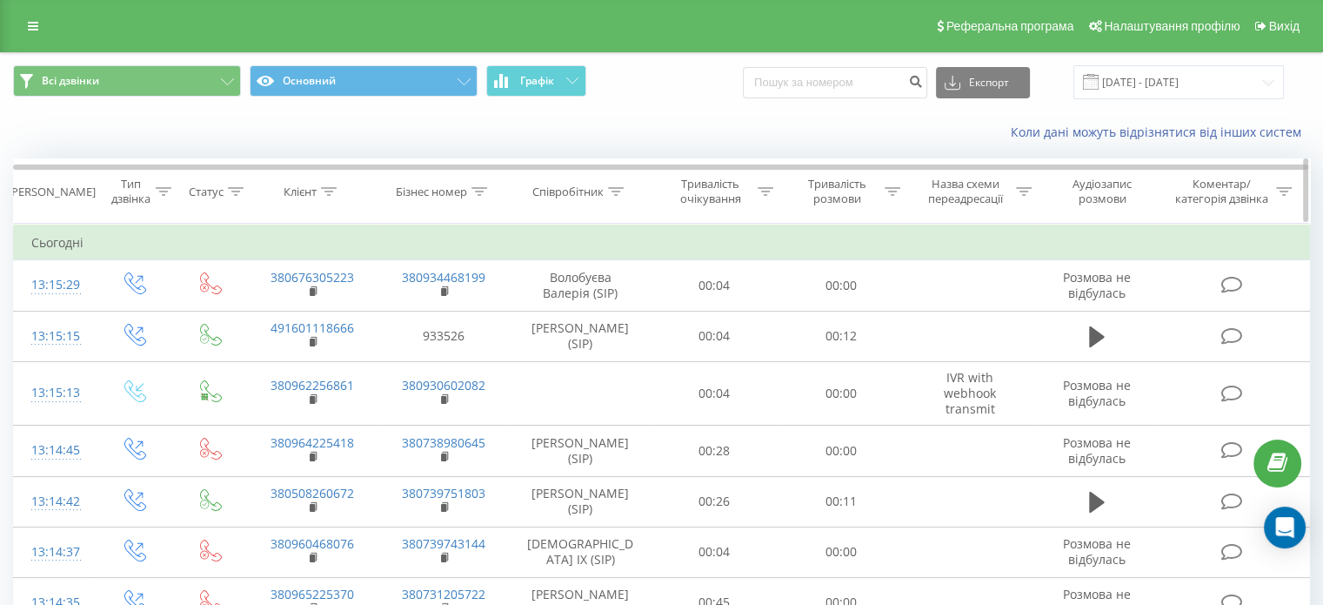
click at [619, 200] on th "Співробітник" at bounding box center [581, 191] width 142 height 64
click at [618, 199] on th "Співробітник" at bounding box center [581, 191] width 142 height 64
drag, startPoint x: 618, startPoint y: 191, endPoint x: 629, endPoint y: 236, distance: 45.8
click at [618, 191] on icon at bounding box center [616, 191] width 16 height 9
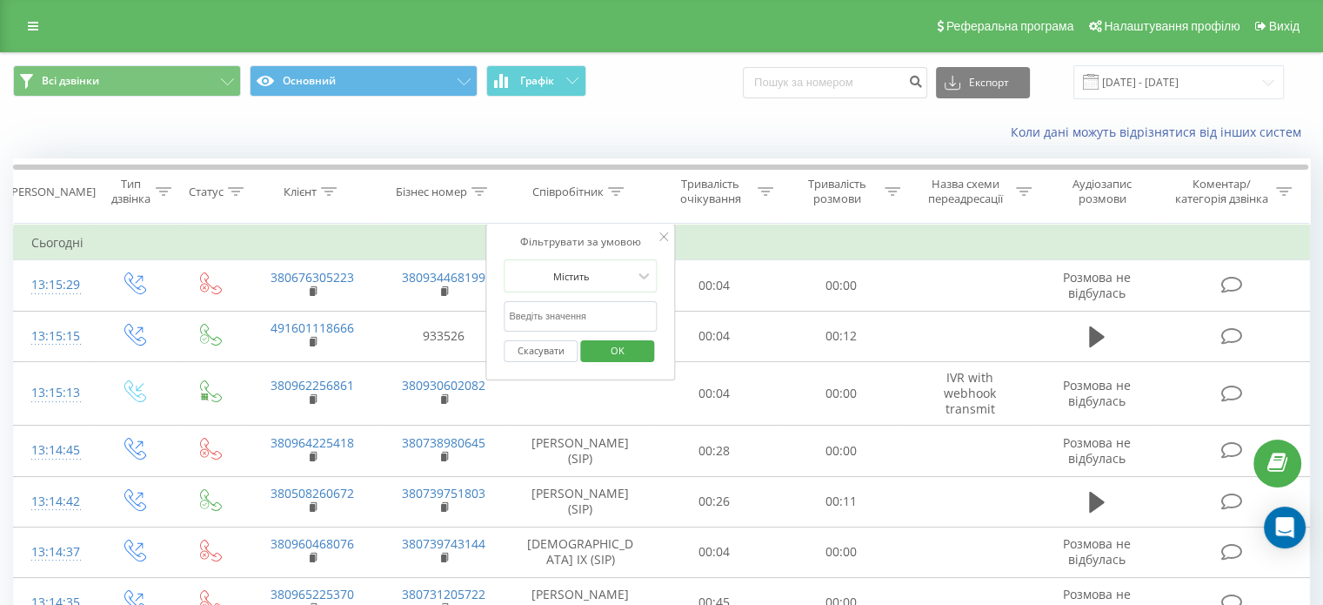
click at [606, 316] on input "text" at bounding box center [580, 316] width 153 height 30
type input "[PERSON_NAME]"
click button "OK" at bounding box center [617, 351] width 74 height 22
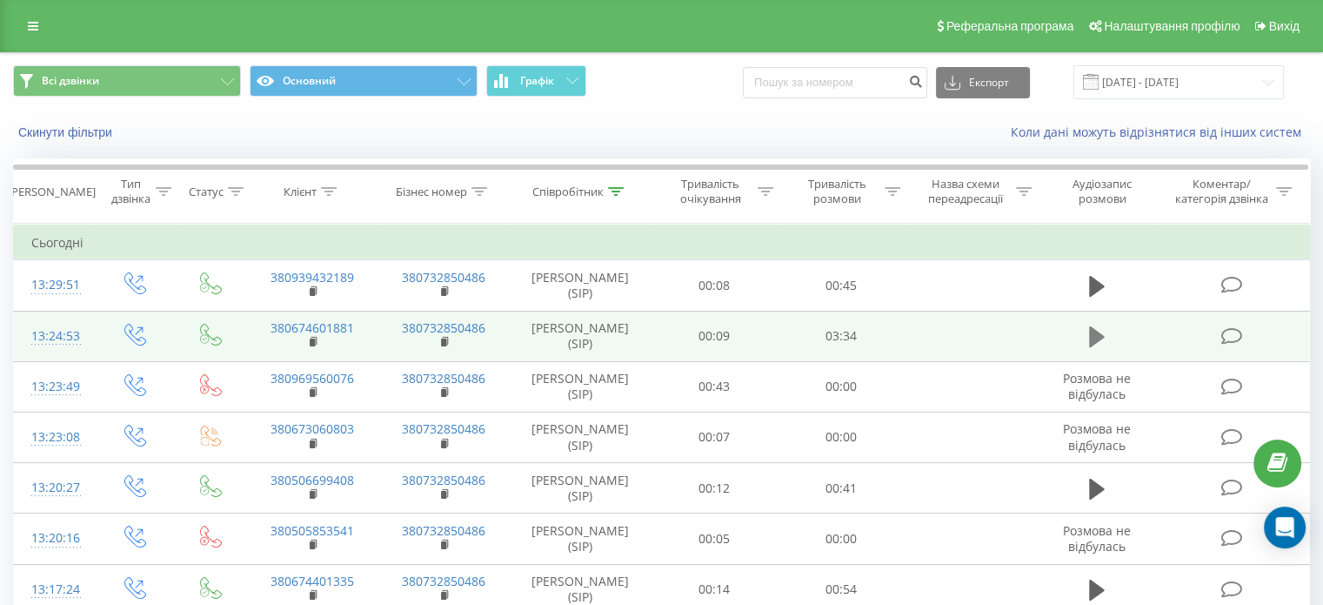
click at [1096, 340] on icon at bounding box center [1097, 336] width 16 height 21
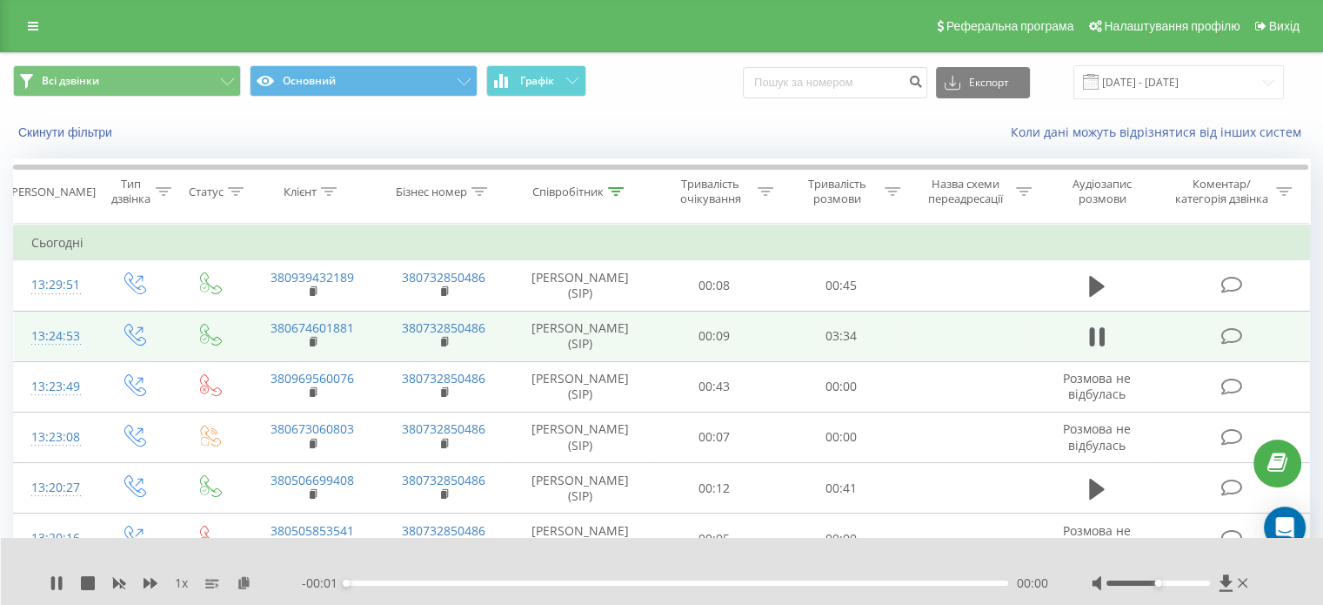
click at [971, 584] on div "00:00" at bounding box center [677, 582] width 662 height 5
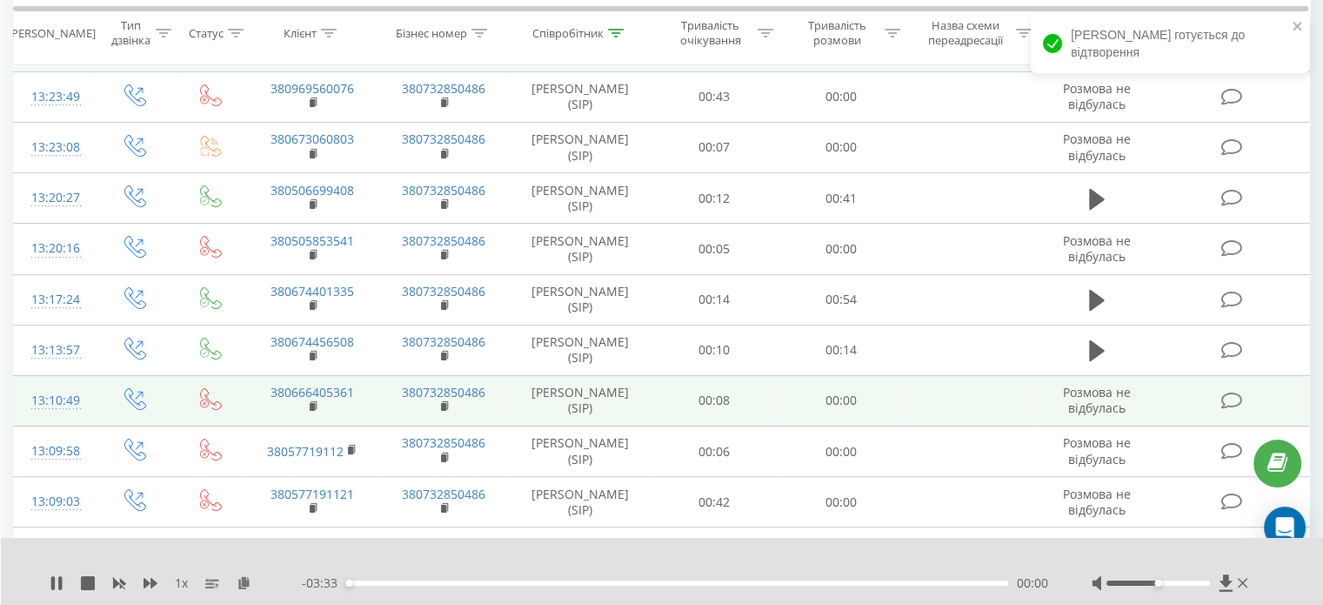
scroll to position [348, 0]
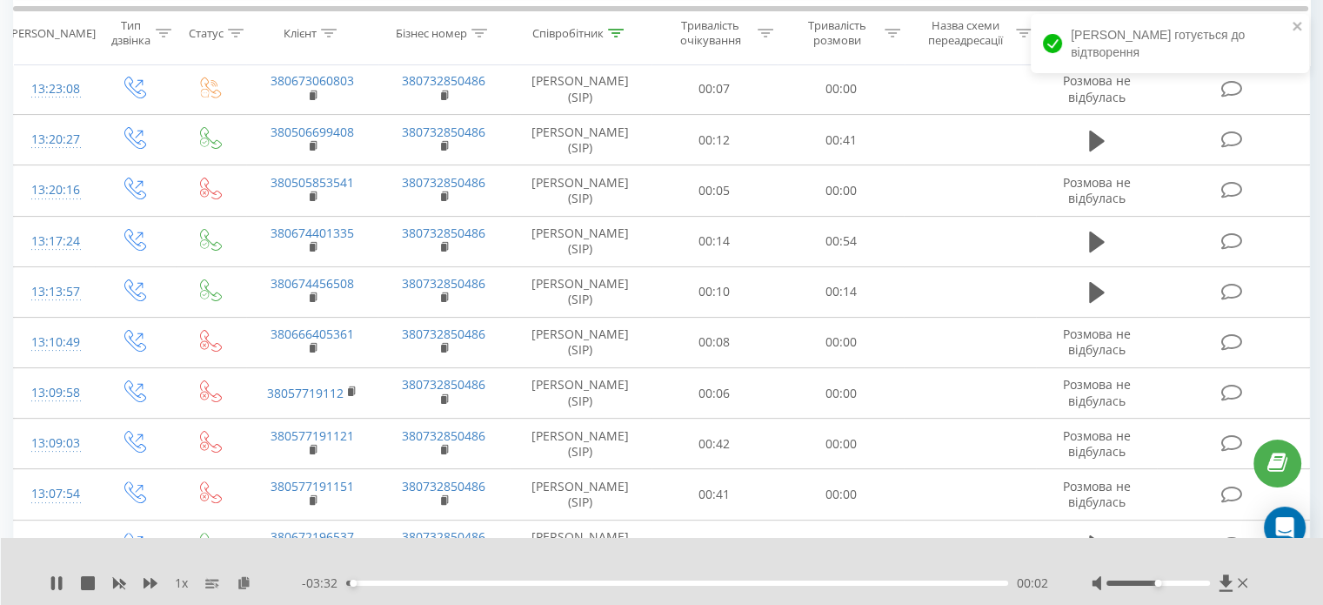
click at [982, 584] on div "00:02" at bounding box center [677, 582] width 662 height 5
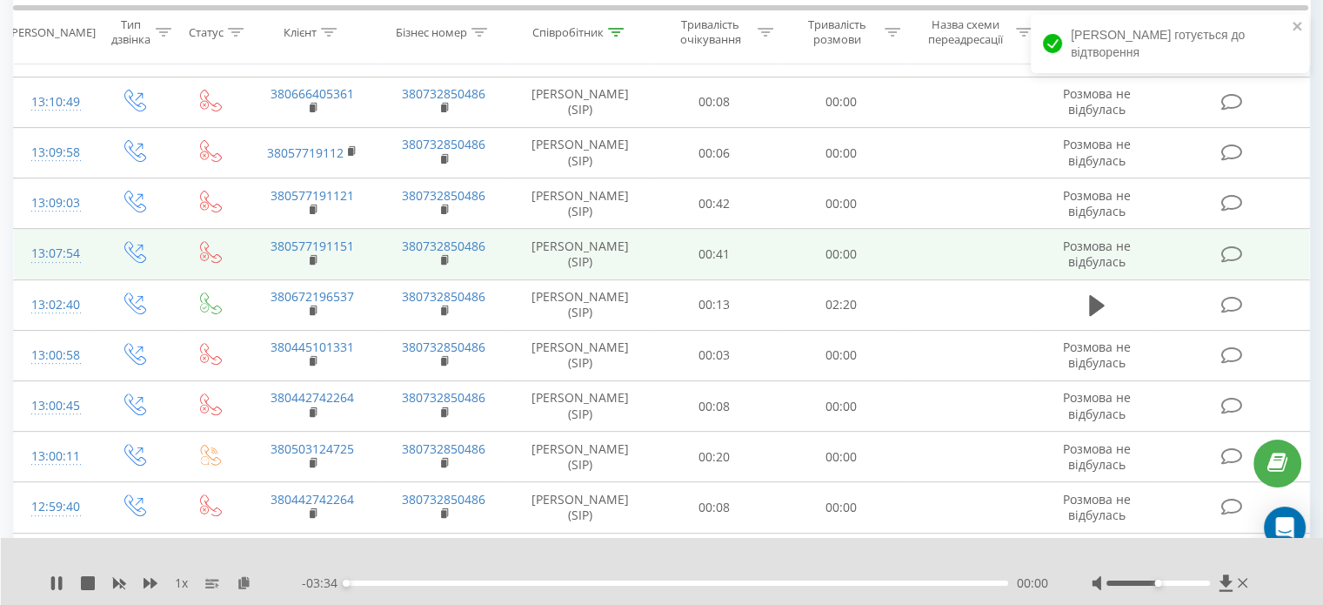
scroll to position [696, 0]
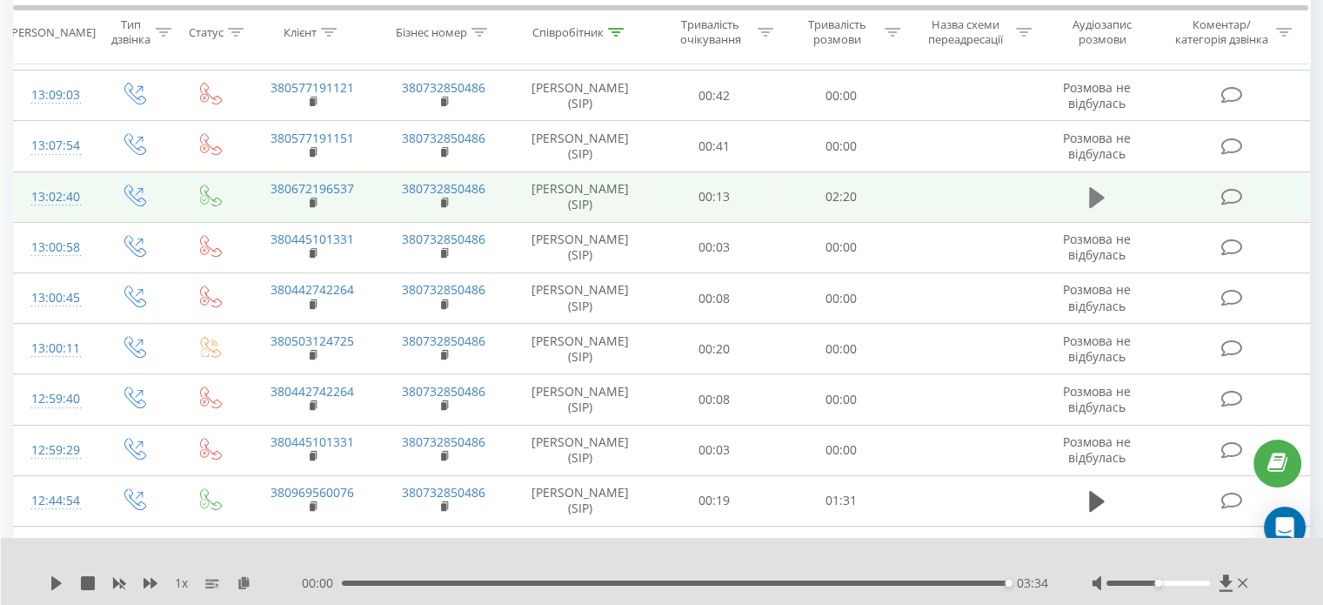
click at [1101, 190] on icon at bounding box center [1097, 197] width 16 height 24
click at [974, 583] on div "02:13" at bounding box center [677, 582] width 662 height 5
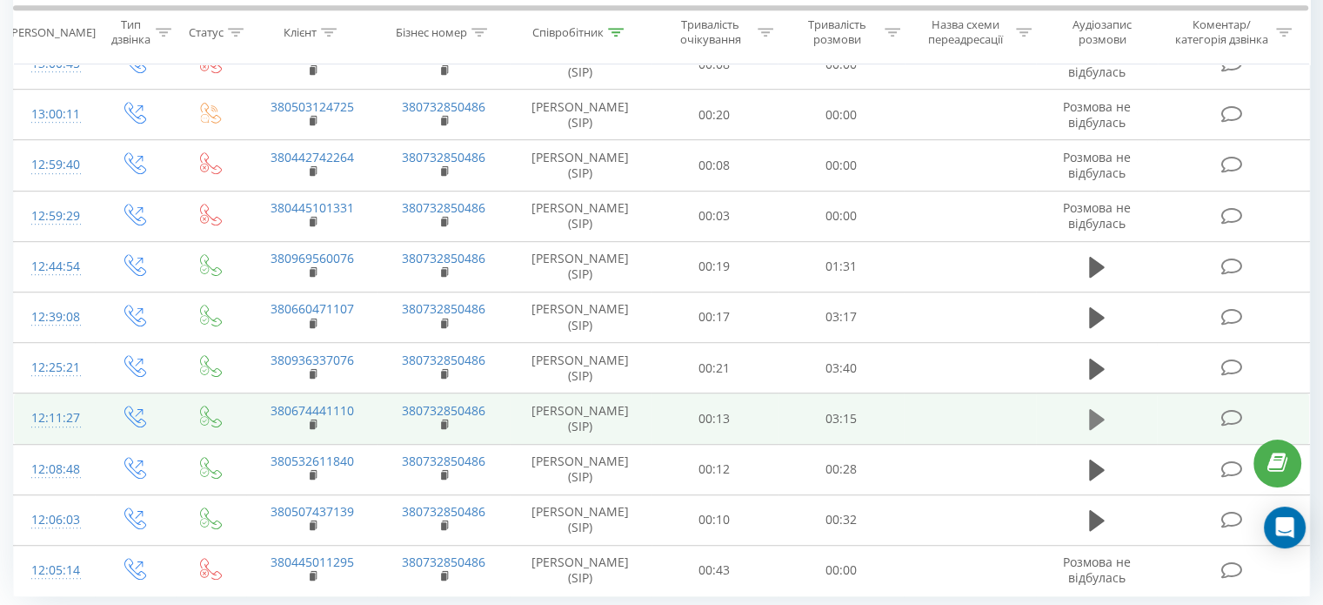
scroll to position [957, 0]
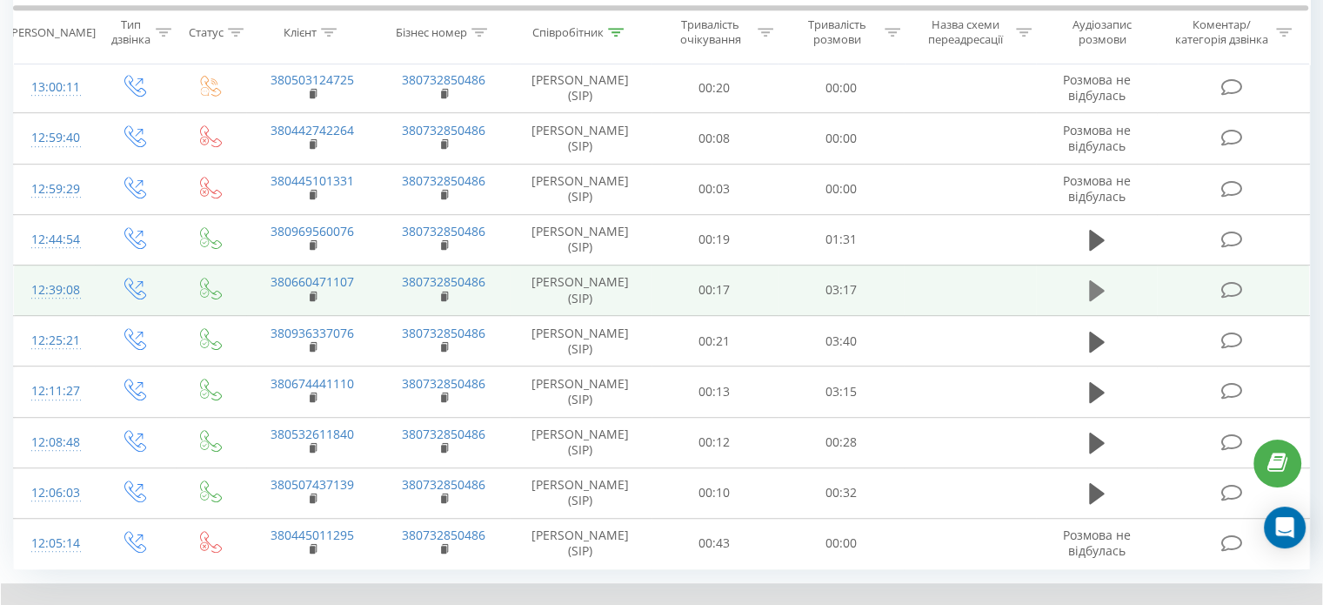
click at [1092, 293] on icon at bounding box center [1097, 290] width 16 height 21
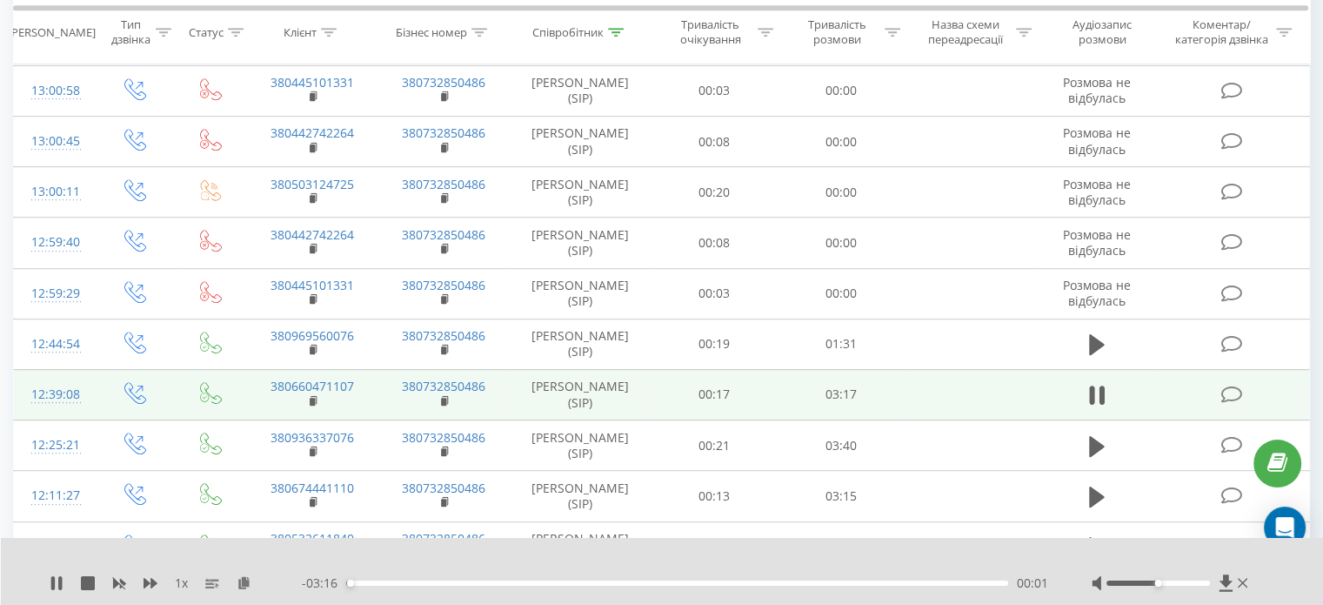
scroll to position [696, 0]
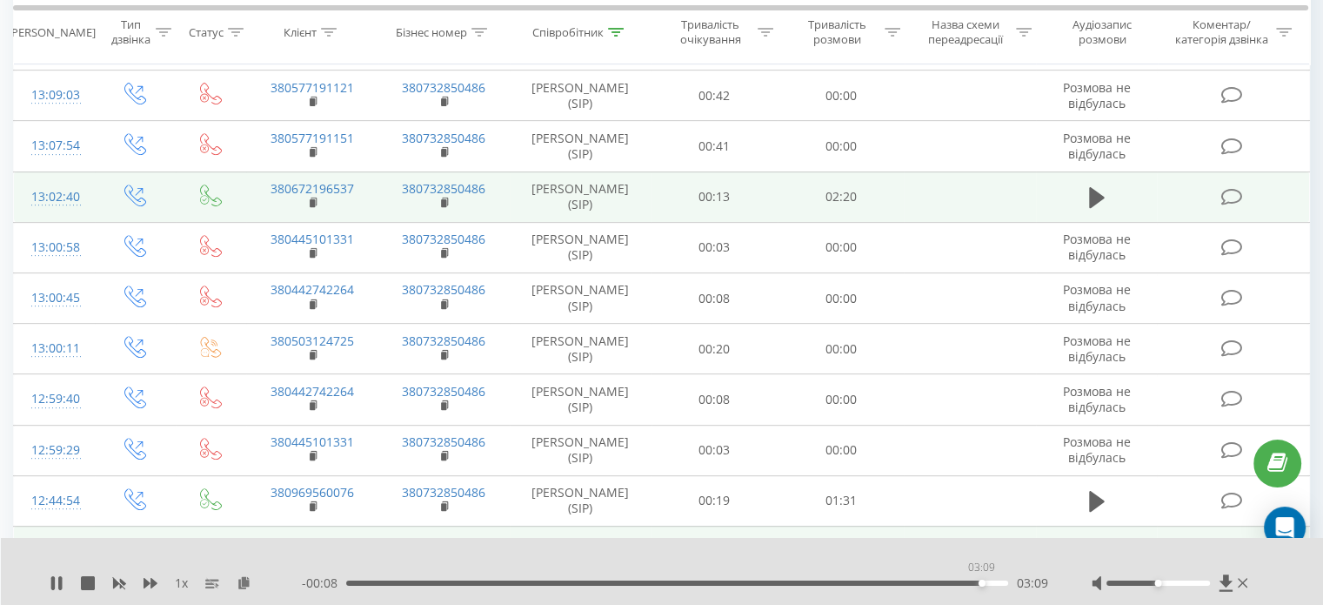
click at [981, 584] on div "03:09" at bounding box center [677, 582] width 662 height 5
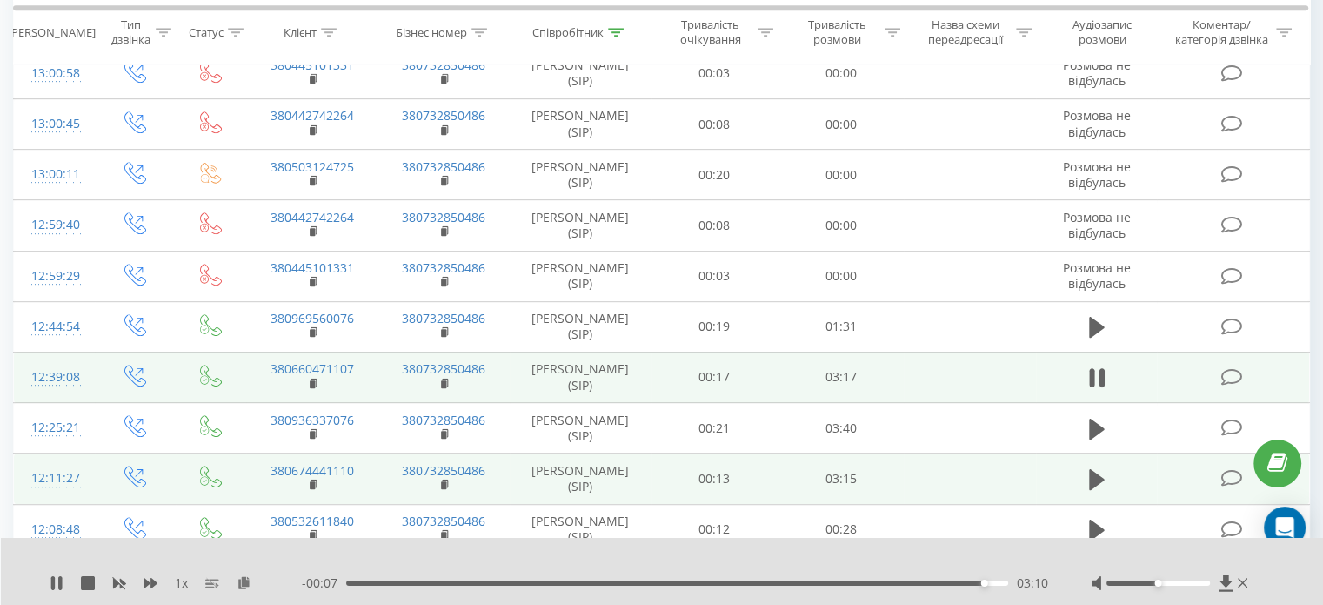
scroll to position [981, 0]
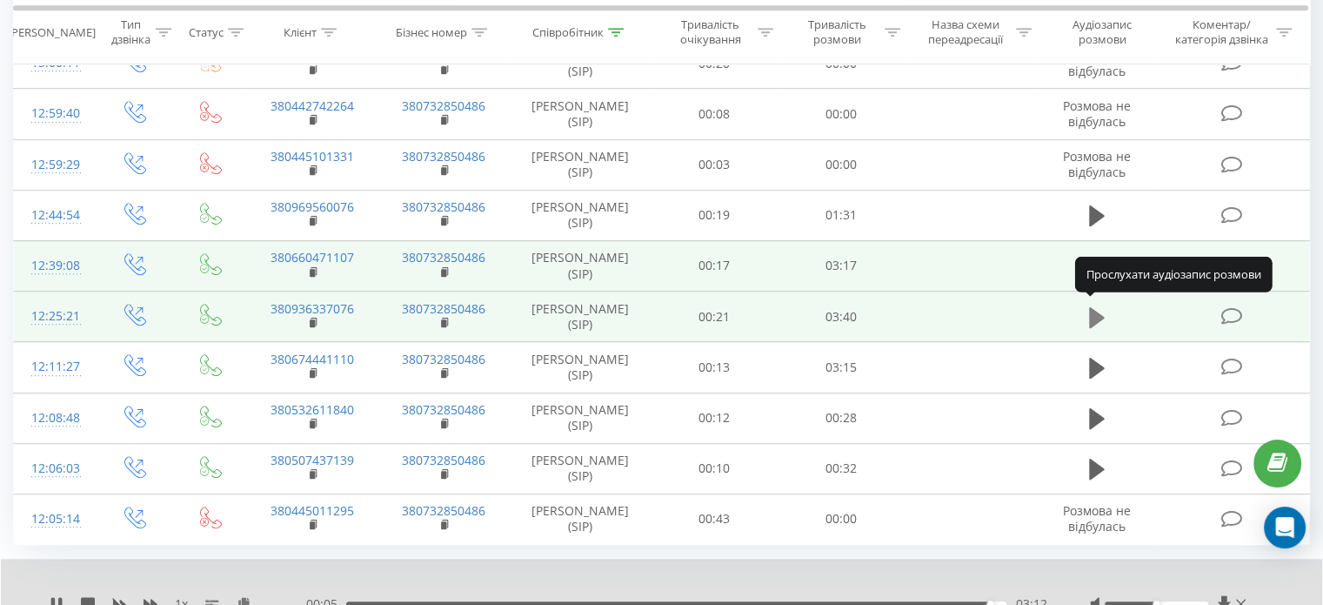
click at [1096, 316] on icon at bounding box center [1097, 316] width 16 height 21
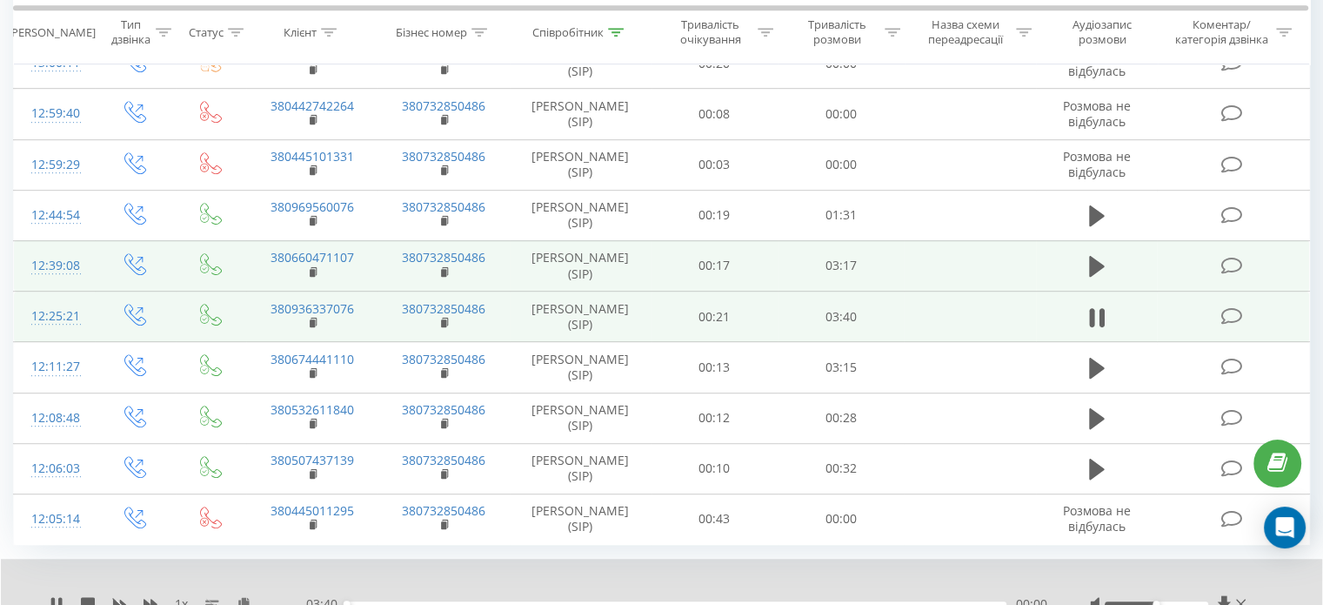
click at [972, 601] on div "00:00" at bounding box center [676, 603] width 660 height 5
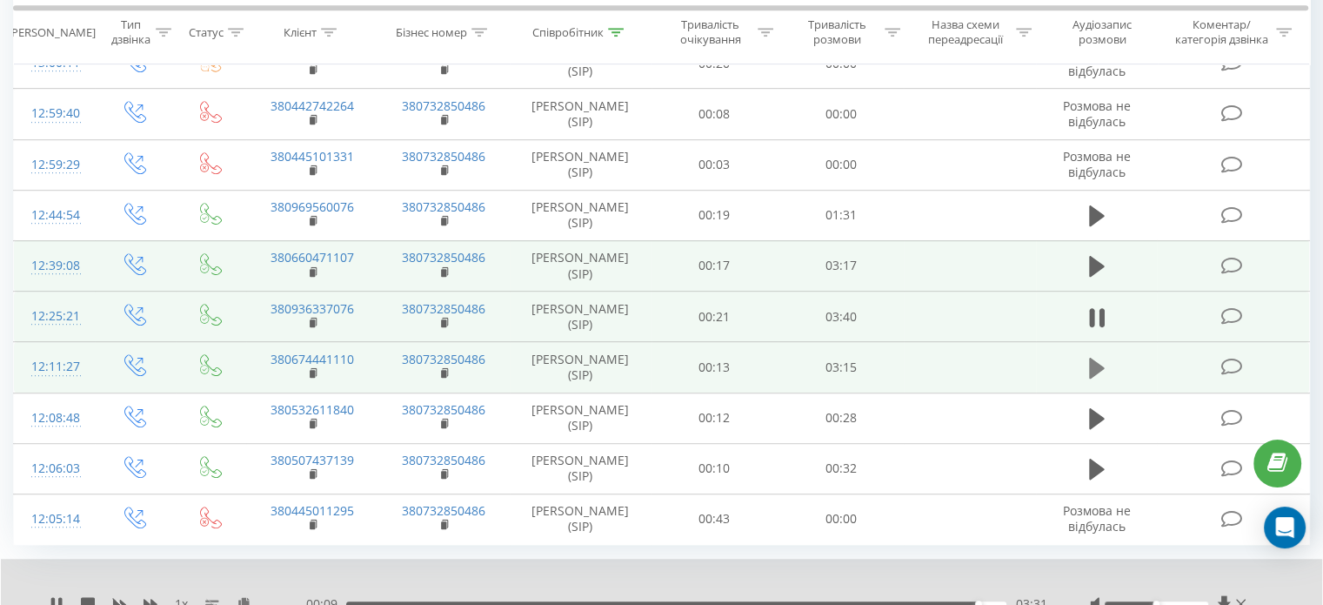
click at [1093, 358] on icon at bounding box center [1097, 368] width 16 height 21
click at [971, 601] on div "03:05" at bounding box center [676, 603] width 660 height 5
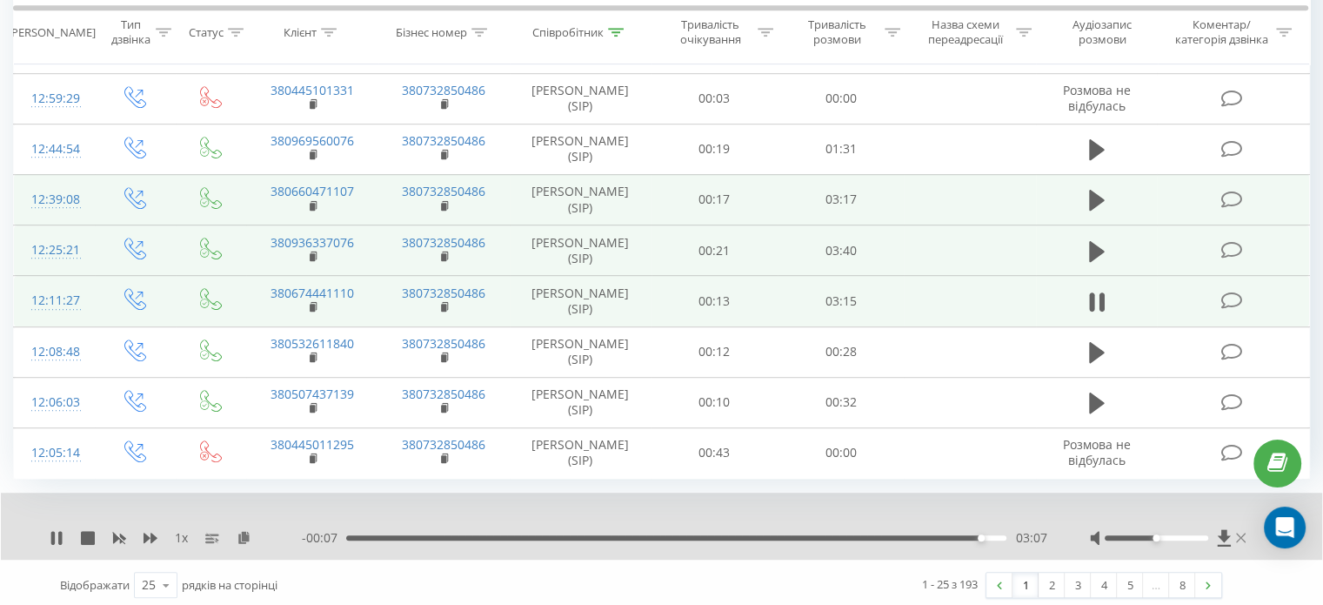
click at [1240, 532] on icon at bounding box center [1241, 537] width 10 height 10
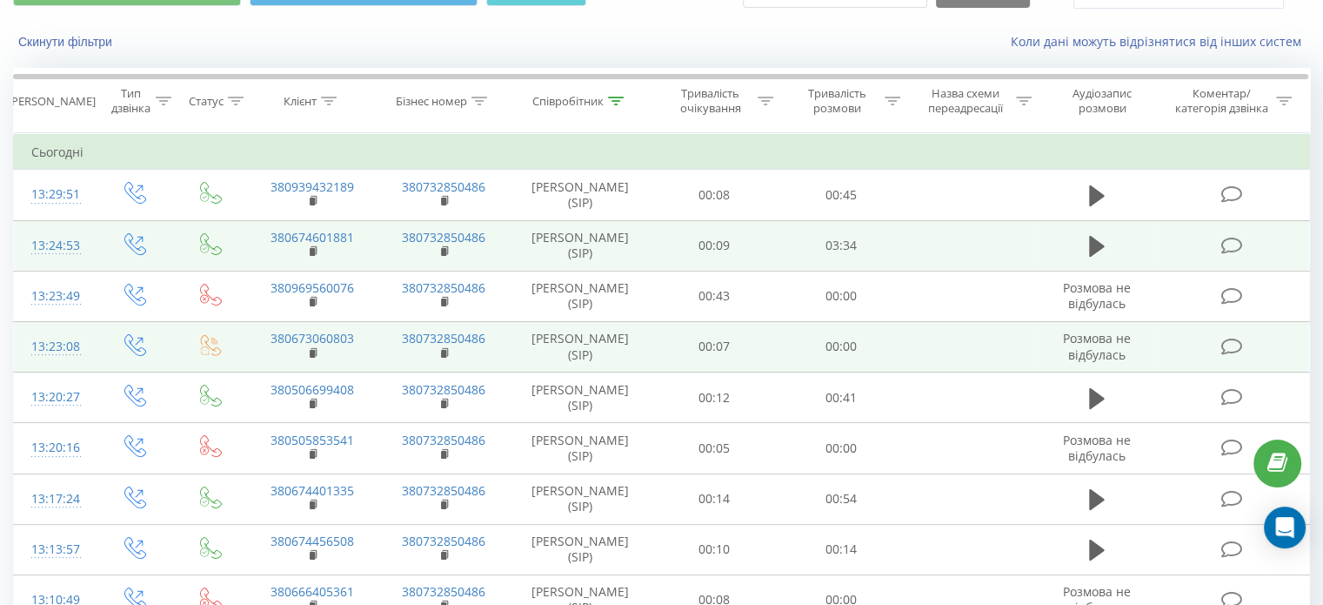
scroll to position [0, 0]
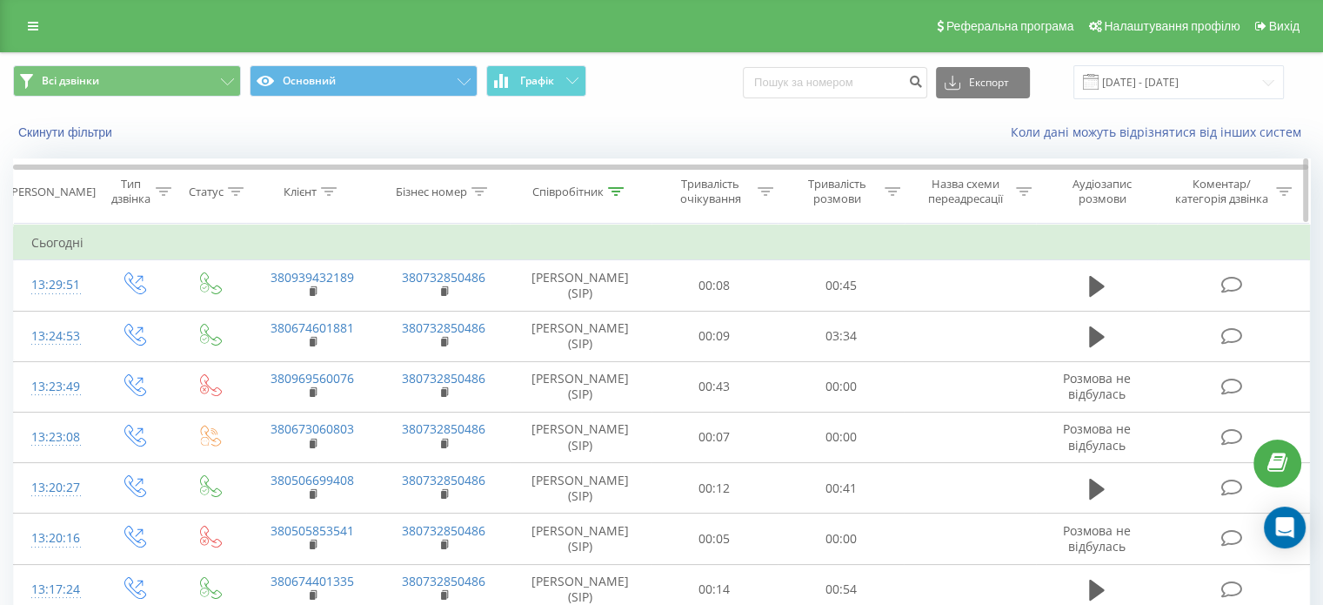
click at [599, 177] on th "Співробітник" at bounding box center [581, 191] width 142 height 64
click at [616, 187] on icon at bounding box center [616, 191] width 16 height 9
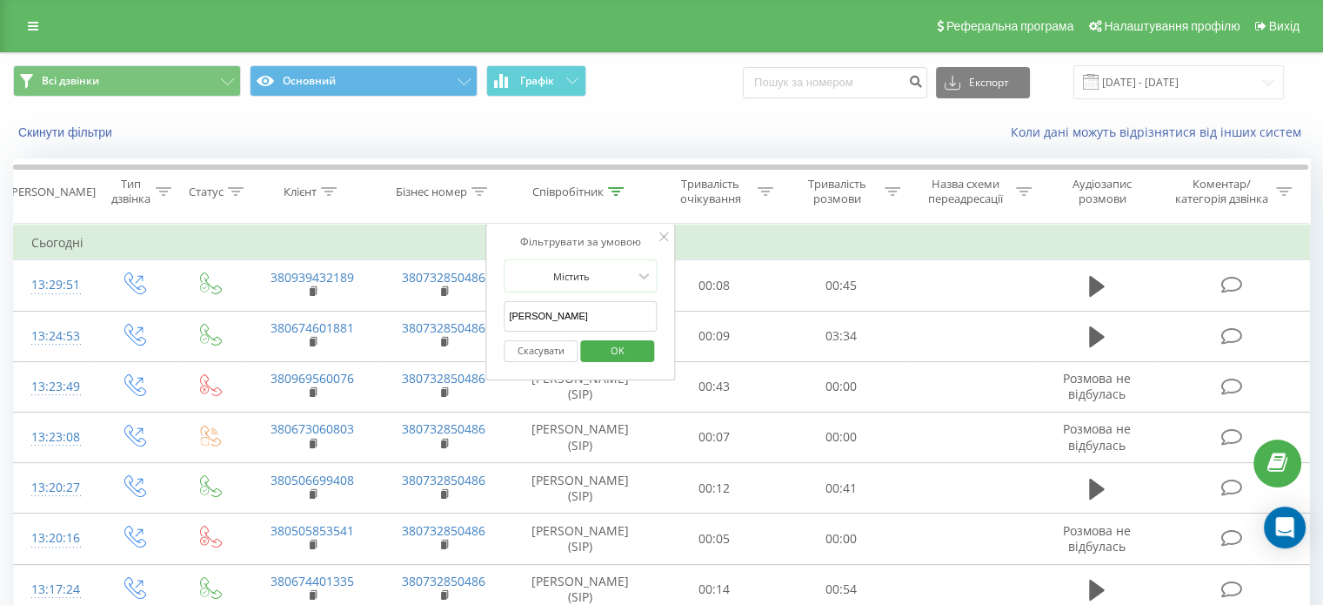
click at [590, 309] on input "яременко" at bounding box center [580, 316] width 153 height 30
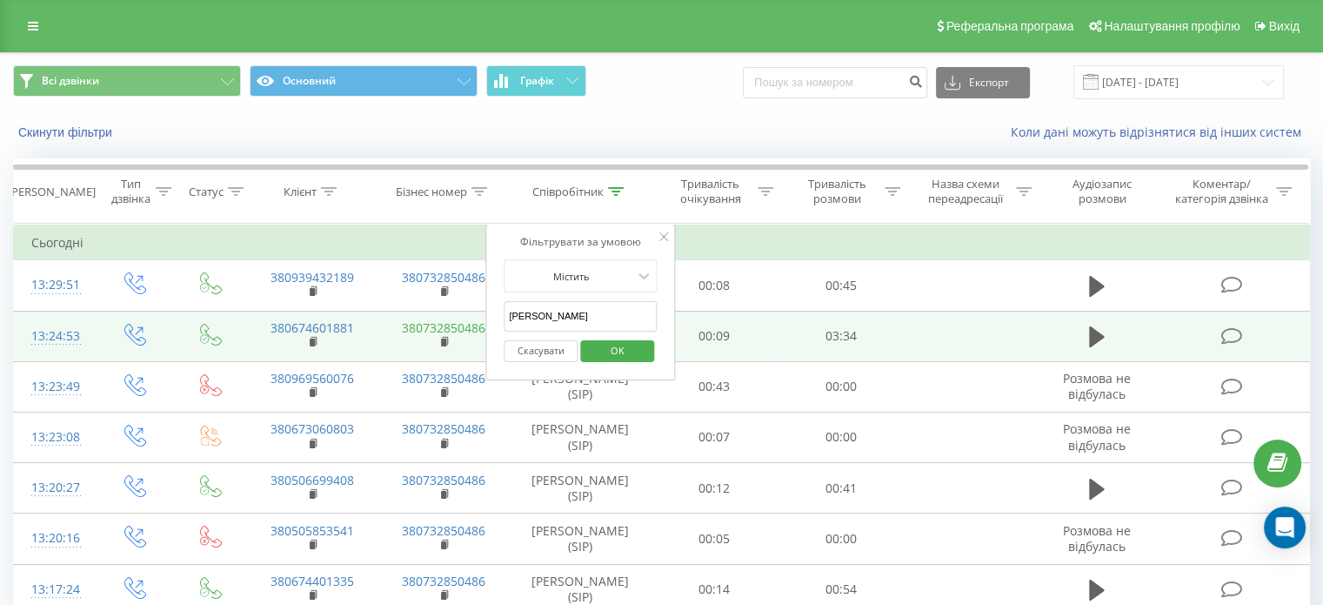
drag, startPoint x: 590, startPoint y: 309, endPoint x: 437, endPoint y: 319, distance: 153.5
drag, startPoint x: 546, startPoint y: 314, endPoint x: 452, endPoint y: 309, distance: 95.0
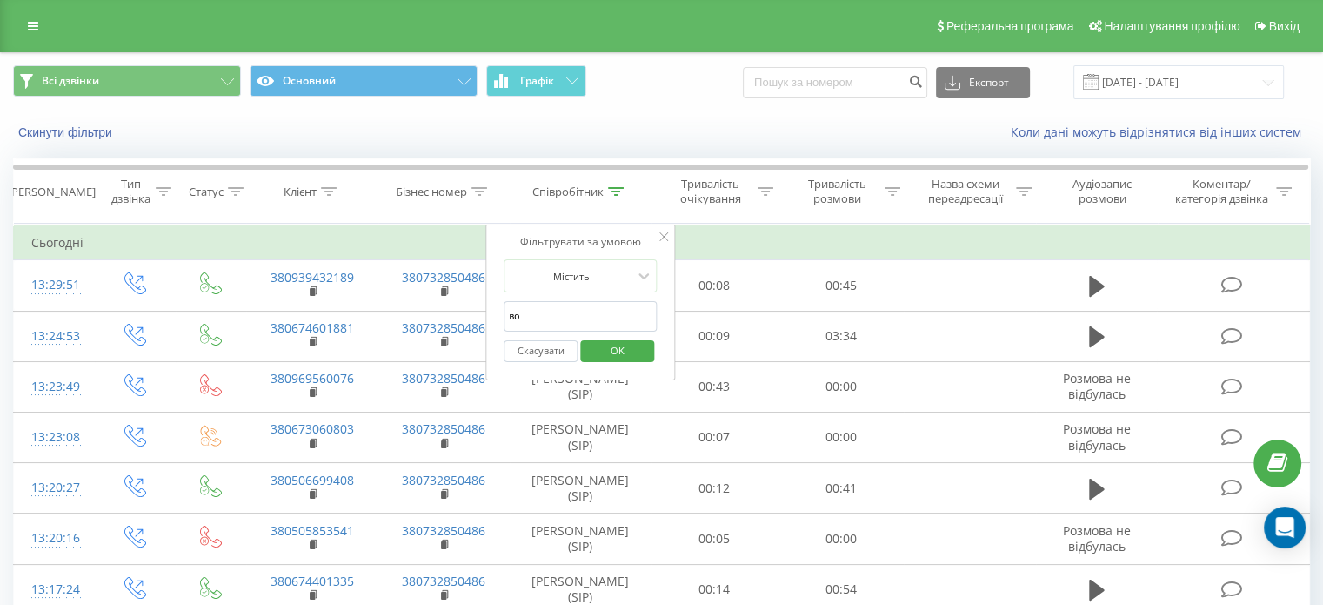
type input "Волобуєва"
click at [611, 348] on span "OK" at bounding box center [617, 350] width 49 height 27
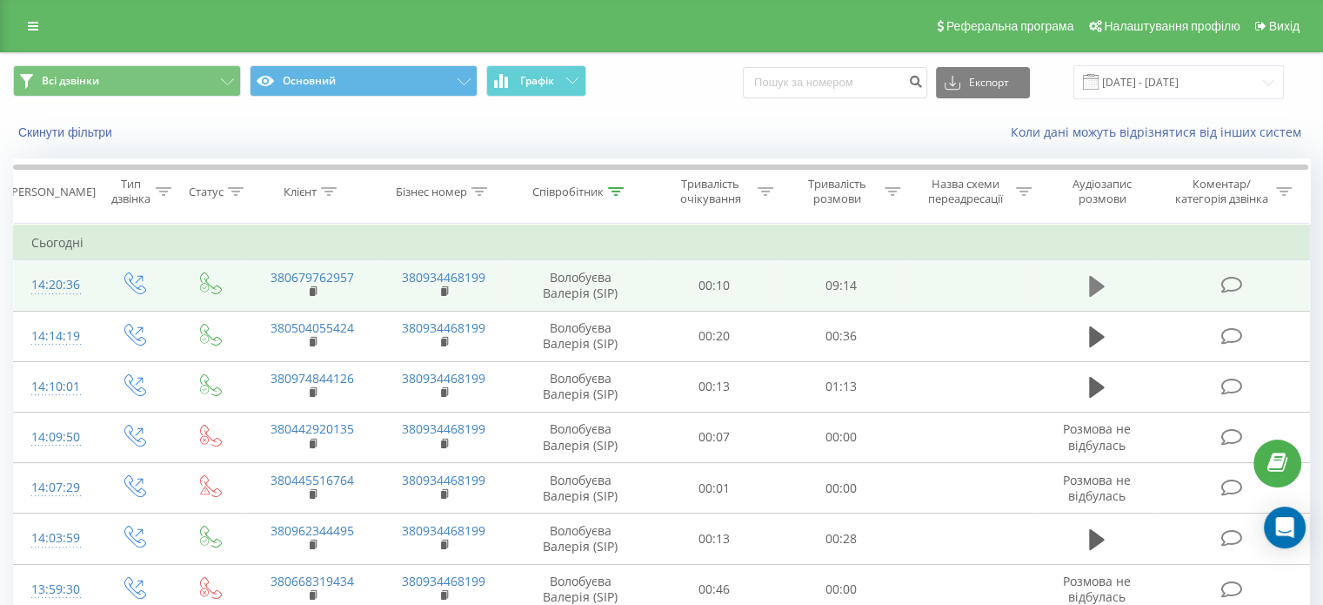
click at [1100, 293] on icon at bounding box center [1097, 286] width 16 height 24
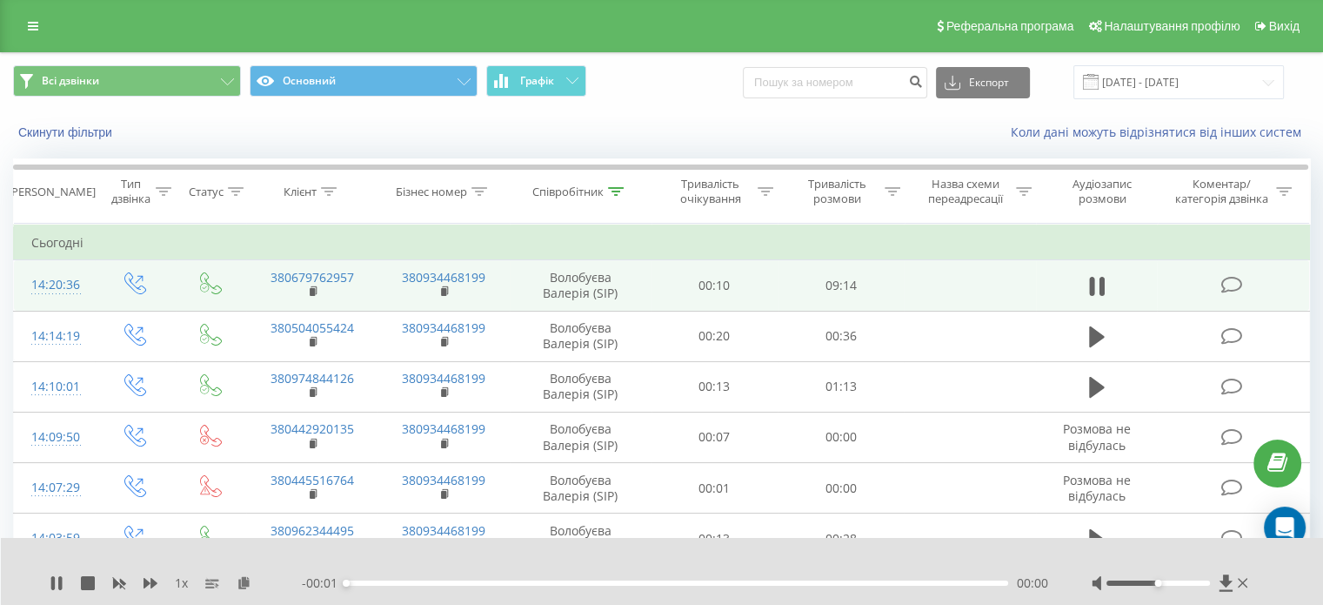
click at [975, 584] on div "00:00" at bounding box center [677, 582] width 662 height 5
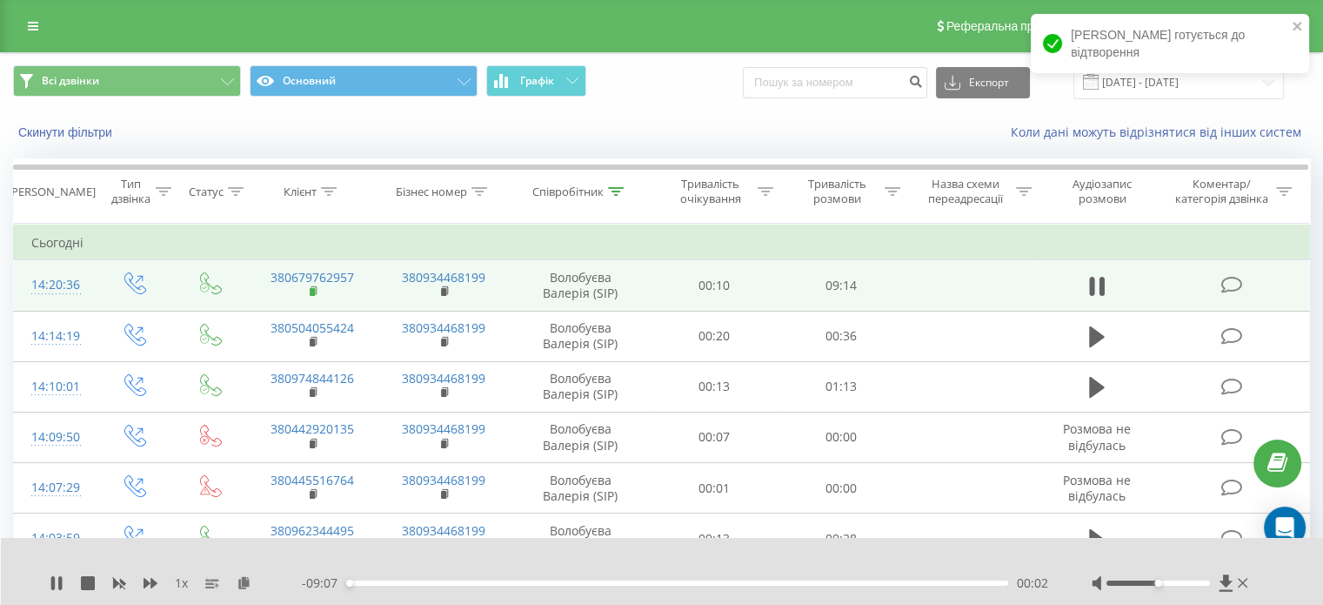
click at [316, 291] on icon at bounding box center [314, 290] width 6 height 8
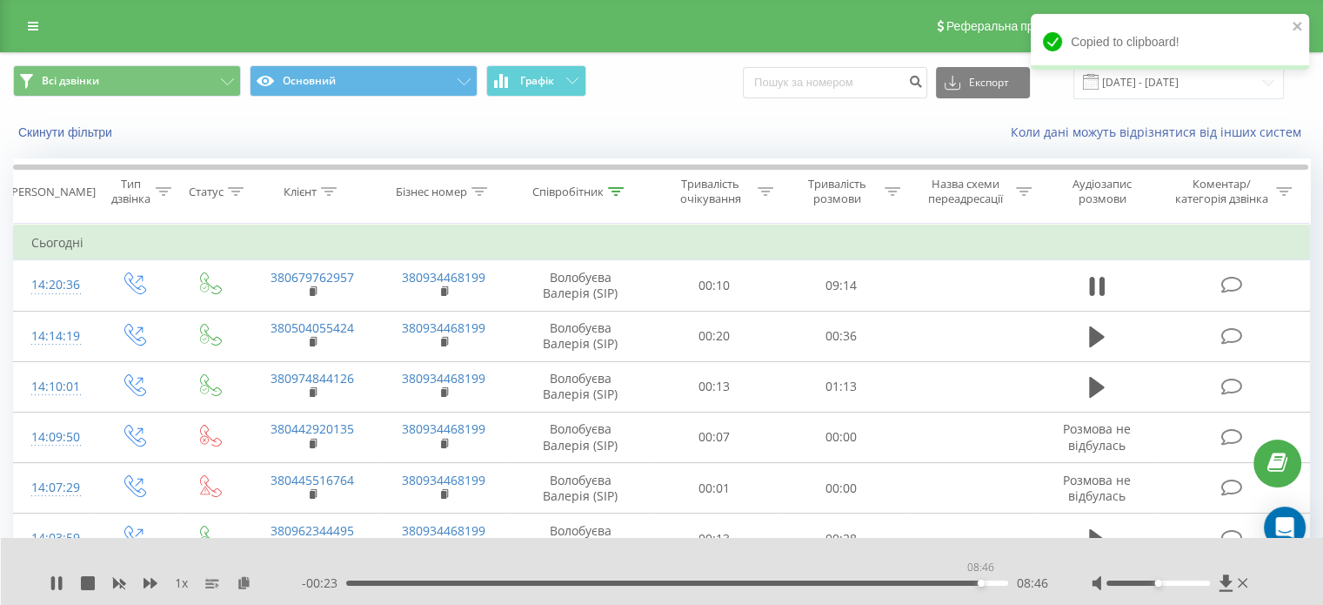
click at [980, 585] on div "08:46" at bounding box center [677, 582] width 662 height 5
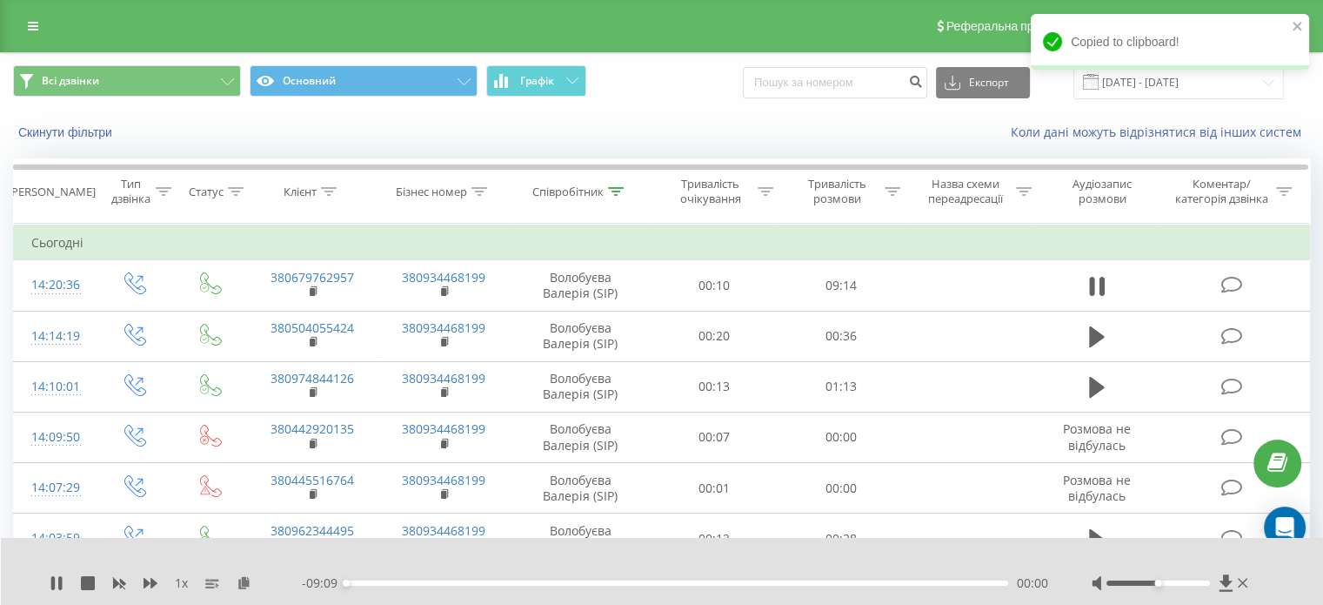
click at [981, 584] on div "00:00" at bounding box center [677, 582] width 662 height 5
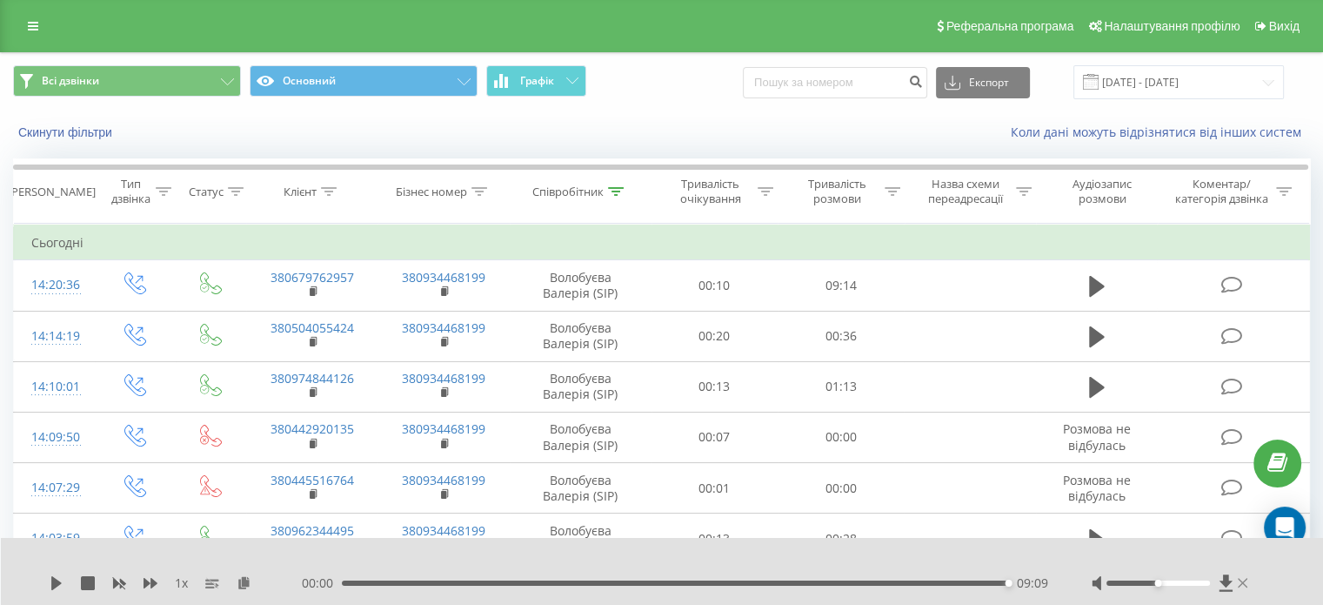
click at [1246, 582] on icon at bounding box center [1243, 583] width 10 height 14
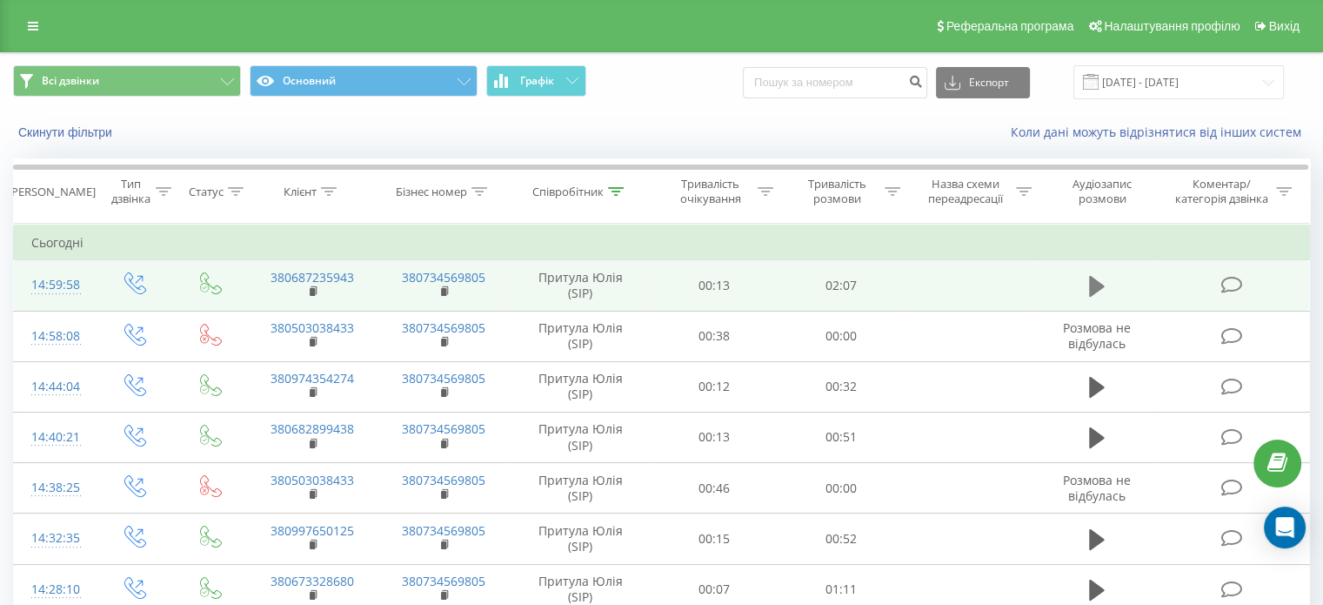
click at [1101, 281] on icon at bounding box center [1097, 286] width 16 height 24
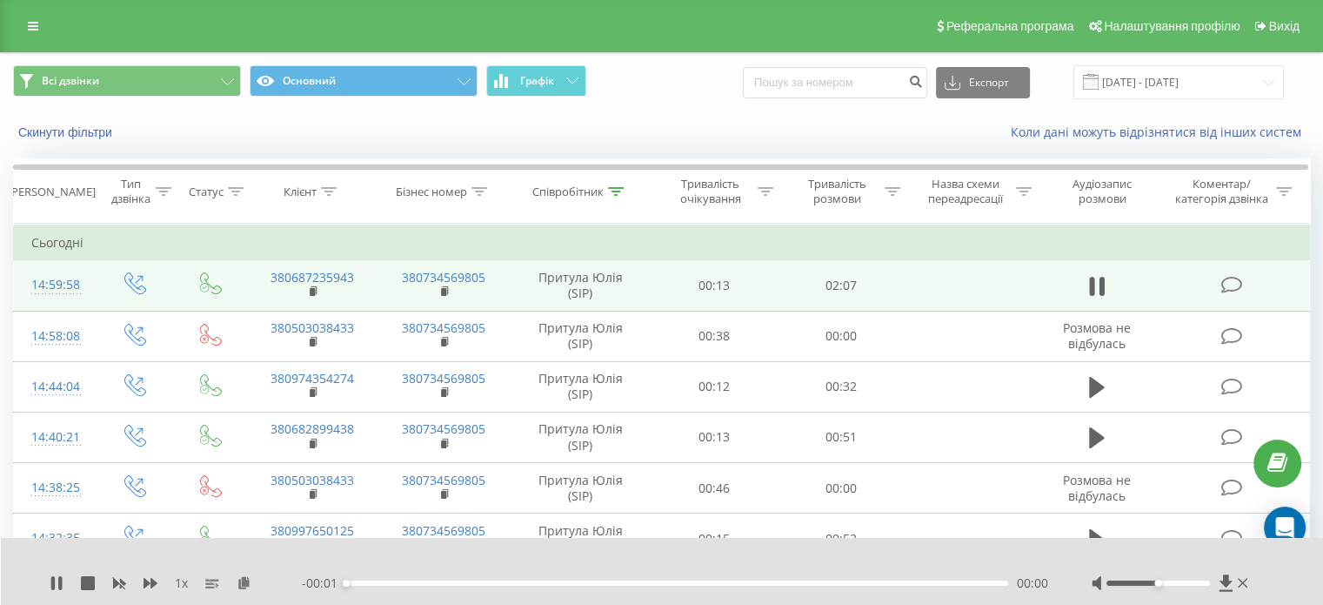
click at [393, 580] on div "00:00" at bounding box center [677, 582] width 662 height 5
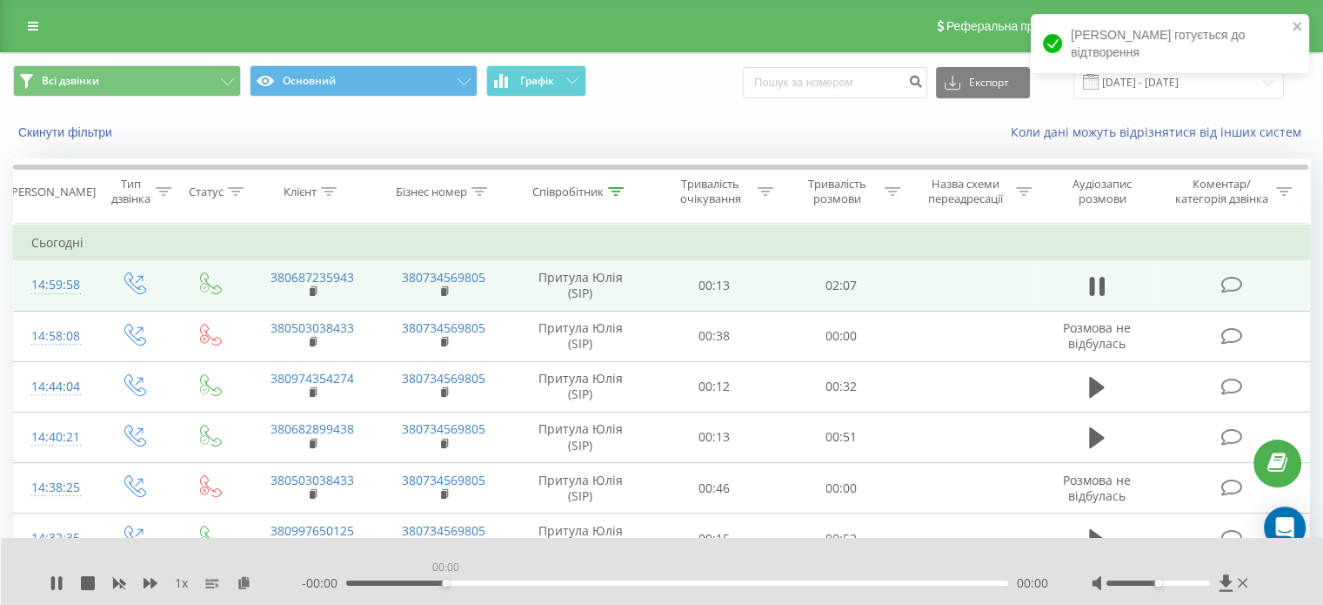
click at [445, 584] on div "00:00" at bounding box center [677, 582] width 662 height 5
click at [477, 583] on div "00:24" at bounding box center [677, 582] width 662 height 5
click at [143, 580] on div "1 x" at bounding box center [176, 582] width 252 height 17
click at [152, 587] on icon at bounding box center [151, 583] width 14 height 10
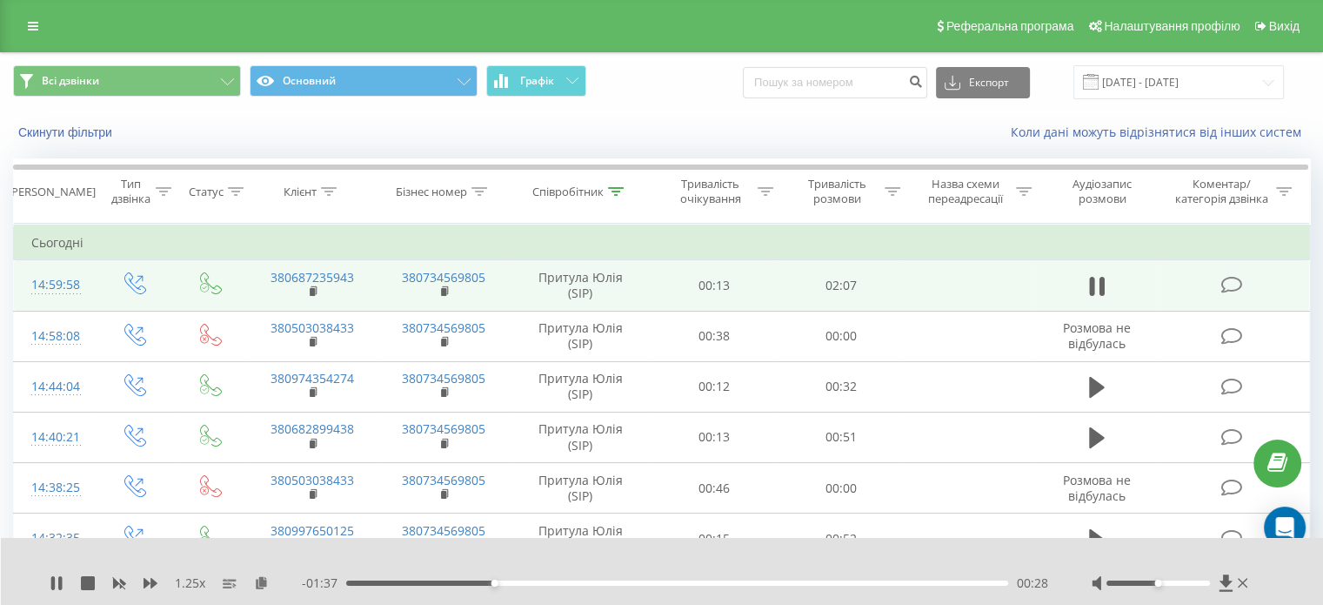
click at [536, 582] on div "00:28" at bounding box center [677, 582] width 662 height 5
click at [57, 584] on icon at bounding box center [57, 583] width 14 height 14
click at [617, 189] on icon at bounding box center [616, 191] width 16 height 9
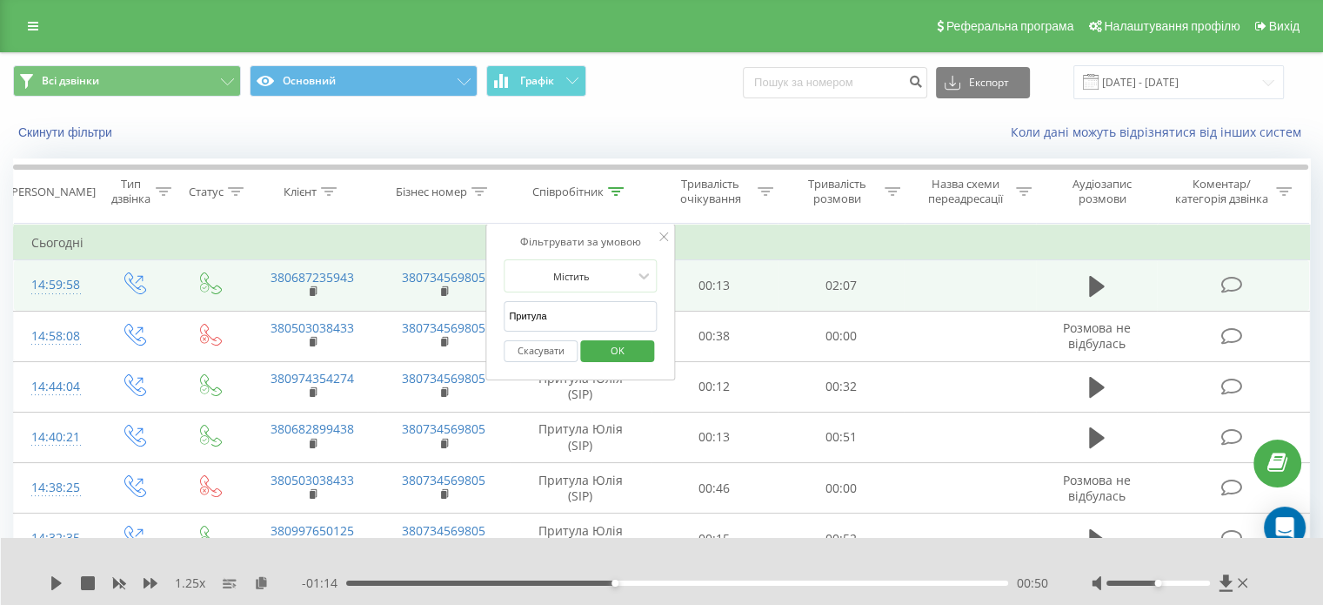
click at [642, 350] on button "OK" at bounding box center [617, 351] width 74 height 22
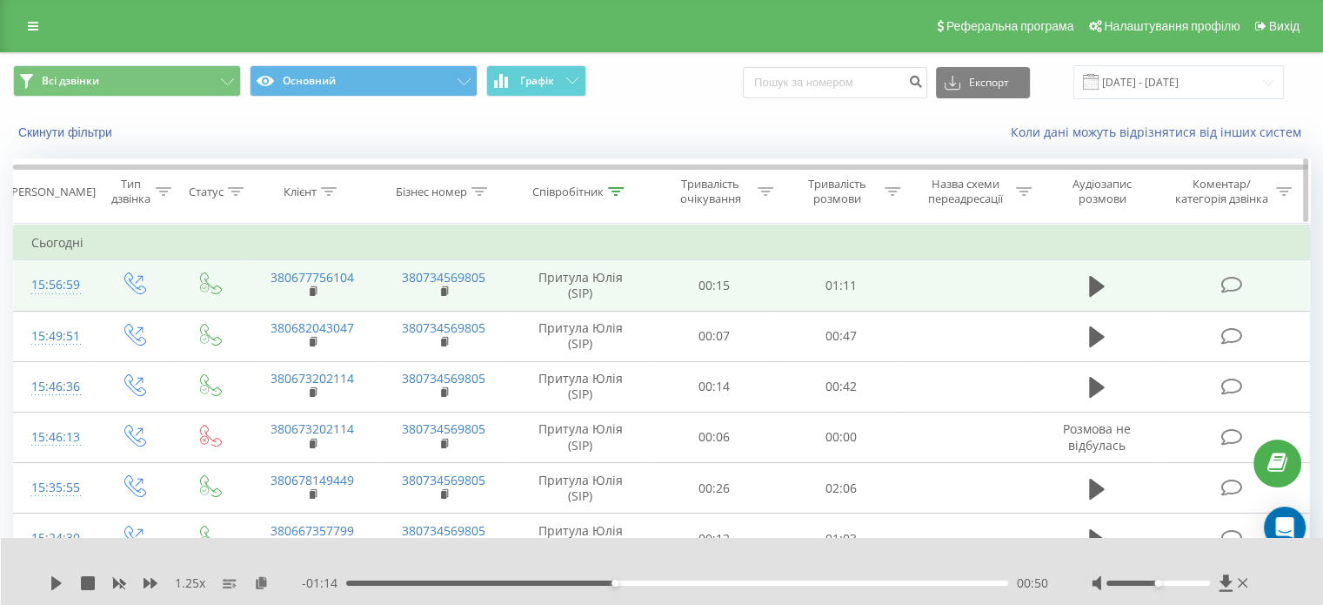
click at [619, 191] on icon at bounding box center [616, 191] width 16 height 9
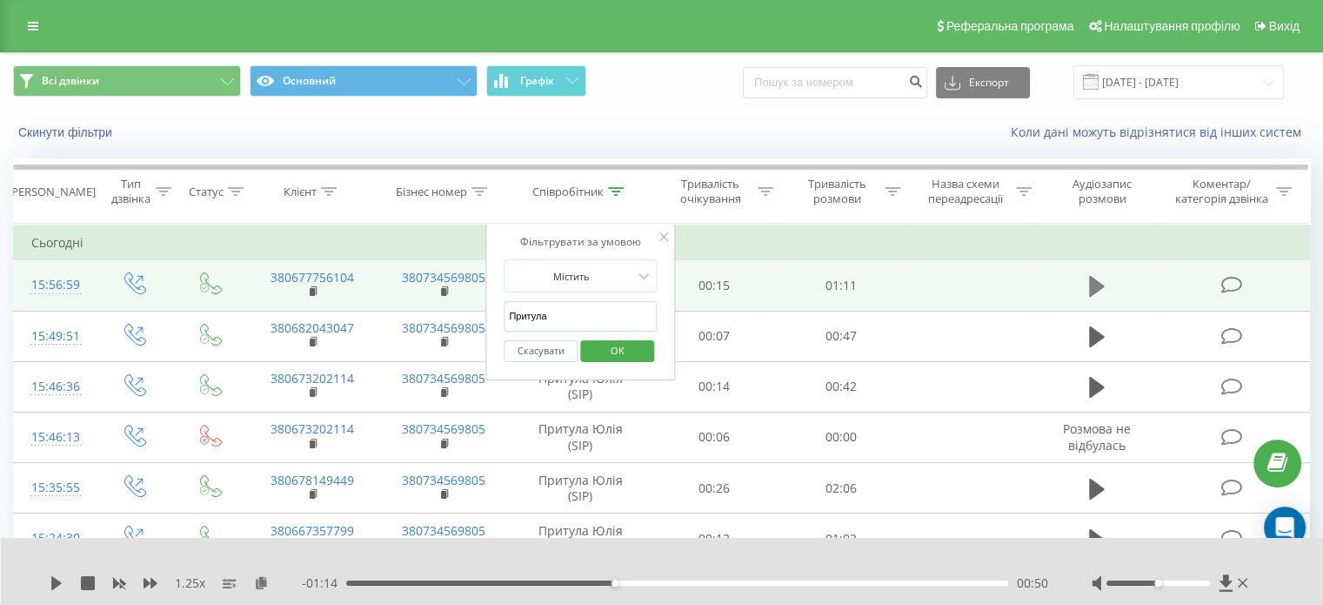
click at [1091, 282] on icon at bounding box center [1097, 286] width 16 height 21
click at [698, 583] on div "00:38" at bounding box center [677, 582] width 662 height 5
click at [667, 239] on icon at bounding box center [663, 236] width 9 height 9
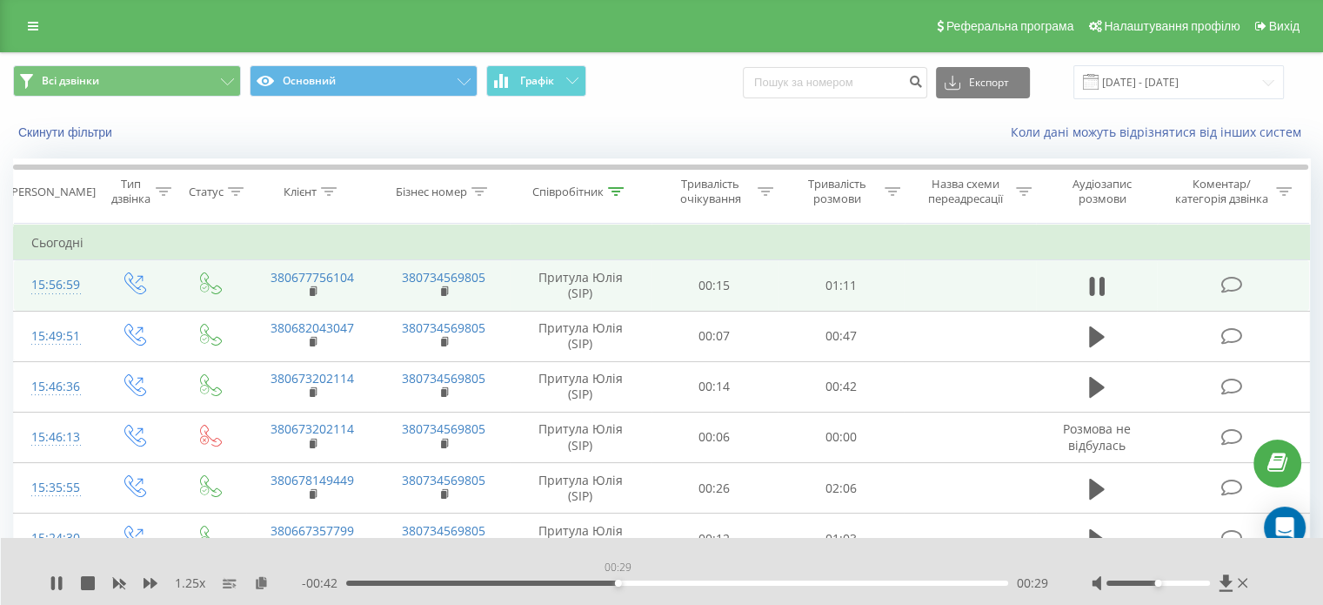
click at [618, 580] on div "00:29" at bounding box center [677, 582] width 662 height 5
